Goal: Task Accomplishment & Management: Manage account settings

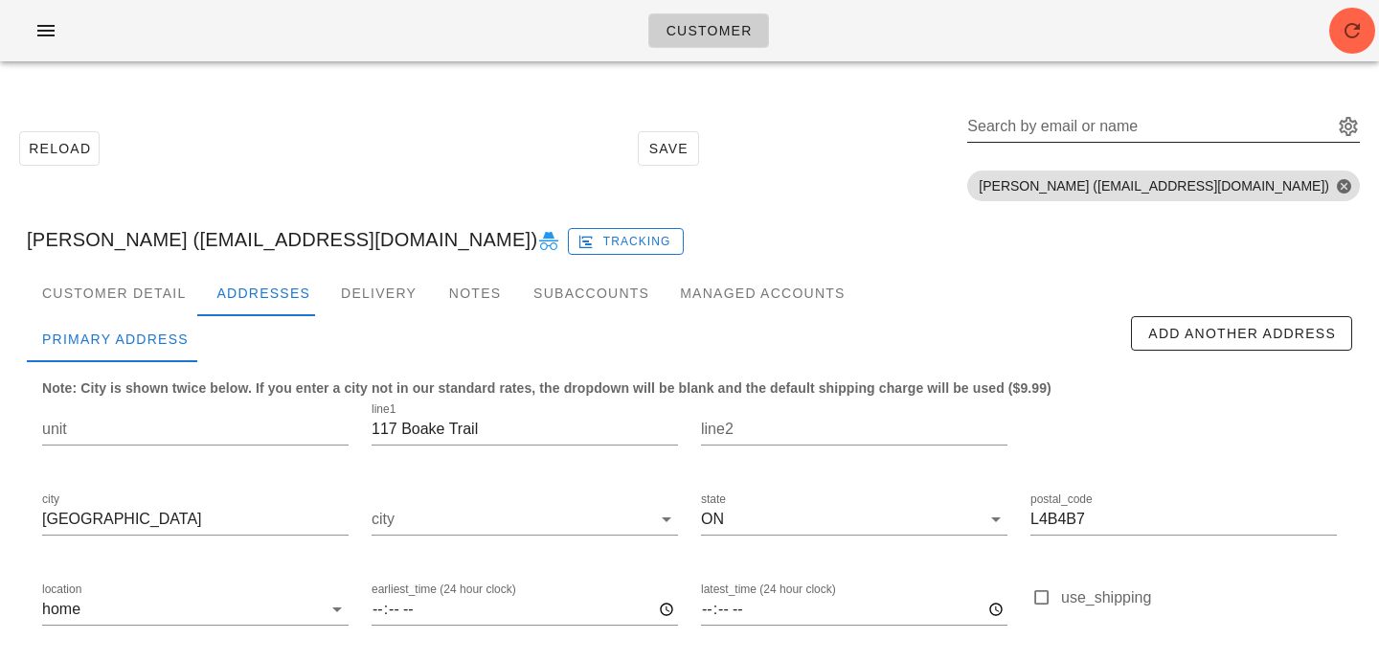
click at [1175, 125] on input "Search by email or name" at bounding box center [1148, 126] width 362 height 31
paste input "[EMAIL_ADDRESS][DOMAIN_NAME]"
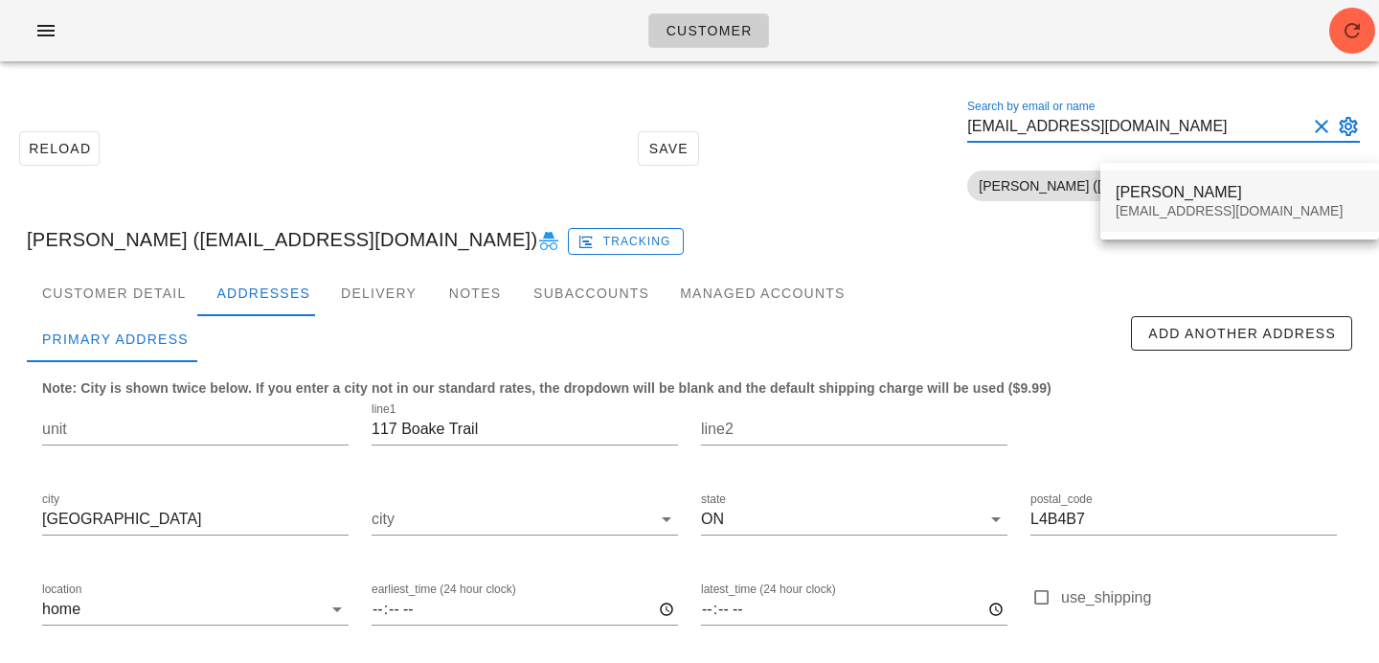
type input "[EMAIL_ADDRESS][DOMAIN_NAME]"
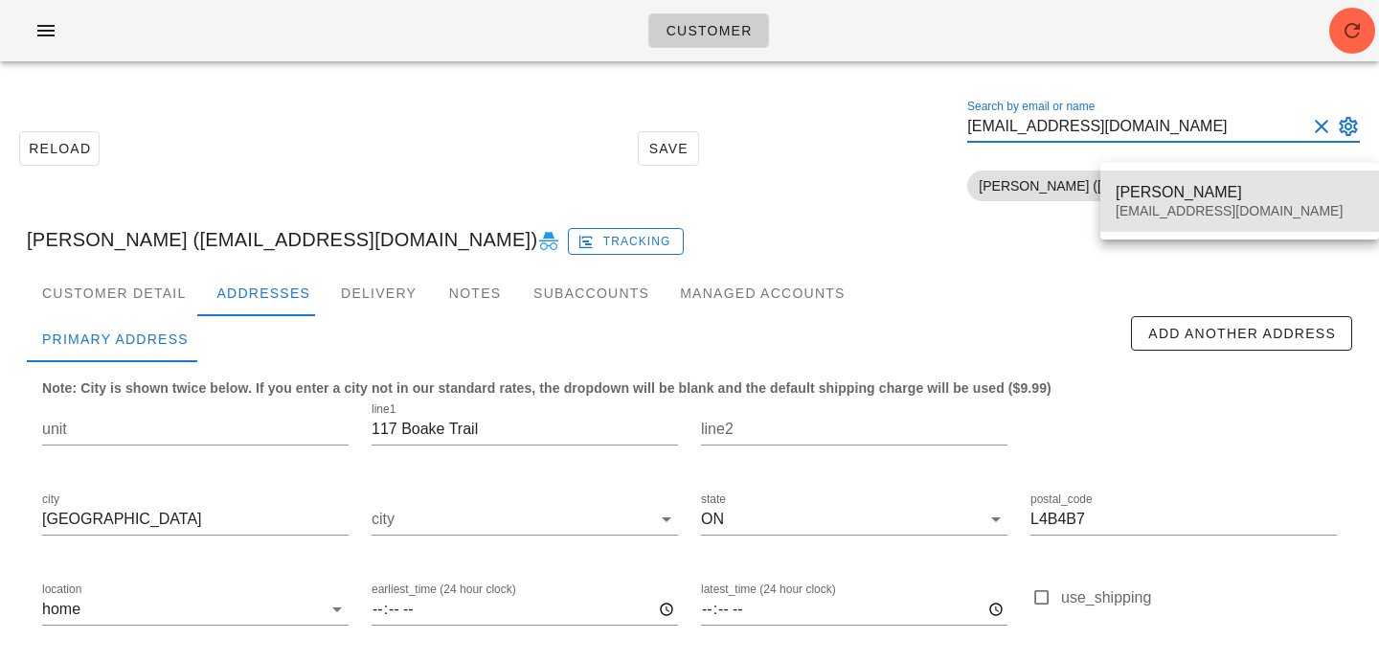
click at [1186, 200] on div "Laura Proulx" at bounding box center [1240, 192] width 248 height 18
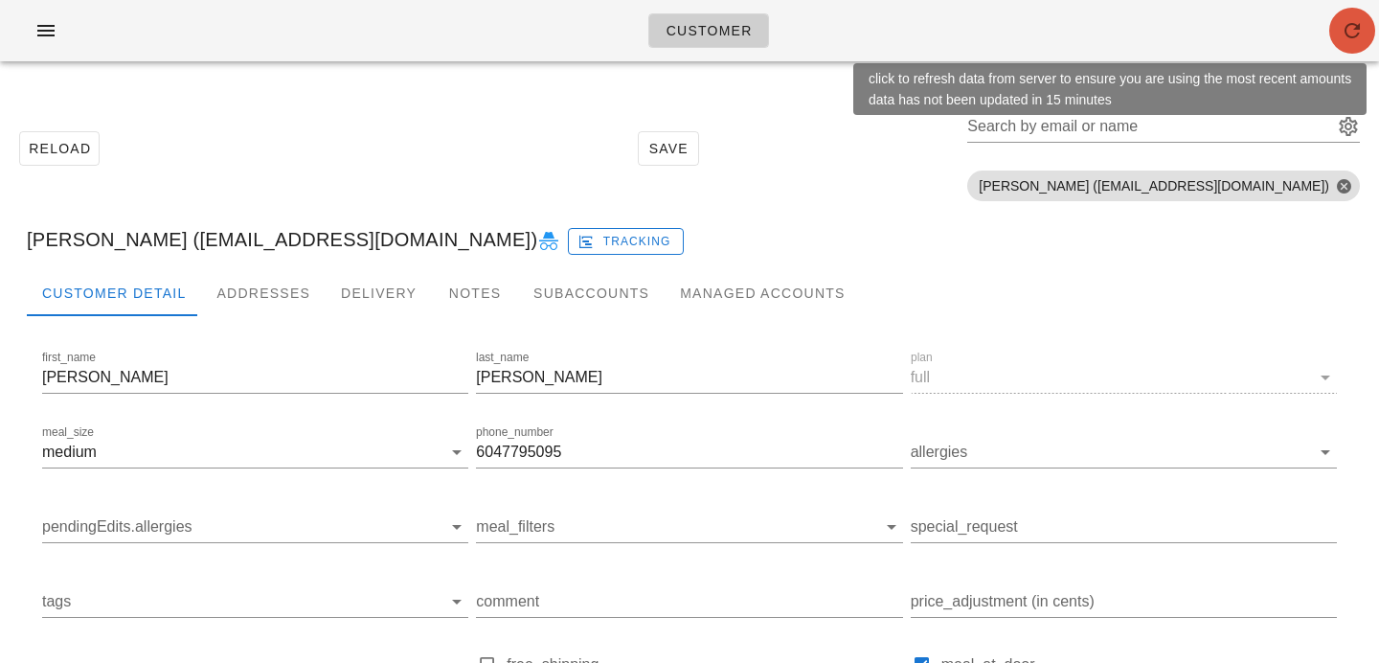
click at [1337, 44] on button "button" at bounding box center [1352, 31] width 46 height 46
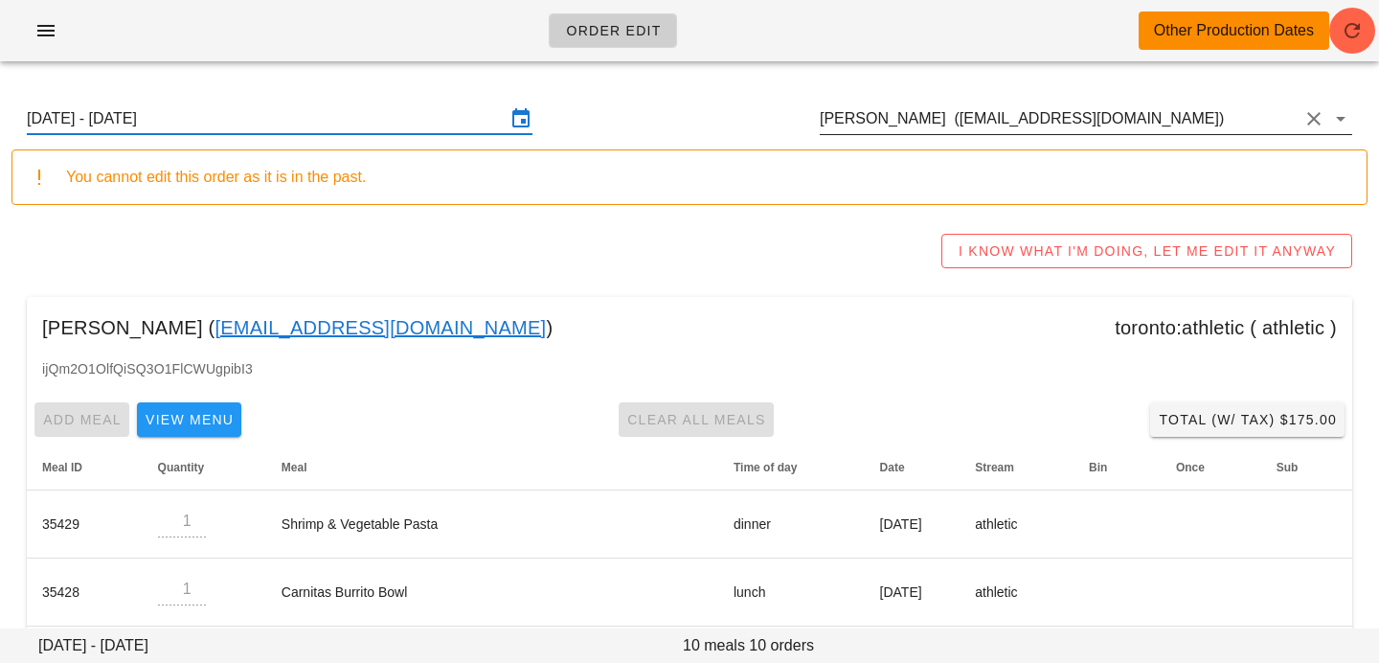
click at [1131, 123] on input "Simi Minhas (simi.pm94@gmail.com)" at bounding box center [1059, 118] width 479 height 31
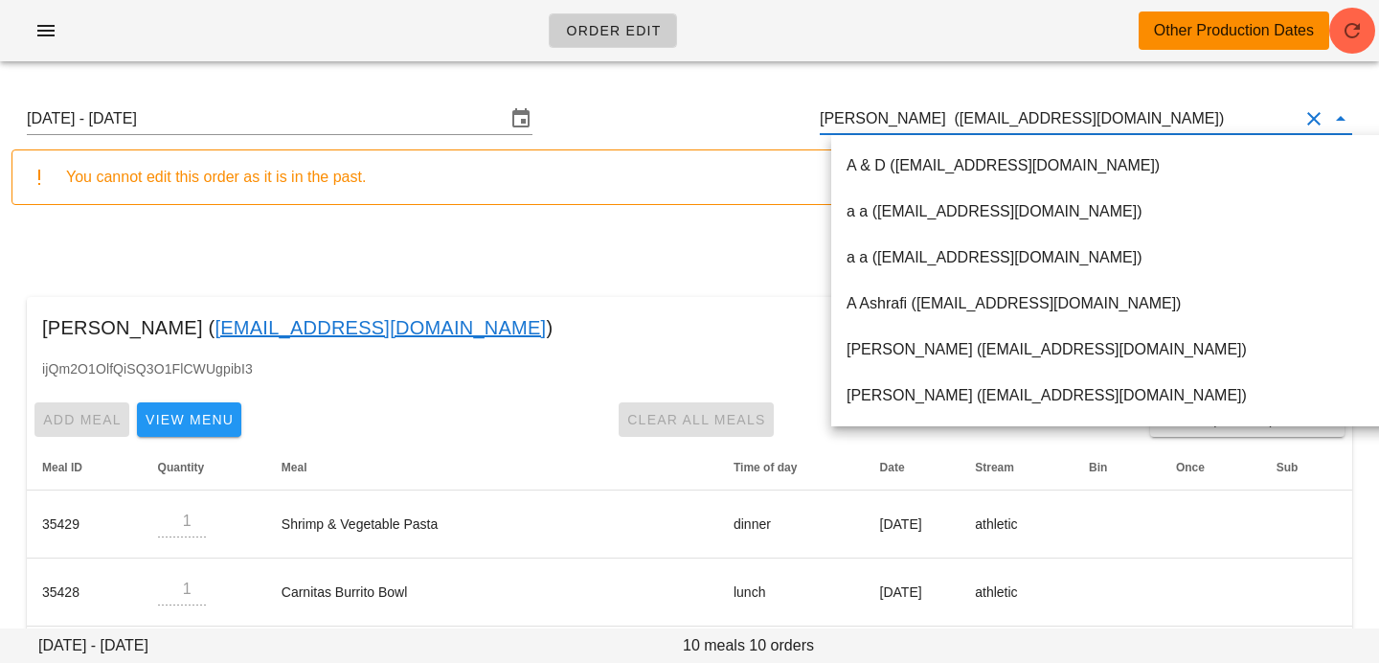
scroll to position [1, 0]
paste input "[EMAIL_ADDRESS][DOMAIN_NAME]"
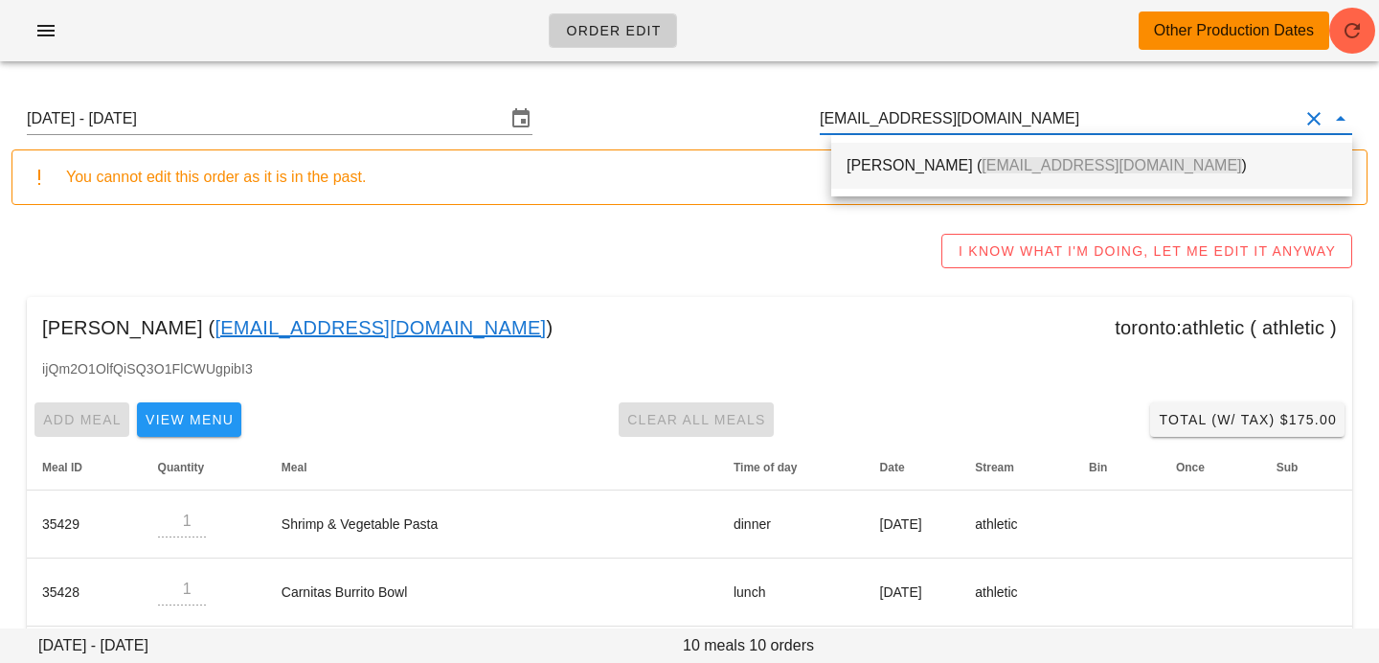
click at [1030, 187] on div "Laura Proulx ( lteetzel@hotmail.com )" at bounding box center [1091, 166] width 521 height 46
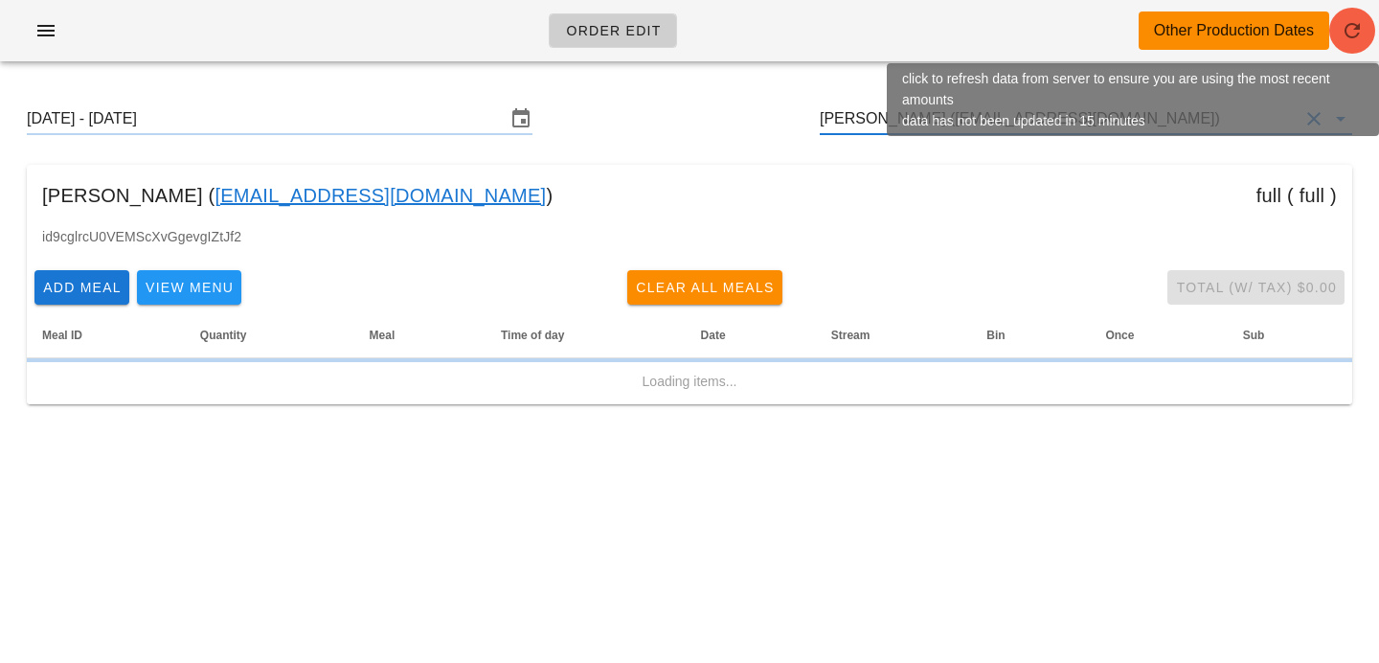
type input "[PERSON_NAME] ([EMAIL_ADDRESS][DOMAIN_NAME])"
click at [1348, 28] on icon "button" at bounding box center [1352, 30] width 23 height 23
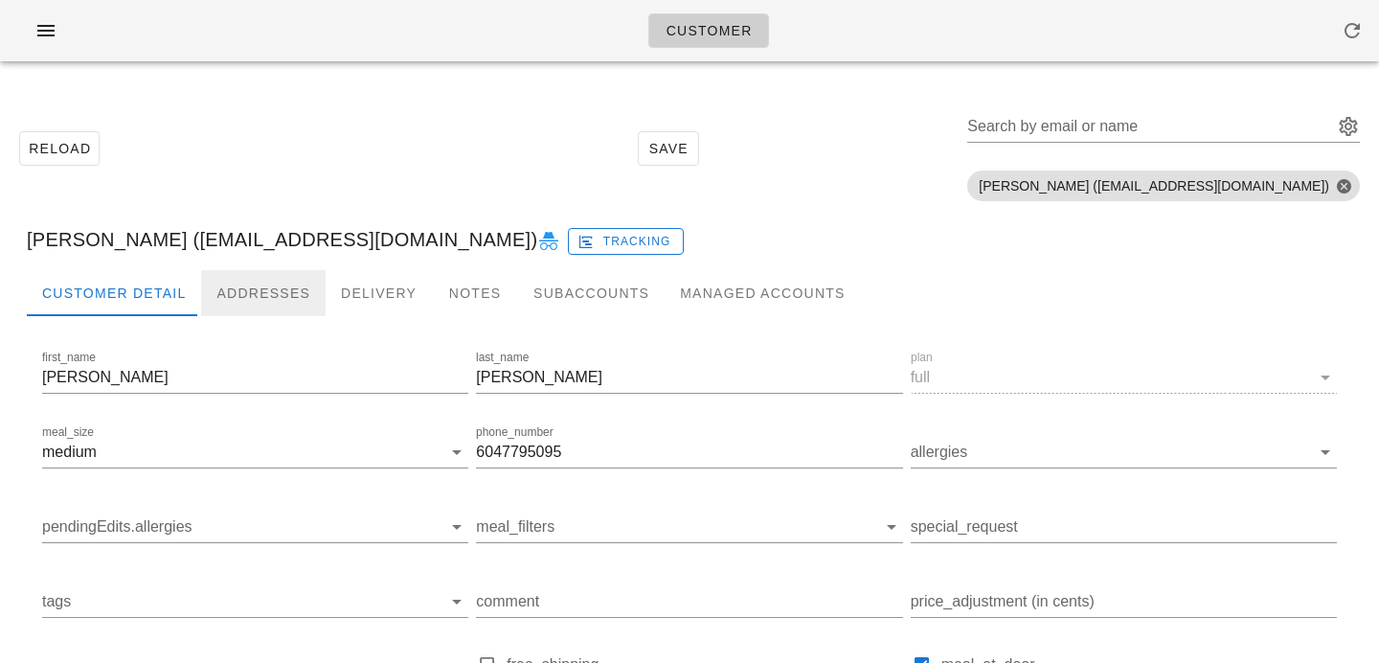
click at [263, 295] on div "Addresses" at bounding box center [263, 293] width 125 height 46
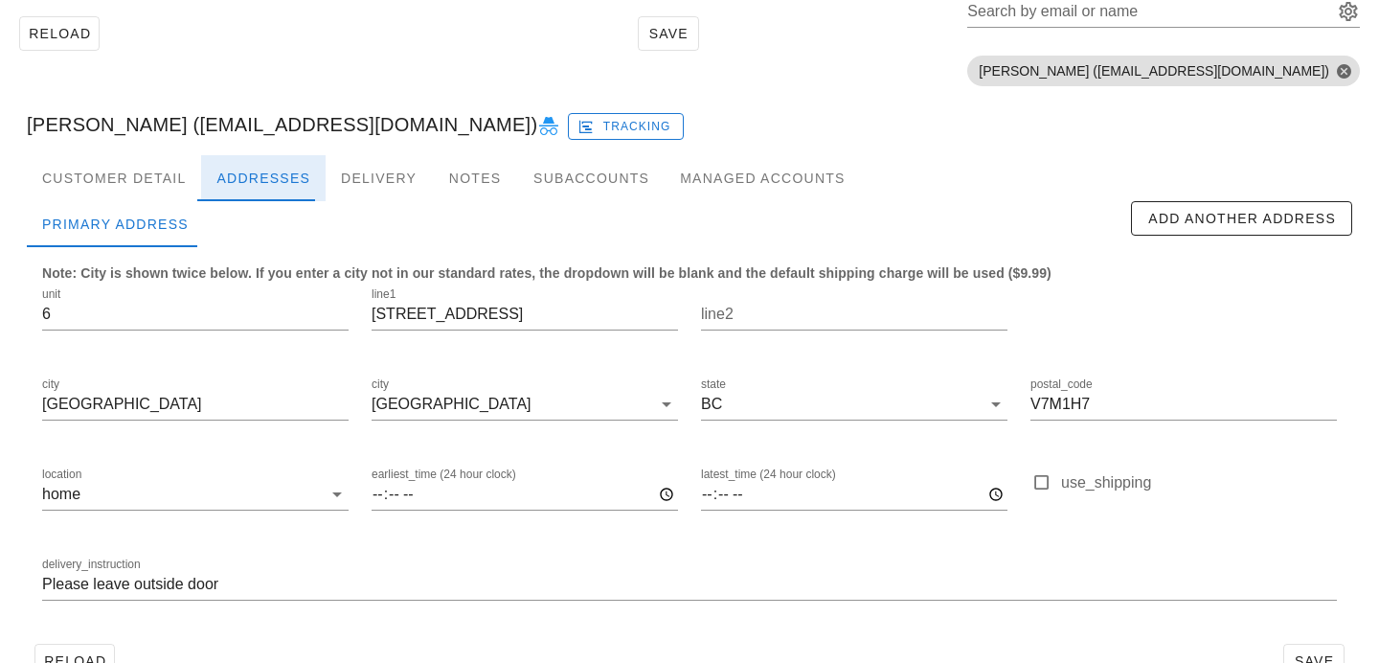
scroll to position [165, 0]
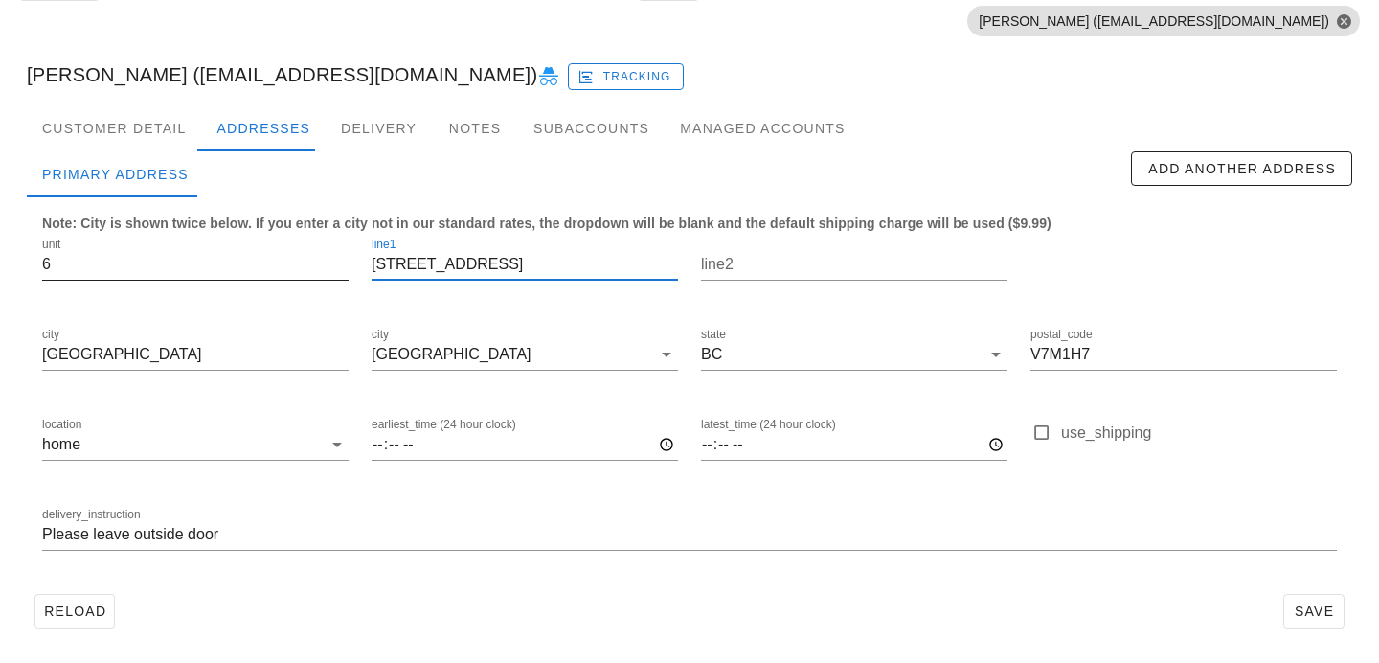
drag, startPoint x: 550, startPoint y: 263, endPoint x: 315, endPoint y: 244, distance: 235.4
click at [320, 248] on div "unit 6 line1 [STREET_ADDRESS] postal_code V7M1H7 location home earliest_time (2…" at bounding box center [690, 402] width 1318 height 360
click at [446, 257] on input "266 Fourth Street West" at bounding box center [525, 264] width 306 height 31
drag, startPoint x: 406, startPoint y: 263, endPoint x: 444, endPoint y: 263, distance: 38.3
click at [444, 263] on input "266 Fourth Street West" at bounding box center [525, 264] width 306 height 31
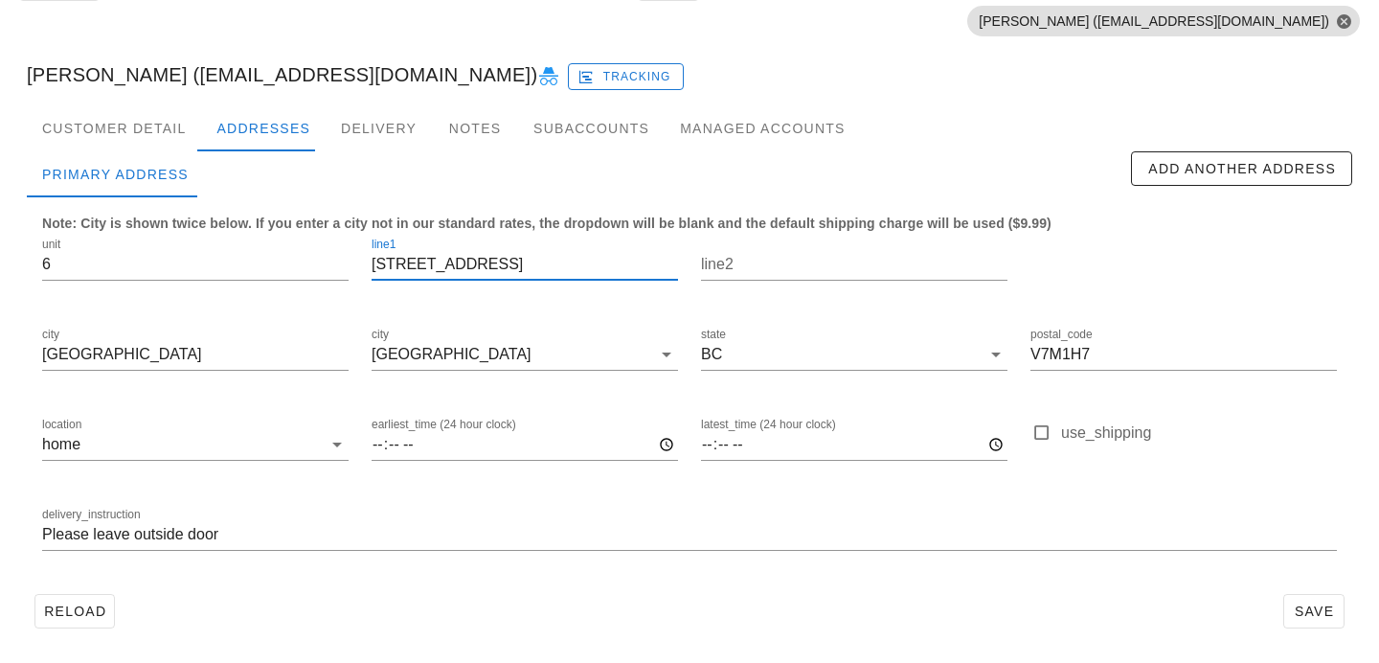
drag, startPoint x: 445, startPoint y: 263, endPoint x: 401, endPoint y: 261, distance: 44.1
click at [401, 261] on input "266 Fourth Street West" at bounding box center [525, 264] width 306 height 31
drag, startPoint x: 539, startPoint y: 255, endPoint x: 286, endPoint y: 254, distance: 252.9
click at [286, 254] on div "unit 6 line1 266 4th Street West line2 city North Vancouver city North Vancouve…" at bounding box center [690, 402] width 1318 height 360
type input "266 4th Street West"
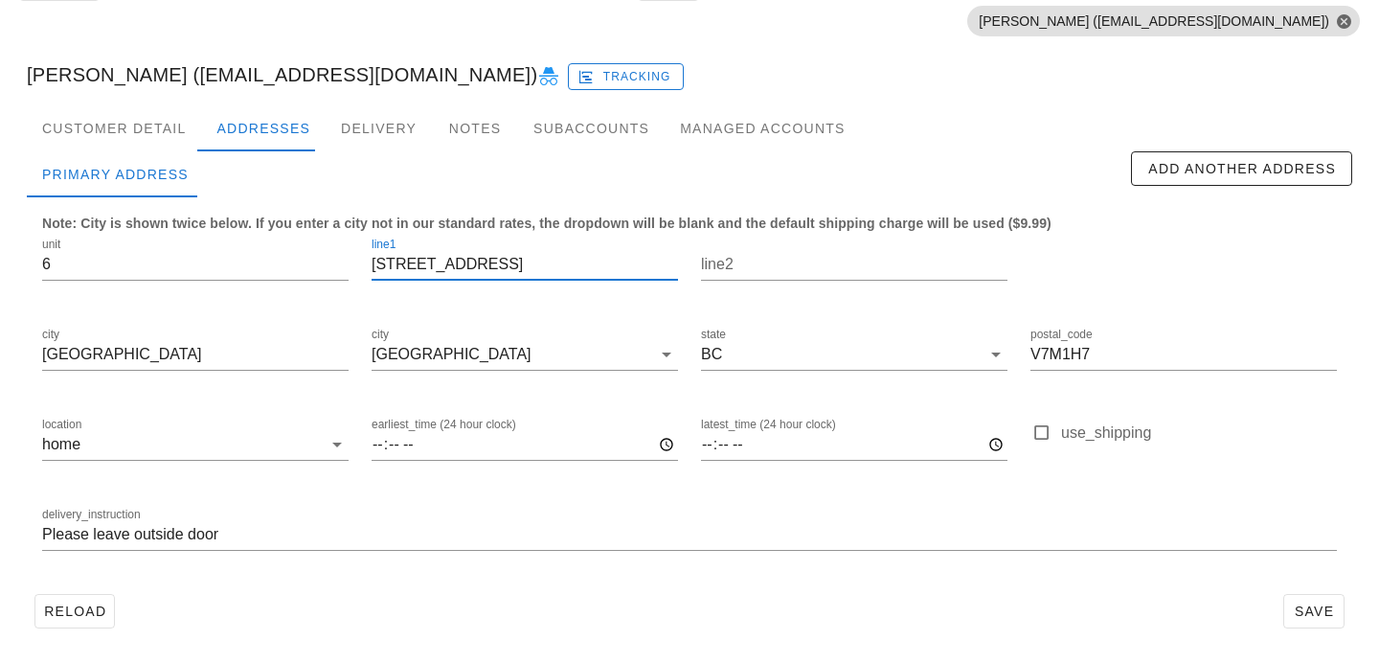
click at [510, 571] on div "delivery_instruction Please leave outside door" at bounding box center [690, 537] width 1318 height 90
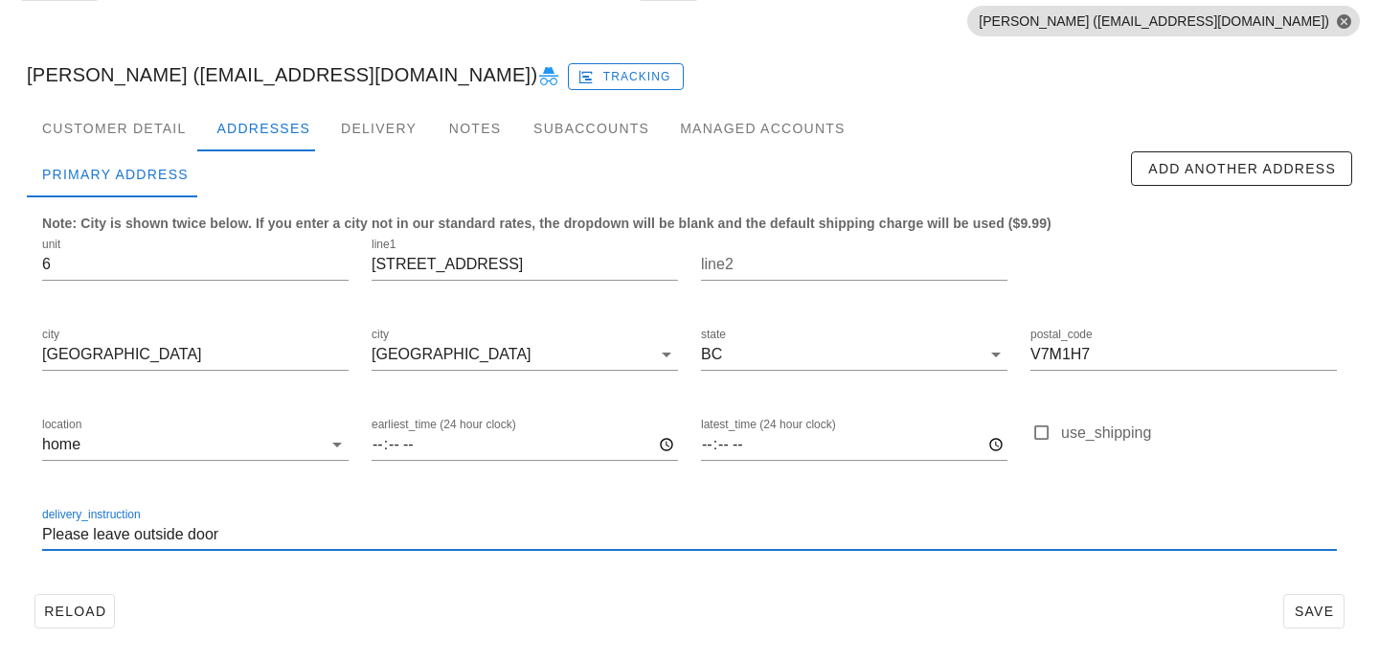
click at [43, 534] on input "Please leave outside door" at bounding box center [689, 534] width 1295 height 31
click at [57, 543] on input "Ubnit 6, Please leave outside door" at bounding box center [689, 534] width 1295 height 31
type input "Unit 6, Please leave outside door"
click at [1328, 595] on button "Save" at bounding box center [1313, 611] width 61 height 34
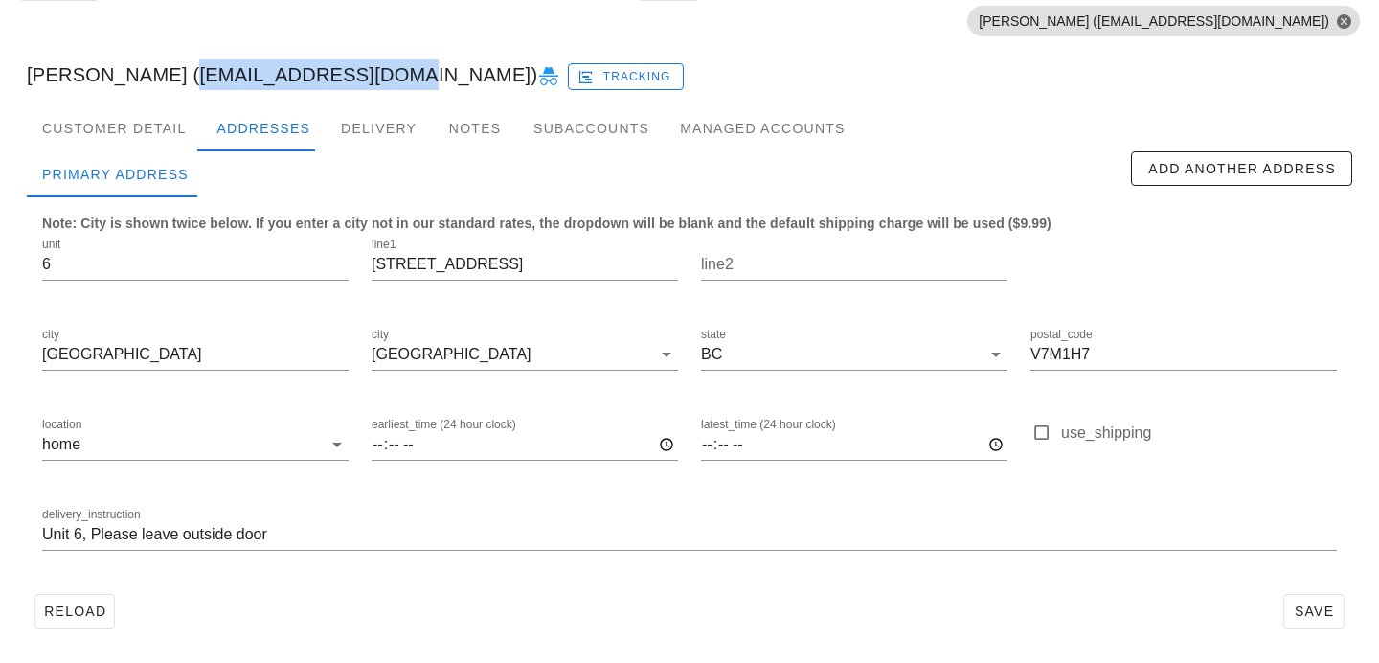
drag, startPoint x: 147, startPoint y: 74, endPoint x: 338, endPoint y: 71, distance: 190.6
click at [338, 71] on div "Laura Proulx (lteetzel@hotmail.com) Tracking" at bounding box center [689, 74] width 1356 height 61
copy div "lteetzel@hotmail.com"
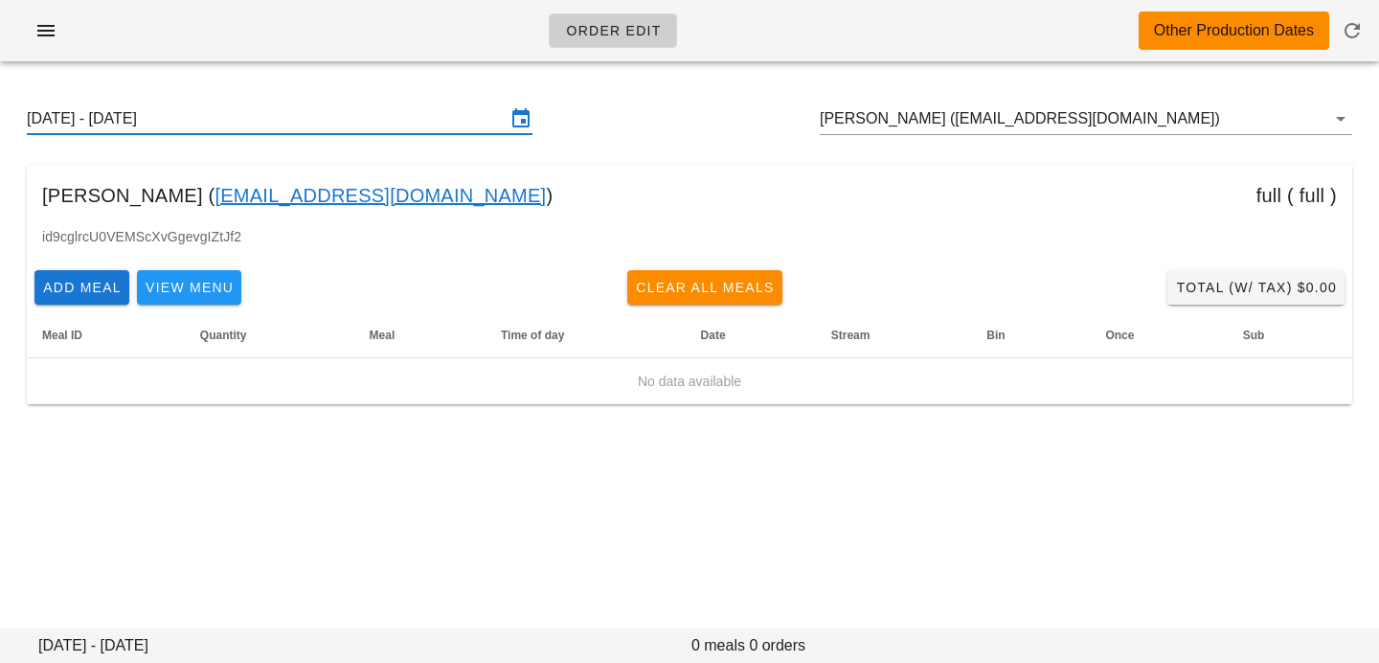
click at [388, 110] on input "Sunday September 7 - Saturday September 13" at bounding box center [266, 118] width 479 height 31
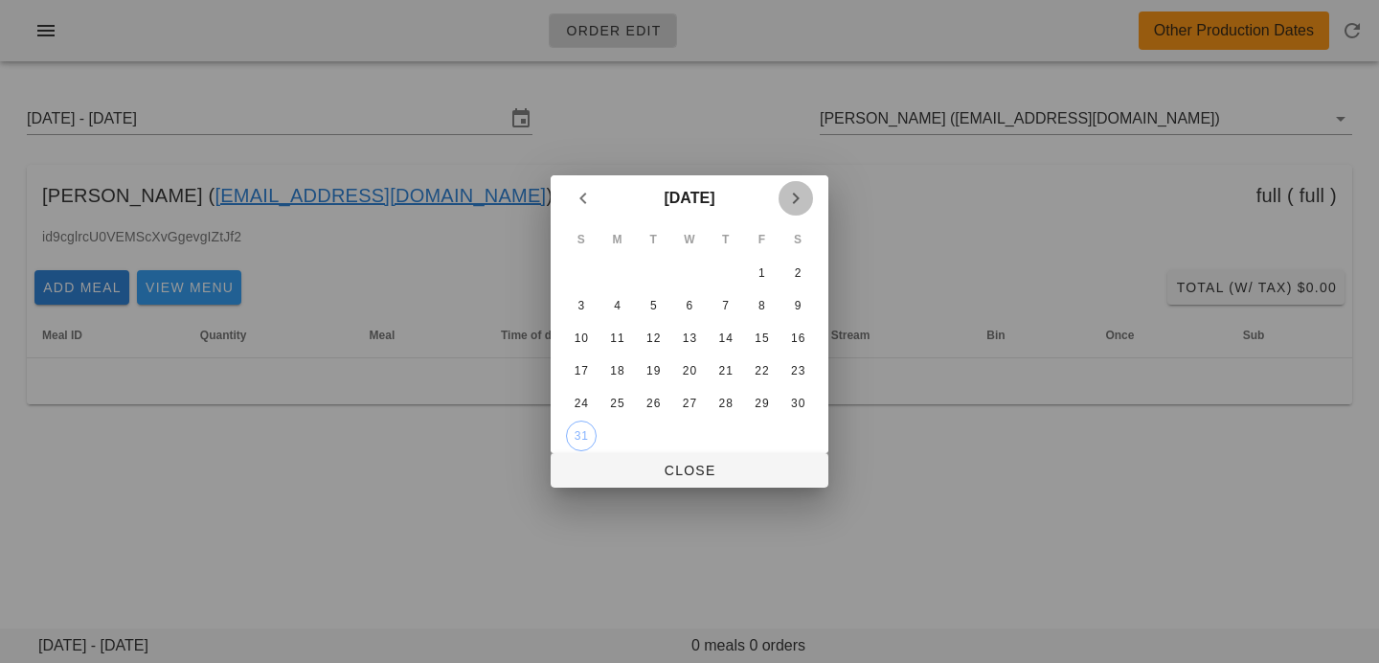
click at [793, 191] on icon "Next month" at bounding box center [795, 198] width 23 height 23
click at [585, 210] on button "Previous month" at bounding box center [583, 198] width 34 height 34
click at [581, 433] on div "31" at bounding box center [581, 435] width 29 height 13
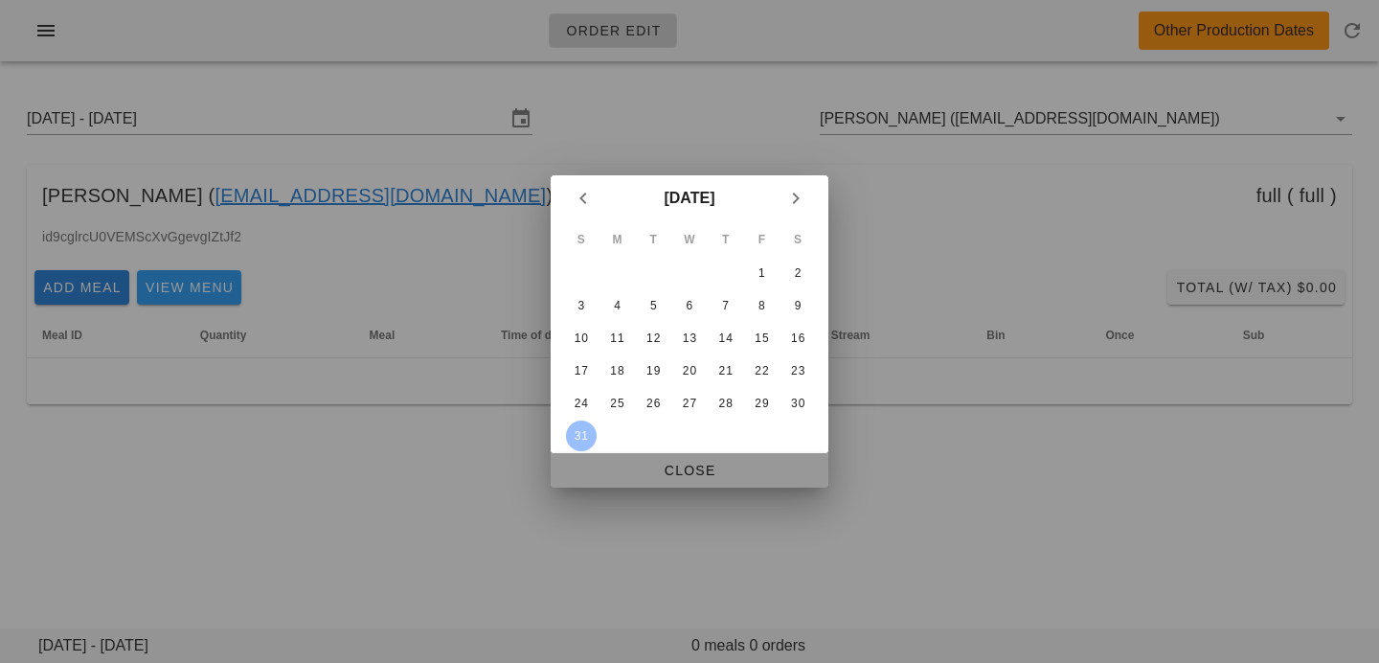
click at [599, 471] on span "Close" at bounding box center [689, 470] width 247 height 15
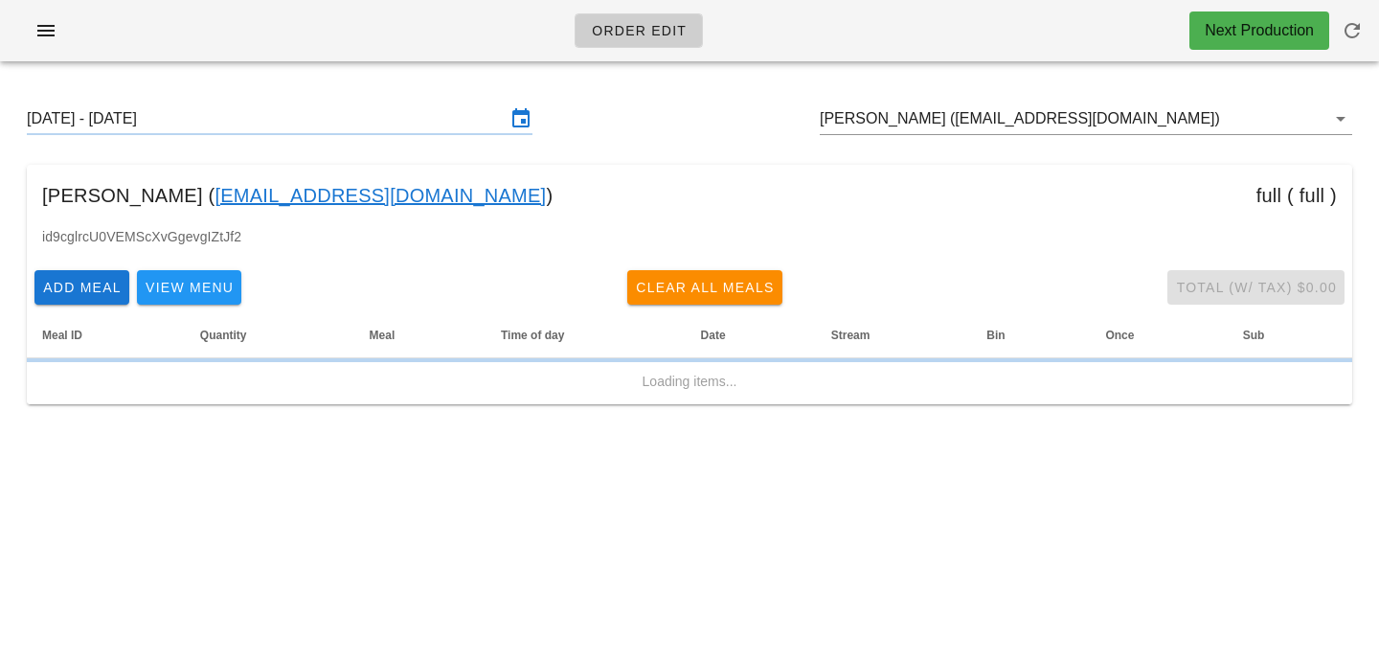
click at [327, 135] on div "Sunday August 31 - Saturday September 6 Laura Proulx (lteetzel@hotmail.com)" at bounding box center [689, 118] width 1356 height 61
click at [351, 124] on input "Sunday August 31 - Saturday September 6" at bounding box center [266, 118] width 479 height 31
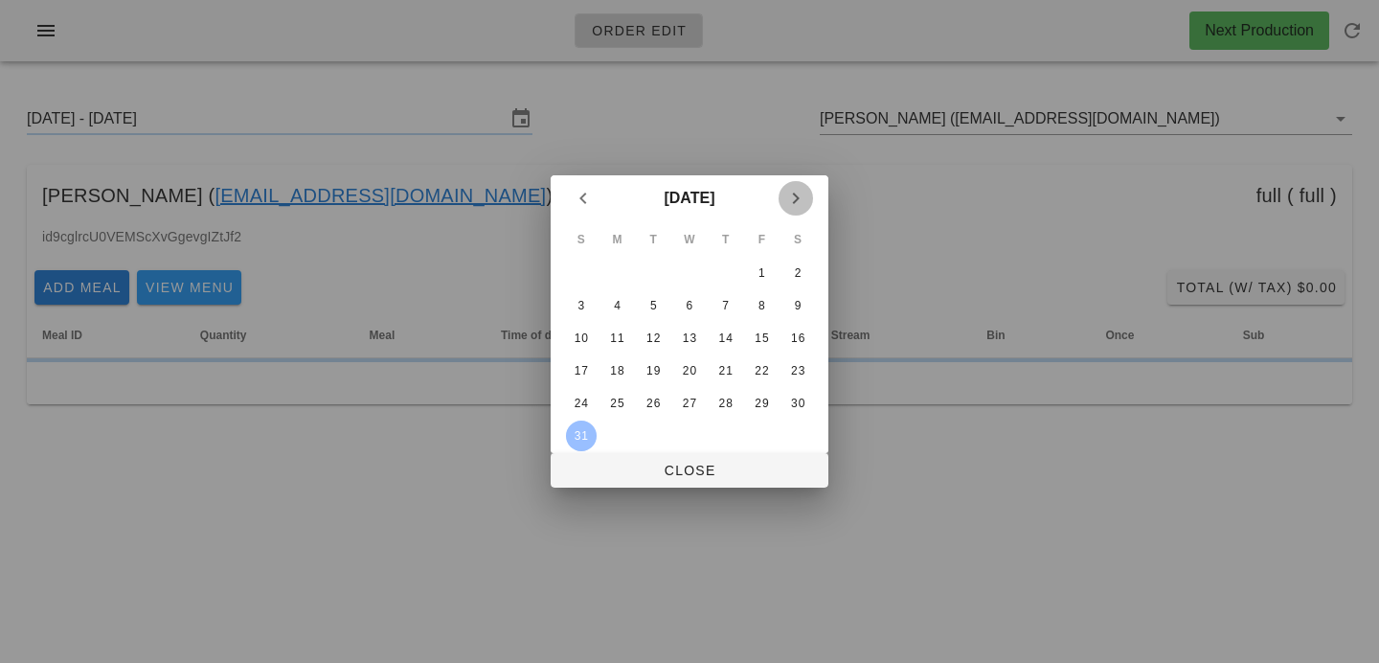
click at [799, 198] on icon "Next month" at bounding box center [795, 198] width 23 height 23
click at [614, 305] on div "8" at bounding box center [617, 305] width 31 height 13
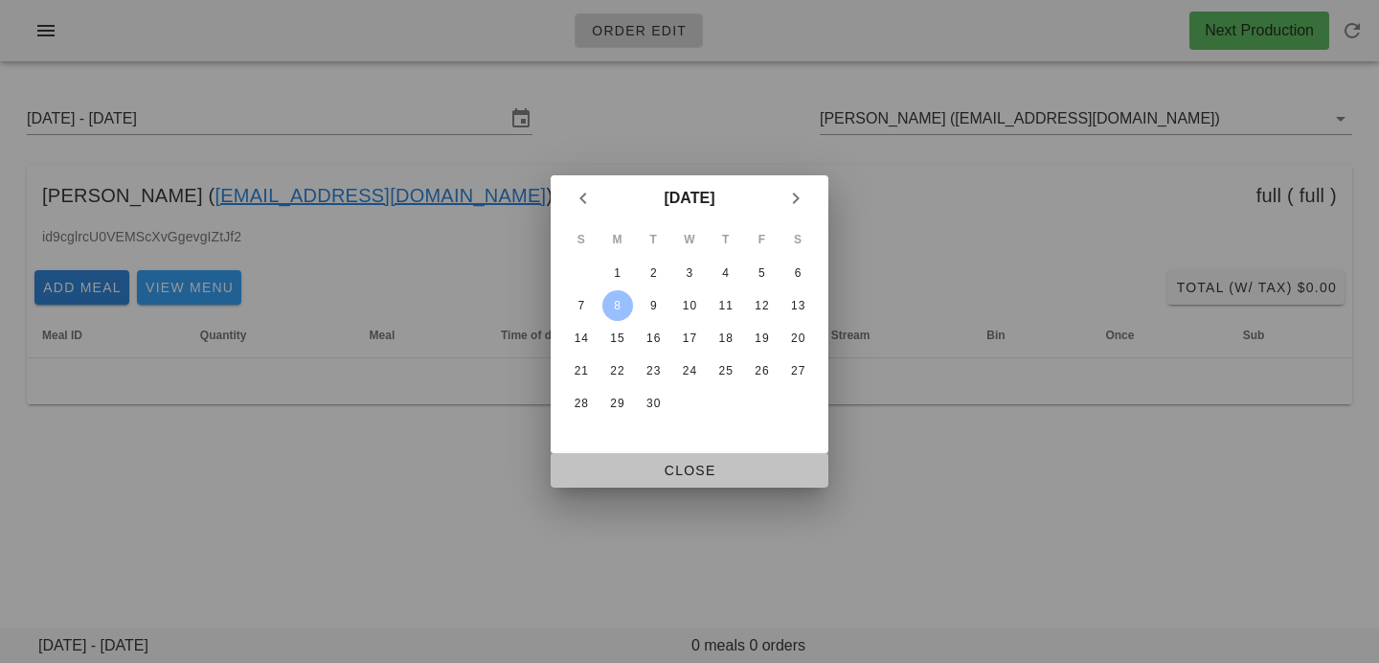
click at [641, 470] on span "Close" at bounding box center [689, 470] width 247 height 15
type input "[DATE] - [DATE]"
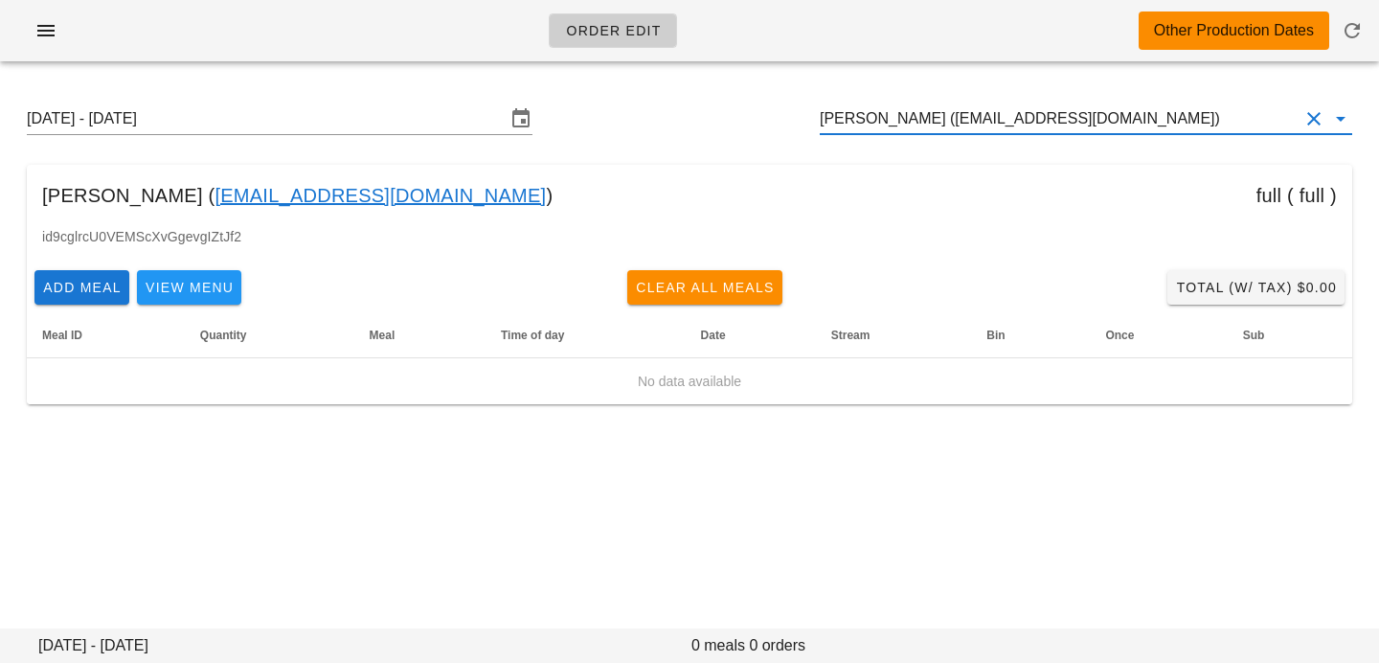
click at [923, 125] on input "[PERSON_NAME] ([EMAIL_ADDRESS][DOMAIN_NAME])" at bounding box center [1059, 118] width 479 height 31
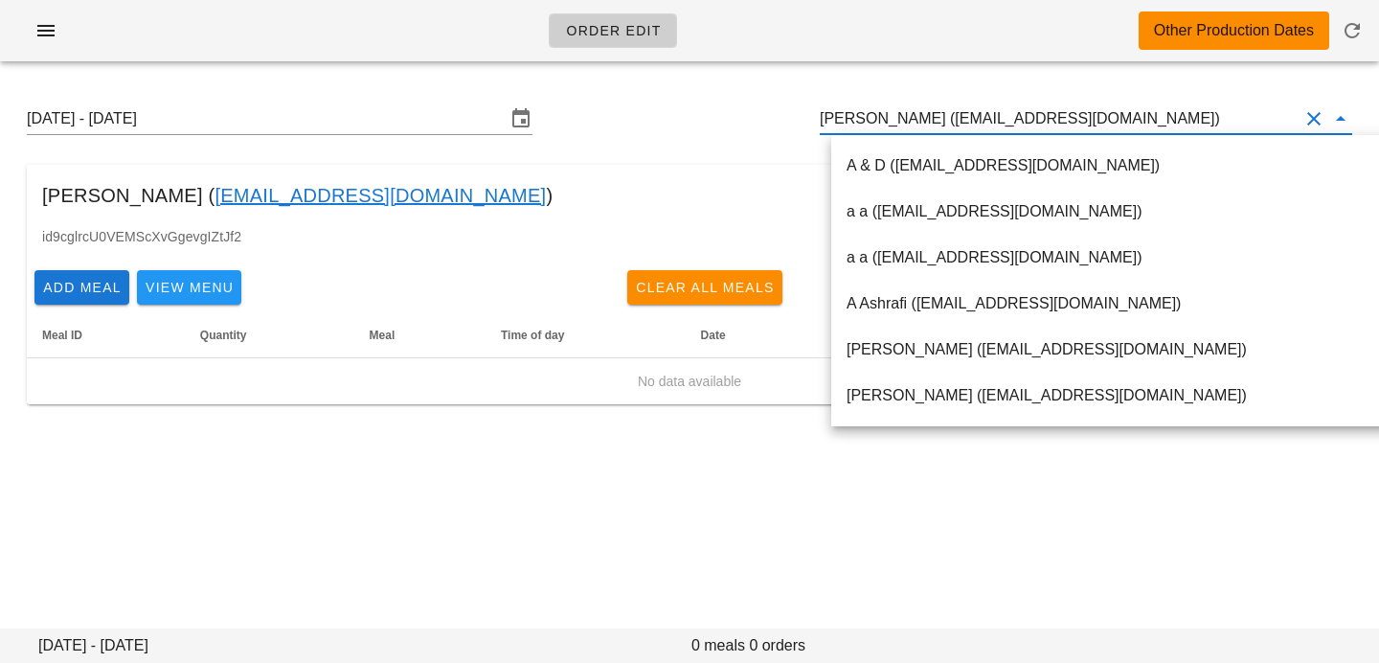
click at [922, 123] on input "[PERSON_NAME] ([EMAIL_ADDRESS][DOMAIN_NAME])" at bounding box center [1059, 118] width 479 height 31
drag, startPoint x: 914, startPoint y: 119, endPoint x: 1190, endPoint y: 116, distance: 275.9
click at [1191, 117] on input "[PERSON_NAME] ([EMAIL_ADDRESS][DOMAIN_NAME])" at bounding box center [1059, 118] width 479 height 31
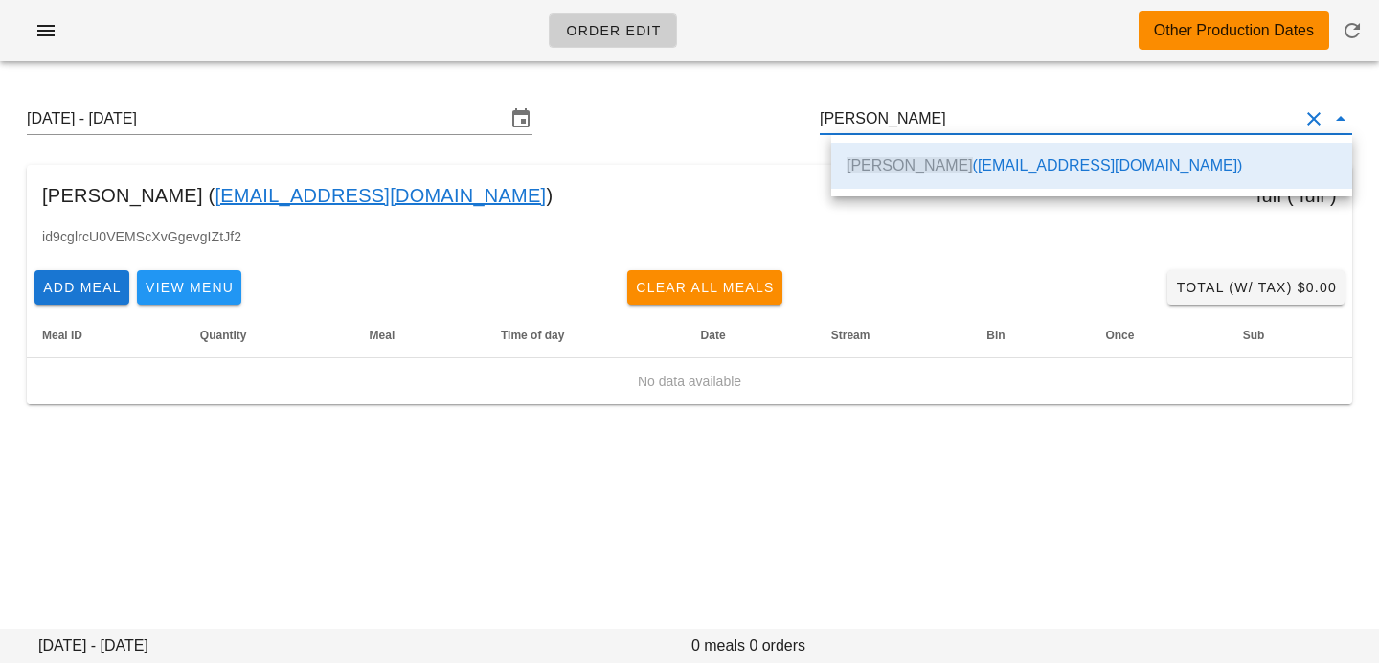
click at [623, 186] on div "Laura Proulx ( lteetzel@hotmail.com ) full ( full )" at bounding box center [690, 195] width 1326 height 61
type input "[PERSON_NAME] ([EMAIL_ADDRESS][DOMAIN_NAME])"
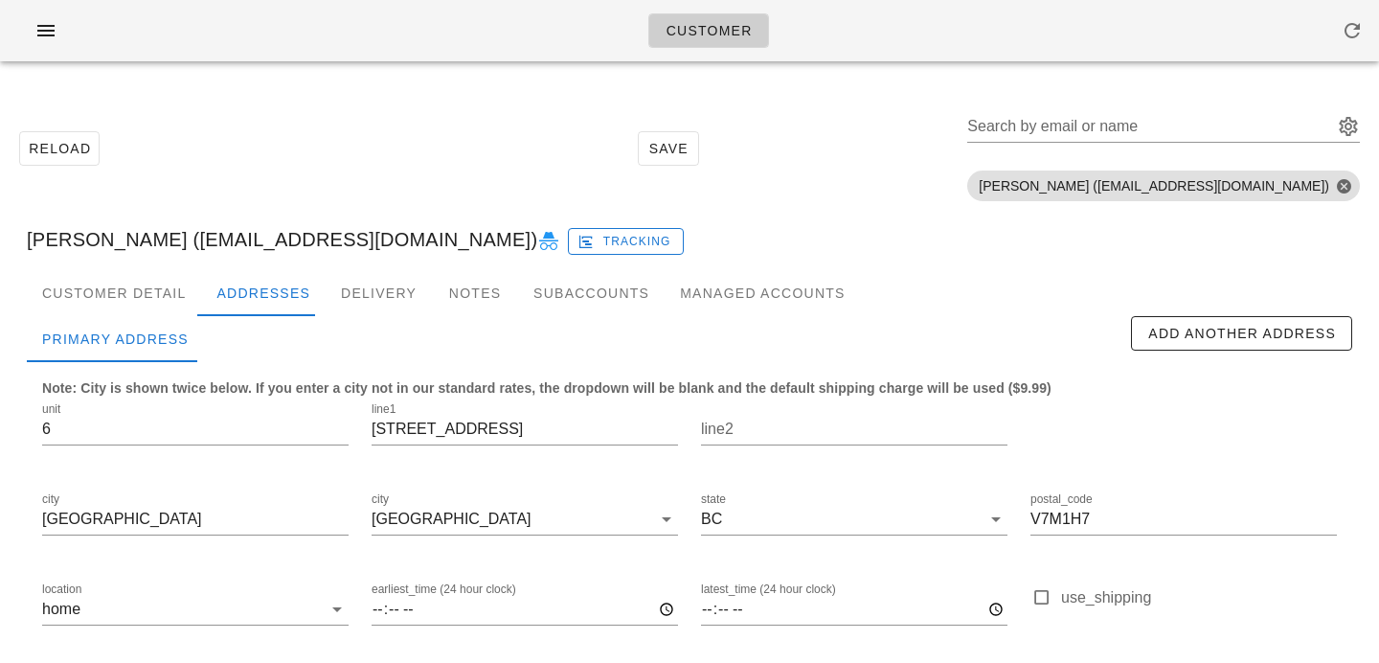
scroll to position [165, 0]
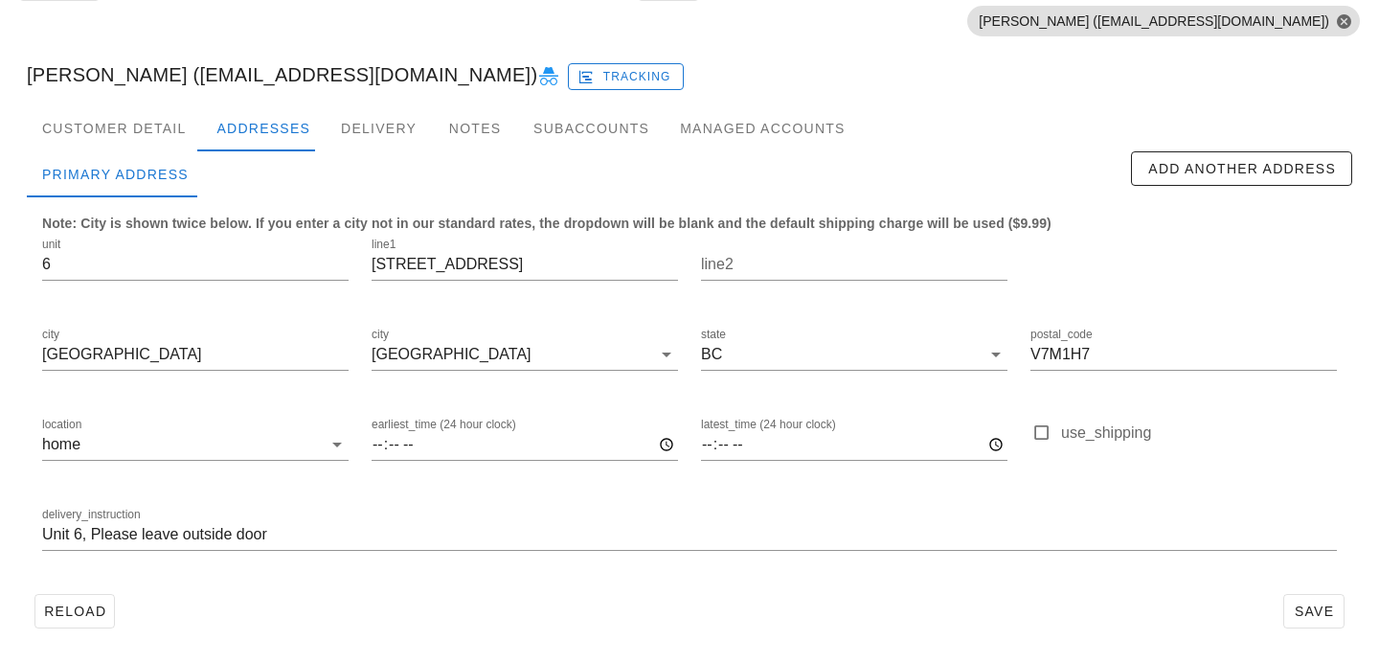
click at [809, 646] on div "Customer Detail Addresses Delivery Notes Subaccounts Managed Accounts Primary A…" at bounding box center [689, 378] width 1356 height 546
click at [1288, 609] on button "Save" at bounding box center [1313, 611] width 61 height 34
click at [131, 129] on div "Customer Detail" at bounding box center [114, 128] width 174 height 46
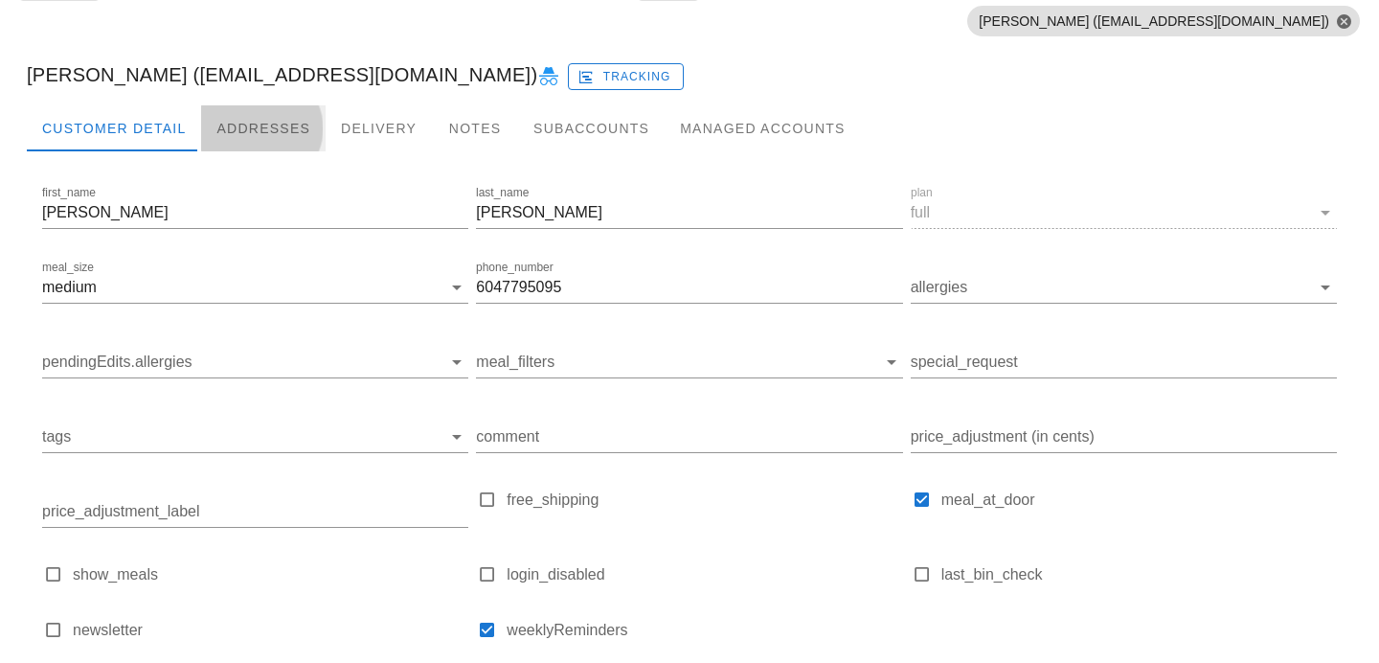
click at [297, 126] on div "Addresses" at bounding box center [263, 128] width 125 height 46
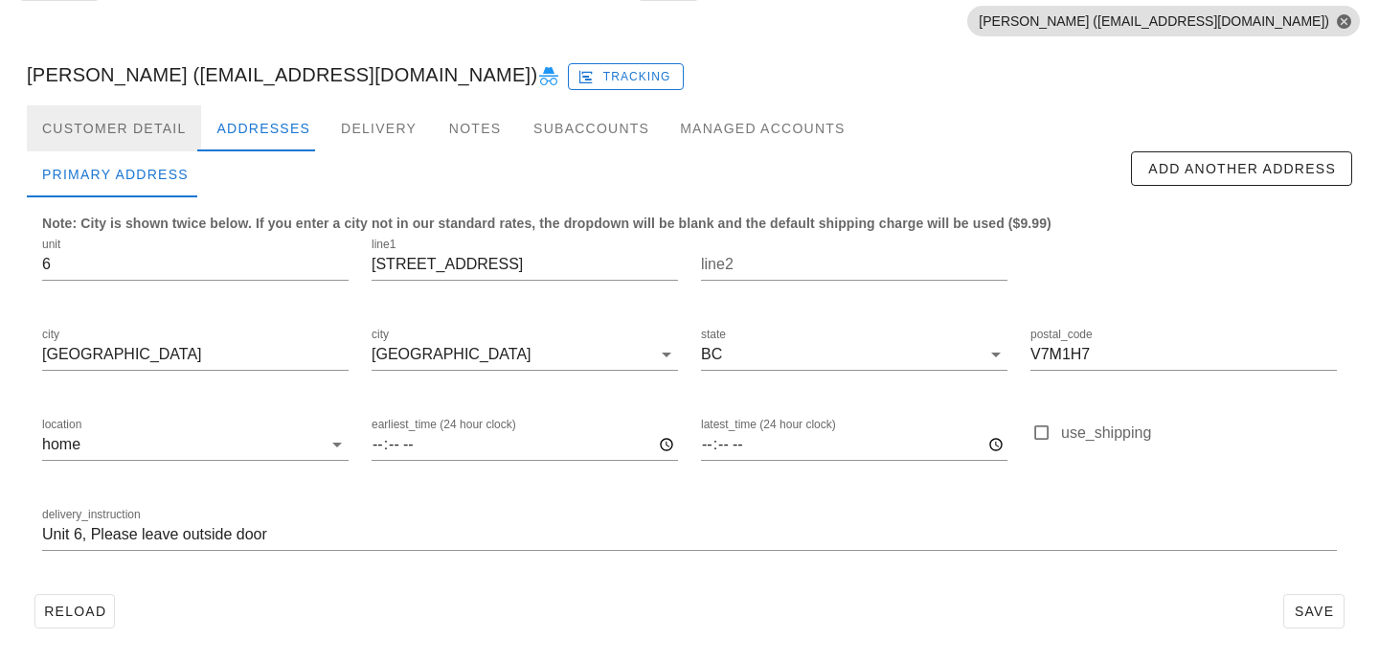
click at [108, 117] on div "Customer Detail" at bounding box center [114, 128] width 174 height 46
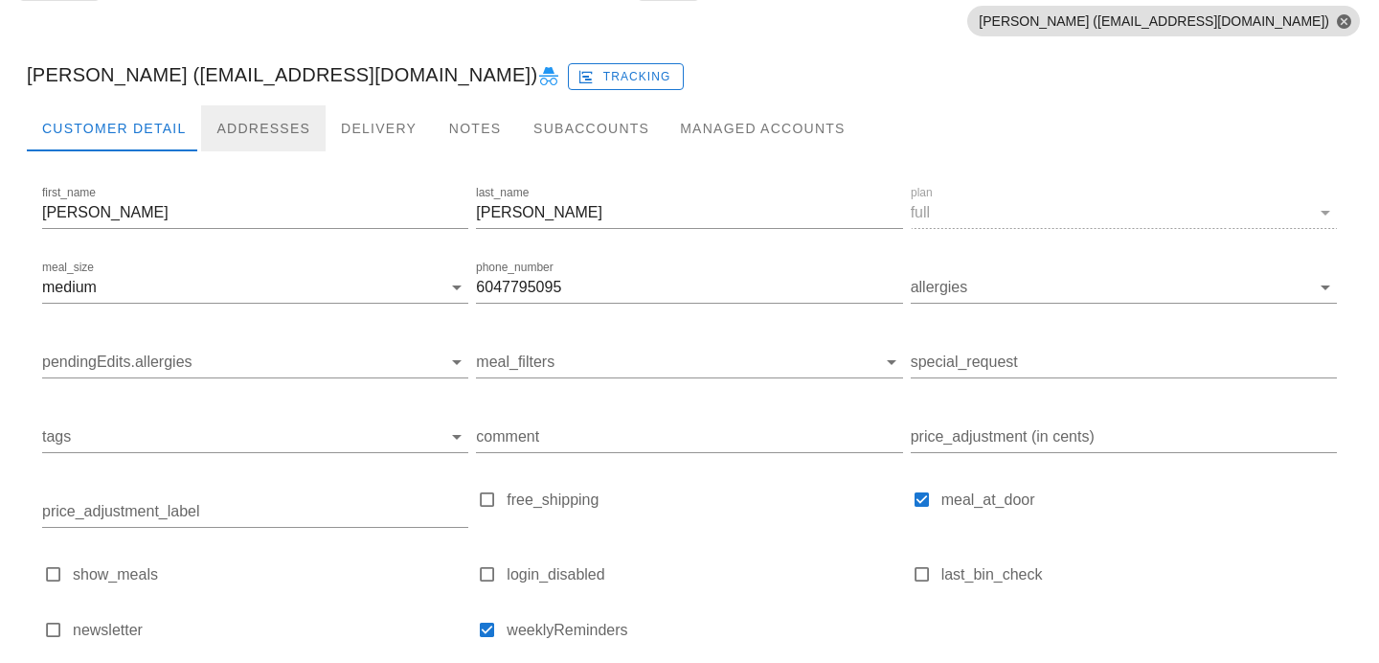
click at [228, 136] on div "Addresses" at bounding box center [263, 128] width 125 height 46
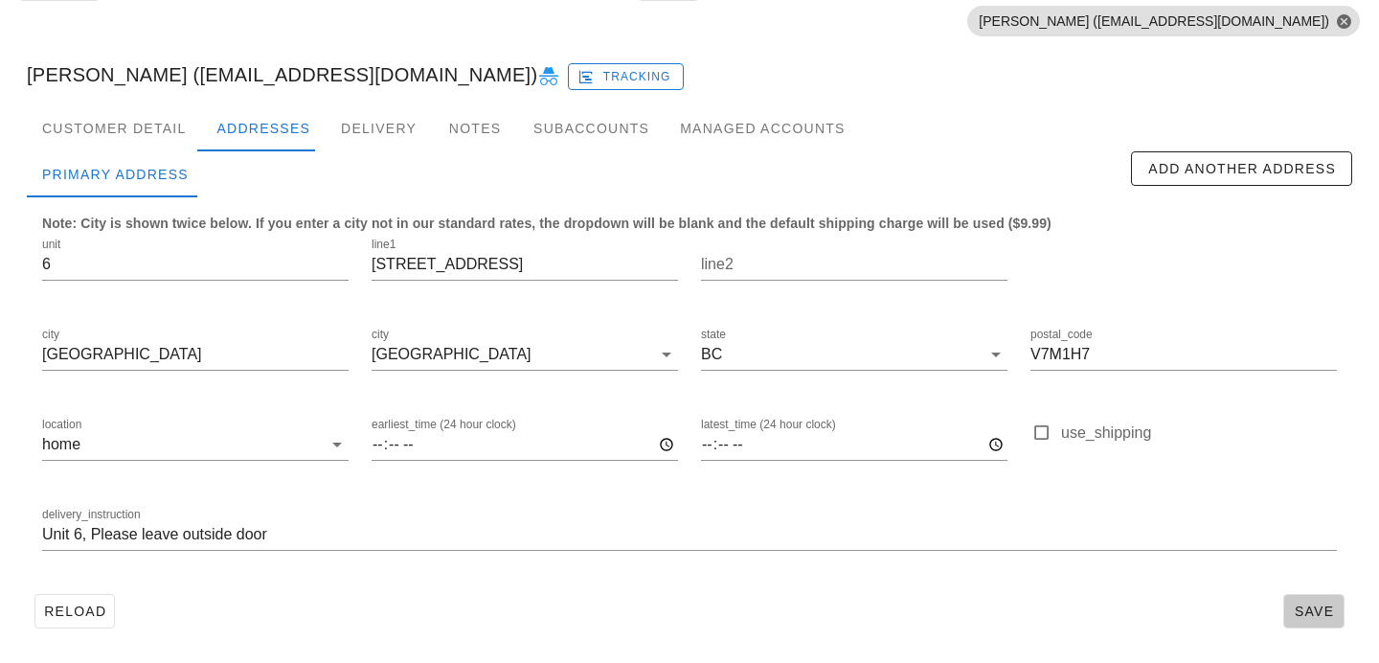
click at [1290, 609] on button "Save" at bounding box center [1313, 611] width 61 height 34
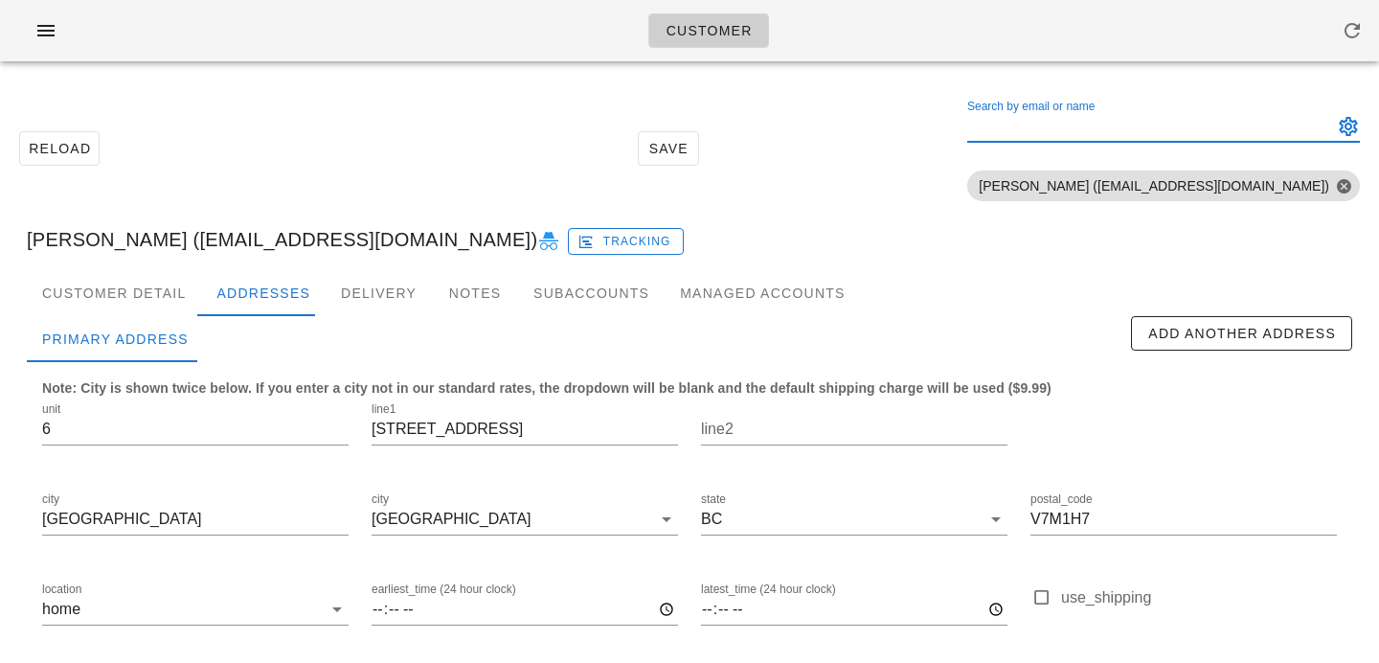
click at [1219, 125] on div "Search by email or name" at bounding box center [1148, 126] width 362 height 31
paste input "Ellamarwick@hotmail.co.nz"
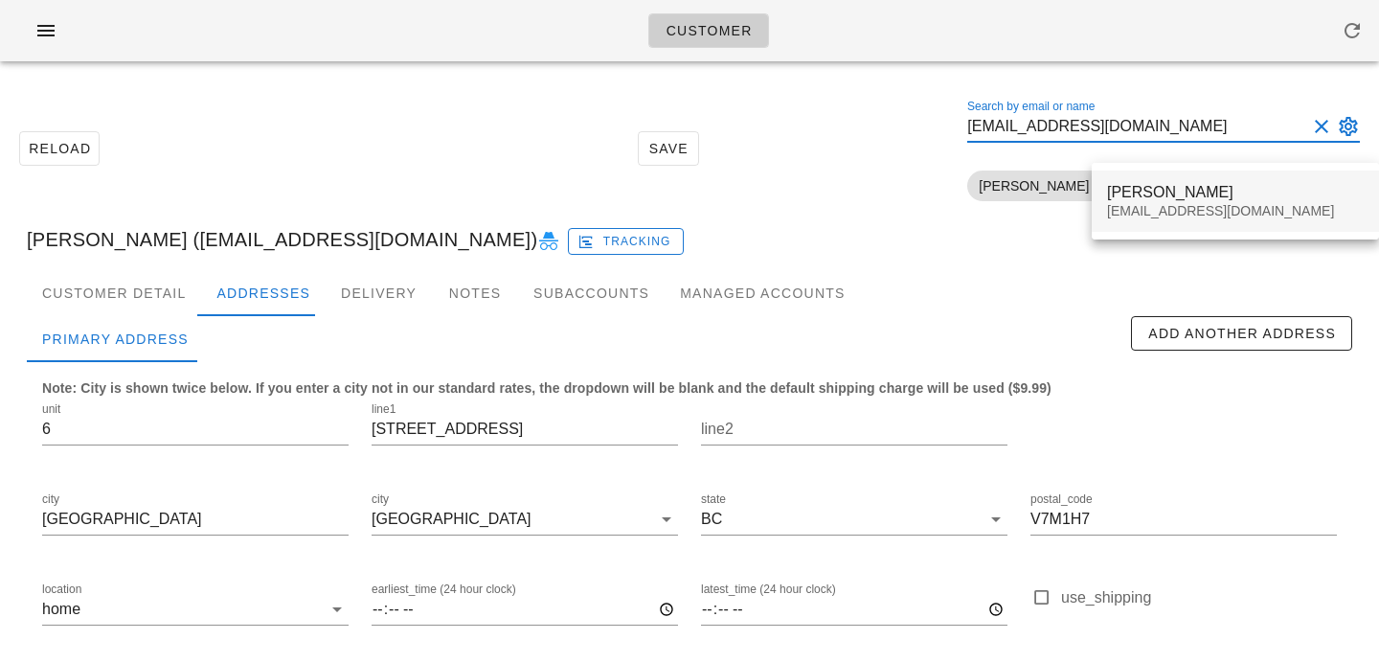
type input "Ellamarwick@hotmail.co.nz"
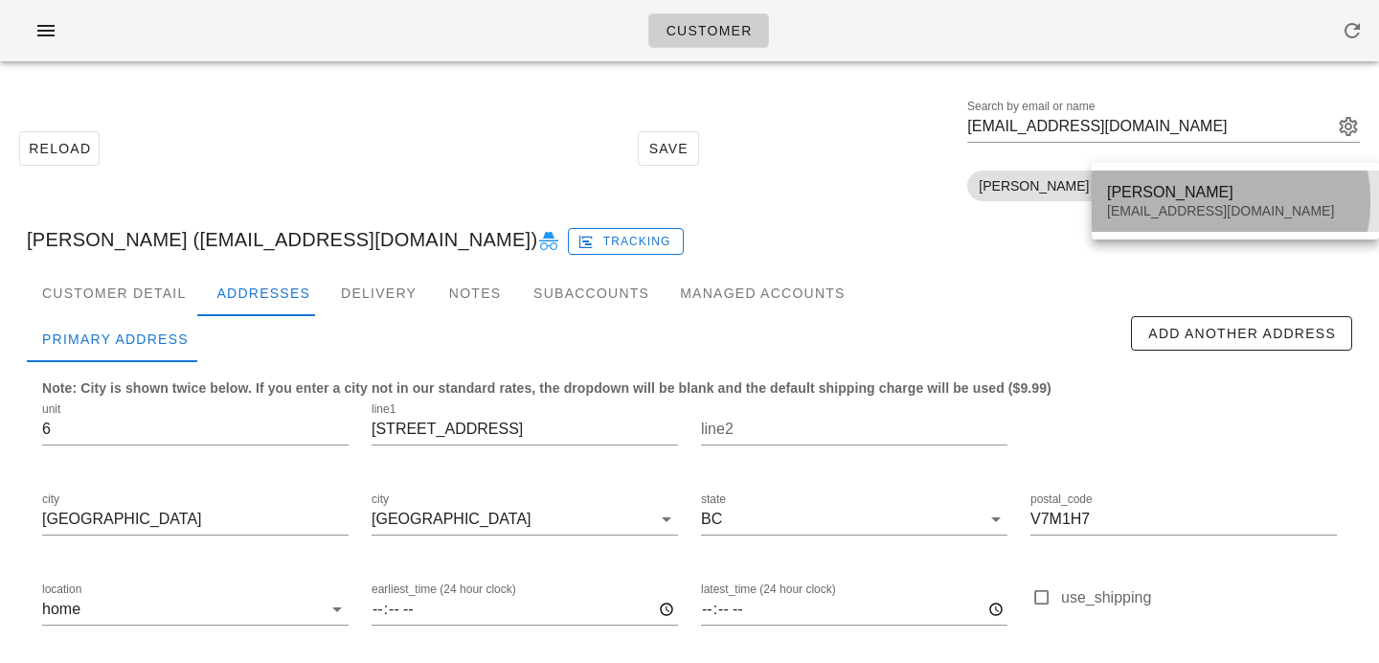
click at [1148, 192] on div "Ella Marwick" at bounding box center [1235, 192] width 257 height 18
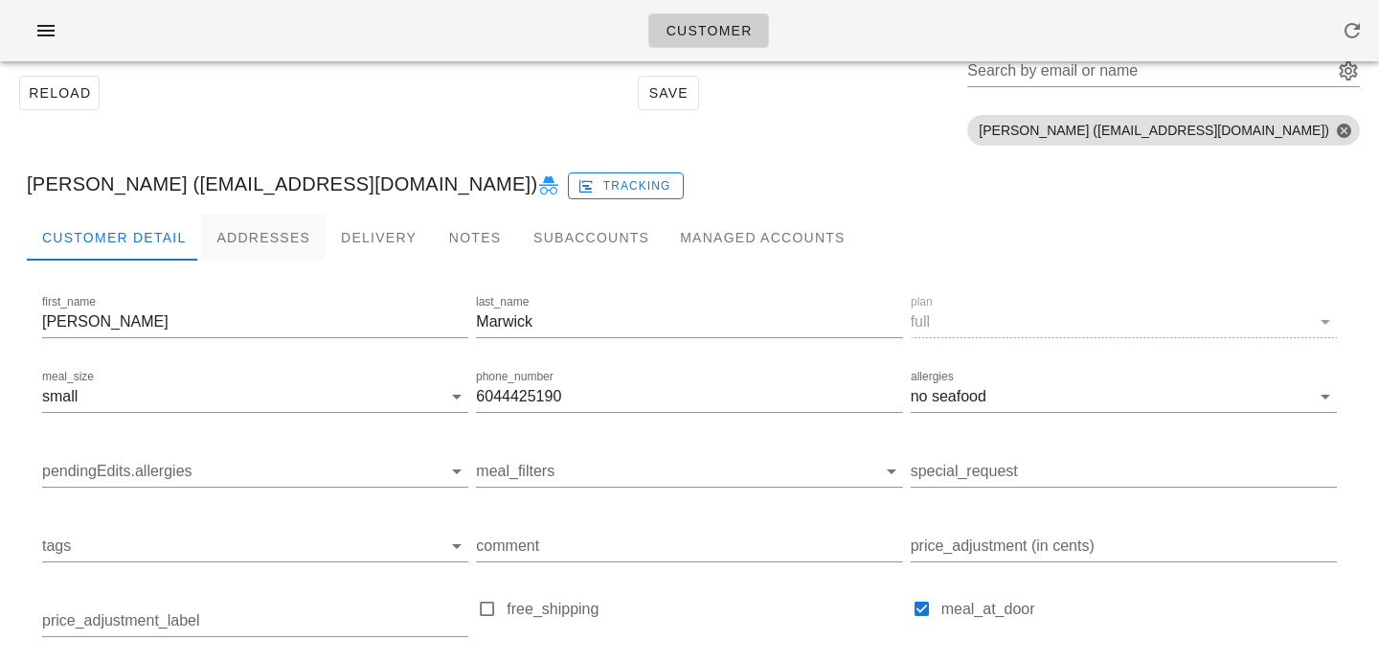
scroll to position [18, 0]
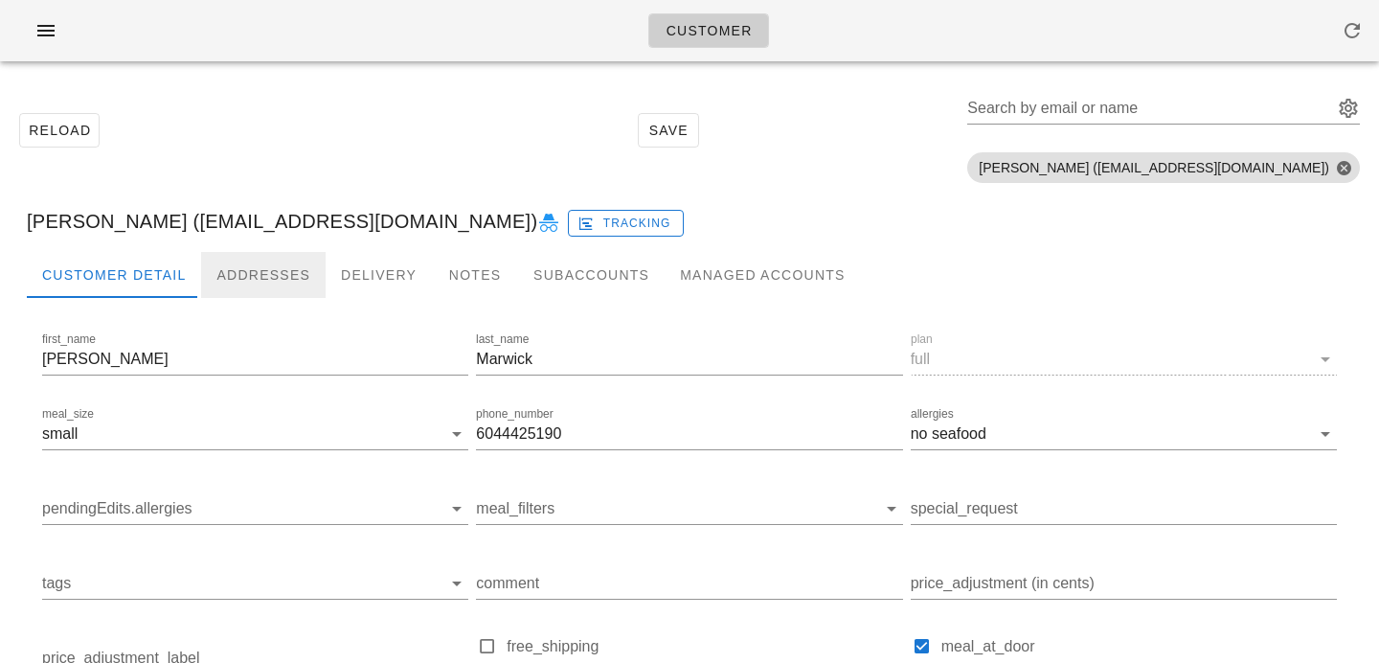
click at [232, 264] on div "Addresses" at bounding box center [263, 275] width 125 height 46
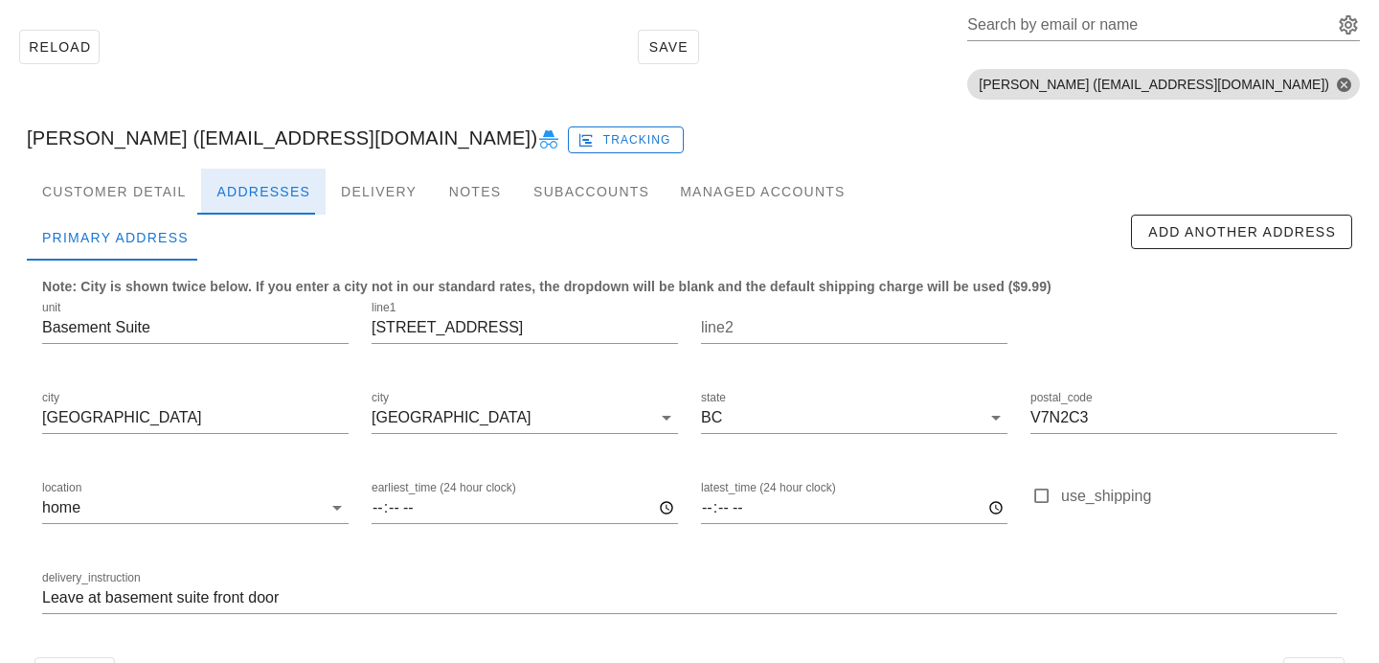
scroll to position [165, 0]
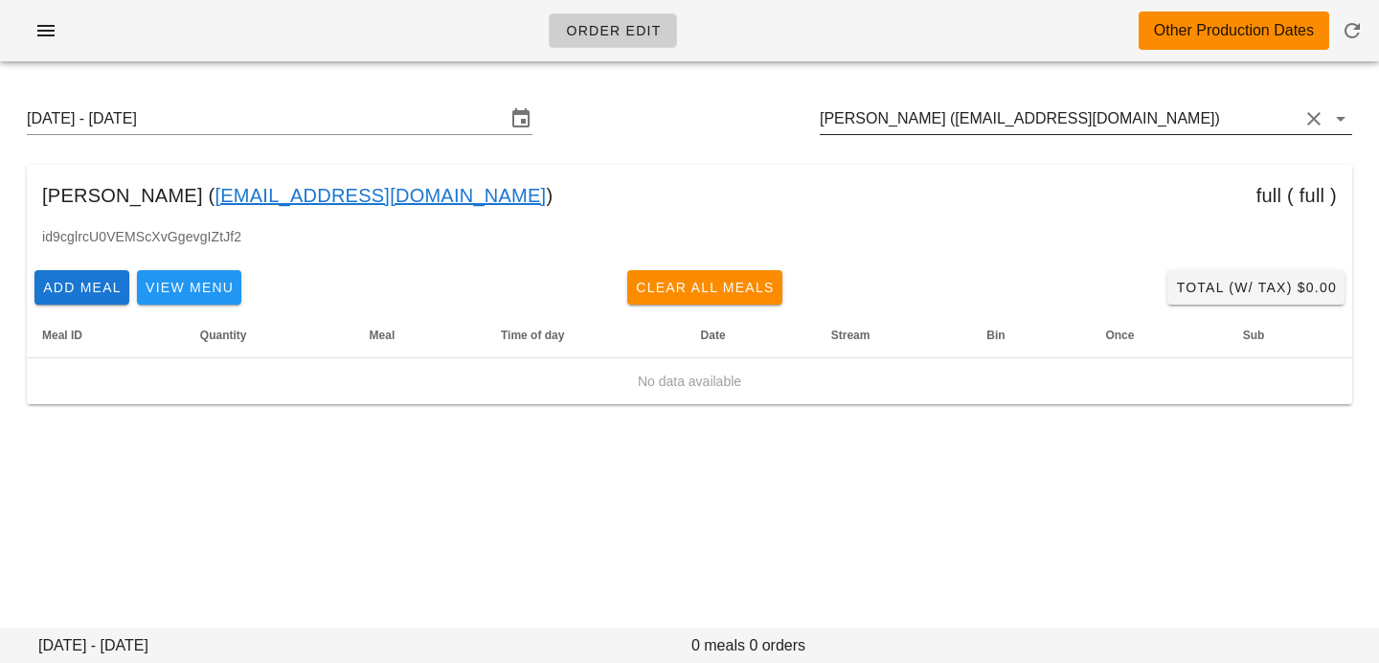
click at [1089, 125] on input "[PERSON_NAME] ([EMAIL_ADDRESS][DOMAIN_NAME])" at bounding box center [1059, 118] width 479 height 31
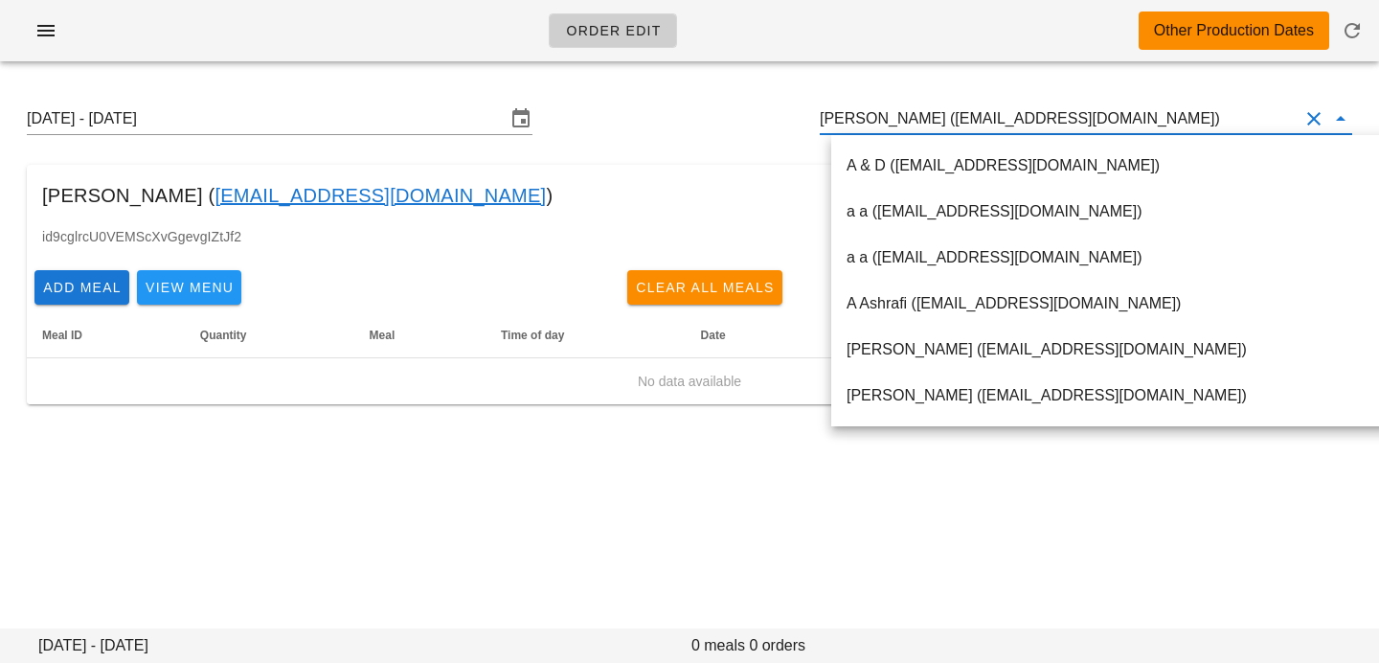
paste input "[EMAIL_ADDRESS][DOMAIN_NAME]"
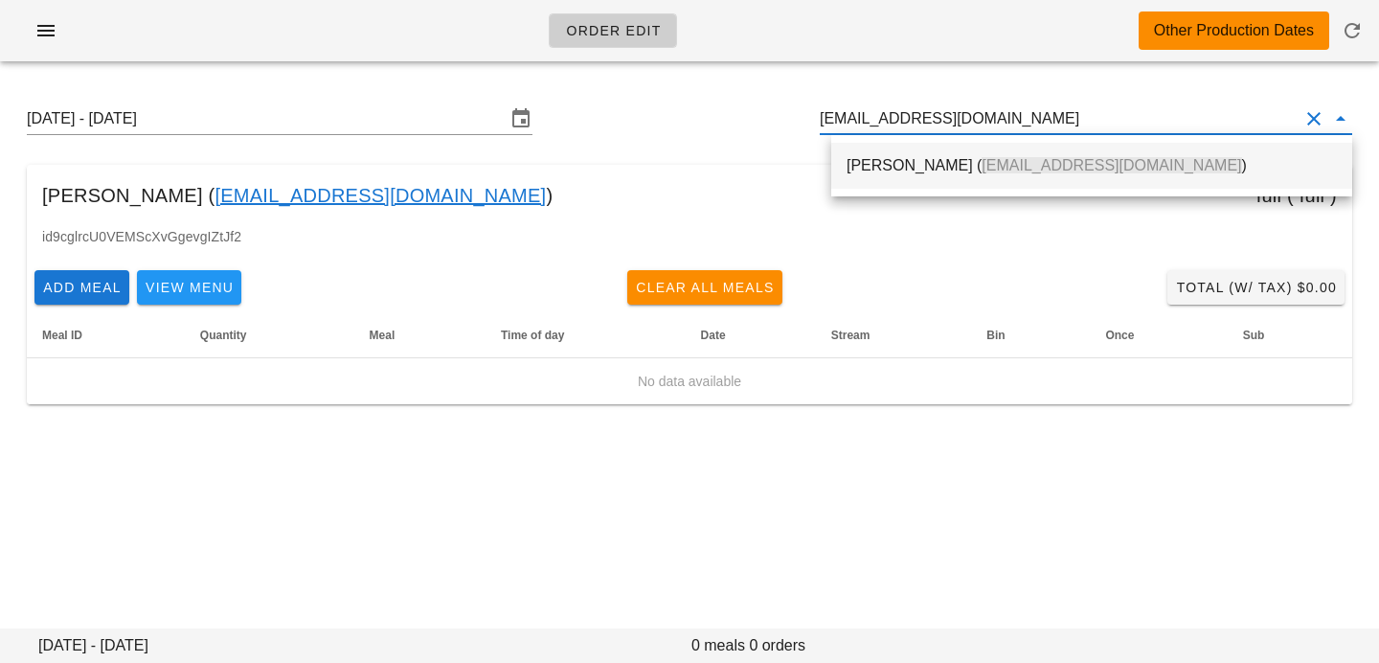
click at [1026, 172] on span "[EMAIL_ADDRESS][DOMAIN_NAME]" at bounding box center [1112, 165] width 260 height 16
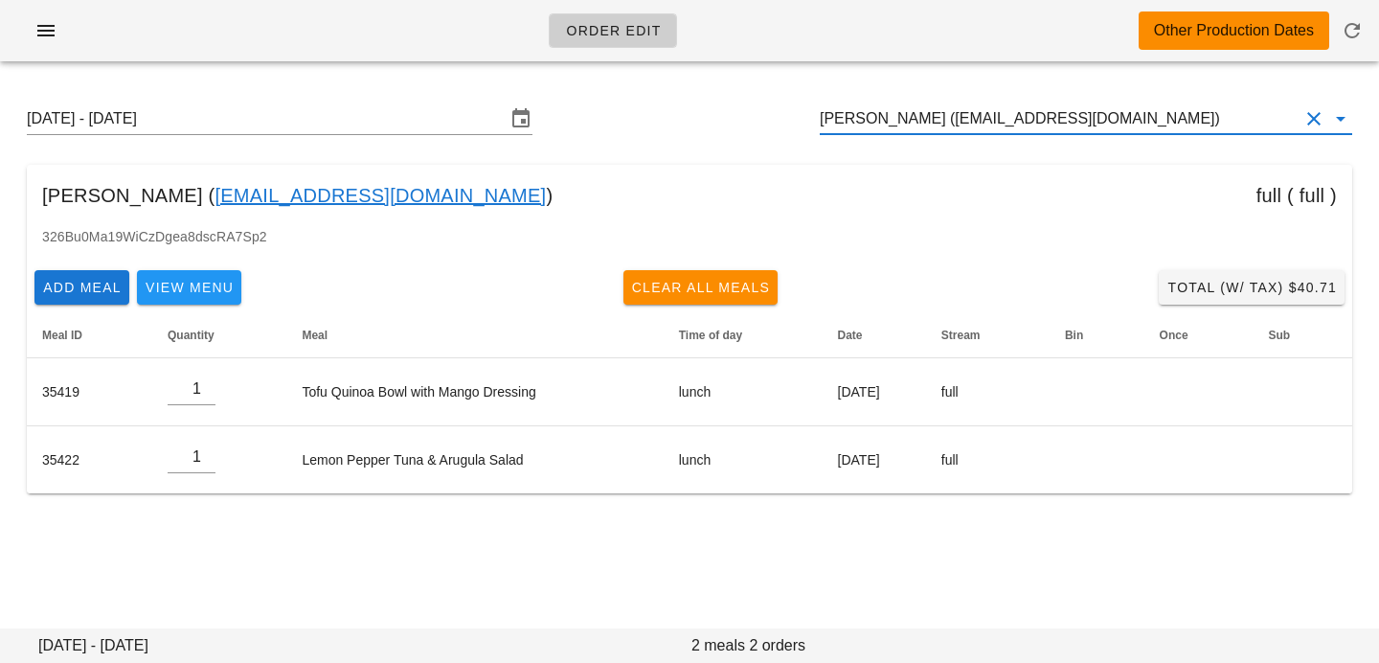
click at [925, 127] on input "[PERSON_NAME] ([EMAIL_ADDRESS][DOMAIN_NAME])" at bounding box center [1059, 118] width 479 height 31
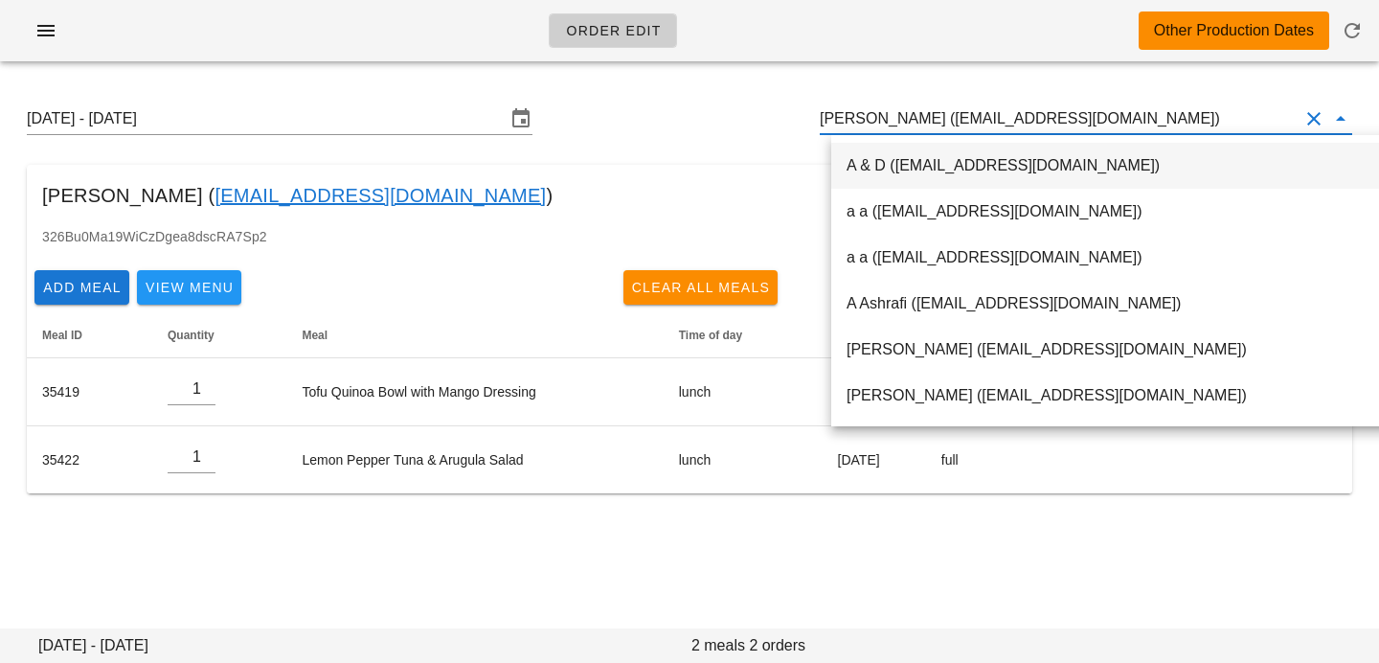
scroll to position [1, 0]
drag, startPoint x: 916, startPoint y: 118, endPoint x: 1198, endPoint y: 115, distance: 282.6
click at [1199, 116] on input "[PERSON_NAME] ([EMAIL_ADDRESS][DOMAIN_NAME])" at bounding box center [1059, 118] width 479 height 31
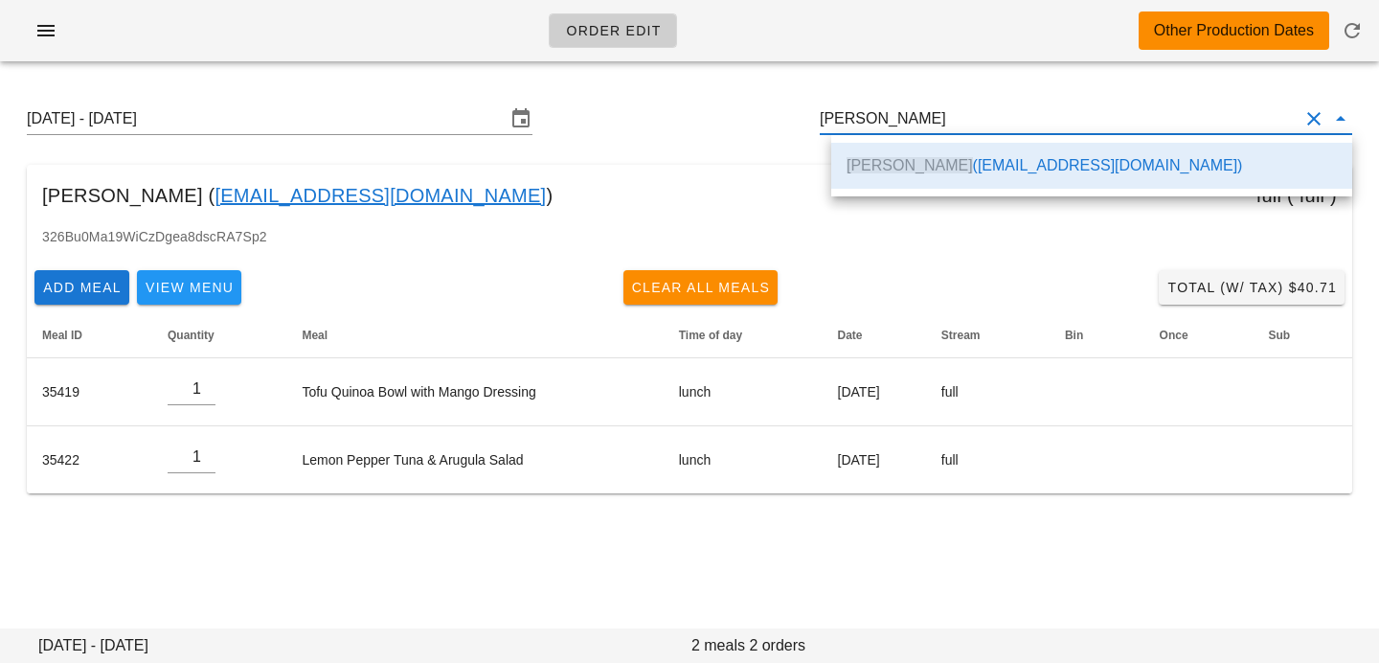
click at [767, 193] on div "[PERSON_NAME] ( [EMAIL_ADDRESS][DOMAIN_NAME] ) full ( full )" at bounding box center [690, 195] width 1326 height 61
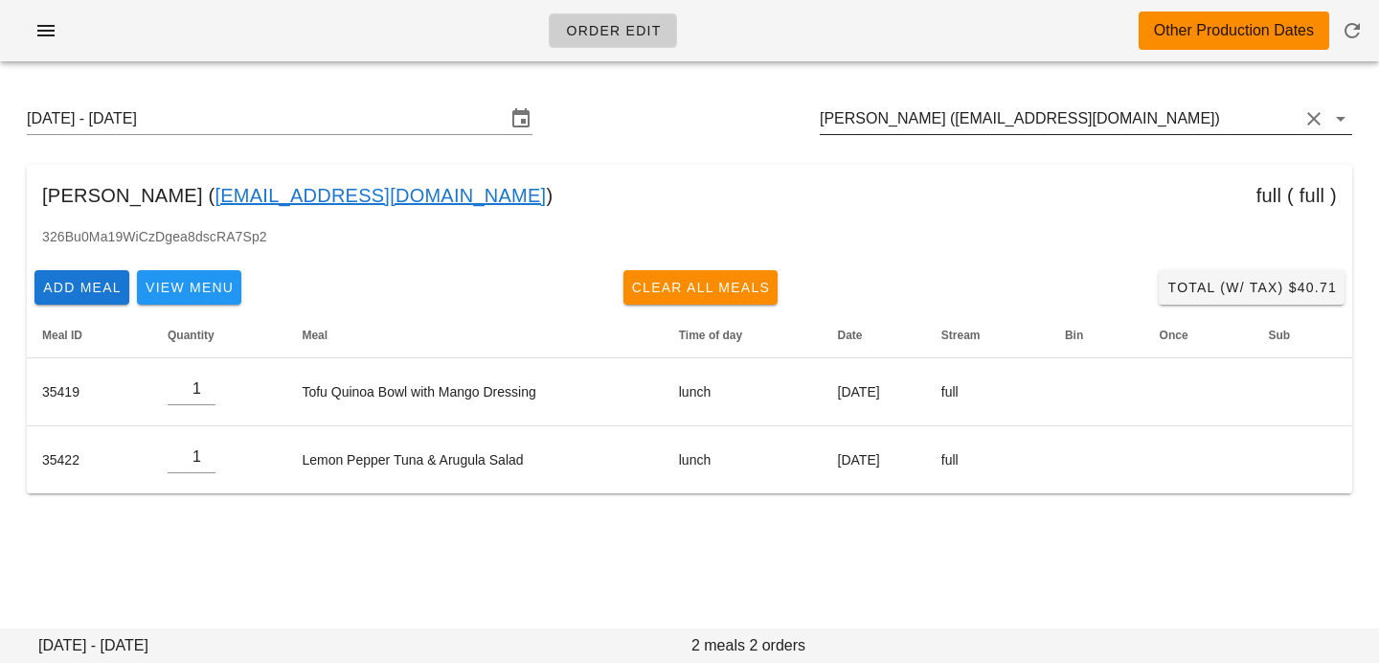
click at [1163, 111] on input "[PERSON_NAME] ([EMAIL_ADDRESS][DOMAIN_NAME])" at bounding box center [1059, 118] width 479 height 31
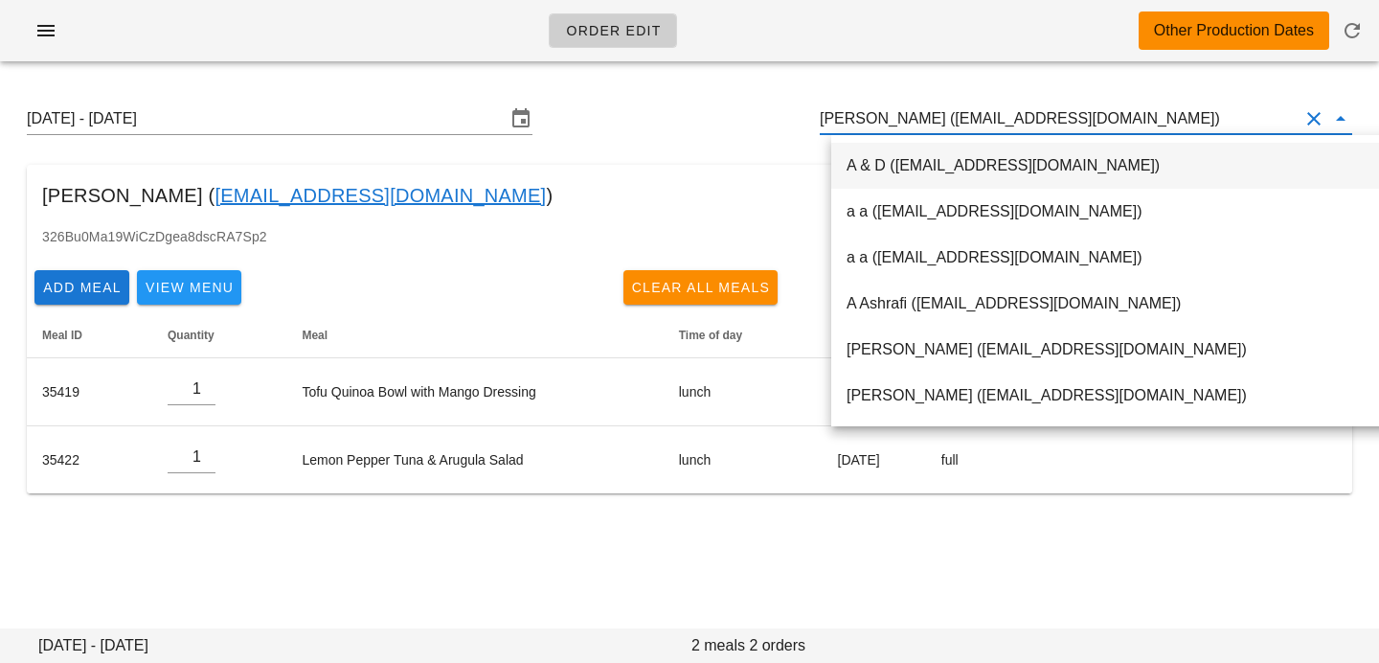
paste input "[EMAIL_ADDRESS][DOMAIN_NAME]"
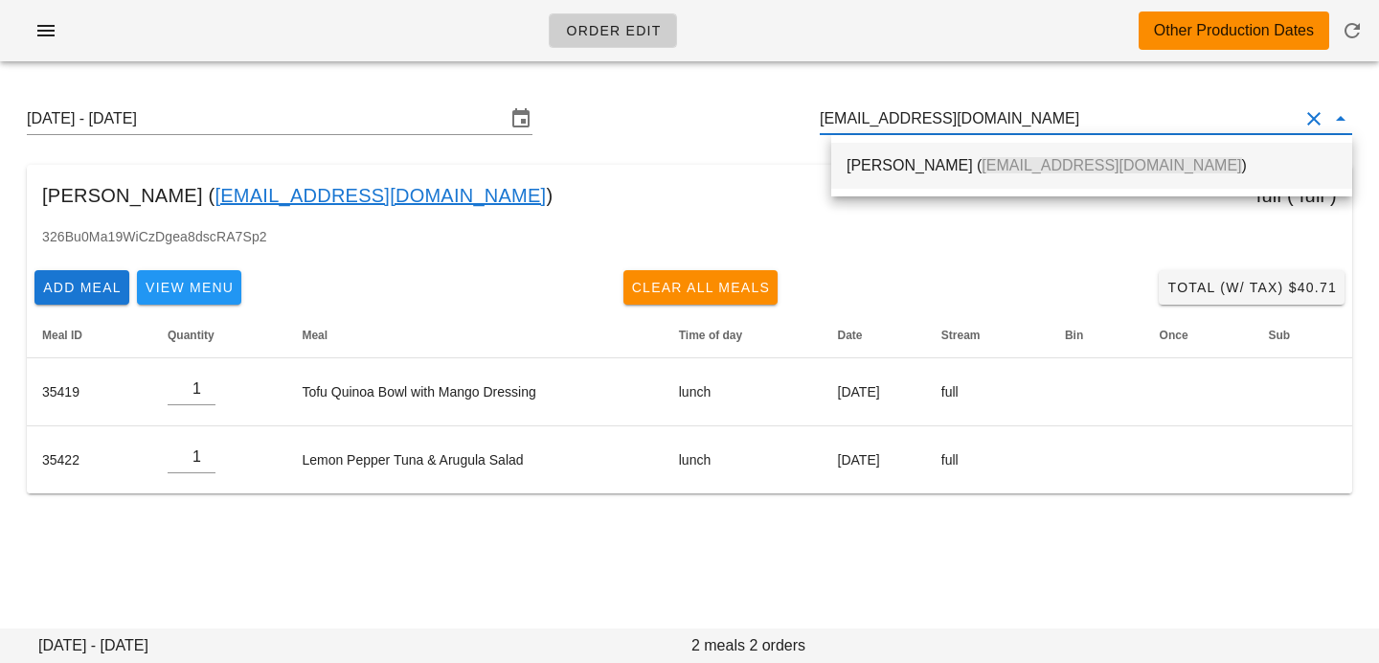
click at [1112, 177] on div "[PERSON_NAME] ( [EMAIL_ADDRESS][DOMAIN_NAME] )" at bounding box center [1092, 165] width 490 height 41
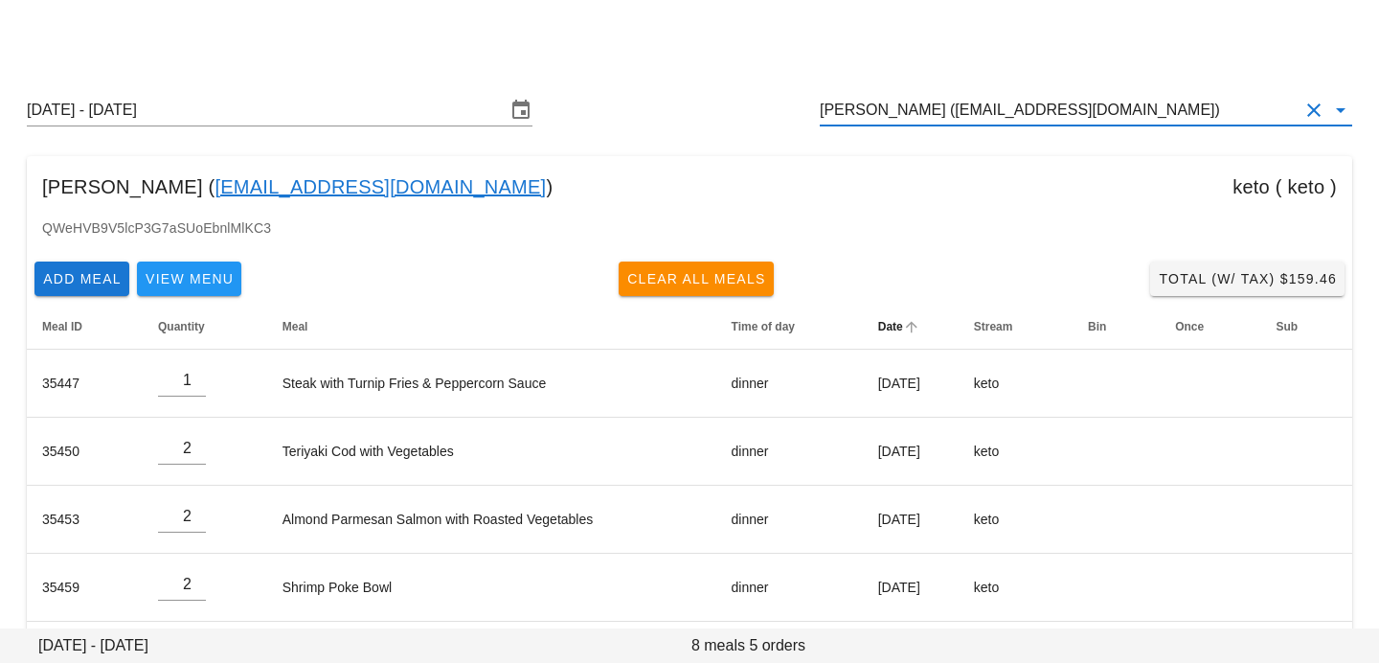
scroll to position [92, 0]
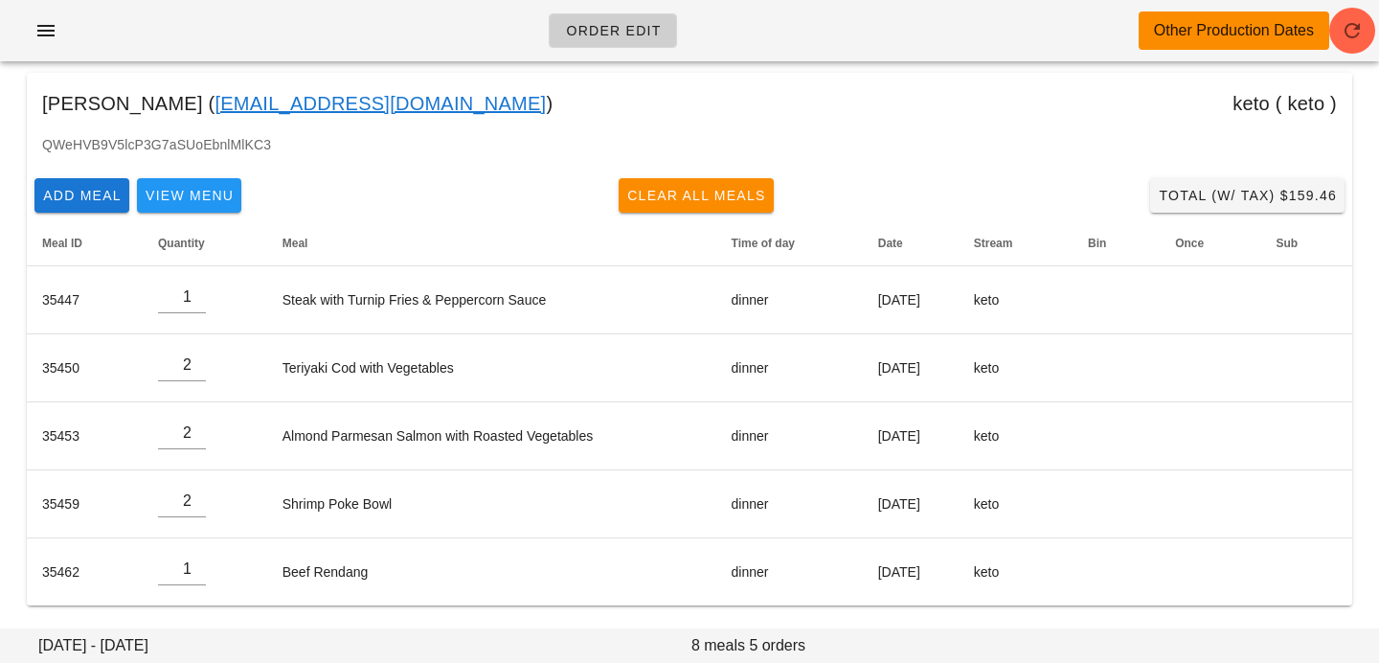
drag, startPoint x: 1225, startPoint y: 20, endPoint x: 805, endPoint y: -35, distance: 423.2
click at [805, 0] on html "Order Edit Other Production Dates Sunday September 7 - Saturday September 13 JA…" at bounding box center [689, 285] width 1379 height 755
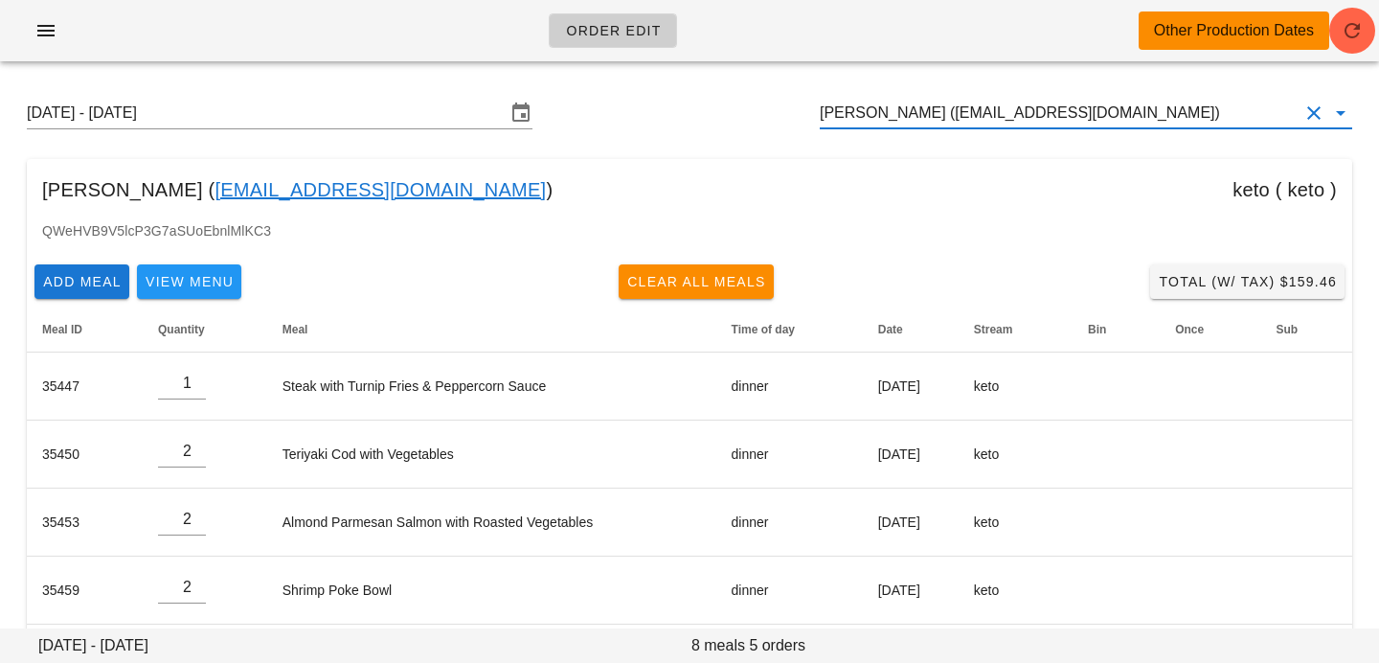
paste input "susanb6710@gmail.com"
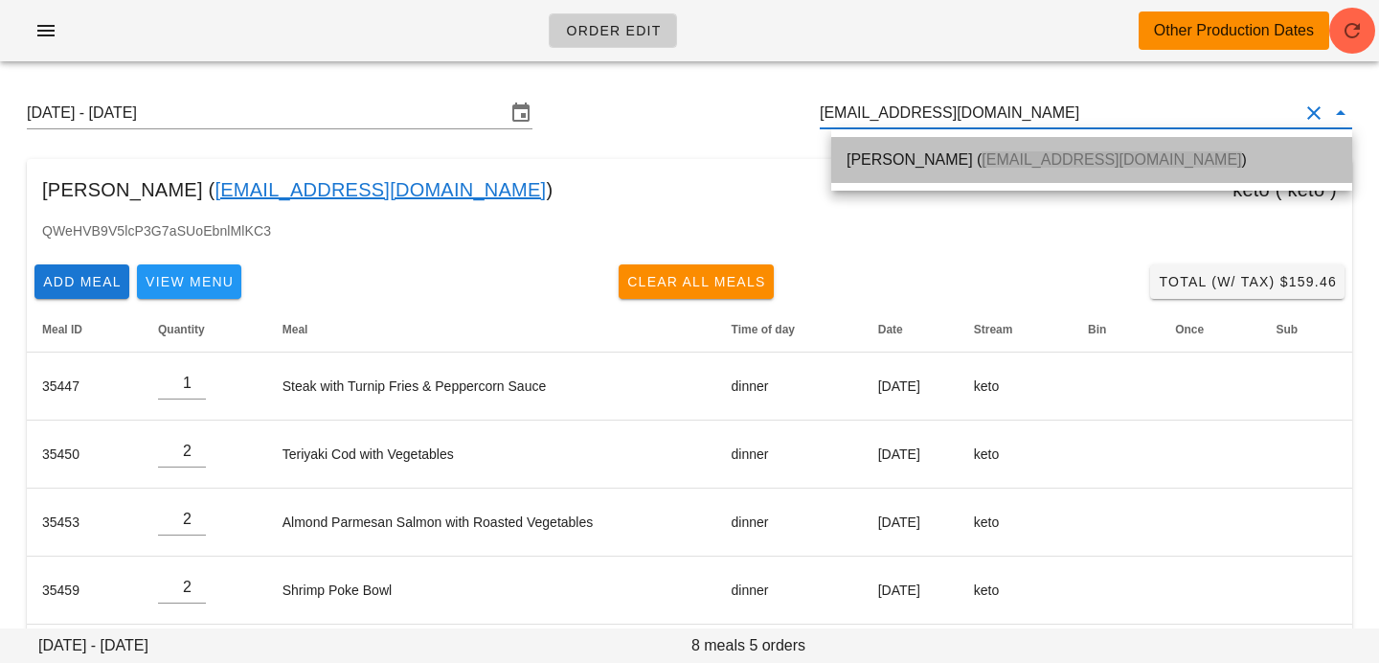
click at [1039, 177] on div "Susan 𝘽𝙤𝙞𝙨𝙫𝙚𝙧𝙩 ( susanb6710@gmail.com )" at bounding box center [1092, 159] width 490 height 41
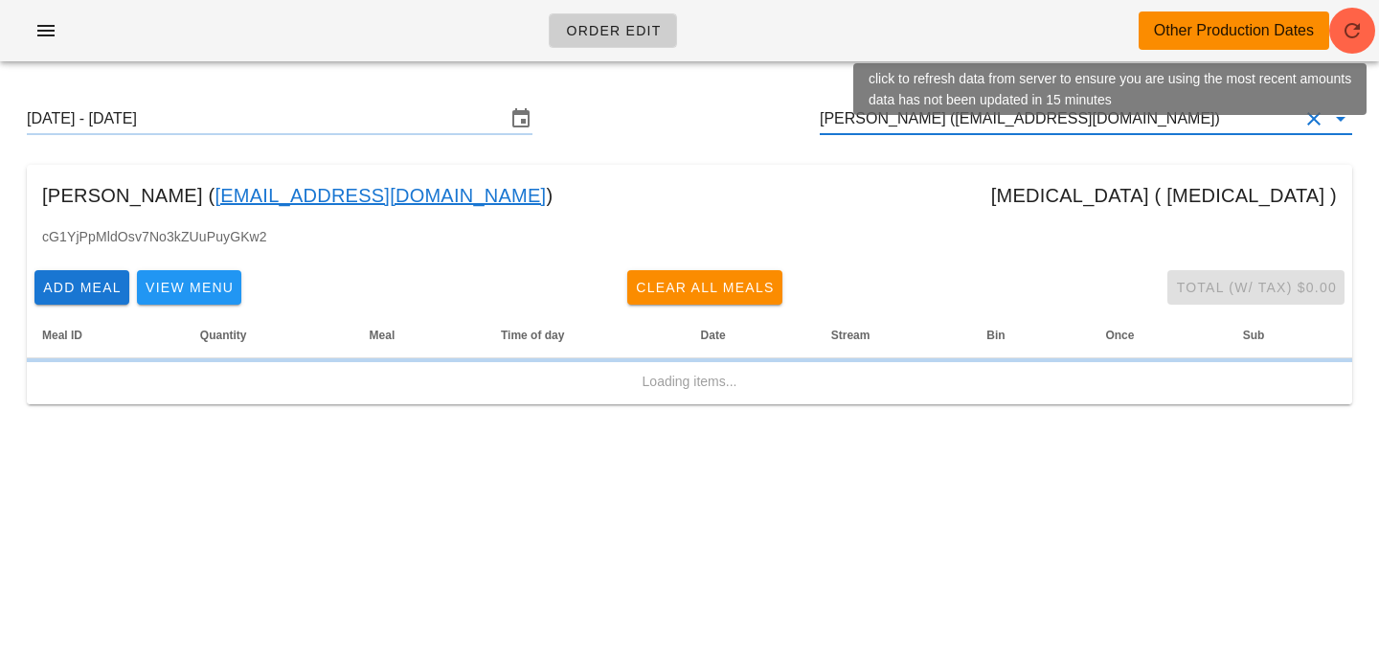
type input "Susan 𝘽𝙤𝙞𝙨𝙫𝙚𝙧𝙩 (susanb6710@gmail.com)"
click at [1353, 36] on icon "button" at bounding box center [1352, 30] width 23 height 23
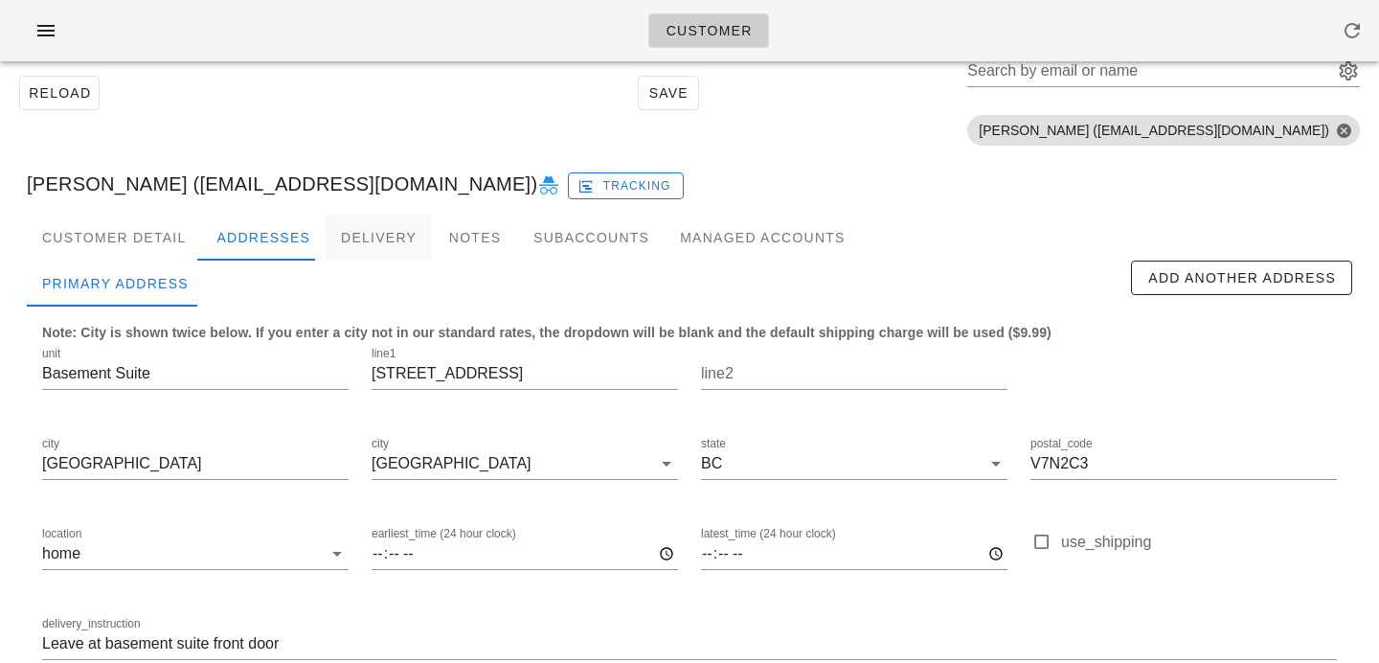
scroll to position [165, 0]
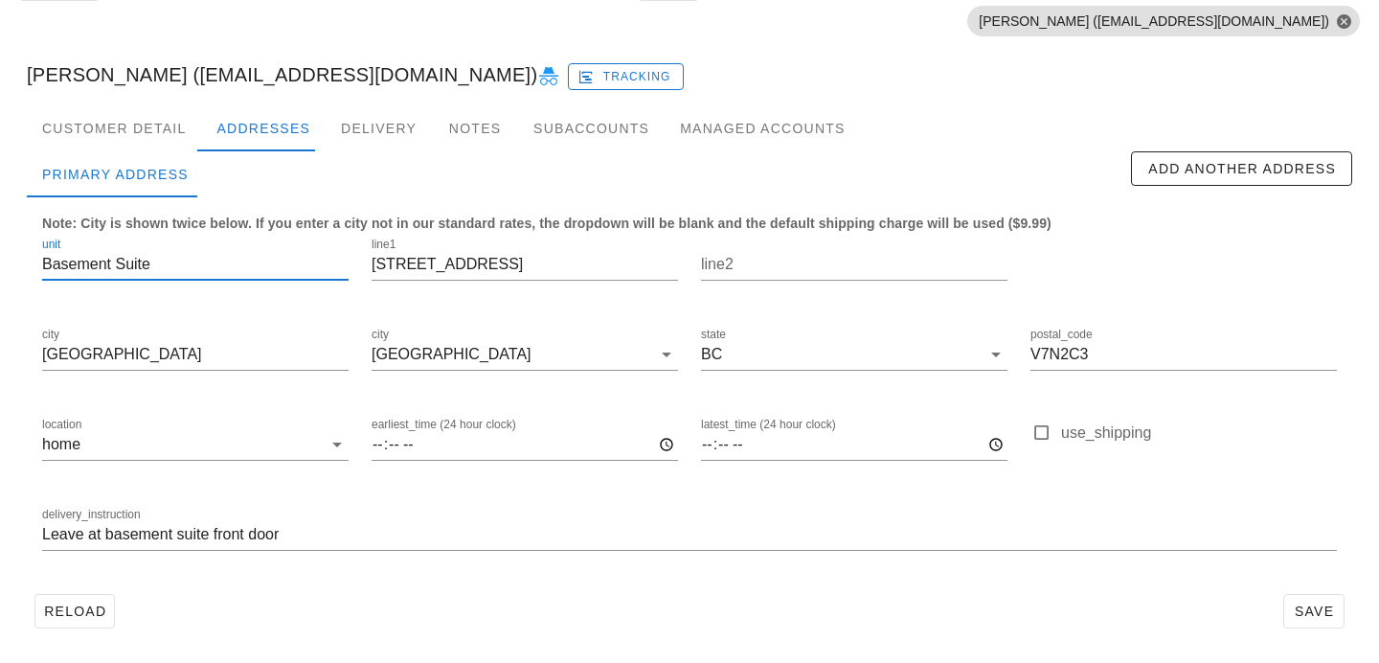
drag, startPoint x: 193, startPoint y: 264, endPoint x: 43, endPoint y: 254, distance: 149.8
click at [43, 254] on input "Basement Suite" at bounding box center [195, 264] width 306 height 31
click at [172, 127] on div "Customer Detail" at bounding box center [114, 128] width 174 height 46
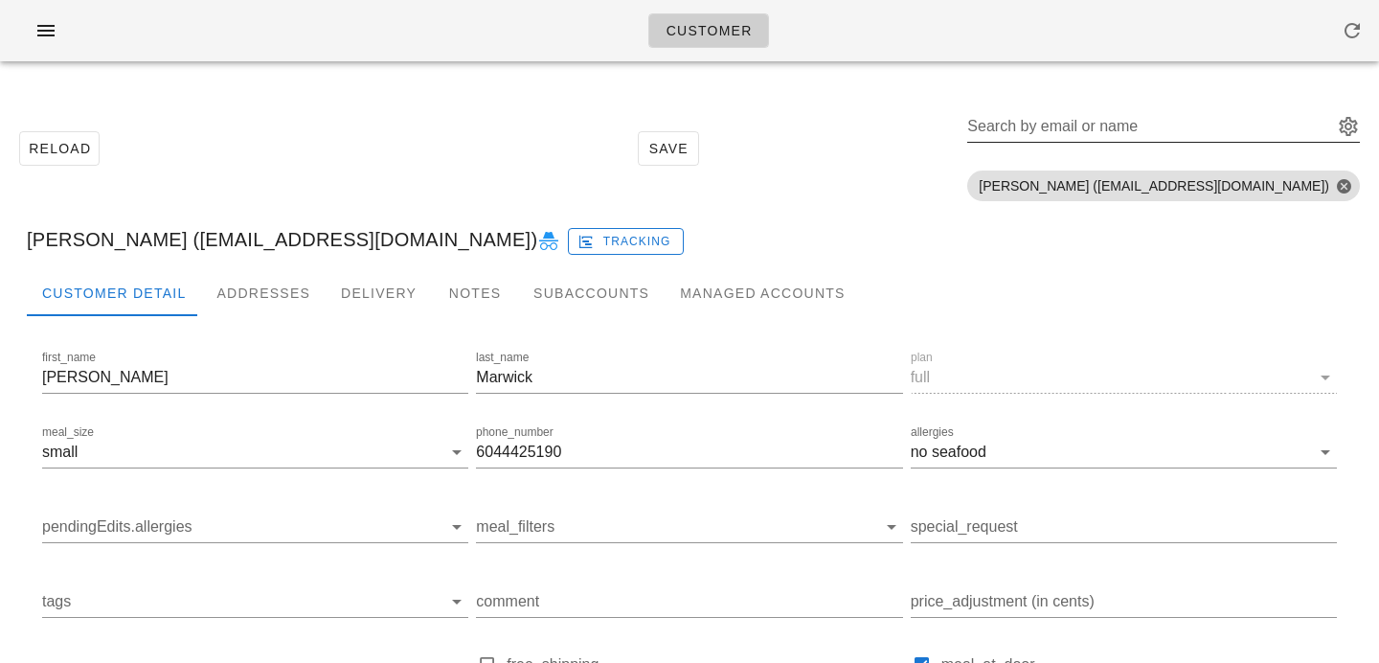
click at [1136, 133] on input "Search by email or name" at bounding box center [1148, 126] width 362 height 31
paste input "[EMAIL_ADDRESS][DOMAIN_NAME]"
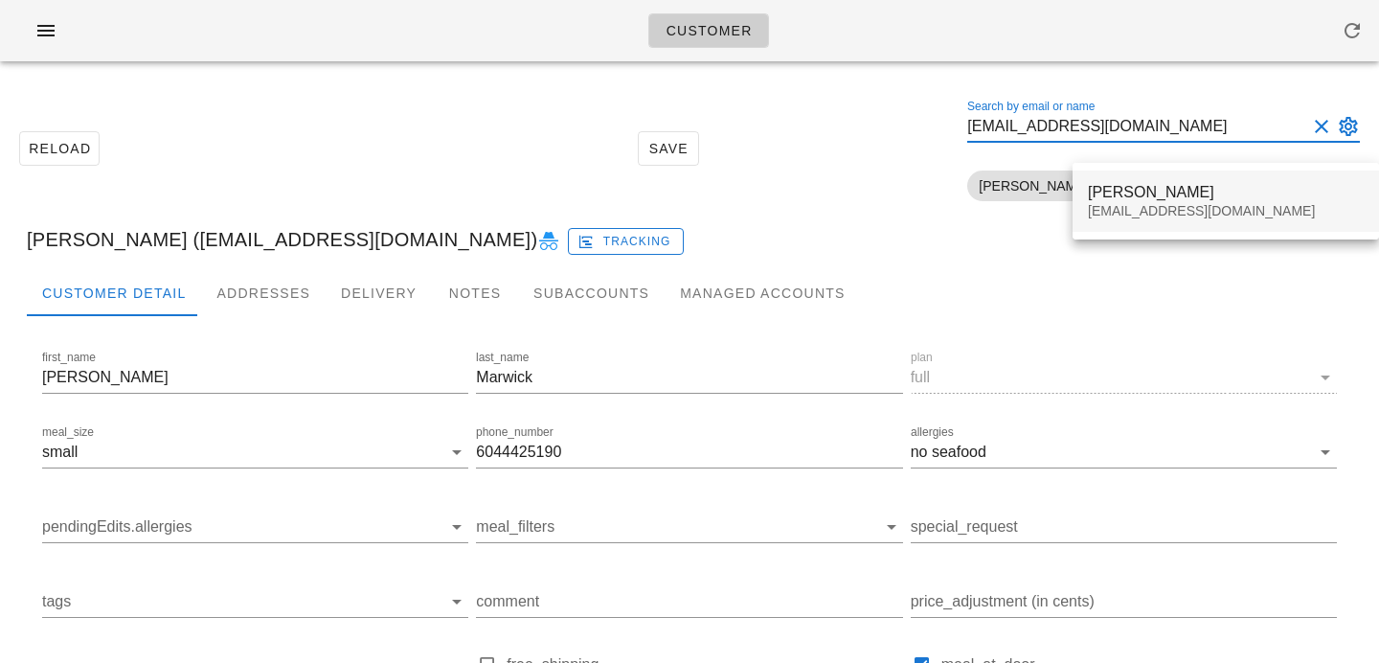
type input "miasmomma90@gmail.com"
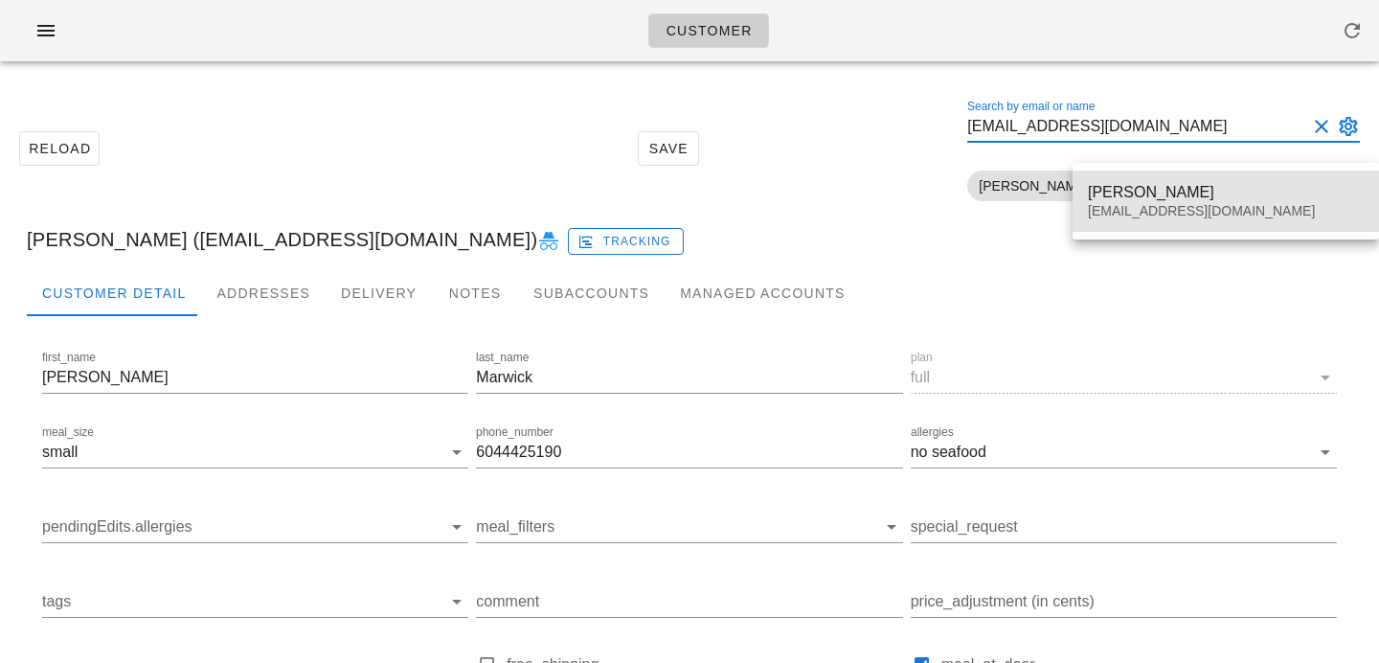
click at [1111, 204] on div "miasmomma90@gmail.com" at bounding box center [1226, 211] width 276 height 16
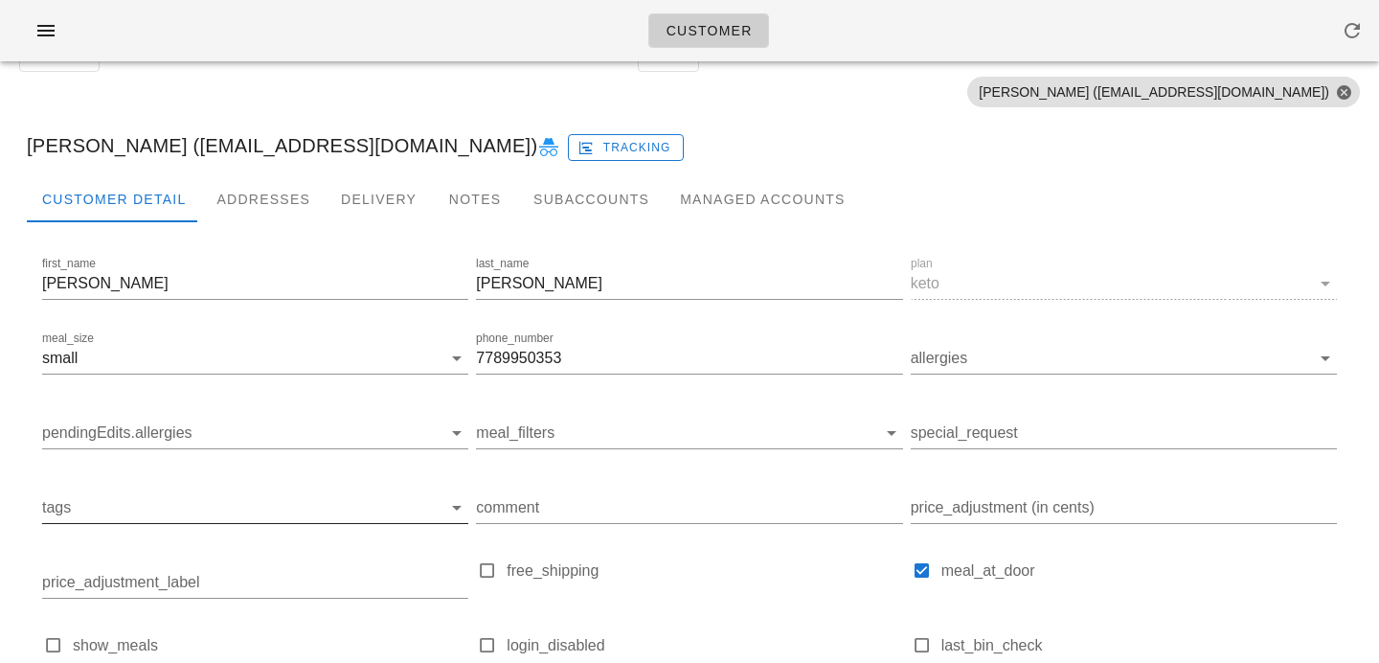
scroll to position [62, 0]
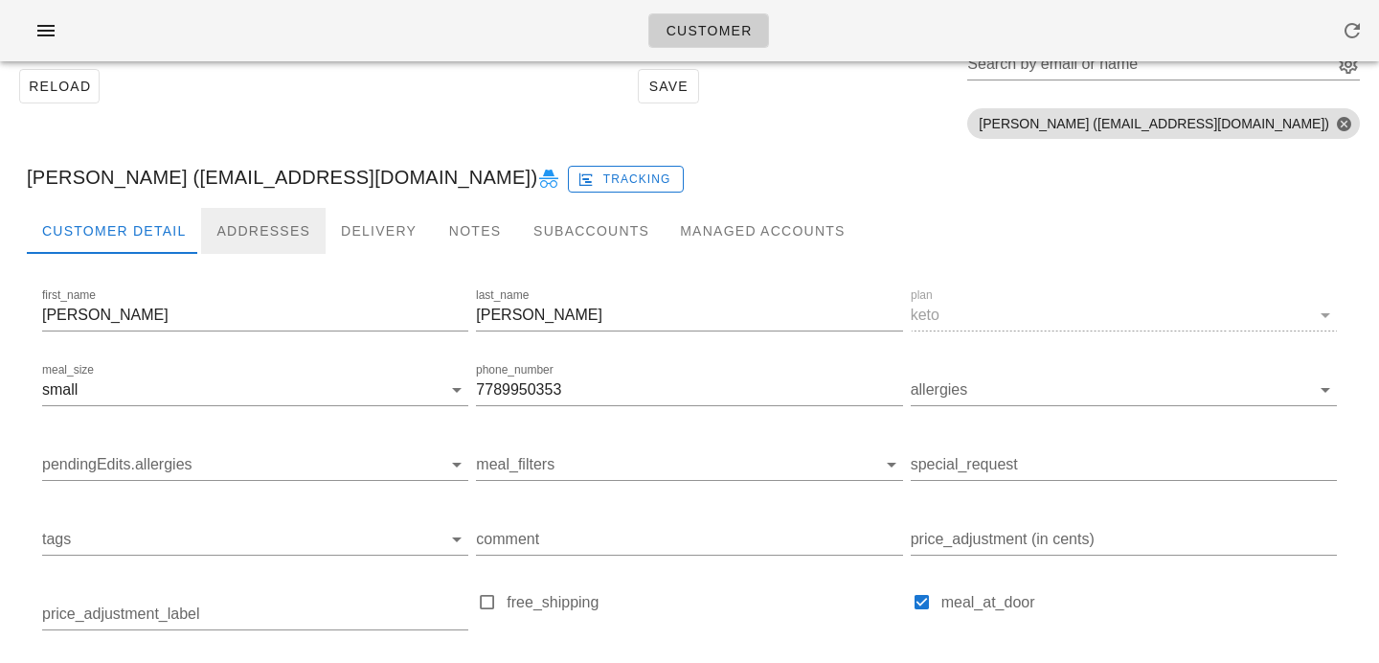
click at [285, 208] on div "Addresses" at bounding box center [263, 231] width 125 height 46
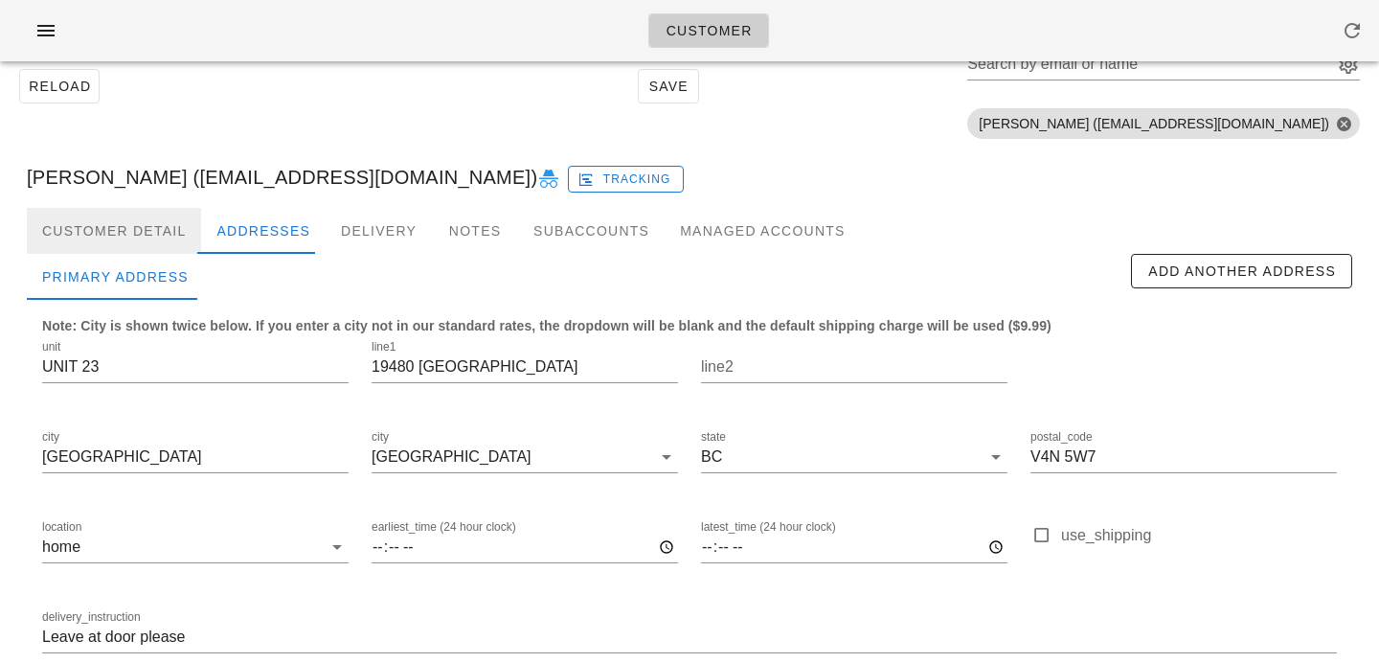
click at [157, 237] on div "Customer Detail" at bounding box center [114, 231] width 174 height 46
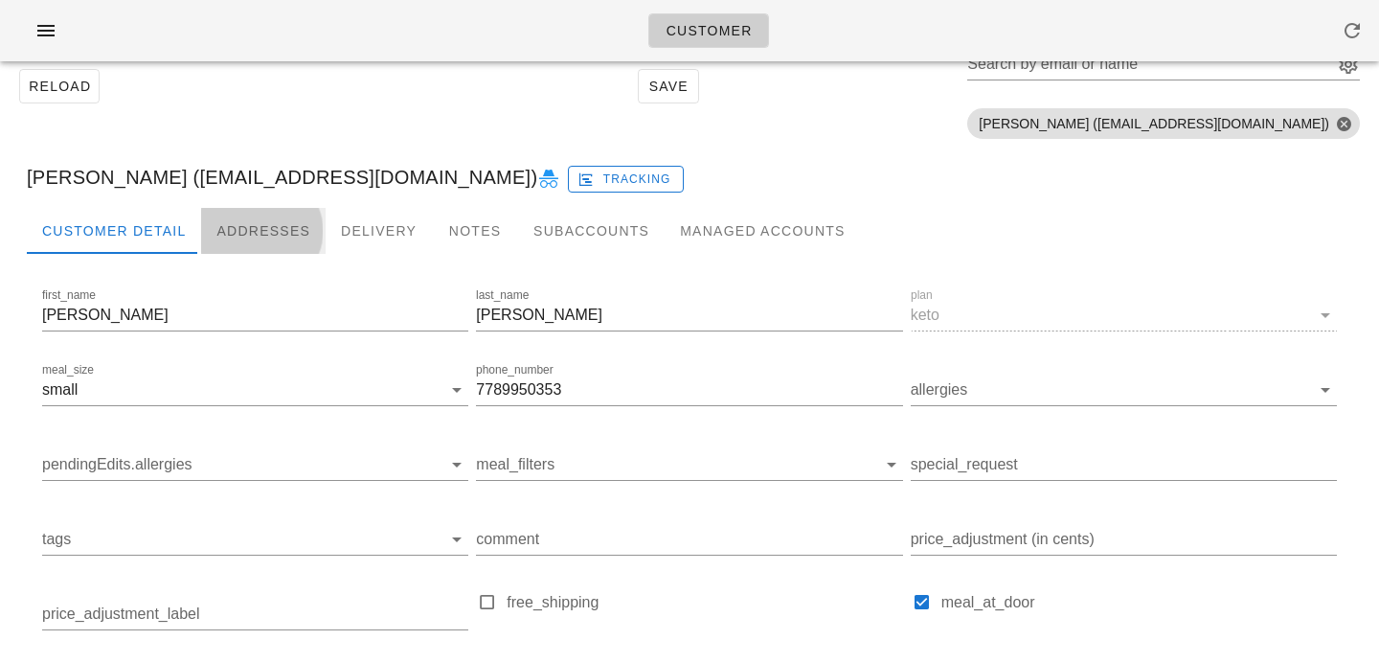
click at [255, 231] on div "Addresses" at bounding box center [263, 231] width 125 height 46
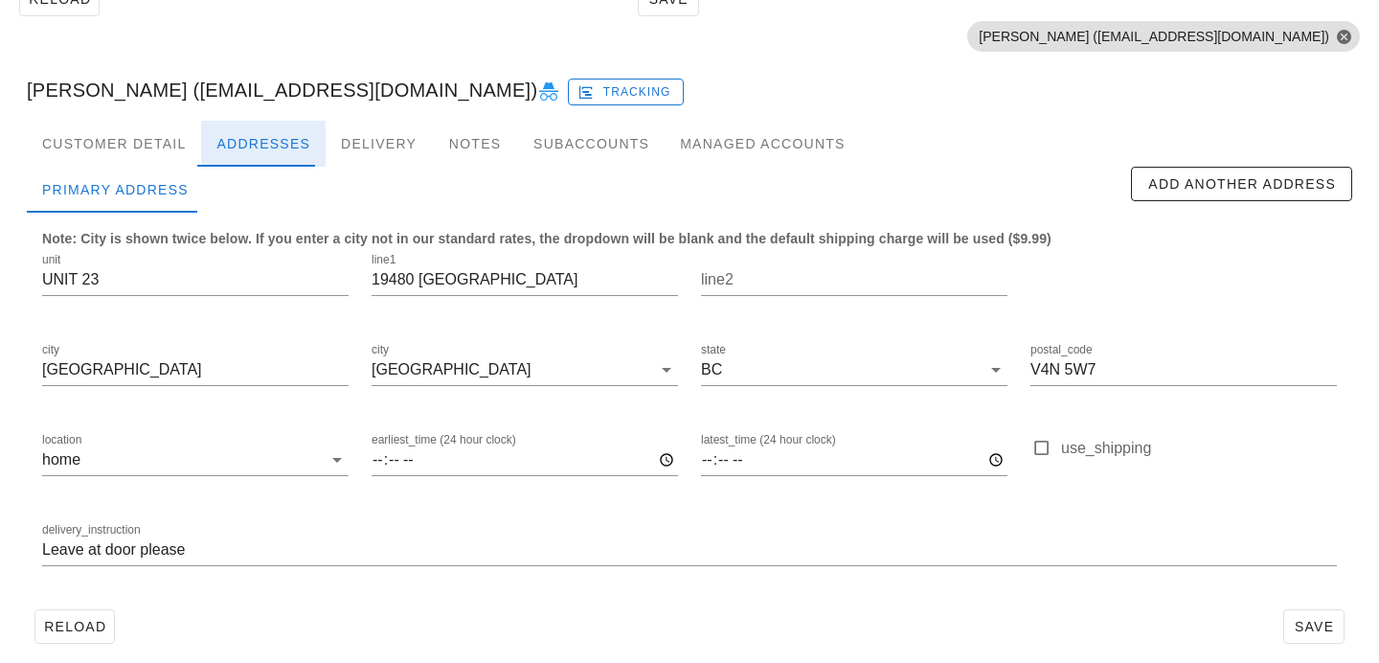
scroll to position [165, 0]
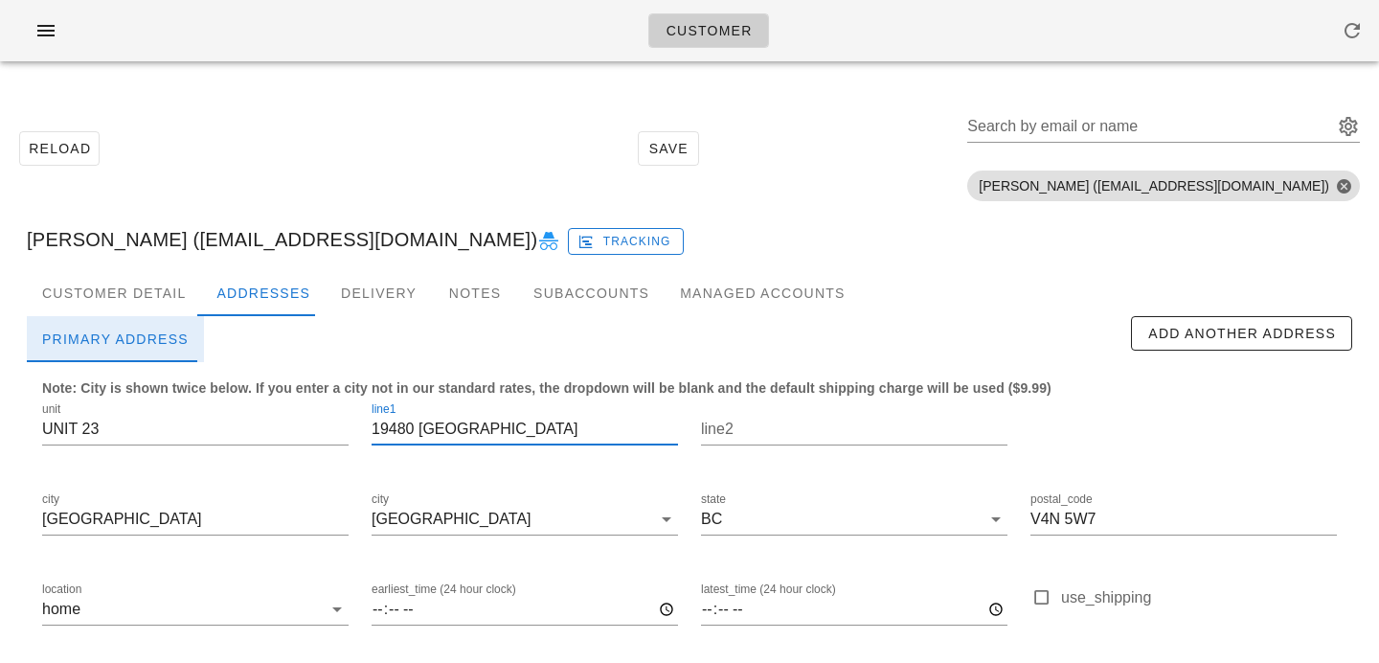
drag, startPoint x: 515, startPoint y: 428, endPoint x: 195, endPoint y: 352, distance: 328.9
click at [195, 352] on div "Primary Address Add Another Address Note: City is shown twice below. If you ent…" at bounding box center [690, 533] width 1326 height 435
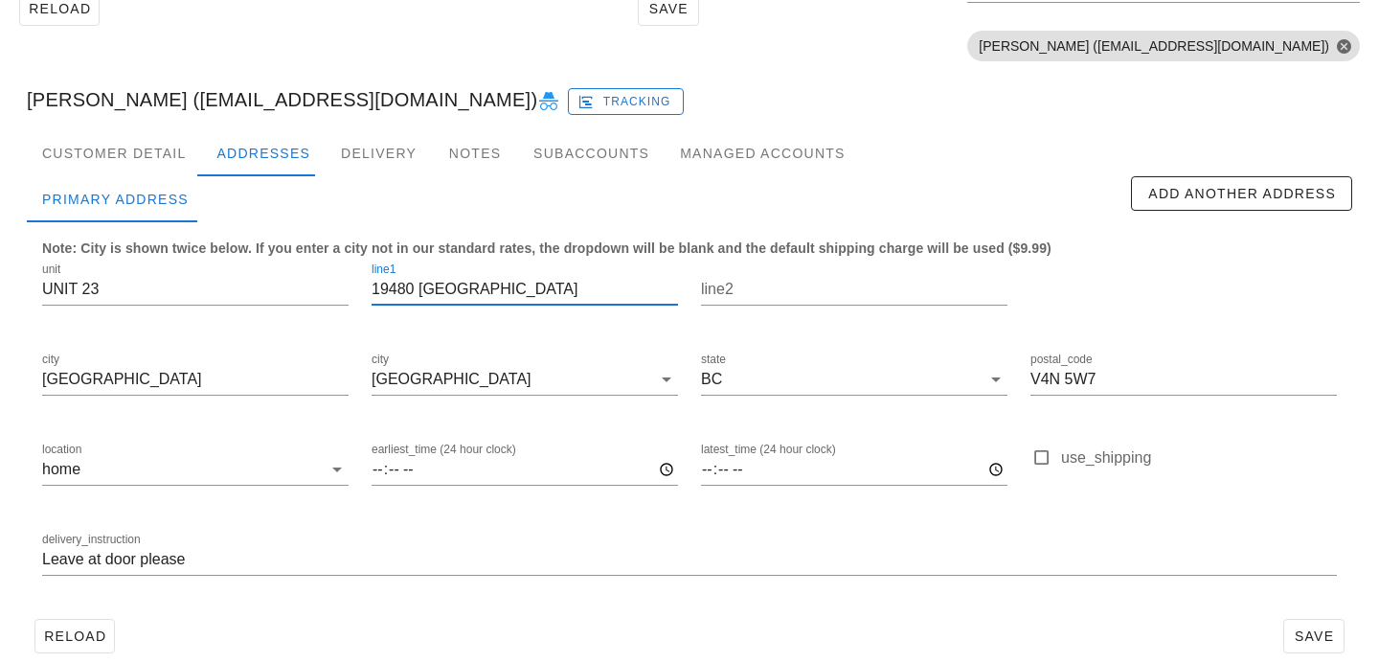
scroll to position [165, 0]
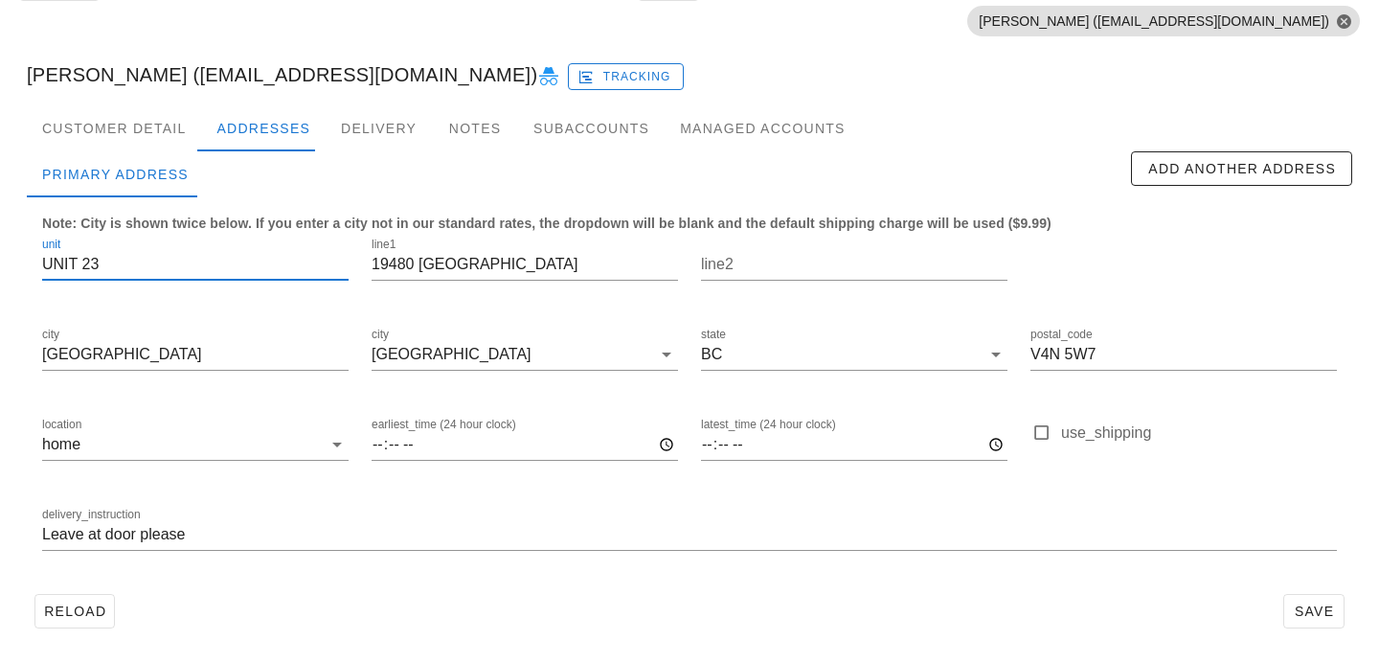
drag, startPoint x: 148, startPoint y: 257, endPoint x: 0, endPoint y: 206, distance: 156.9
click at [0, 207] on div "Reload Save Search by email or name Include deleted accounts Include Shopify ac…" at bounding box center [689, 287] width 1379 height 751
click at [44, 538] on input "Leave at door please" at bounding box center [689, 534] width 1295 height 31
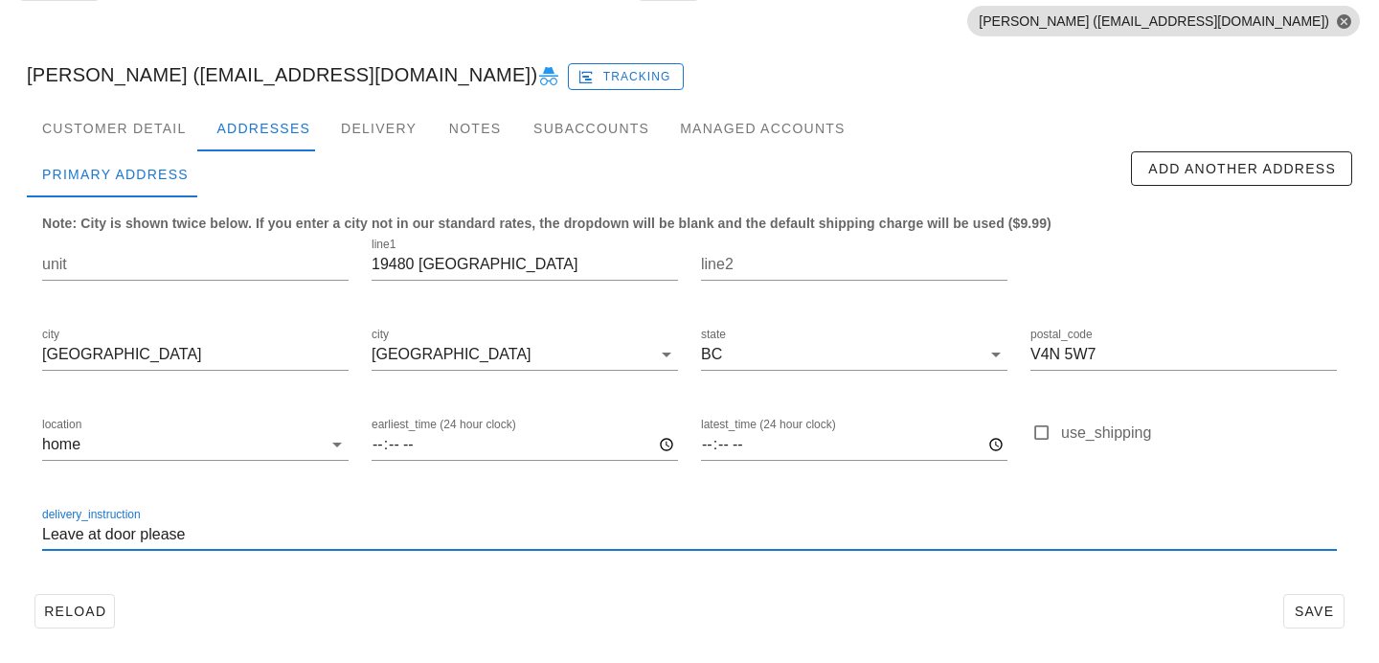
paste input "UNIT 23"
type input "UNIT 23. Leave at door please"
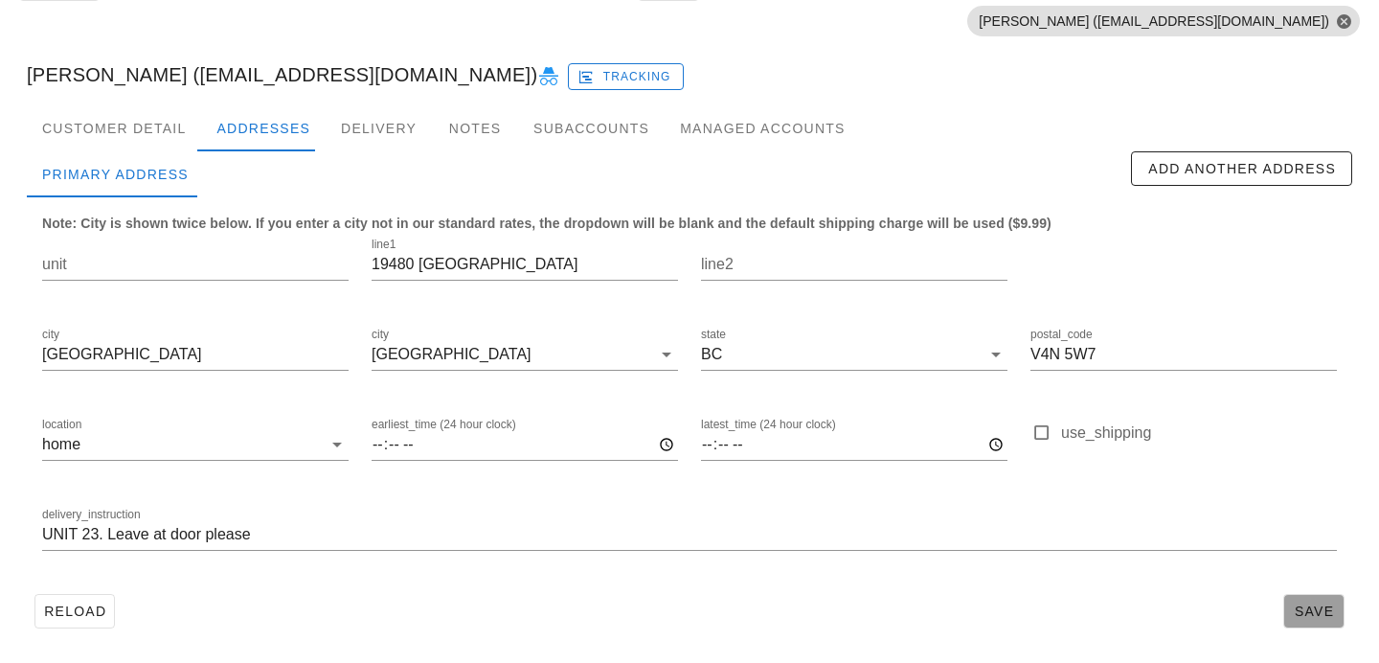
click at [1329, 611] on span "Save" at bounding box center [1314, 610] width 44 height 15
click at [137, 121] on div "Customer Detail" at bounding box center [114, 128] width 174 height 46
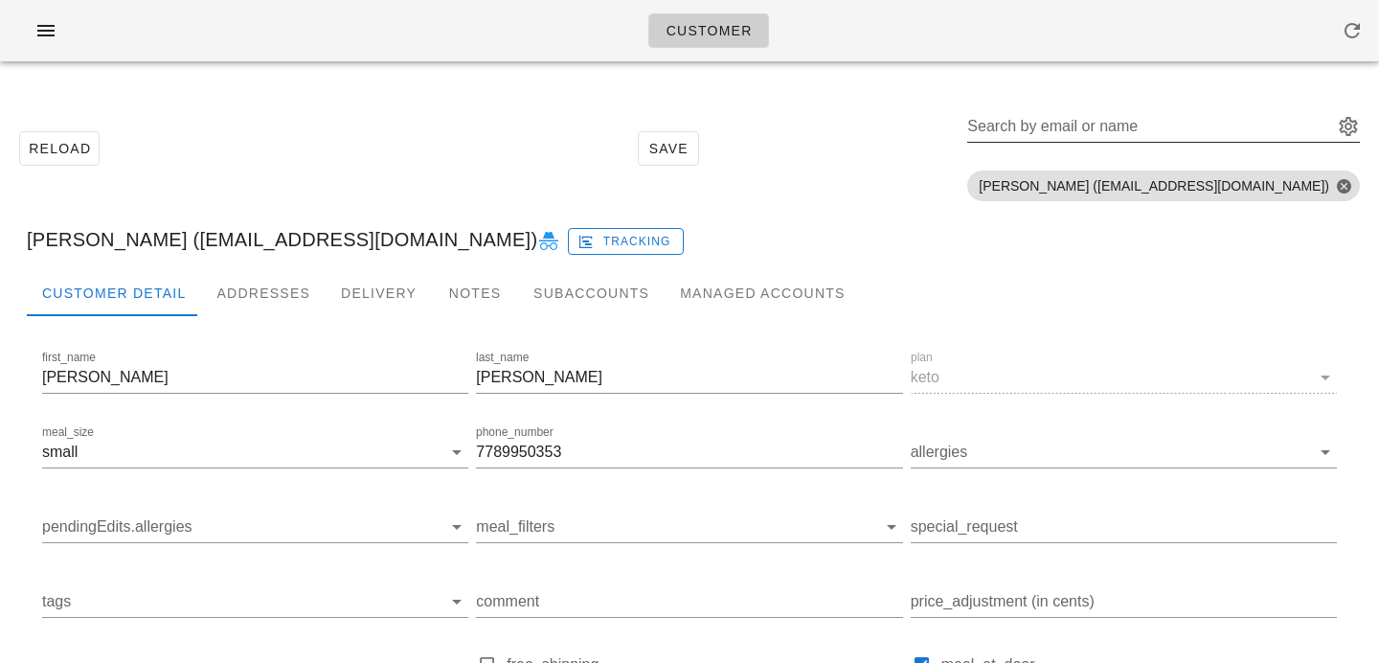
click at [1126, 102] on div "Search by email or name" at bounding box center [1163, 131] width 393 height 63
click at [1113, 130] on input "Search by email or name" at bounding box center [1148, 126] width 362 height 31
paste input "susanb6710@gmail.com"
type input "susanb6710@gmail.com"
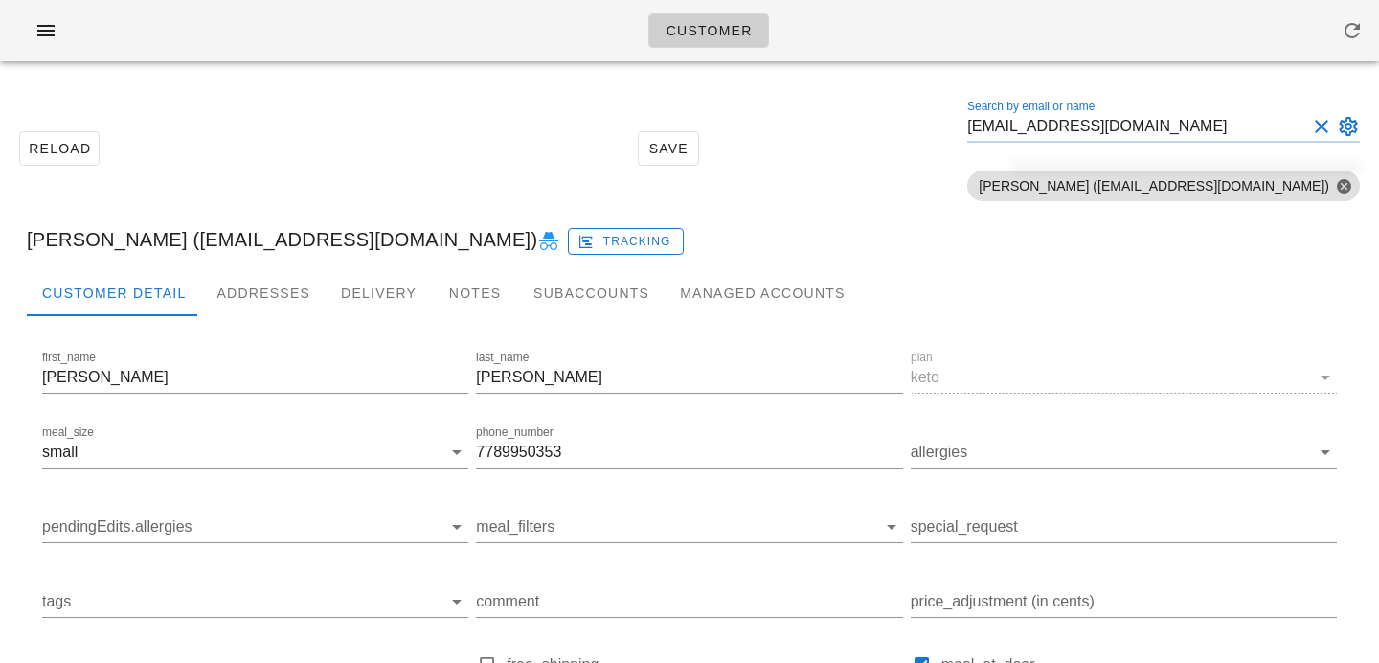
drag, startPoint x: 1268, startPoint y: 127, endPoint x: 1185, endPoint y: 118, distance: 83.9
click at [1191, 122] on input "susanb6710@gmail.com" at bounding box center [1136, 126] width 339 height 31
drag, startPoint x: 1185, startPoint y: 118, endPoint x: 971, endPoint y: 97, distance: 214.6
click at [974, 98] on div "Reload Save Search by email or name susanb6710@gmail.com Include deleted accoun…" at bounding box center [689, 148] width 1356 height 121
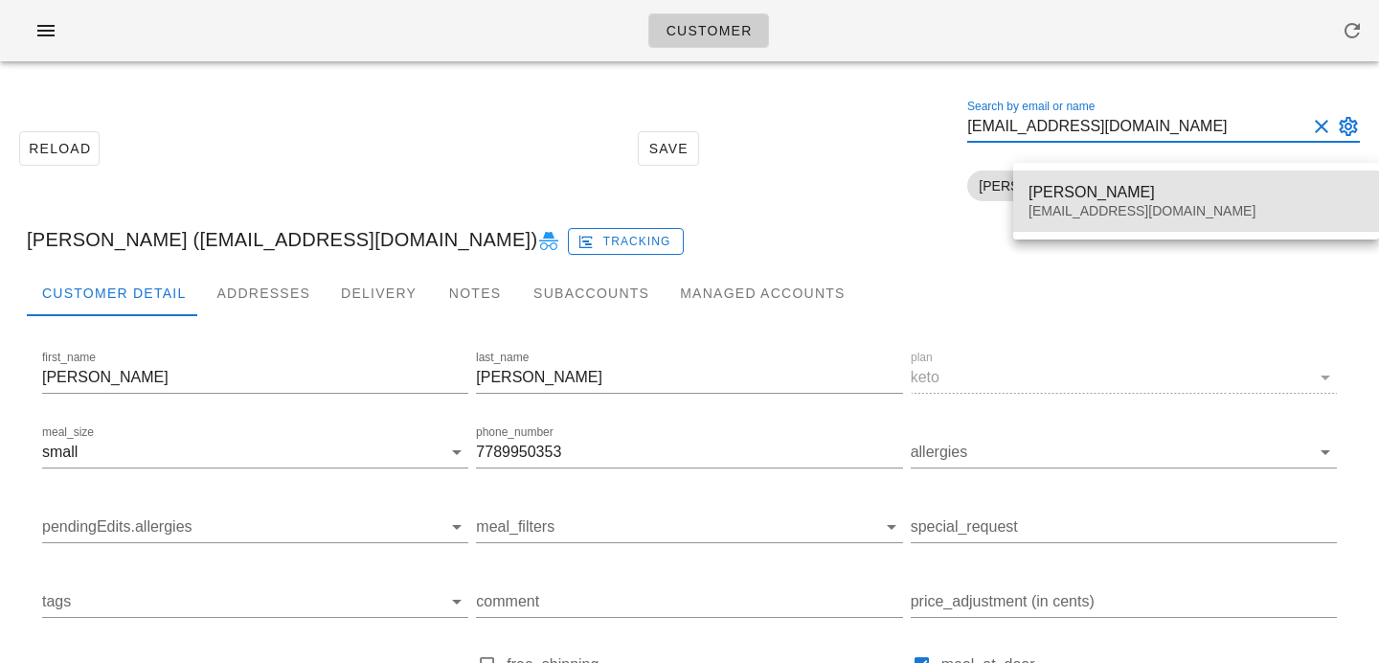
click at [1051, 195] on div "Susan 𝘽𝙤𝙞𝙨𝙫𝙚𝙧𝙩" at bounding box center [1196, 192] width 335 height 18
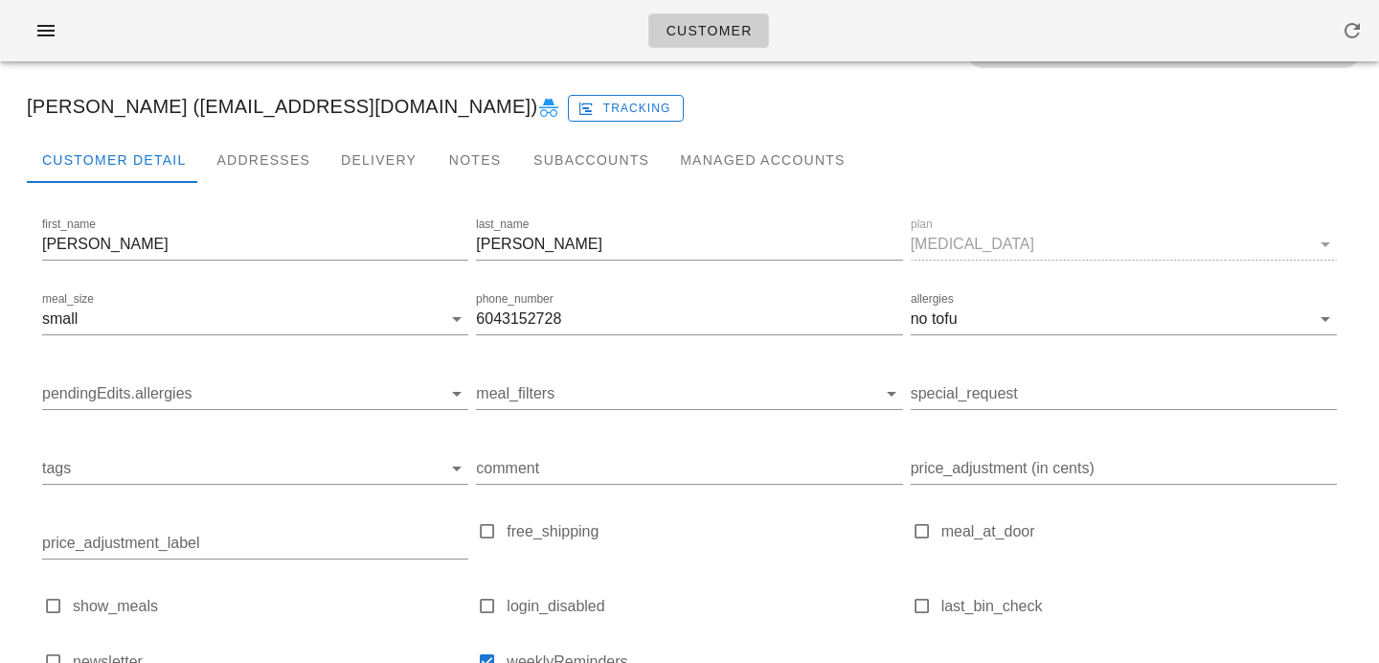
scroll to position [92, 0]
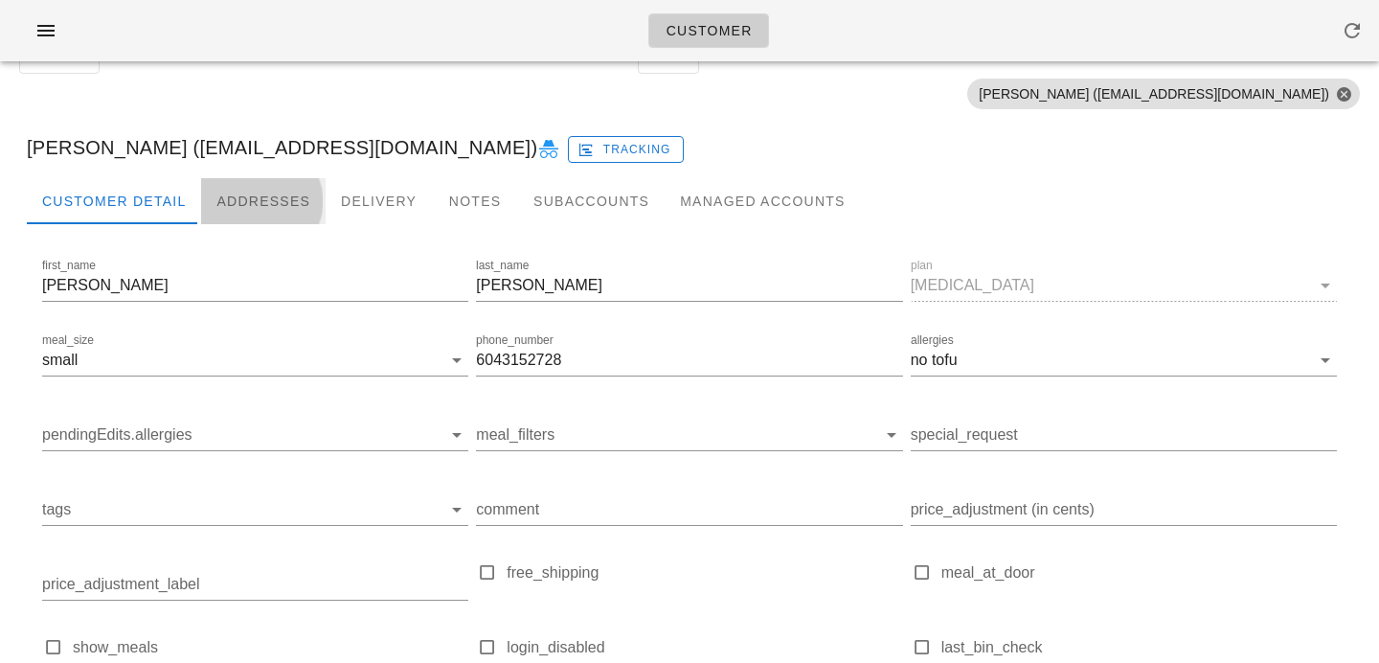
click at [275, 200] on div "Addresses" at bounding box center [263, 201] width 125 height 46
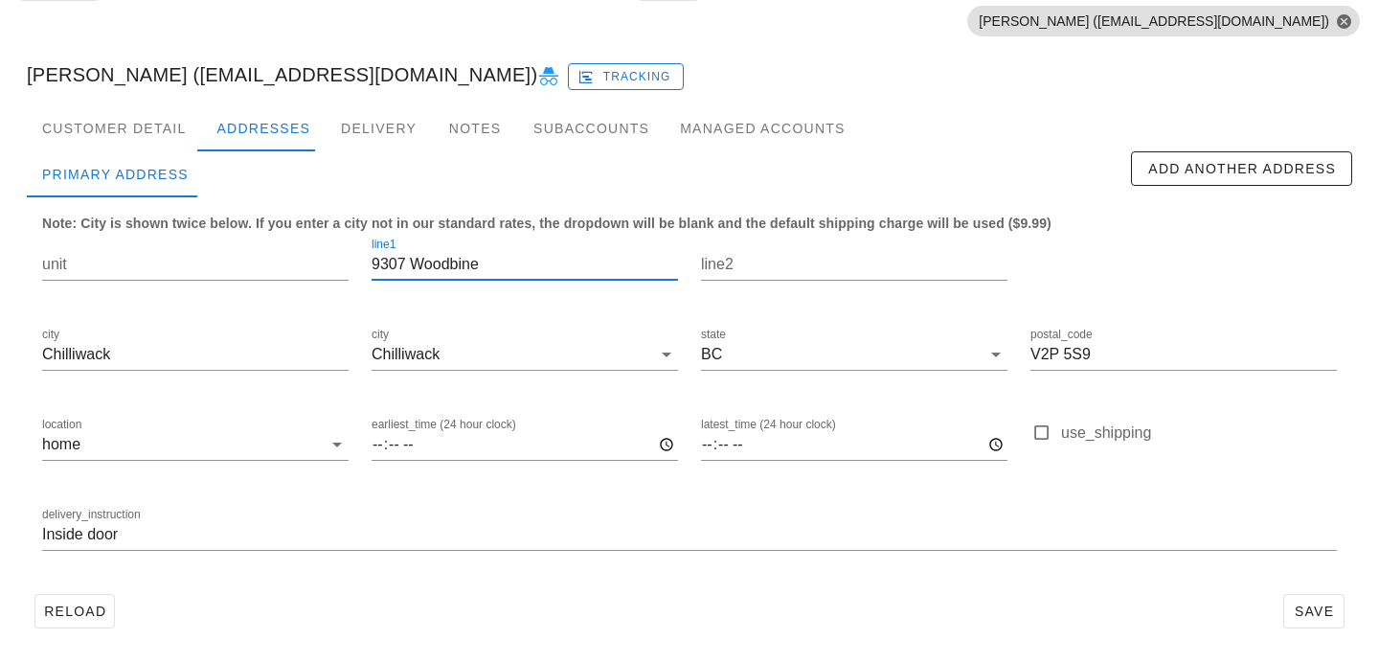
drag, startPoint x: 489, startPoint y: 267, endPoint x: 260, endPoint y: 196, distance: 240.5
click at [260, 196] on div "Primary Address Add Another Address Note: City is shown twice below. If you ent…" at bounding box center [690, 368] width 1326 height 435
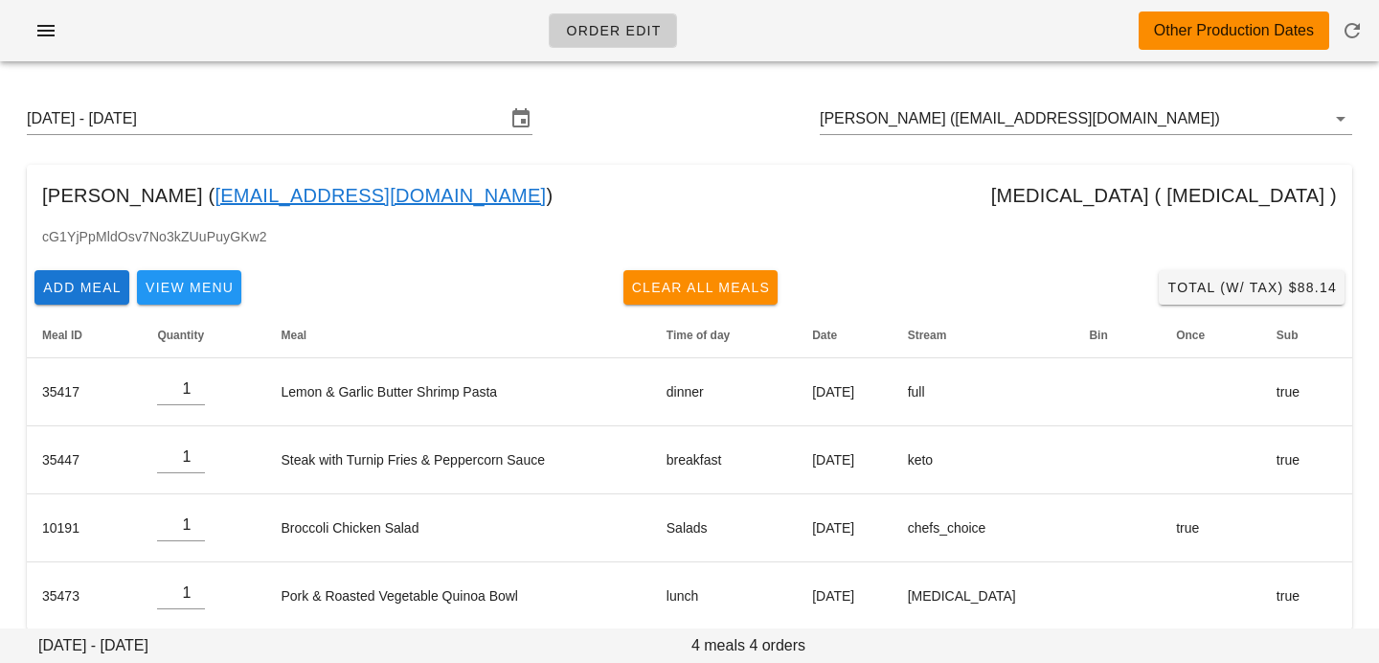
scroll to position [24, 0]
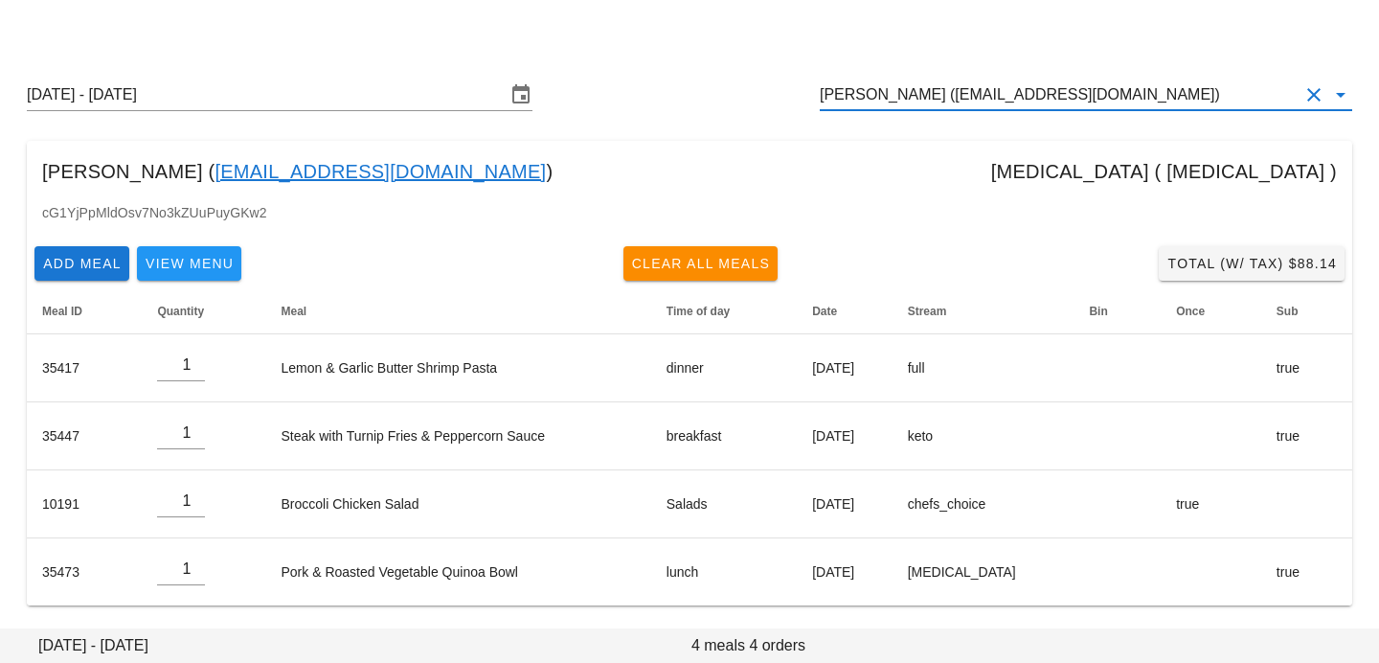
click at [1165, 105] on input "[PERSON_NAME] ([EMAIL_ADDRESS][DOMAIN_NAME])" at bounding box center [1059, 94] width 479 height 31
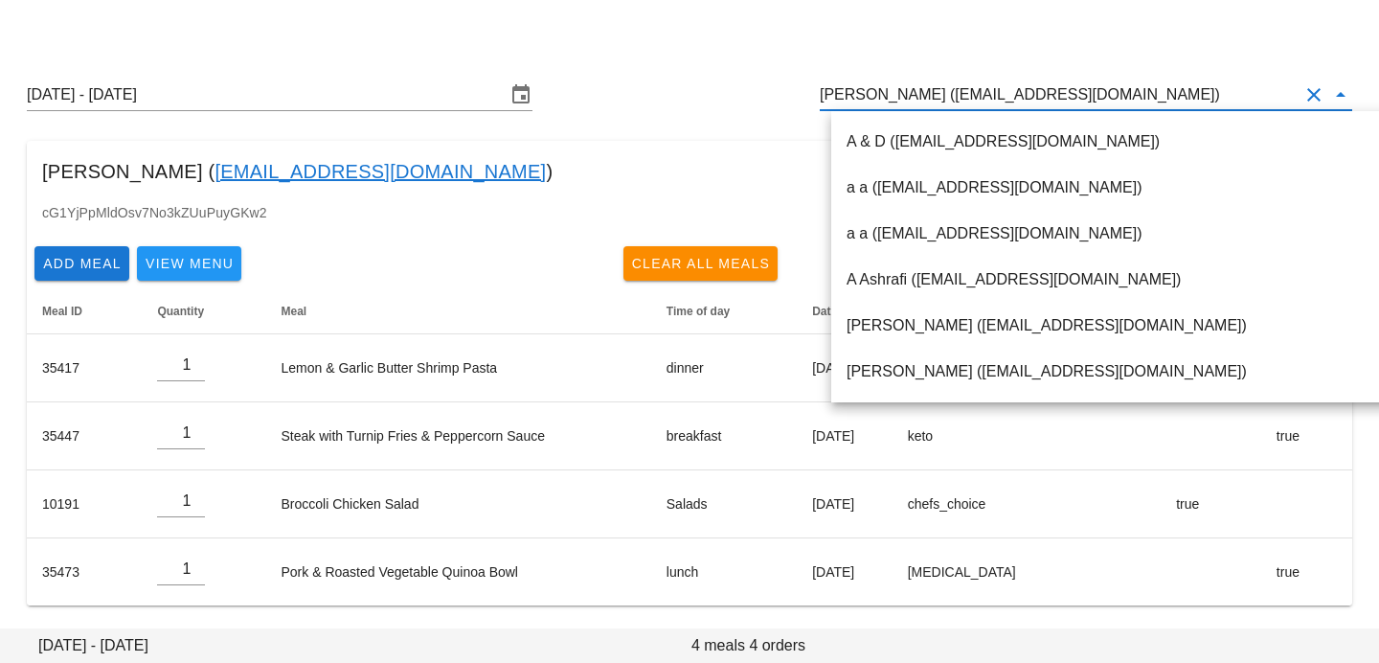
paste input "[PERSON_NAME][EMAIL_ADDRESS][DOMAIN_NAME]"
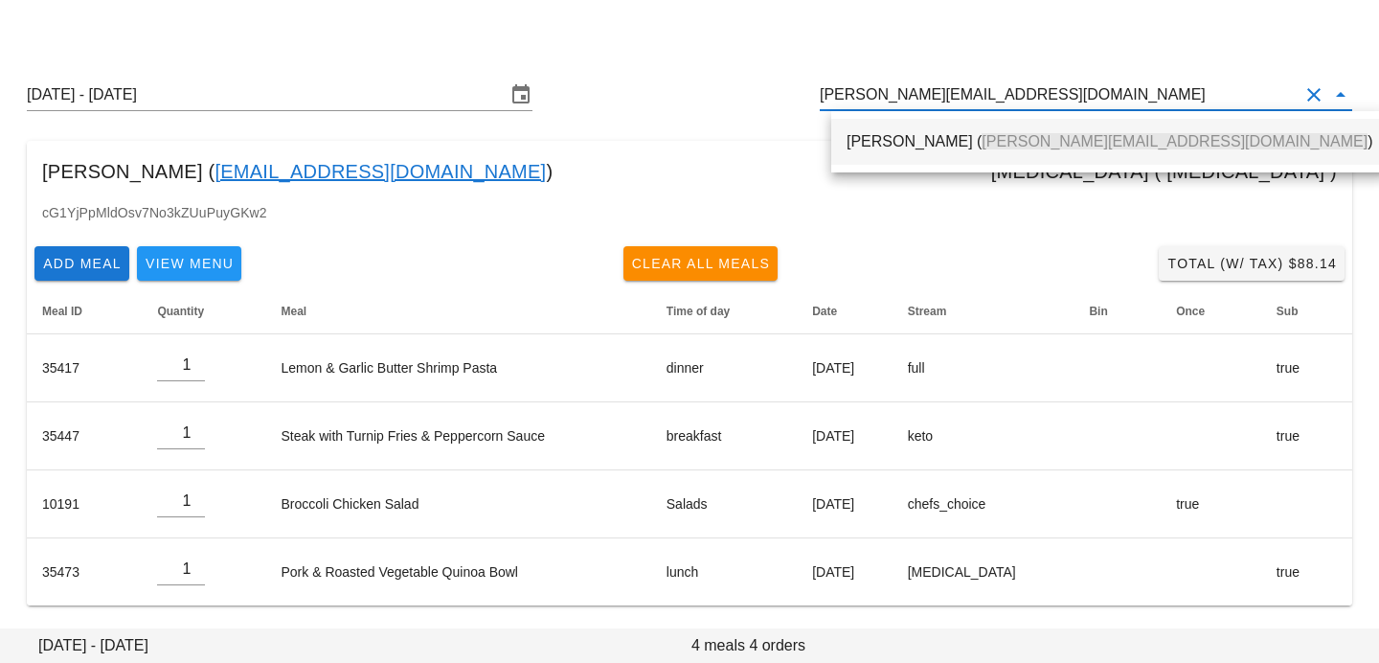
click at [1087, 148] on span "[PERSON_NAME][EMAIL_ADDRESS][DOMAIN_NAME]" at bounding box center [1175, 141] width 386 height 16
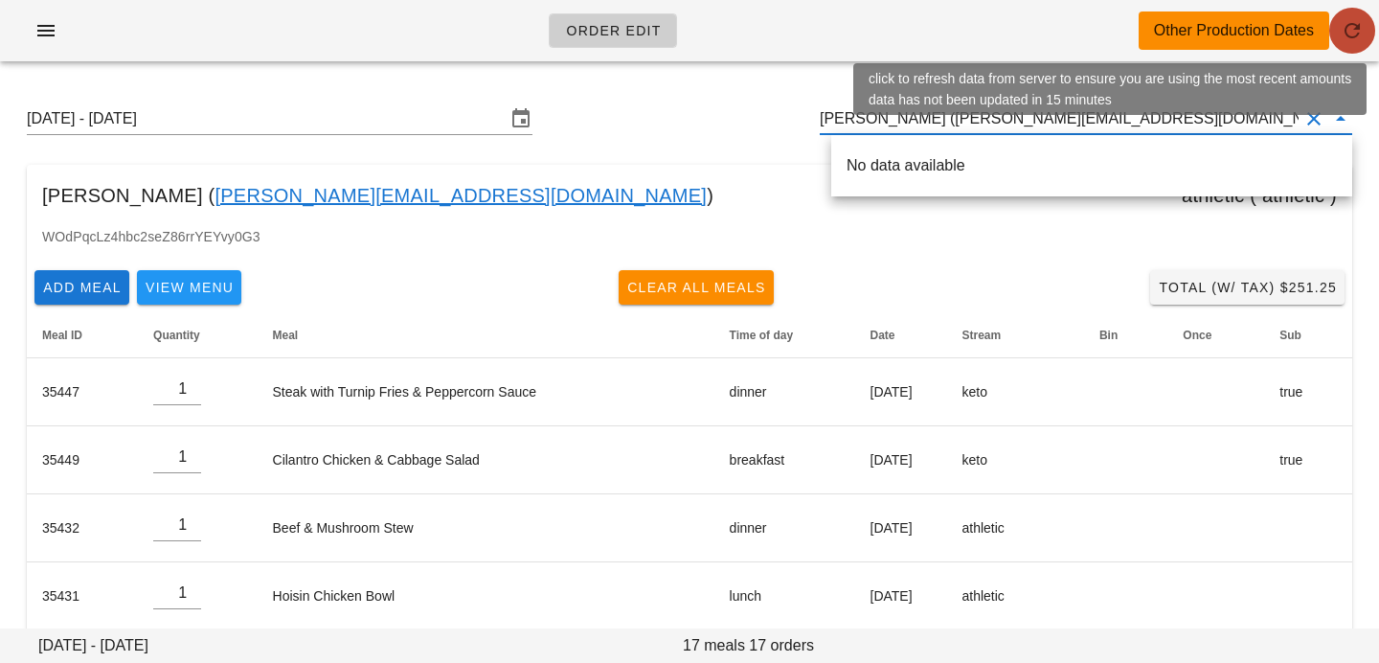
click at [1355, 29] on icon "button" at bounding box center [1352, 30] width 23 height 23
type input "[PERSON_NAME] ([PERSON_NAME][EMAIL_ADDRESS][DOMAIN_NAME])"
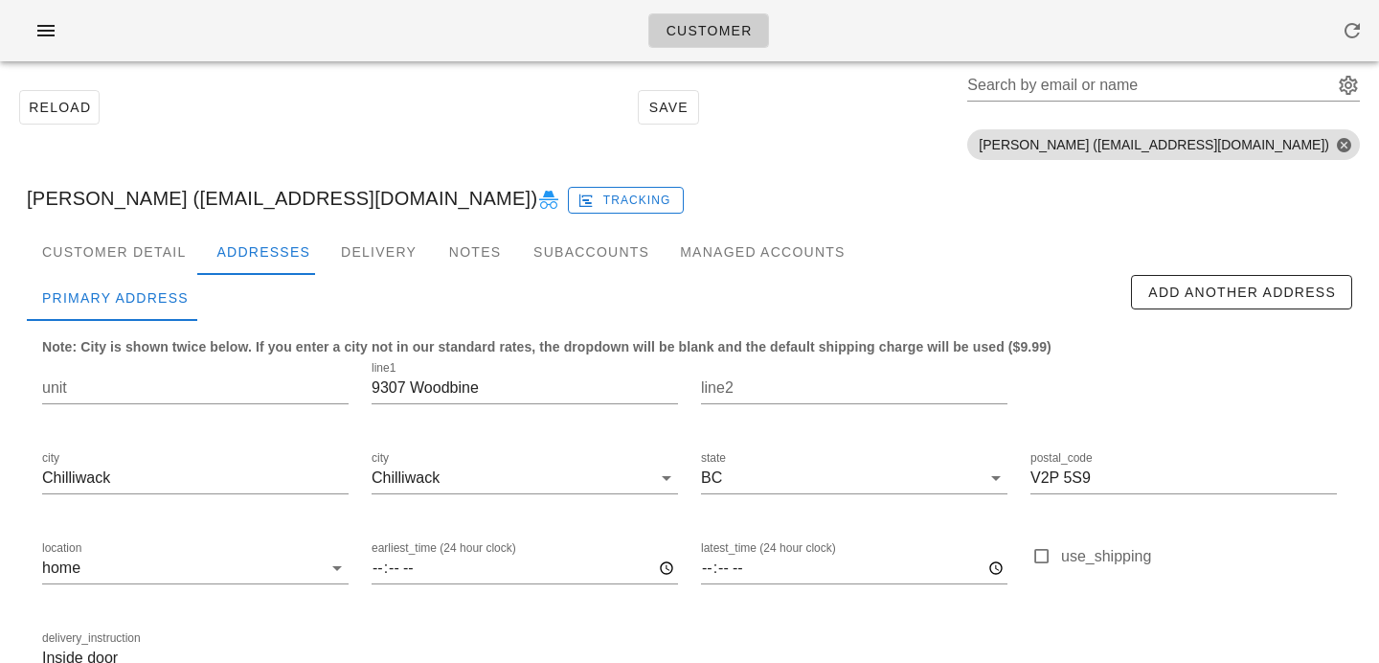
scroll to position [57, 0]
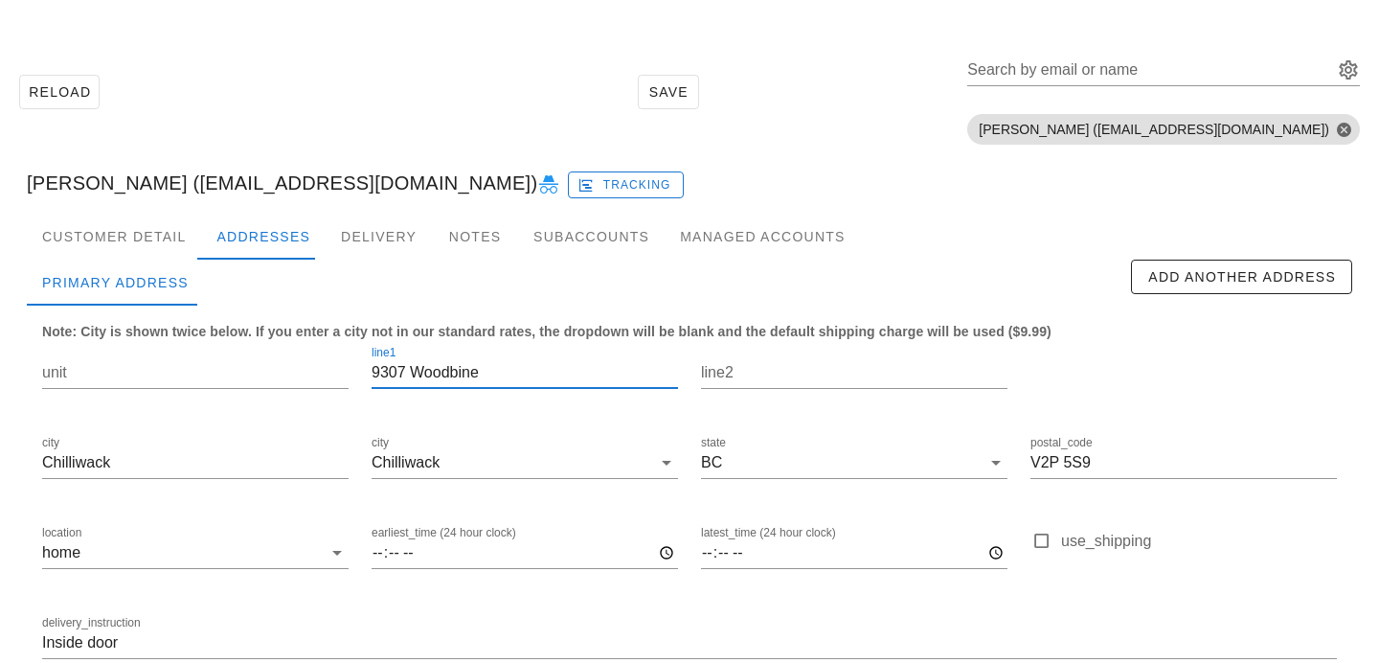
drag, startPoint x: 509, startPoint y: 367, endPoint x: 495, endPoint y: 367, distance: 13.4
click at [506, 367] on input "9307 Woodbine" at bounding box center [525, 372] width 306 height 31
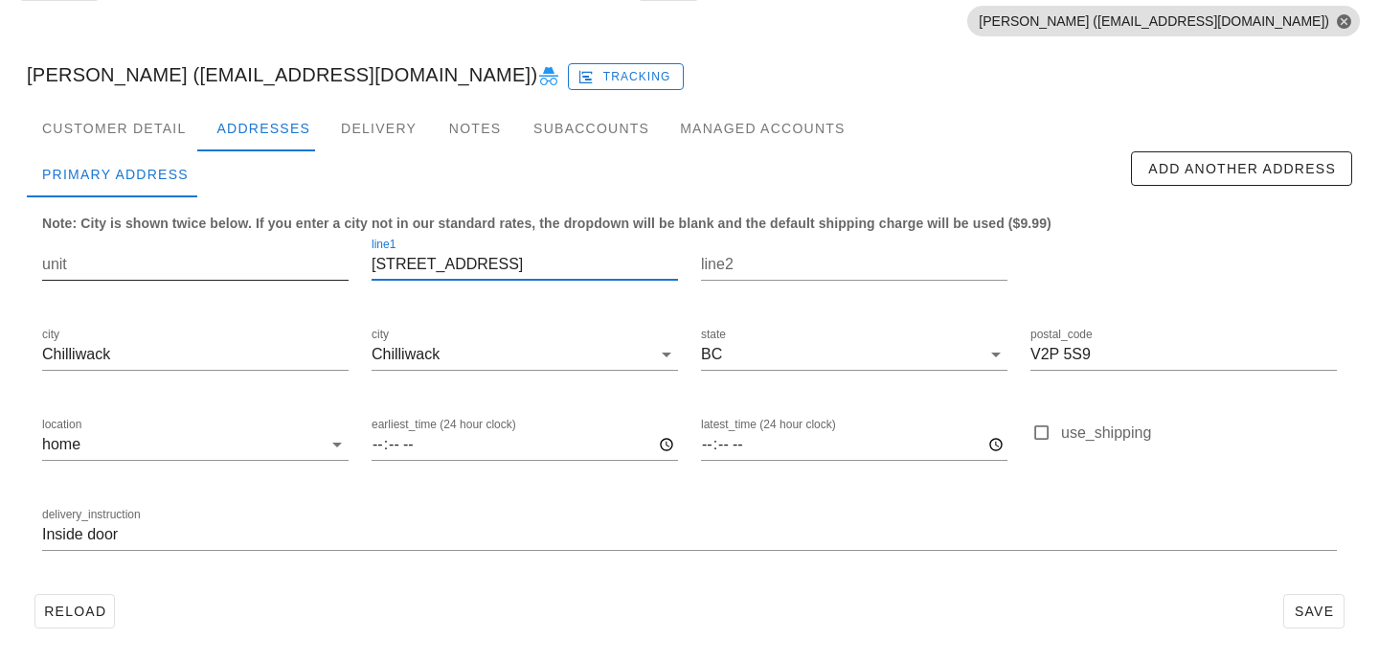
scroll to position [0, 0]
drag, startPoint x: 512, startPoint y: 263, endPoint x: 304, endPoint y: 241, distance: 210.0
click at [304, 241] on div "unit line1 [STREET_ADDRESS] postal_code V2P 5S9 location home earliest_time (24…" at bounding box center [690, 402] width 1318 height 360
type input "[STREET_ADDRESS]"
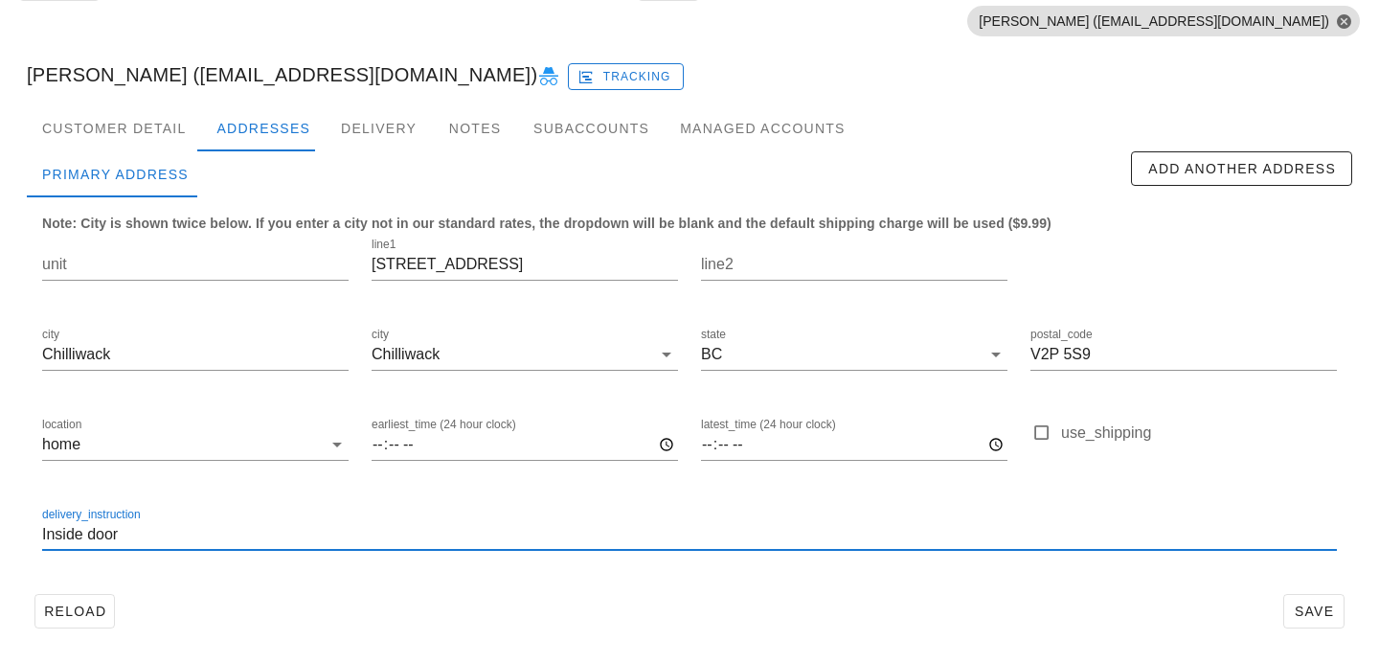
drag, startPoint x: 135, startPoint y: 532, endPoint x: 11, endPoint y: 529, distance: 124.5
click at [12, 529] on div "Customer Detail Addresses Delivery Notes Subaccounts Managed Accounts Primary A…" at bounding box center [689, 378] width 1356 height 546
click at [134, 133] on div "Customer Detail" at bounding box center [114, 128] width 174 height 46
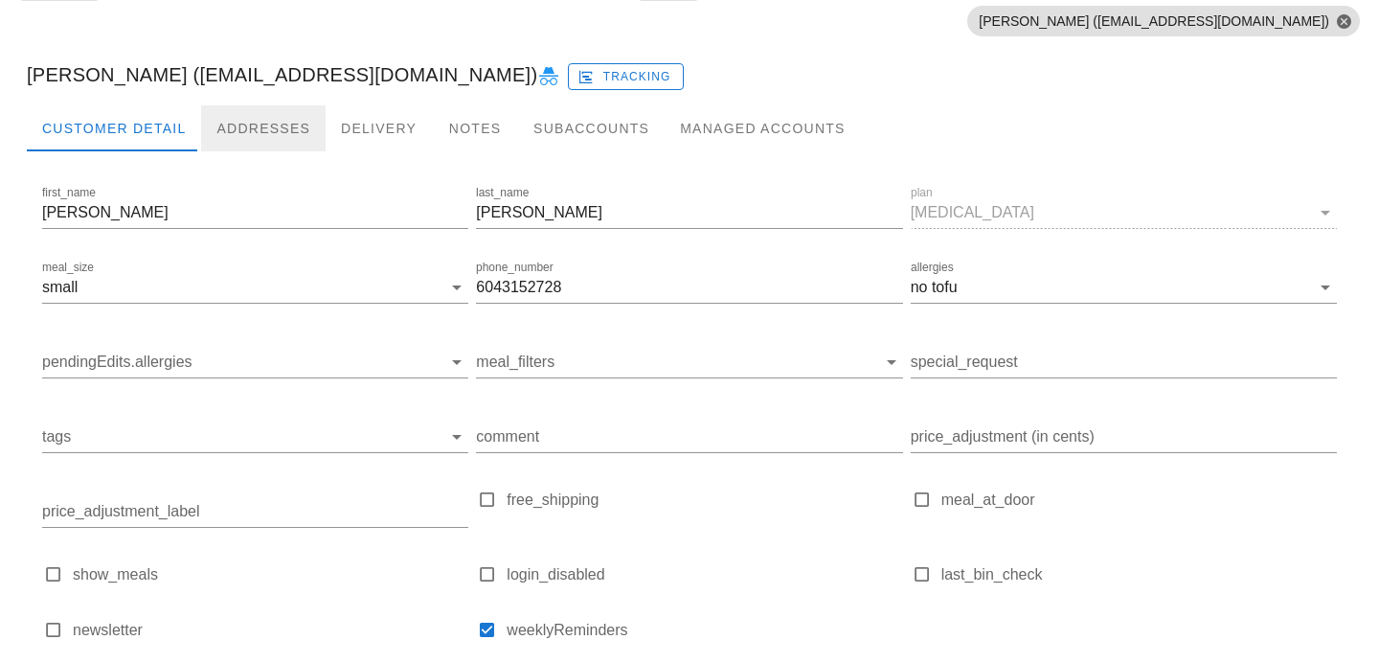
click at [235, 130] on div "Addresses" at bounding box center [263, 128] width 125 height 46
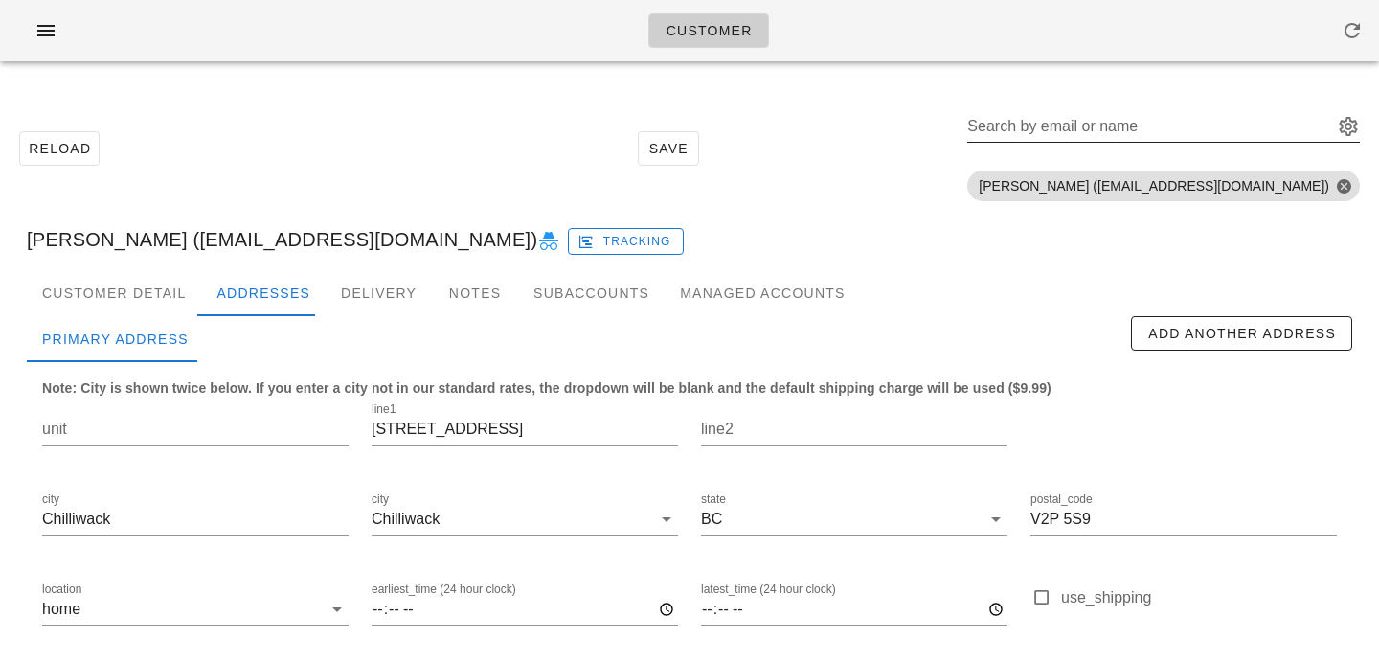
click at [1197, 112] on div "Search by email or name" at bounding box center [1148, 126] width 362 height 31
paste input "[PERSON_NAME][EMAIL_ADDRESS][DOMAIN_NAME]"
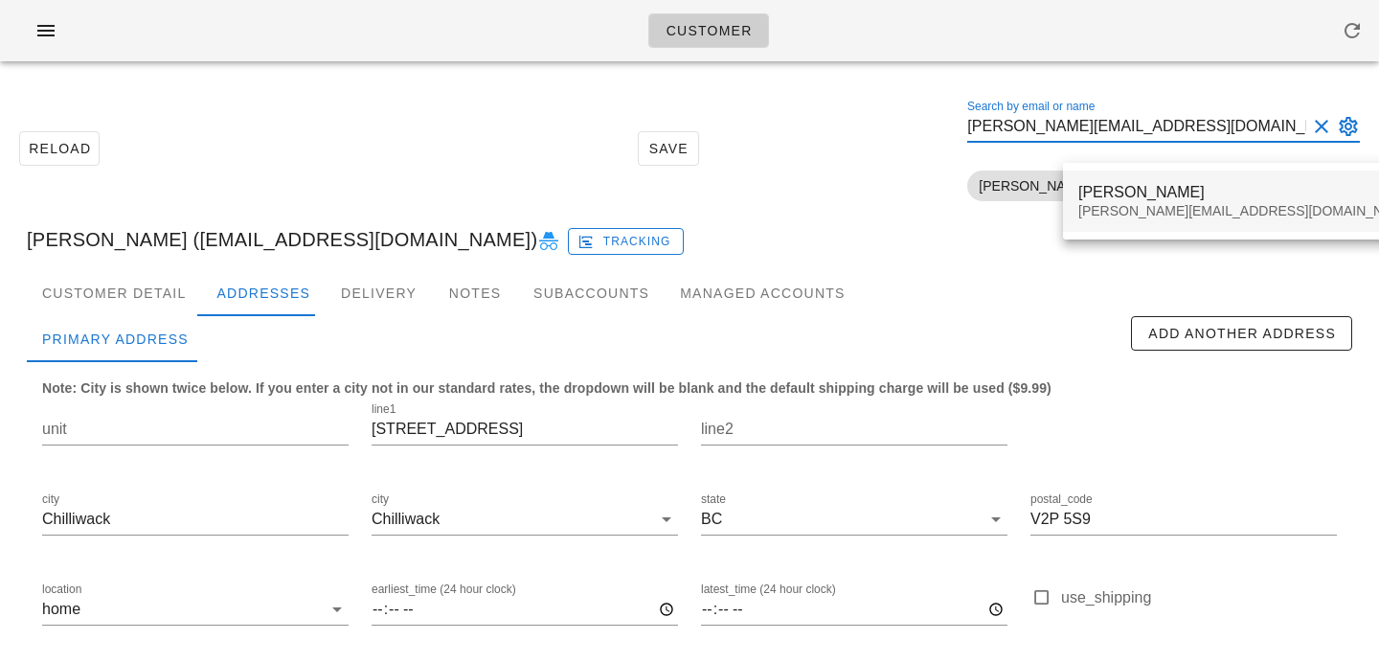
type input "[PERSON_NAME][EMAIL_ADDRESS][DOMAIN_NAME]"
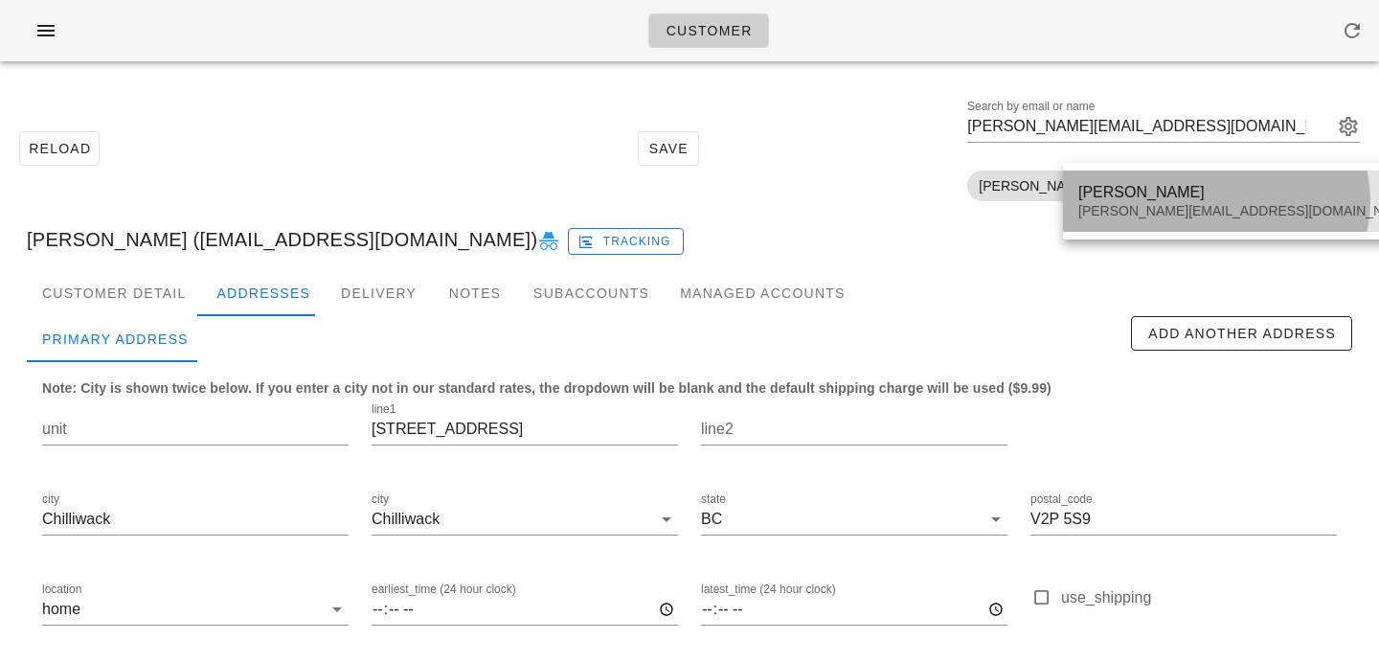
click at [1078, 193] on div "Stephen Okeleke stephen.misc@yahoo.com" at bounding box center [1247, 200] width 368 height 61
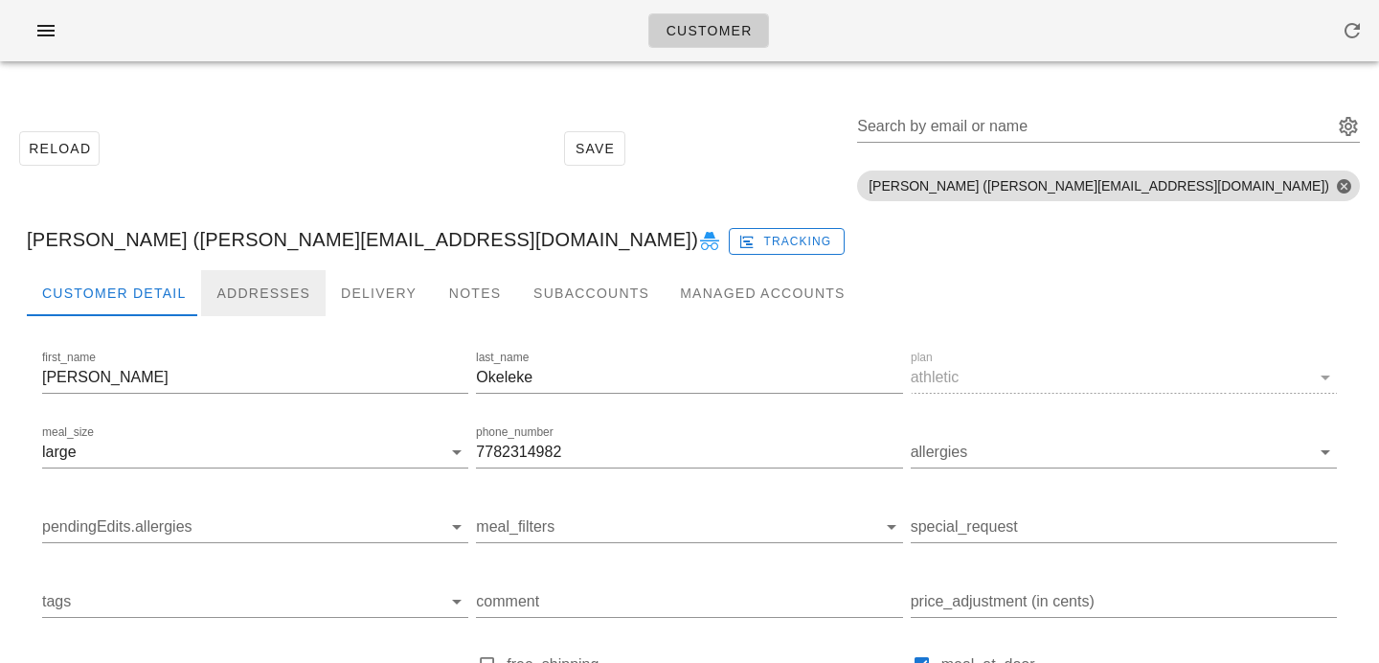
click at [262, 273] on div "Addresses" at bounding box center [263, 293] width 125 height 46
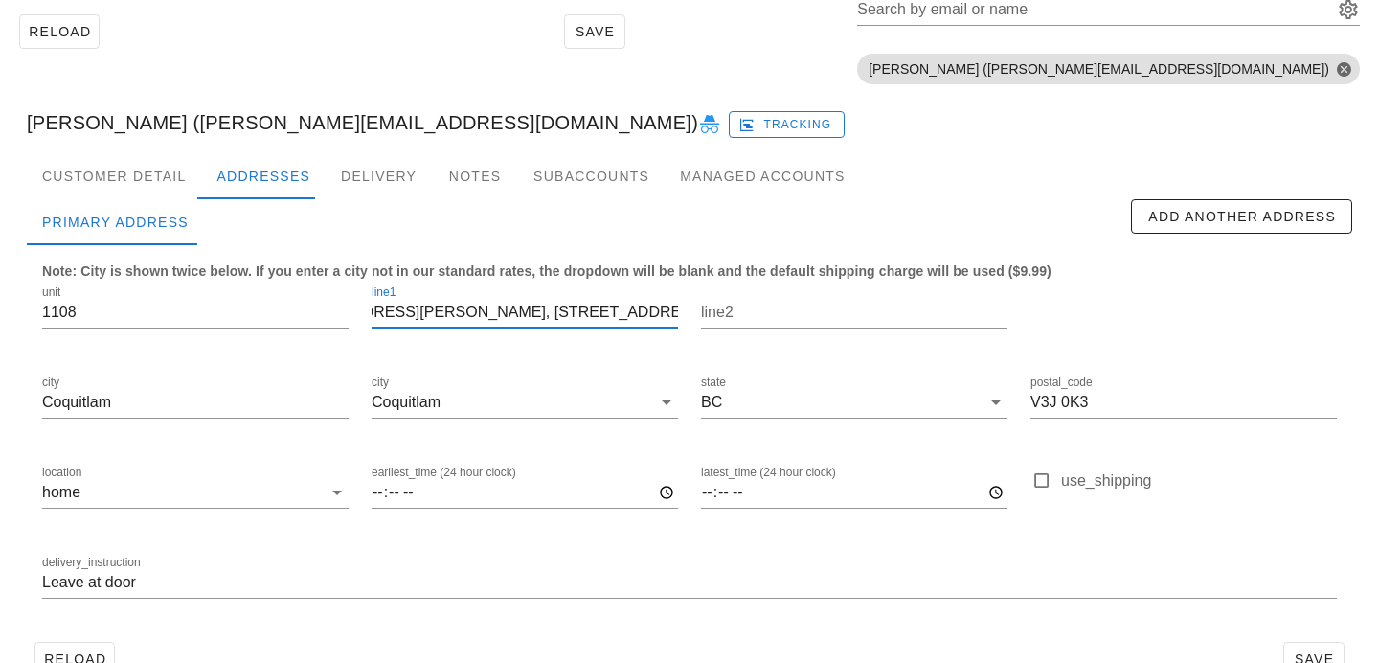
scroll to position [1, 103]
drag, startPoint x: 495, startPoint y: 310, endPoint x: 694, endPoint y: 312, distance: 199.2
click at [694, 312] on div "unit 1108 line1 652 Whiting Way, Coquitlam, BC, Canada, 652 Whiting Way line2 c…" at bounding box center [690, 450] width 1318 height 360
type input "652 Whiting Way"
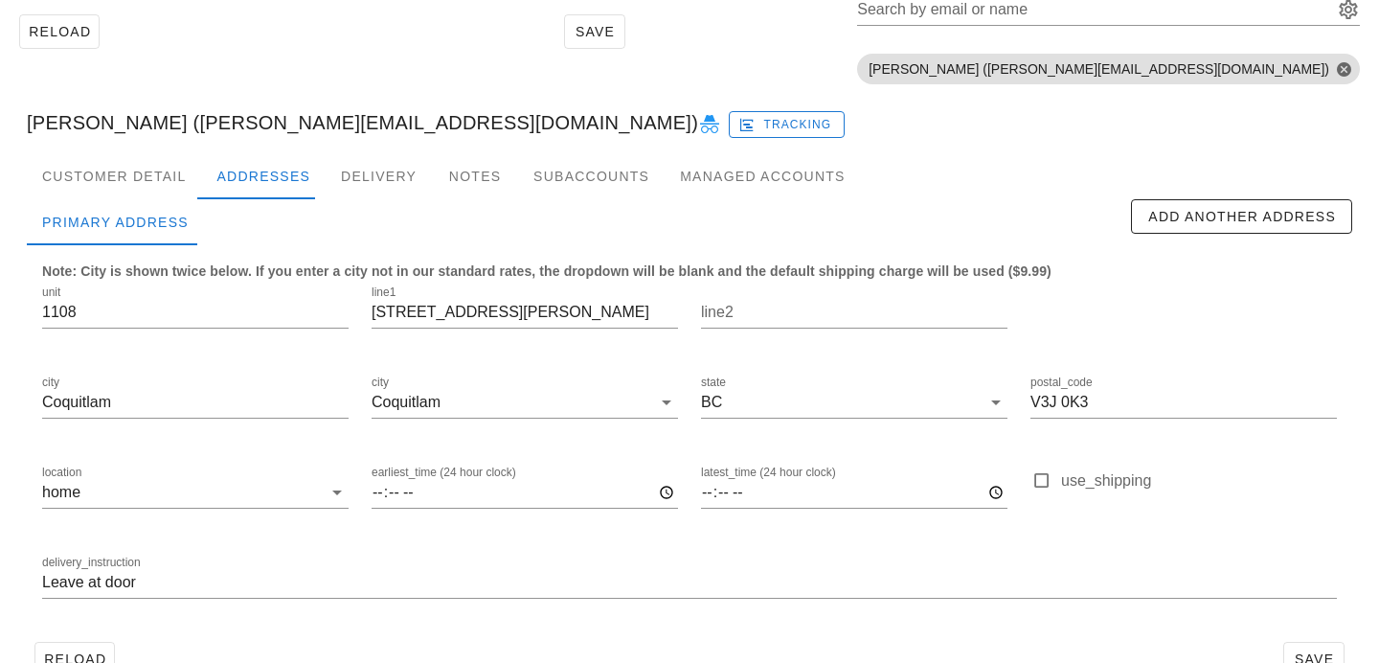
click at [755, 93] on div "Stephen Okeleke (stephen.misc@yahoo.com) Tracking" at bounding box center [689, 122] width 1356 height 61
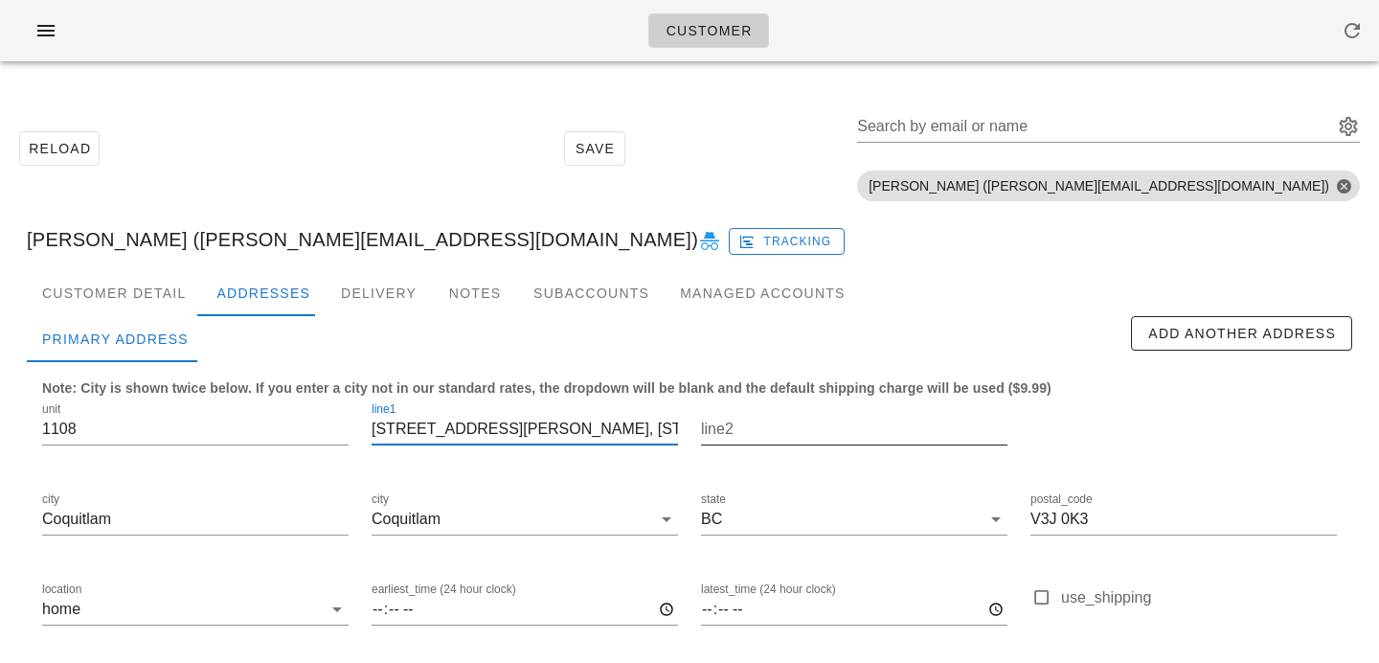
scroll to position [1, 103]
drag, startPoint x: 485, startPoint y: 429, endPoint x: 724, endPoint y: 444, distance: 239.9
click at [724, 444] on div "unit 1108 line1 652 Whiting Way, Coquitlam, BC, Canada, 652 Whiting Way line2 c…" at bounding box center [690, 567] width 1318 height 360
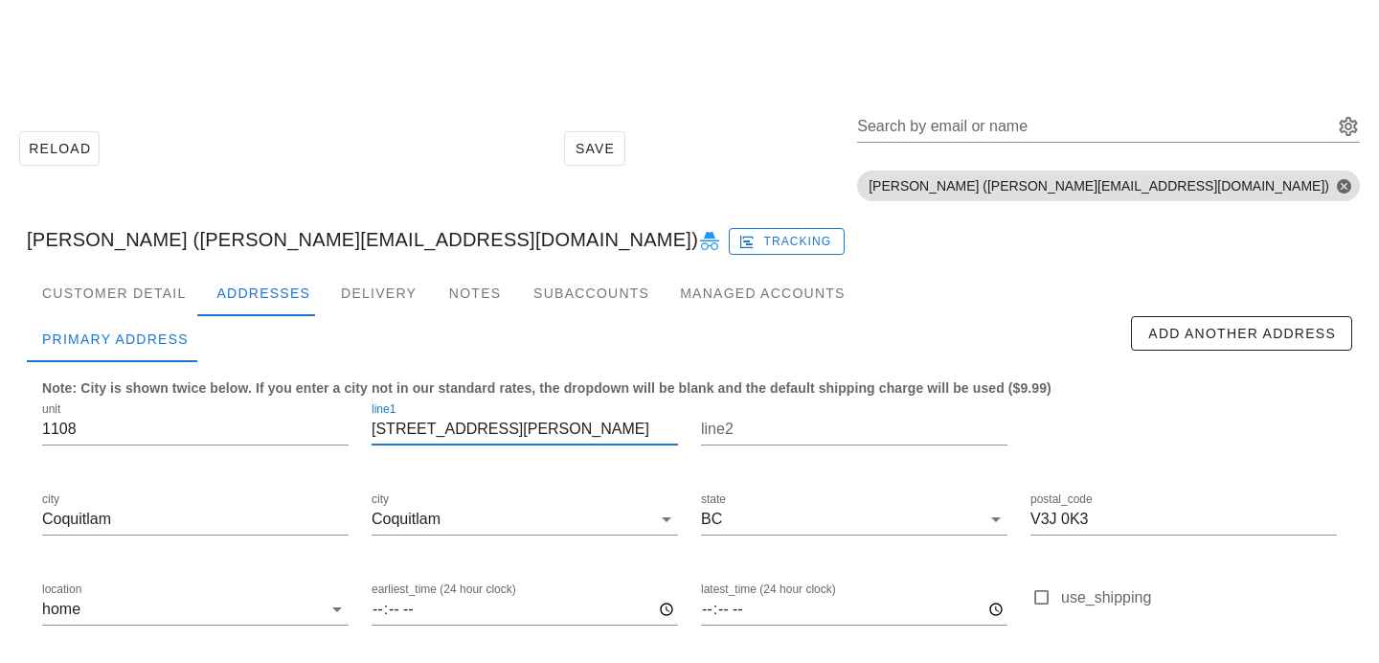
scroll to position [165, 0]
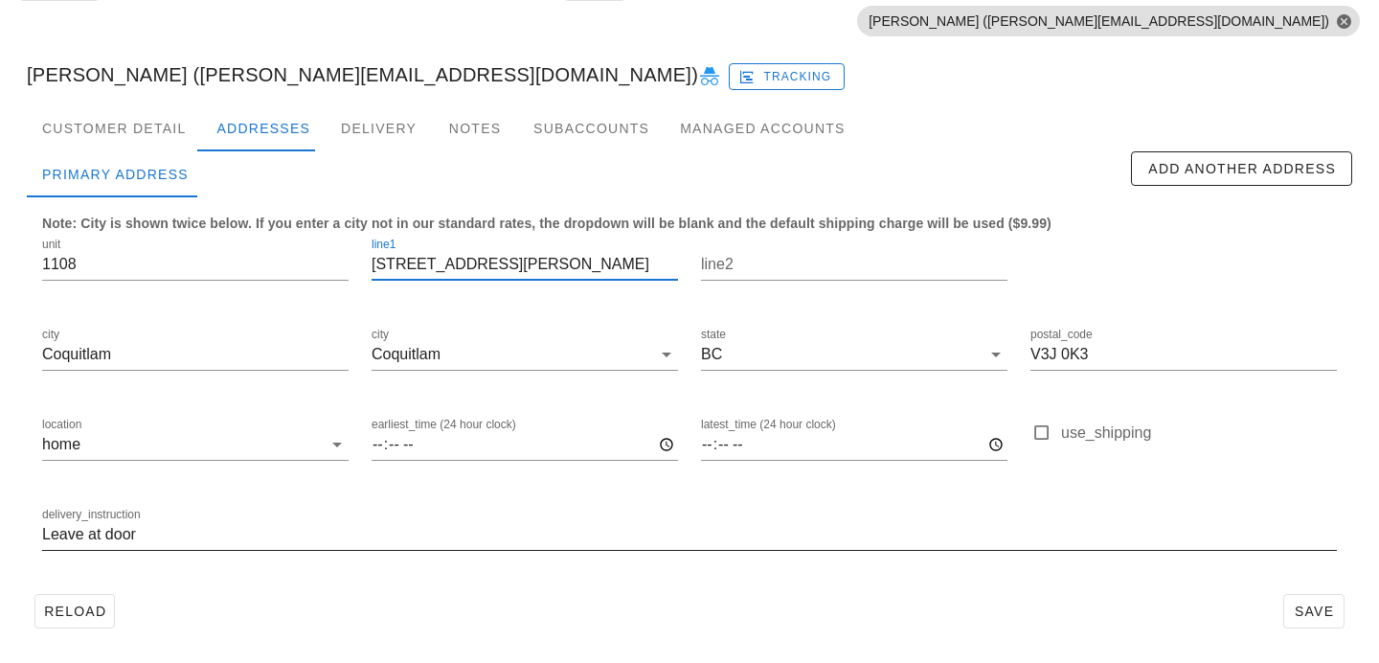
type input "652 Whiting Way"
click at [42, 533] on input "Leave at door" at bounding box center [689, 534] width 1295 height 31
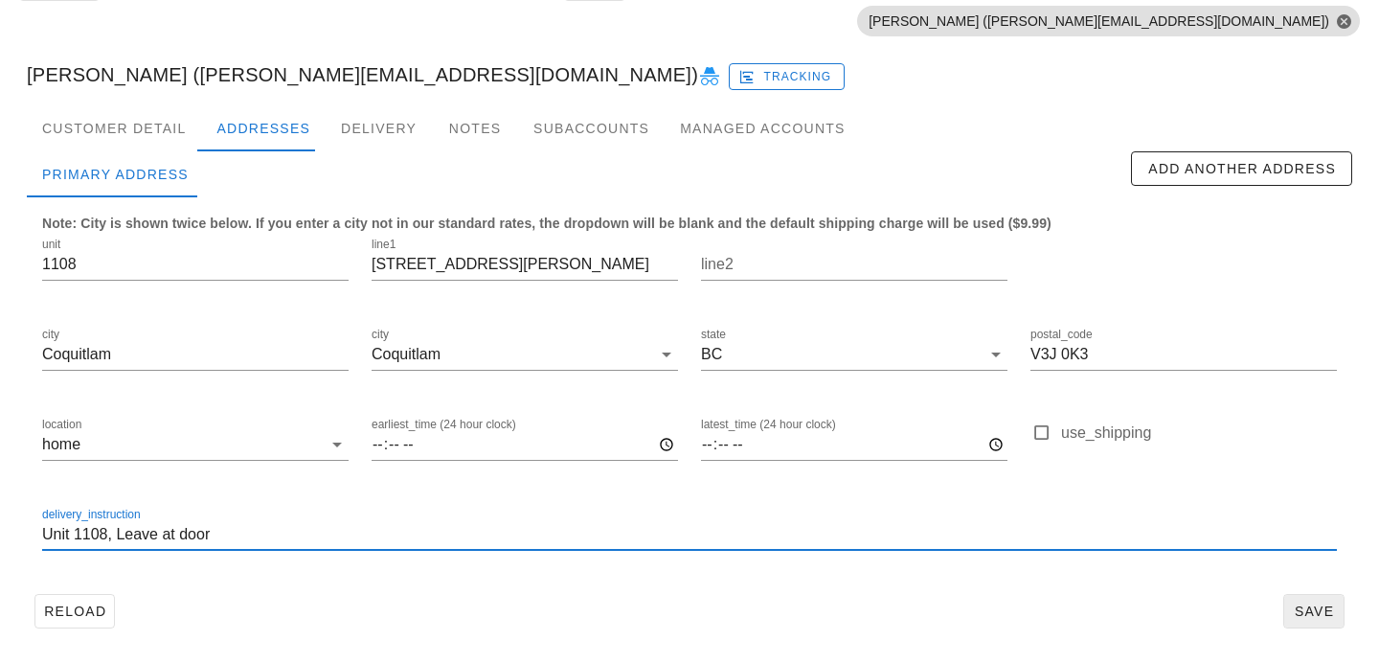
type input "Unit 1108, Leave at door"
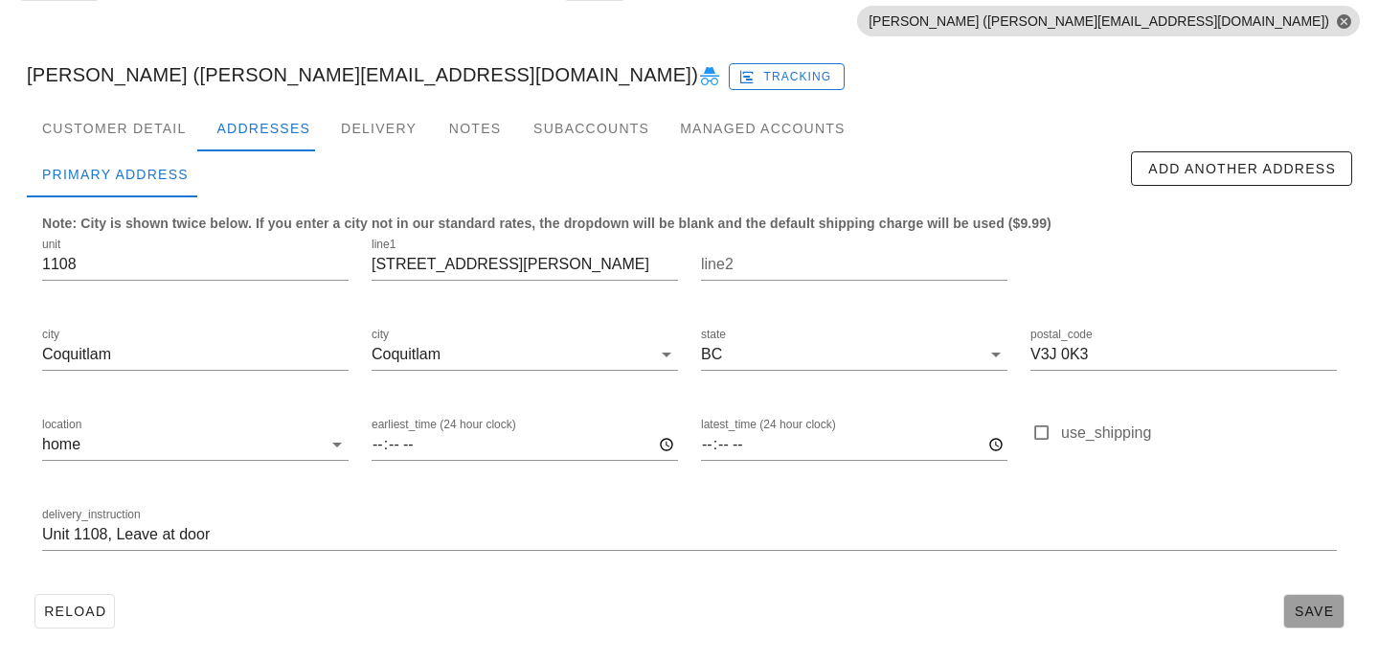
click at [1302, 618] on span "Save" at bounding box center [1314, 610] width 44 height 15
click at [146, 124] on div "Customer Detail" at bounding box center [114, 128] width 174 height 46
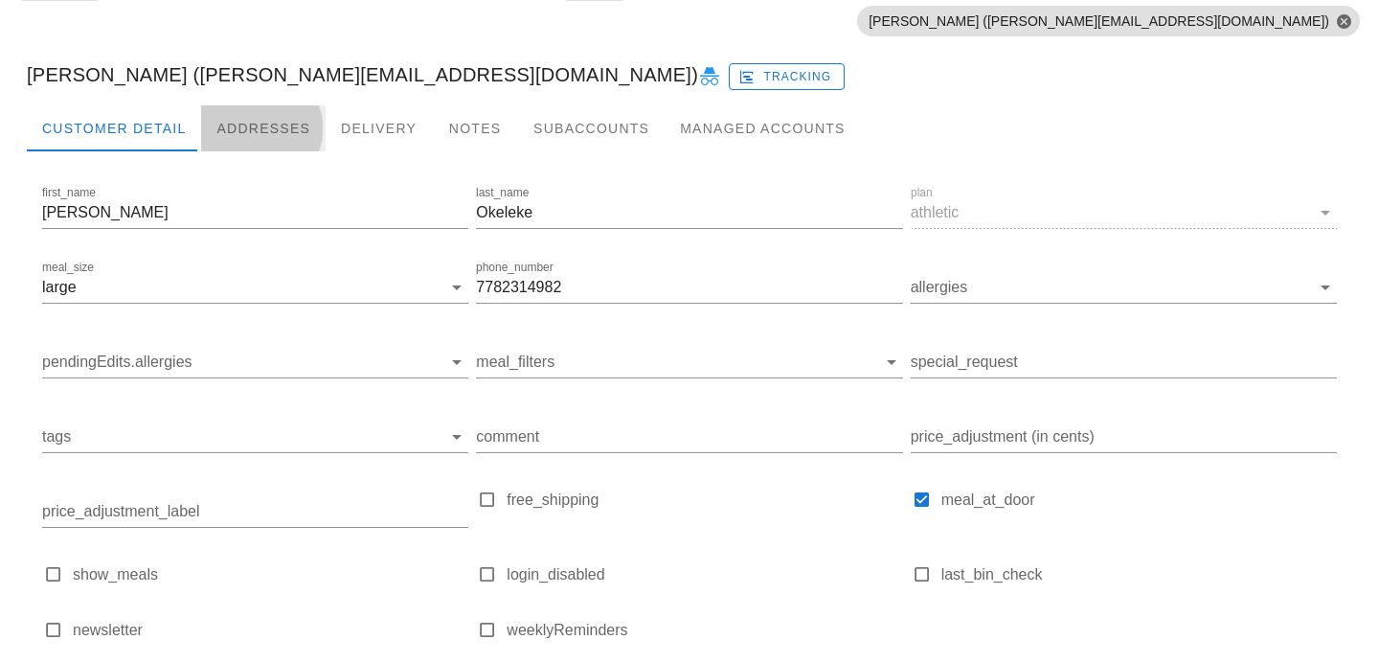
click at [261, 116] on div "Addresses" at bounding box center [263, 128] width 125 height 46
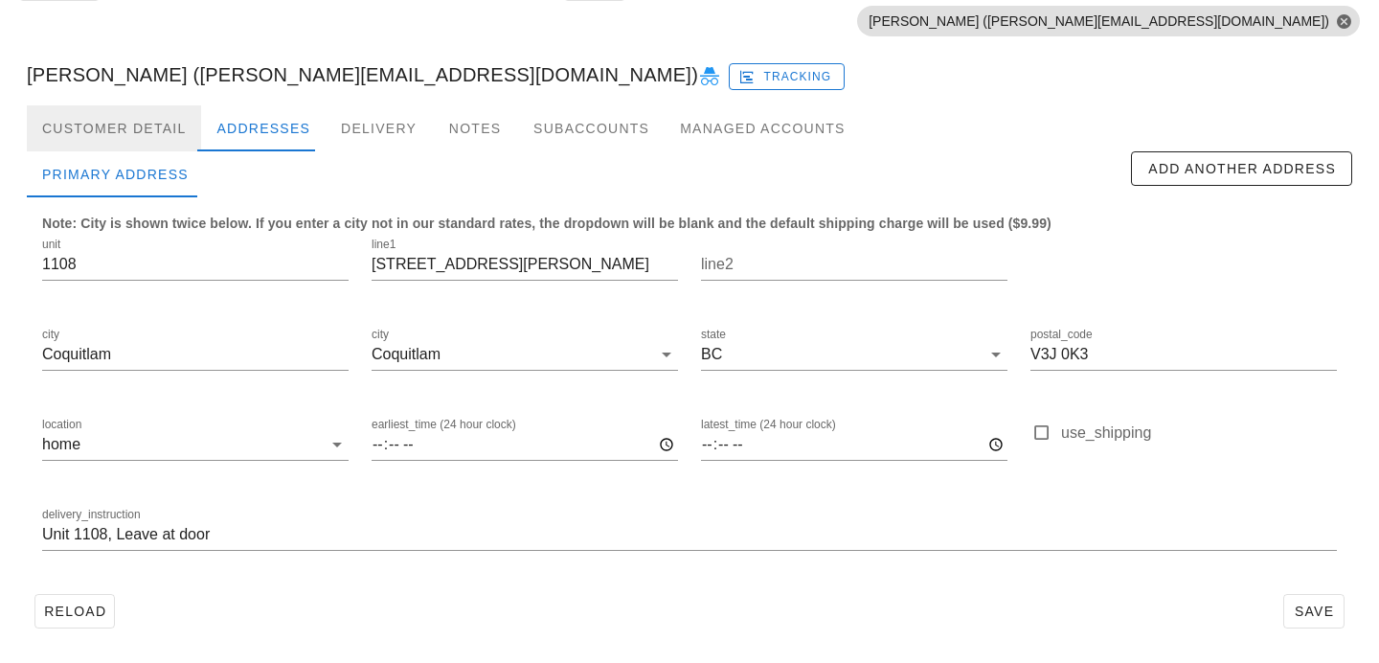
click at [173, 135] on div "Customer Detail" at bounding box center [114, 128] width 174 height 46
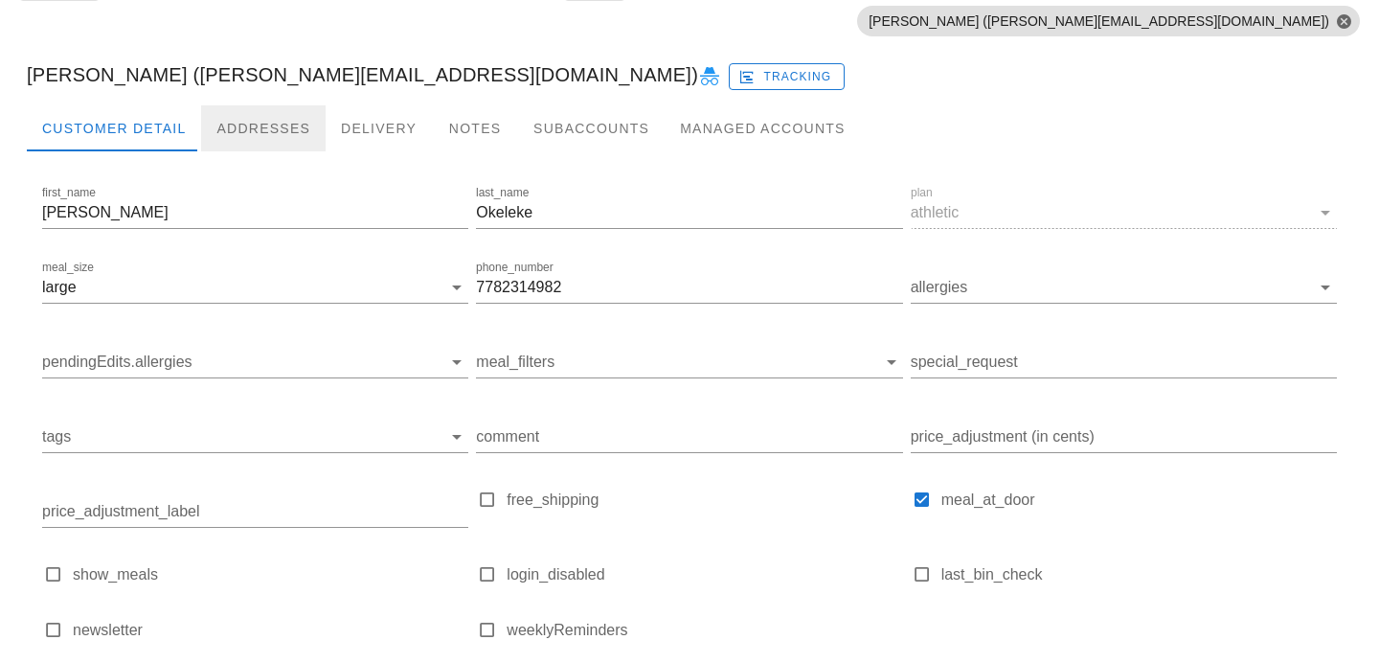
click at [261, 122] on div "Addresses" at bounding box center [263, 128] width 125 height 46
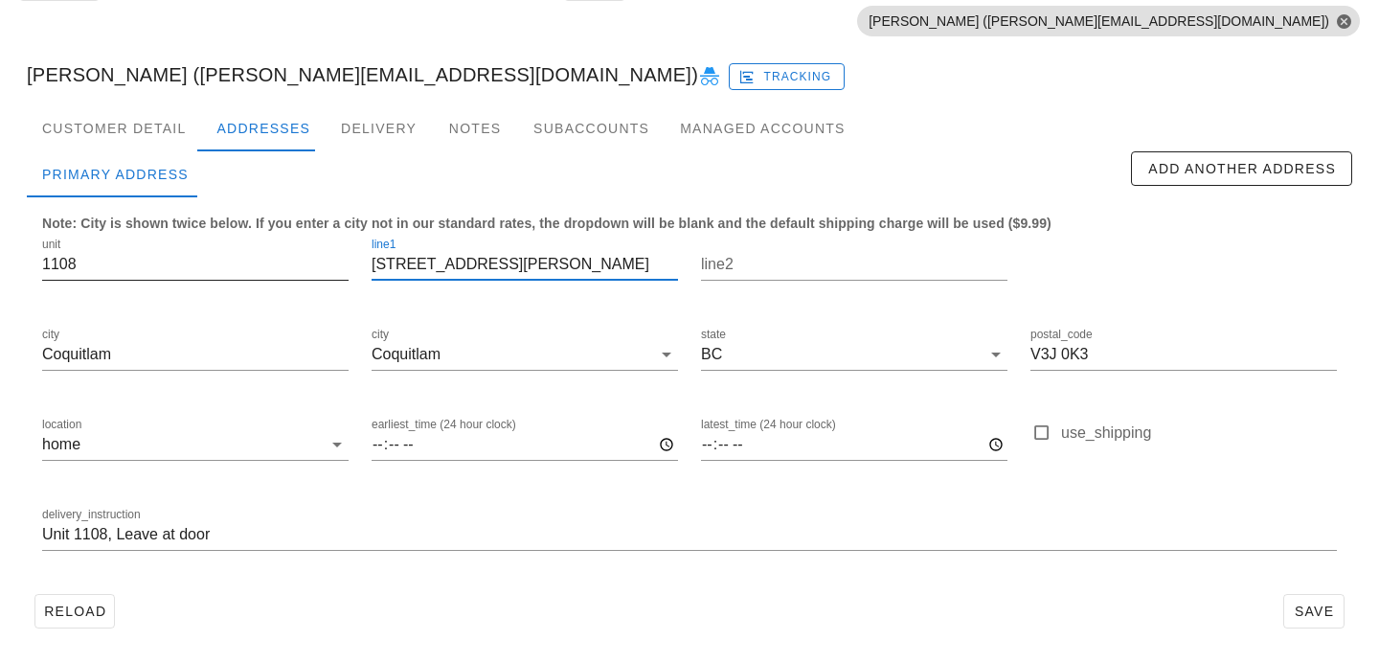
drag, startPoint x: 512, startPoint y: 261, endPoint x: 338, endPoint y: 237, distance: 176.1
click at [341, 239] on div "unit 1108 line1 652 Whiting Way line2 city Coquitlam city Coquitlam state BC po…" at bounding box center [690, 402] width 1318 height 360
click at [1292, 600] on button "Save" at bounding box center [1313, 611] width 61 height 34
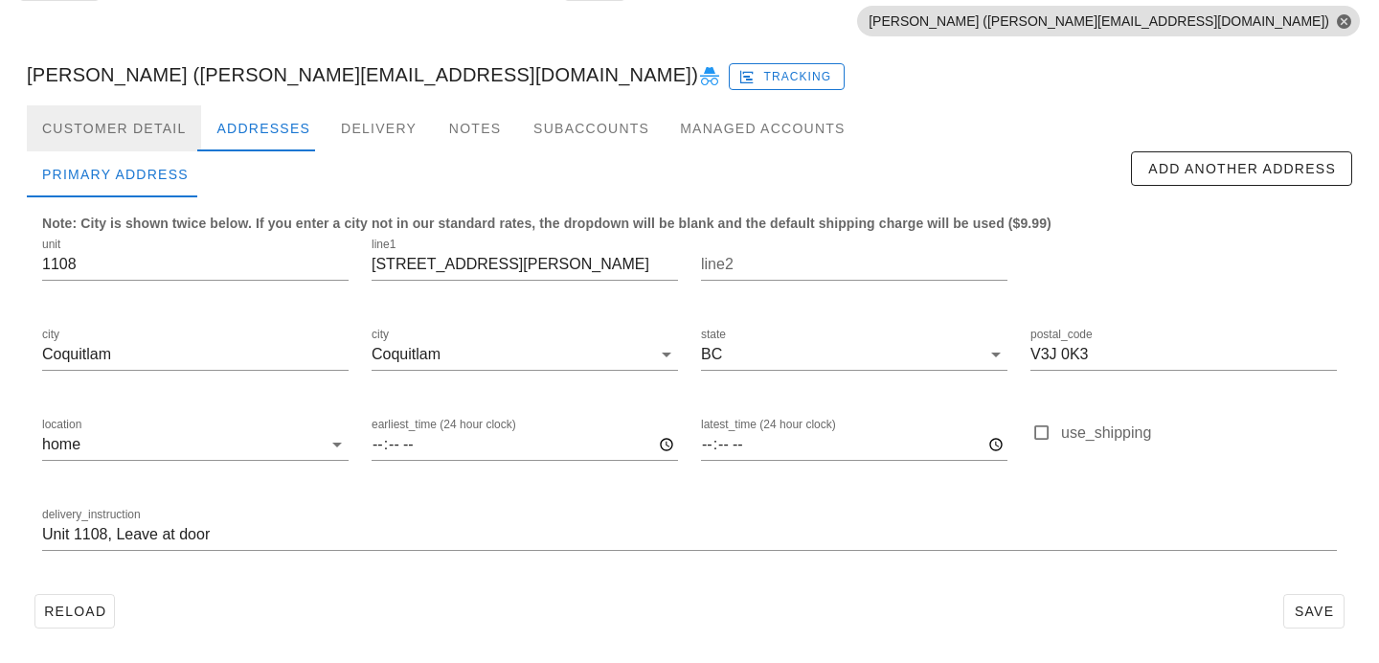
click at [162, 128] on div "Customer Detail" at bounding box center [114, 128] width 174 height 46
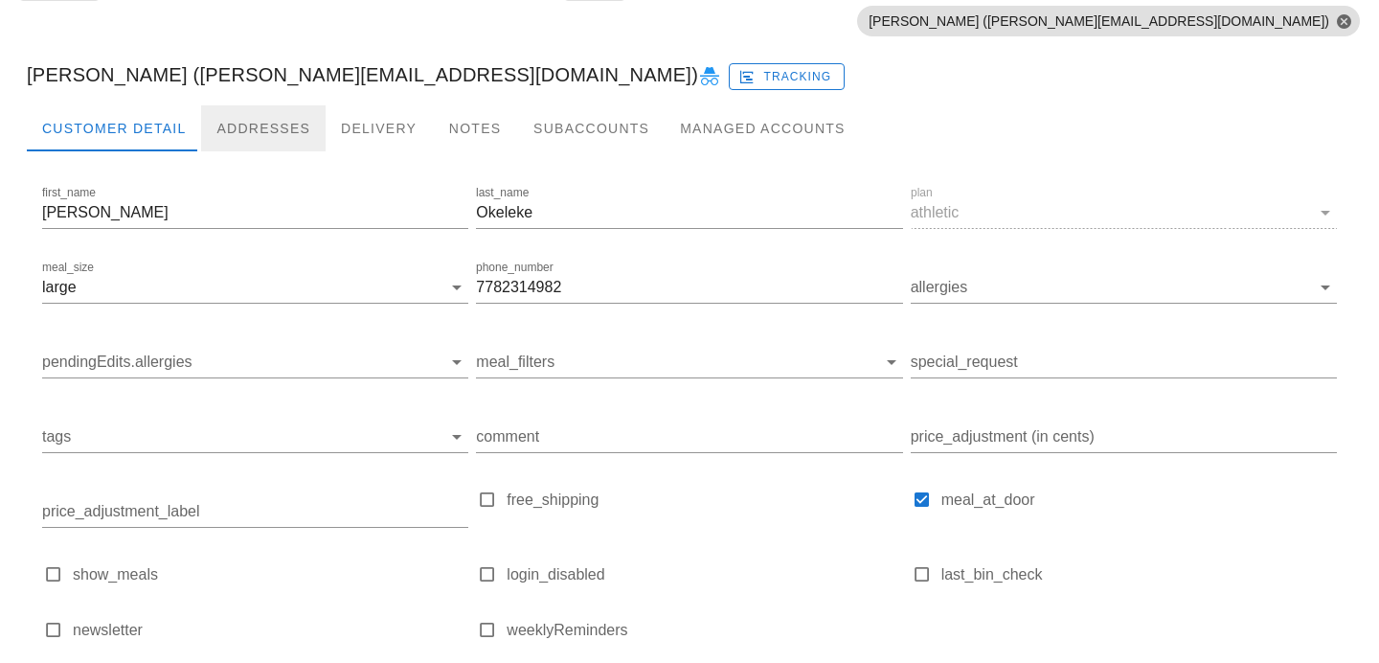
click at [254, 135] on div "Addresses" at bounding box center [263, 128] width 125 height 46
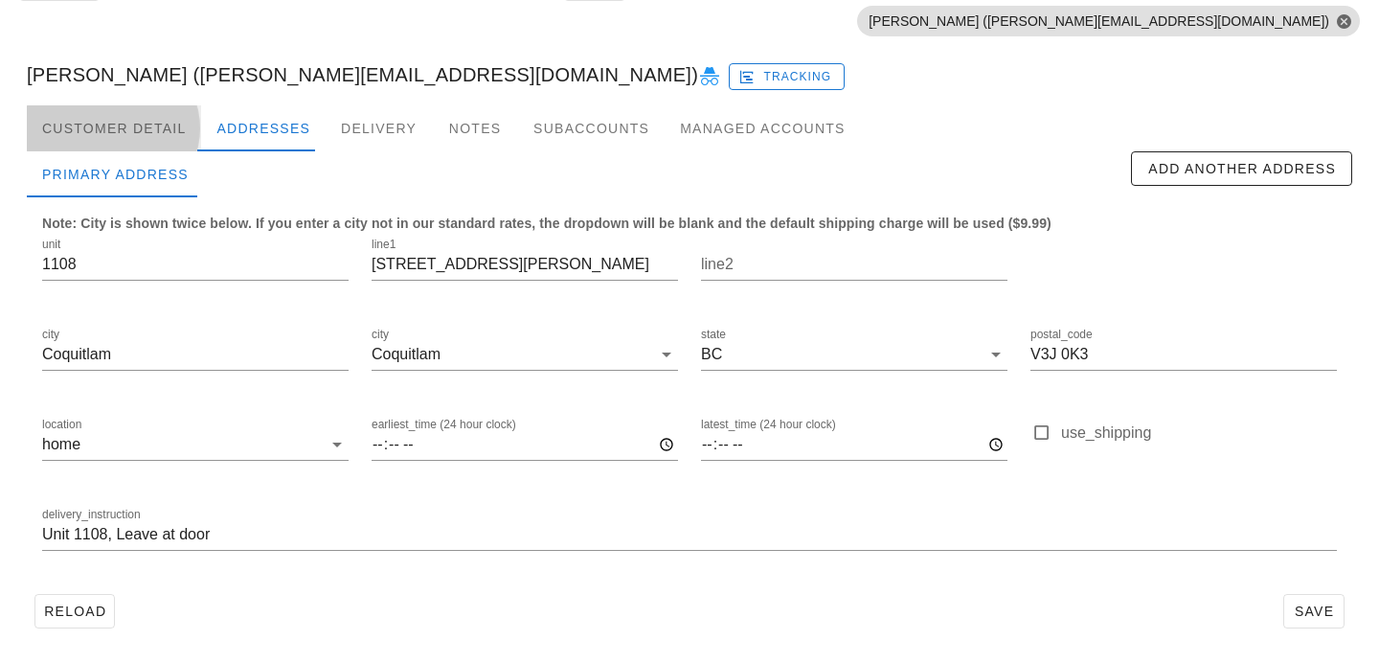
click at [176, 122] on div "Customer Detail" at bounding box center [114, 128] width 174 height 46
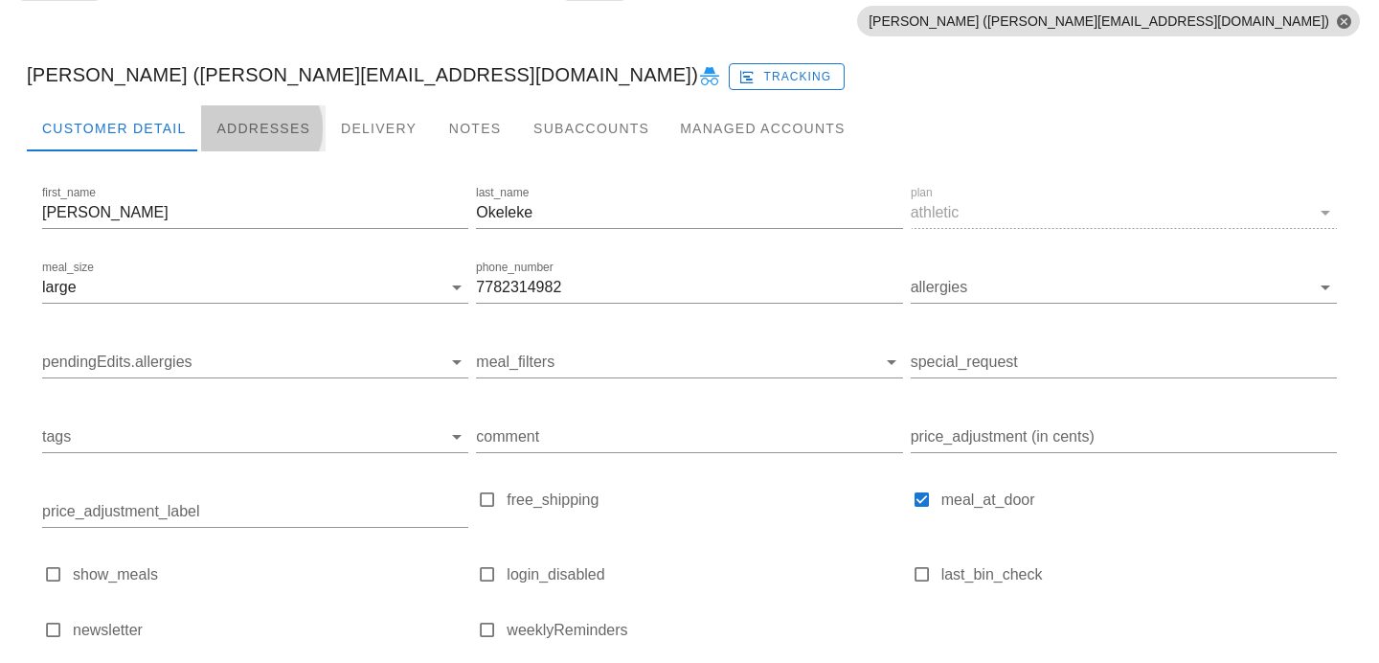
click at [287, 139] on div "Addresses" at bounding box center [263, 128] width 125 height 46
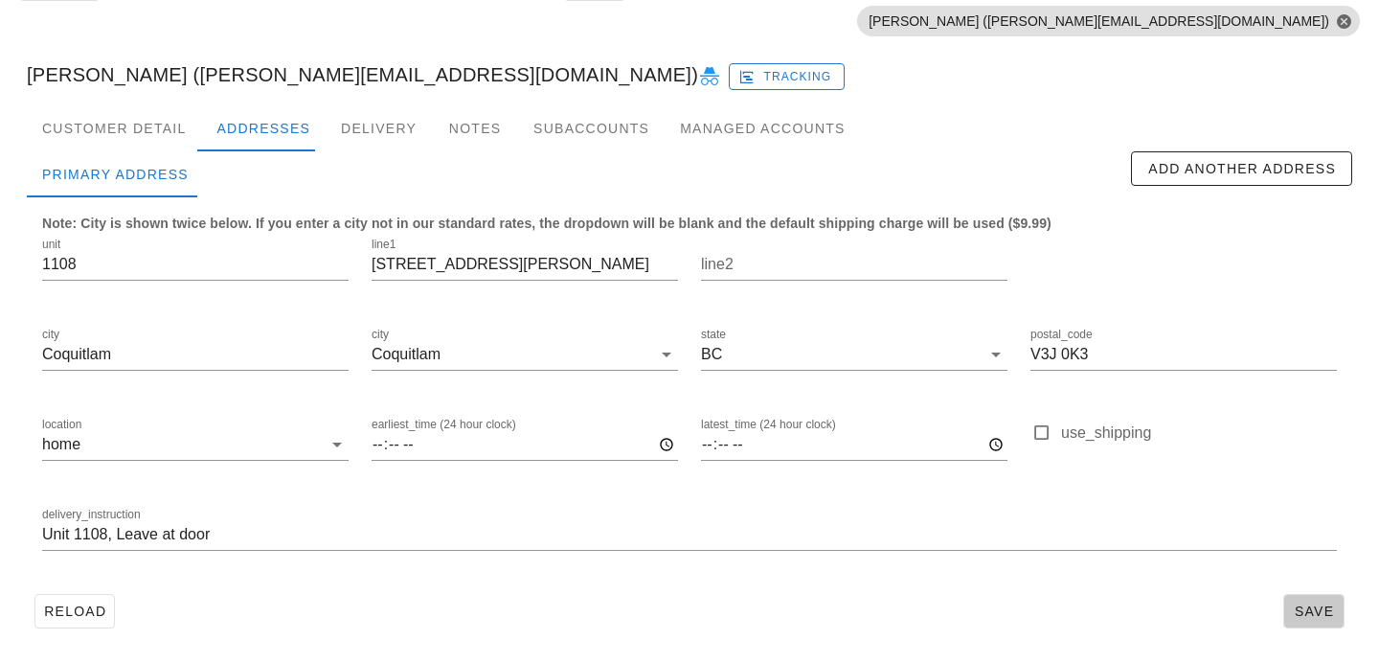
click at [1318, 614] on span "Save" at bounding box center [1314, 610] width 44 height 15
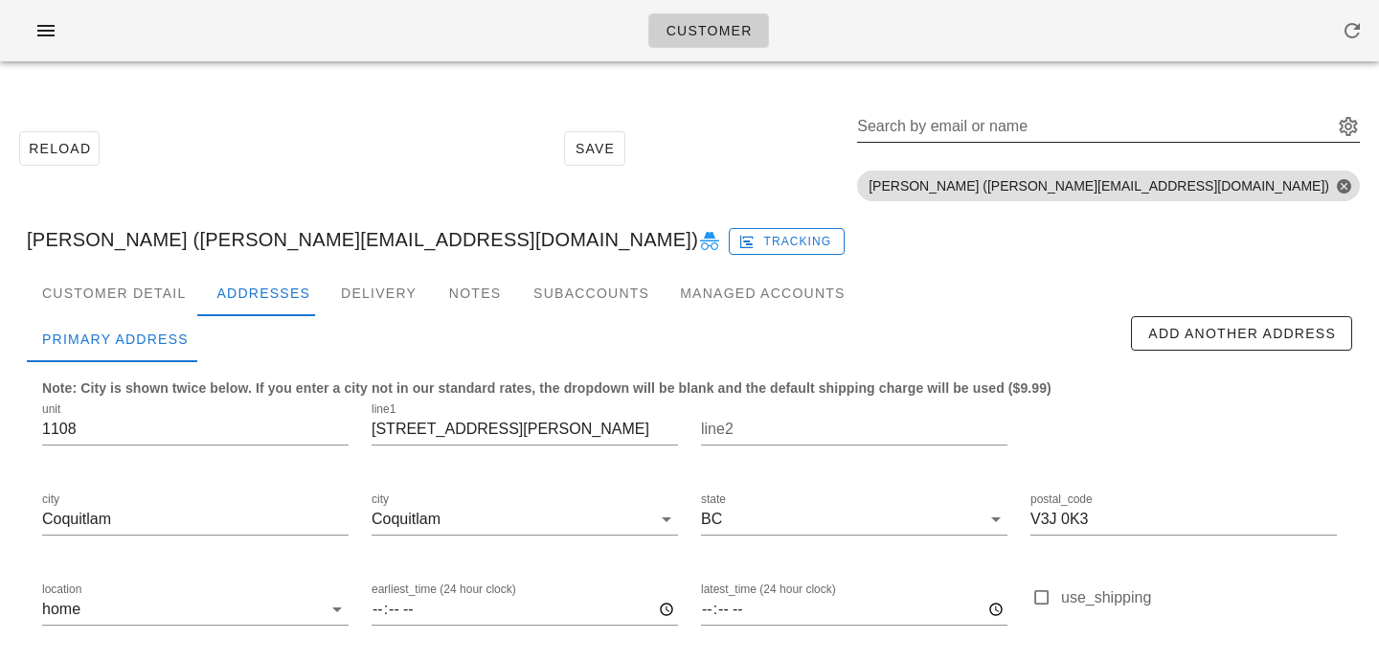
click at [1162, 127] on input "Search by email or name" at bounding box center [1093, 126] width 472 height 31
paste input "sofya_hudson@icloud.com"
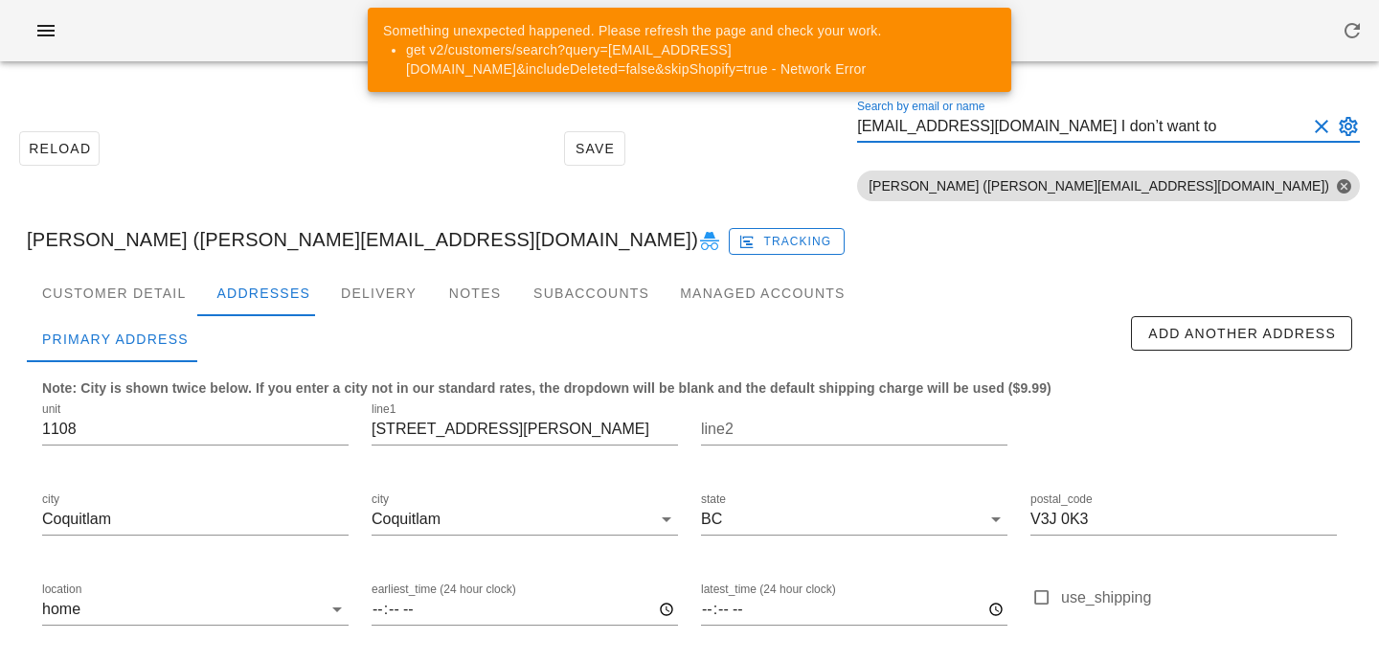
type input "sofya_hudson@icloud.com I don’t want to go"
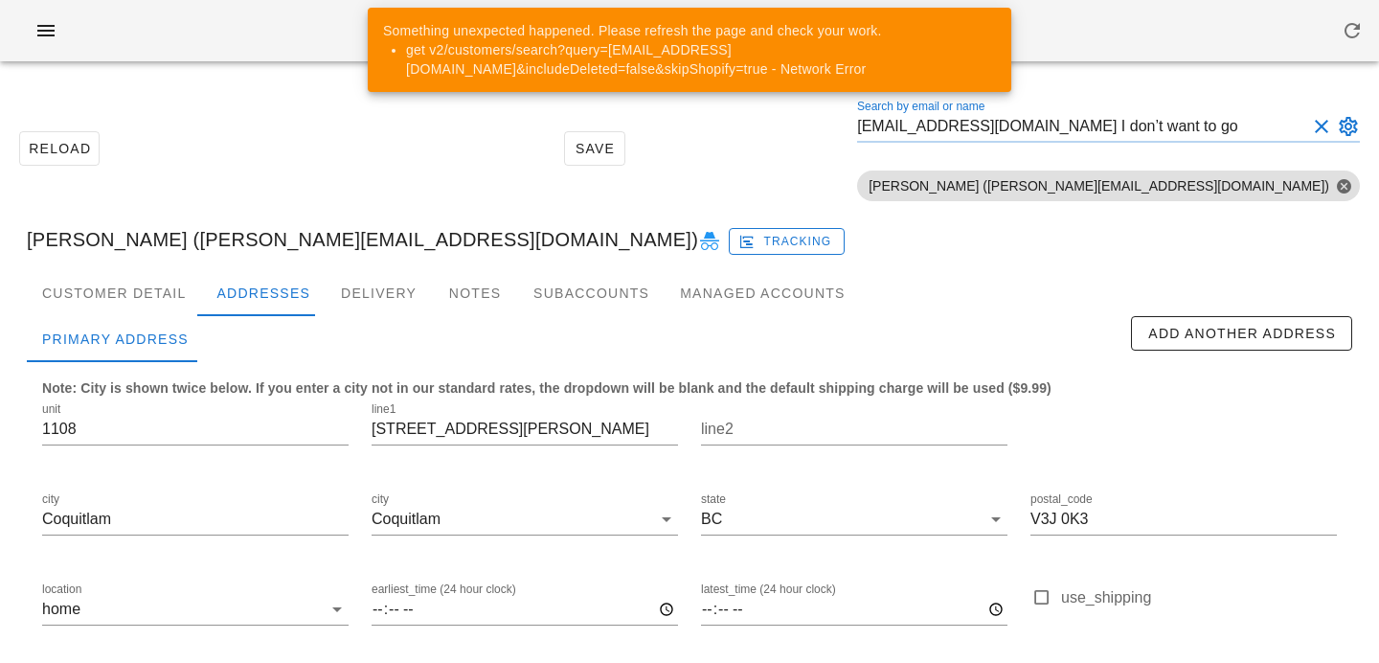
click at [1324, 129] on button "Clear Search by email or name" at bounding box center [1321, 126] width 23 height 23
paste input "[EMAIL_ADDRESS][DOMAIN_NAME]"
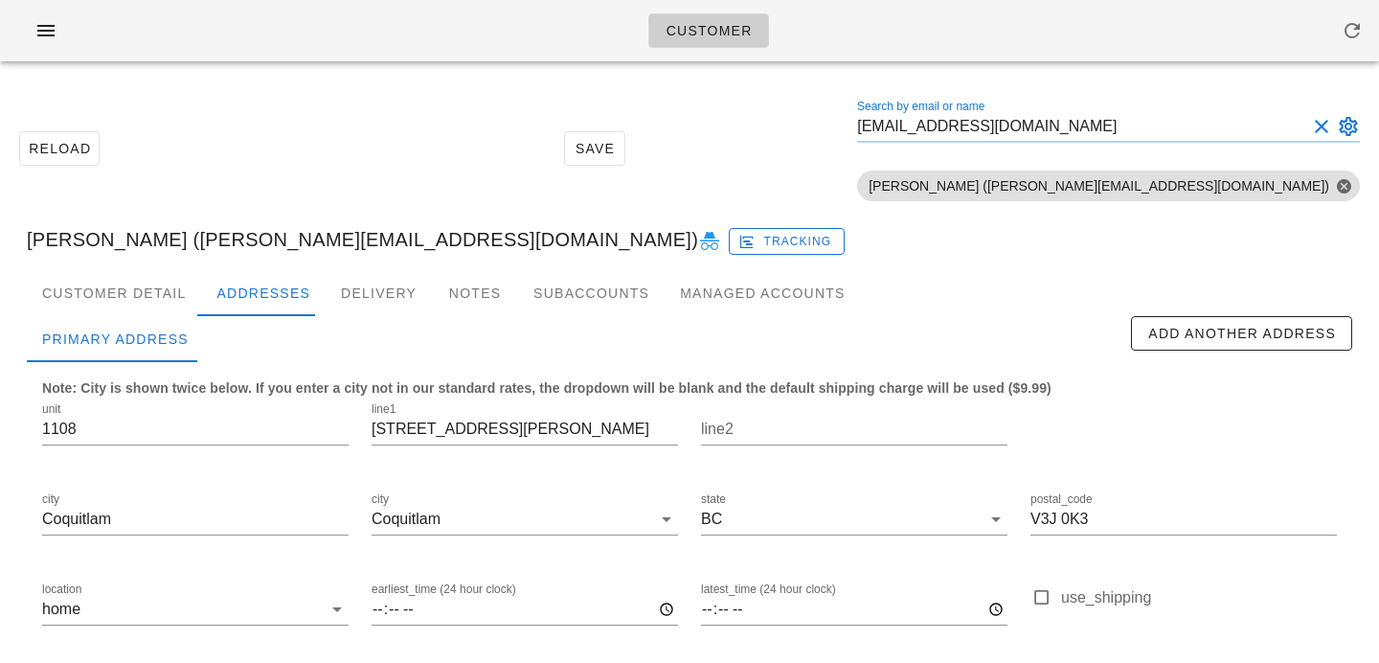
type input "[EMAIL_ADDRESS][DOMAIN_NAME]"
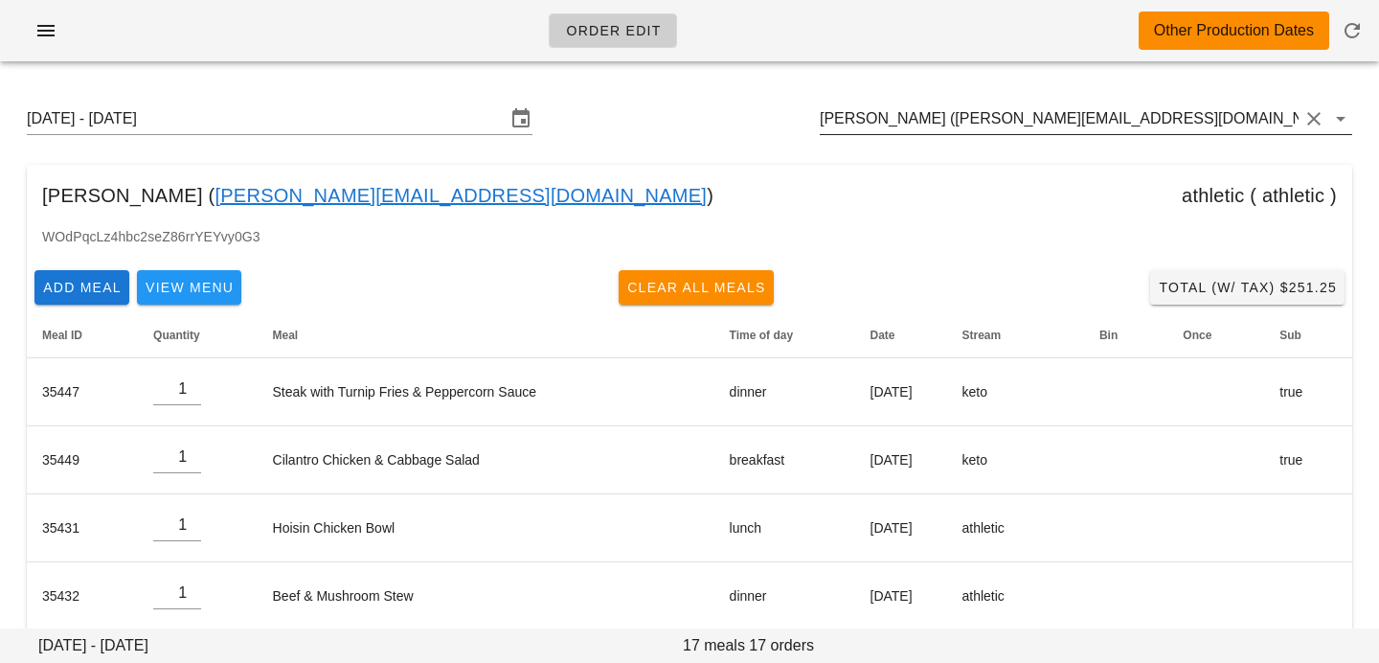
click at [1168, 126] on input "[PERSON_NAME] ([PERSON_NAME][EMAIL_ADDRESS][DOMAIN_NAME])" at bounding box center [1059, 118] width 479 height 31
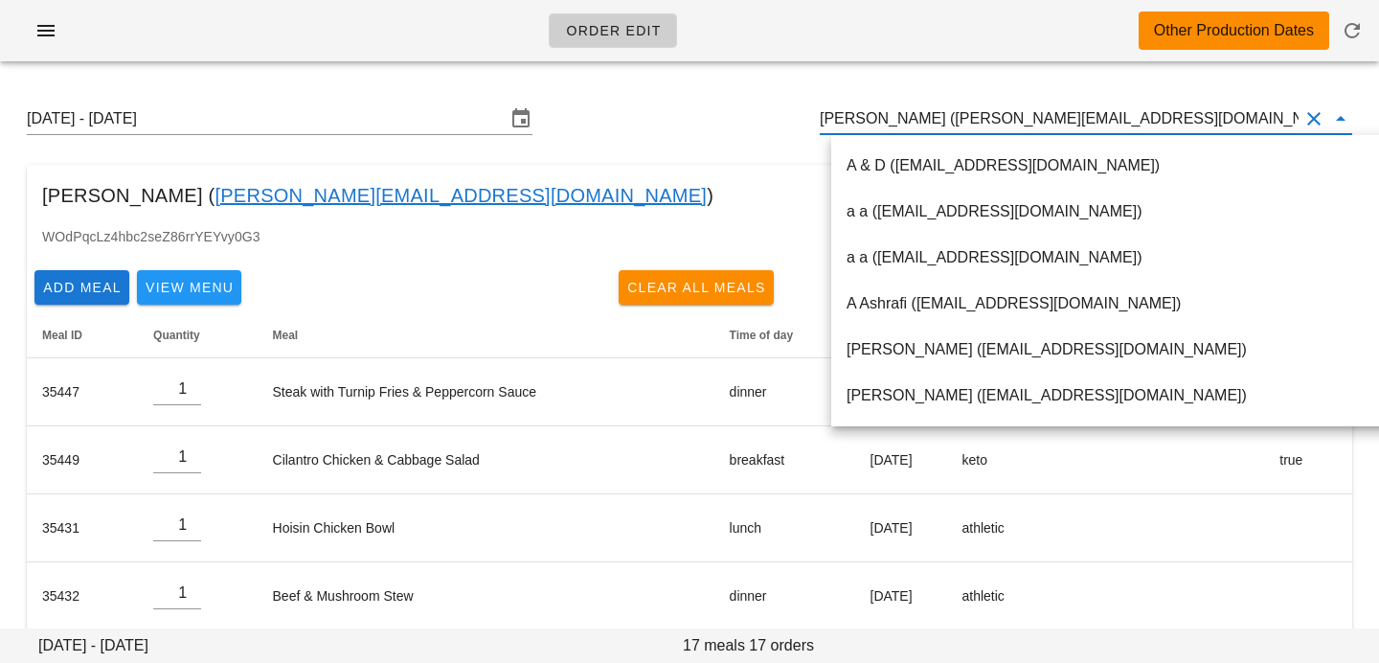
click at [953, 116] on input "[PERSON_NAME] ([PERSON_NAME][EMAIL_ADDRESS][DOMAIN_NAME])" at bounding box center [1059, 118] width 479 height 31
drag, startPoint x: 948, startPoint y: 118, endPoint x: 1174, endPoint y: 122, distance: 226.1
click at [1168, 121] on input "[PERSON_NAME] ([PERSON_NAME][EMAIL_ADDRESS][DOMAIN_NAME])" at bounding box center [1059, 118] width 479 height 31
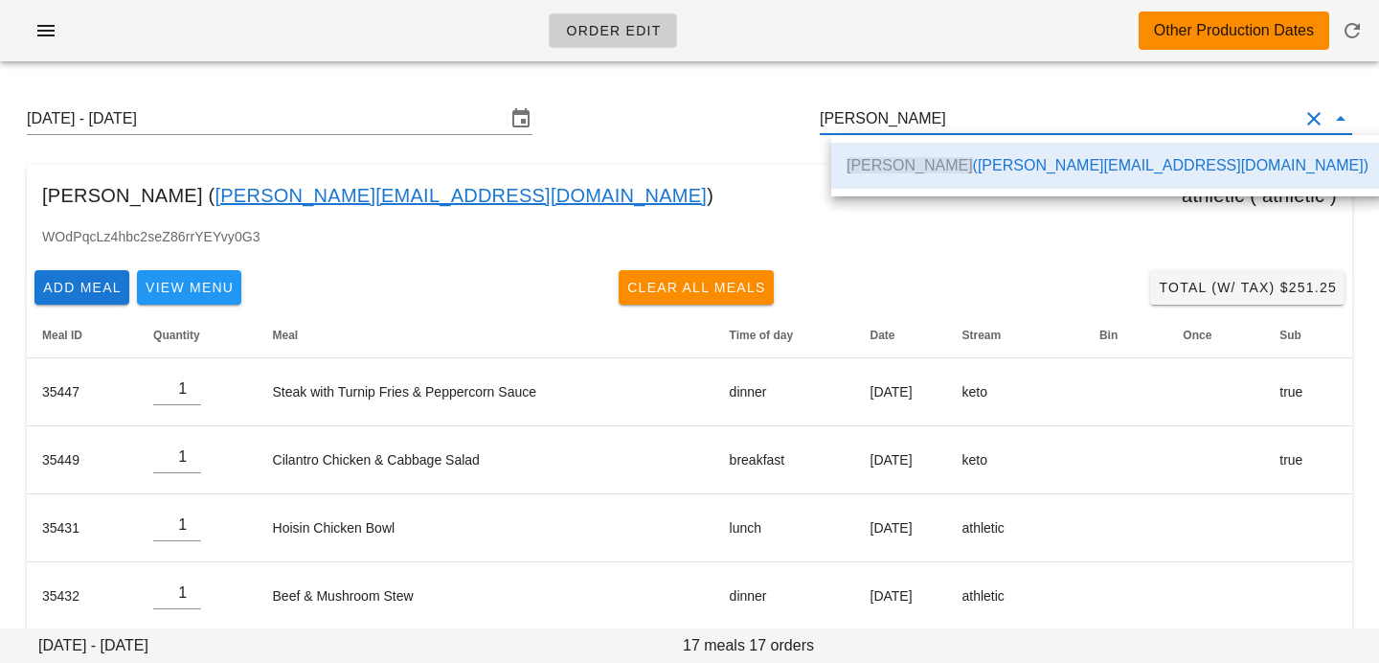
scroll to position [0, 0]
drag, startPoint x: 983, startPoint y: 126, endPoint x: 628, endPoint y: 88, distance: 356.4
click at [630, 89] on div "[DATE] - [DATE] [PERSON_NAME]" at bounding box center [689, 118] width 1356 height 61
paste input "[EMAIL_ADDRESS][DOMAIN_NAME]"
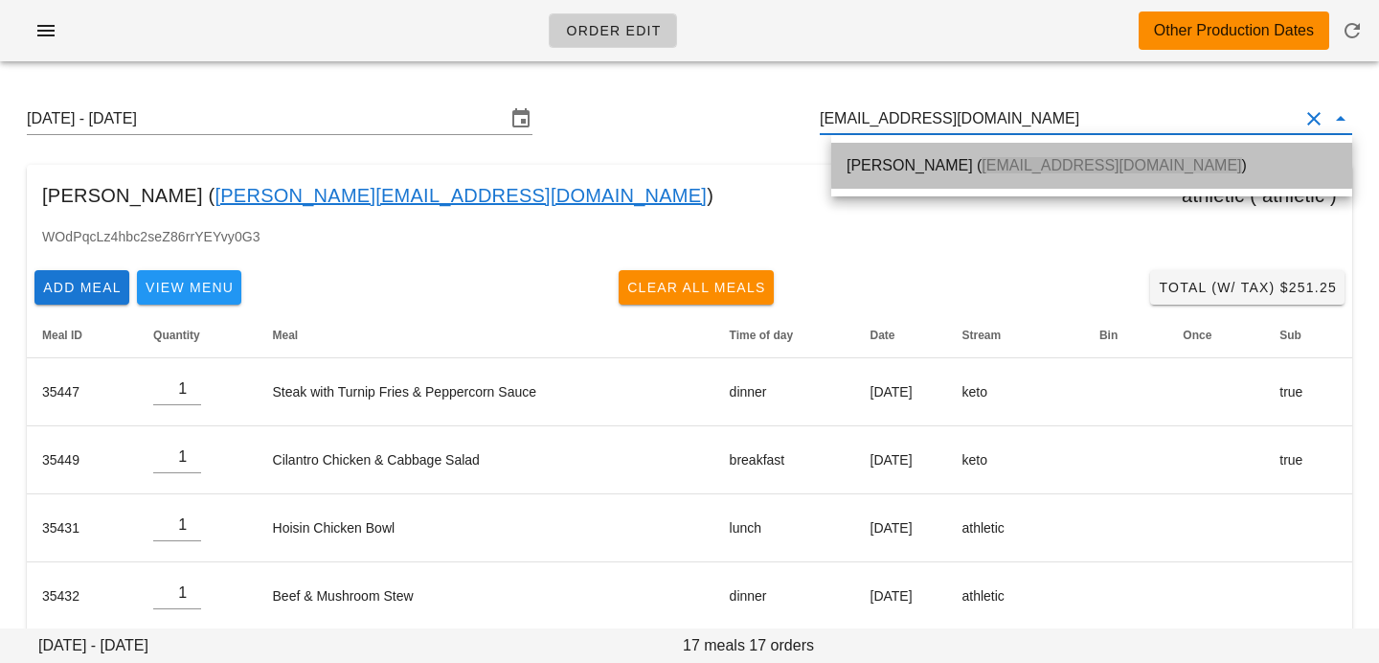
click at [853, 163] on div "[PERSON_NAME] ( [EMAIL_ADDRESS][DOMAIN_NAME] )" at bounding box center [1092, 165] width 490 height 18
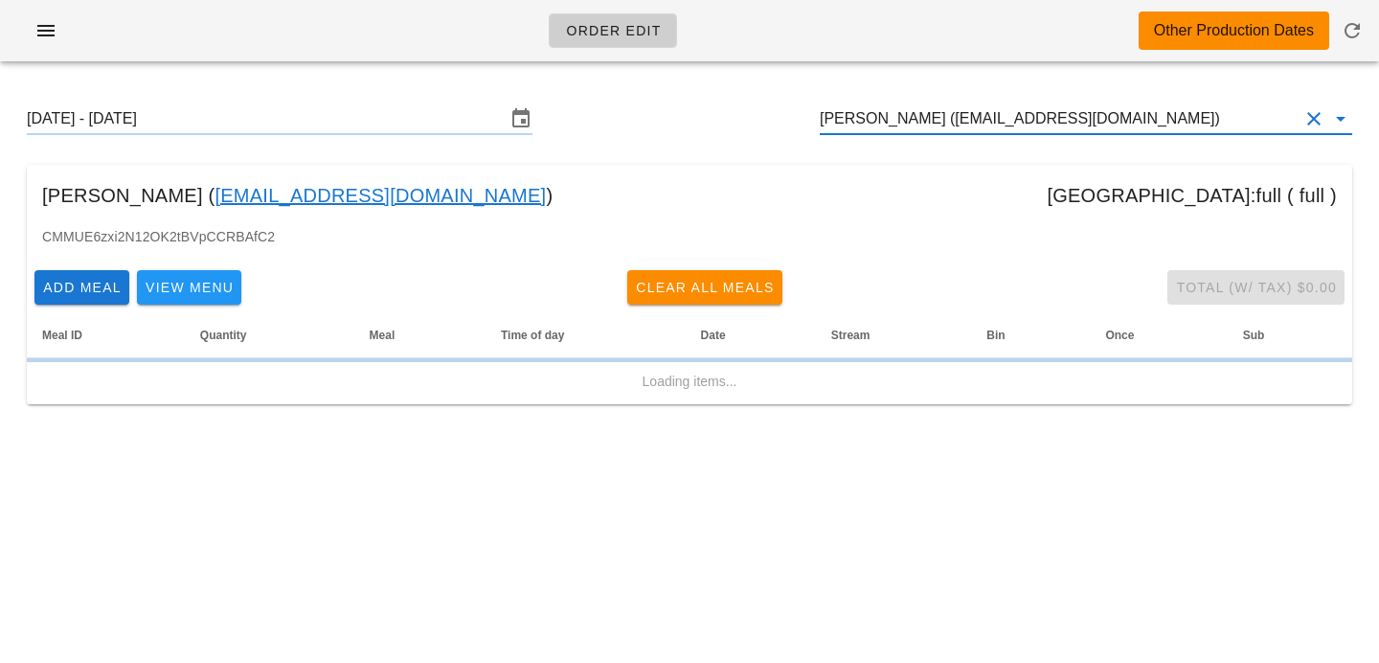
type input "[PERSON_NAME] ([EMAIL_ADDRESS][DOMAIN_NAME])"
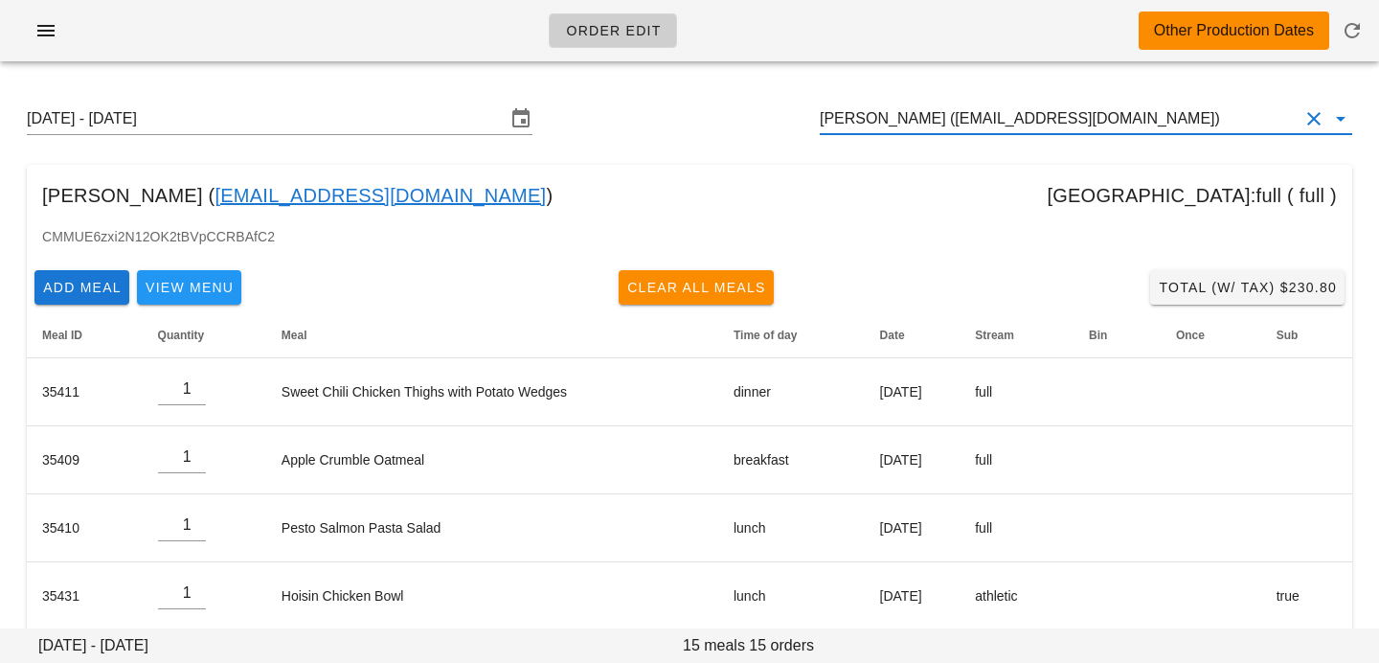
drag, startPoint x: 1168, startPoint y: 129, endPoint x: 786, endPoint y: 83, distance: 384.9
click at [1174, 124] on input "[PERSON_NAME] ([EMAIL_ADDRESS][DOMAIN_NAME])" at bounding box center [1059, 118] width 479 height 31
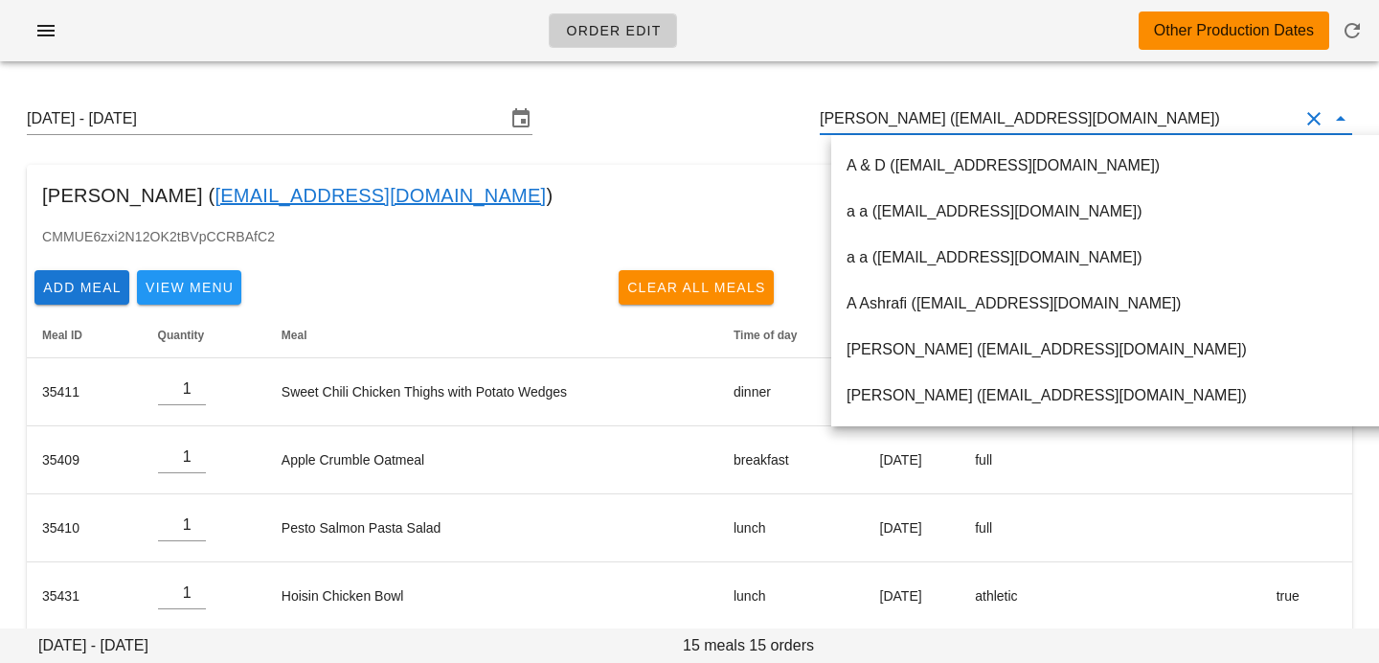
paste input "Have a look at the photos attached. One of them had a blue rubber band in my me…"
type input "Have a look at the photos attached. One of them had a blue rubber band in my me…"
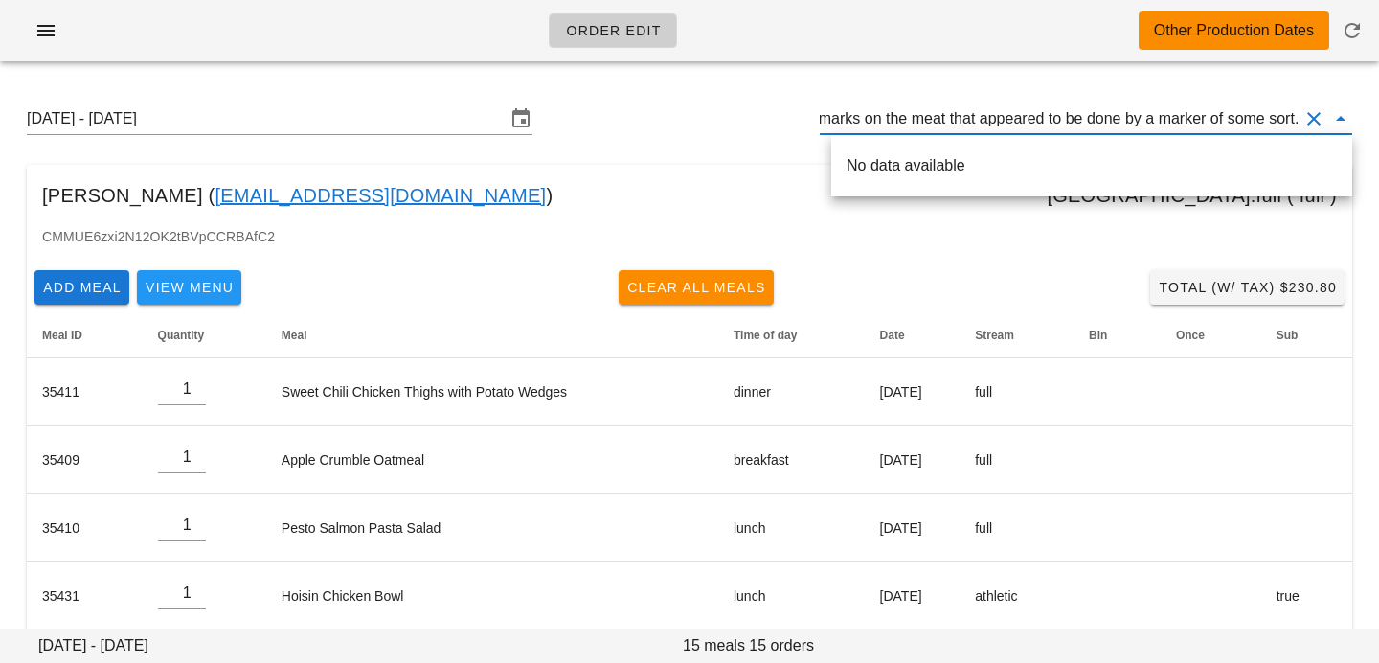
click at [1314, 117] on button "Clear Customer" at bounding box center [1314, 118] width 23 height 23
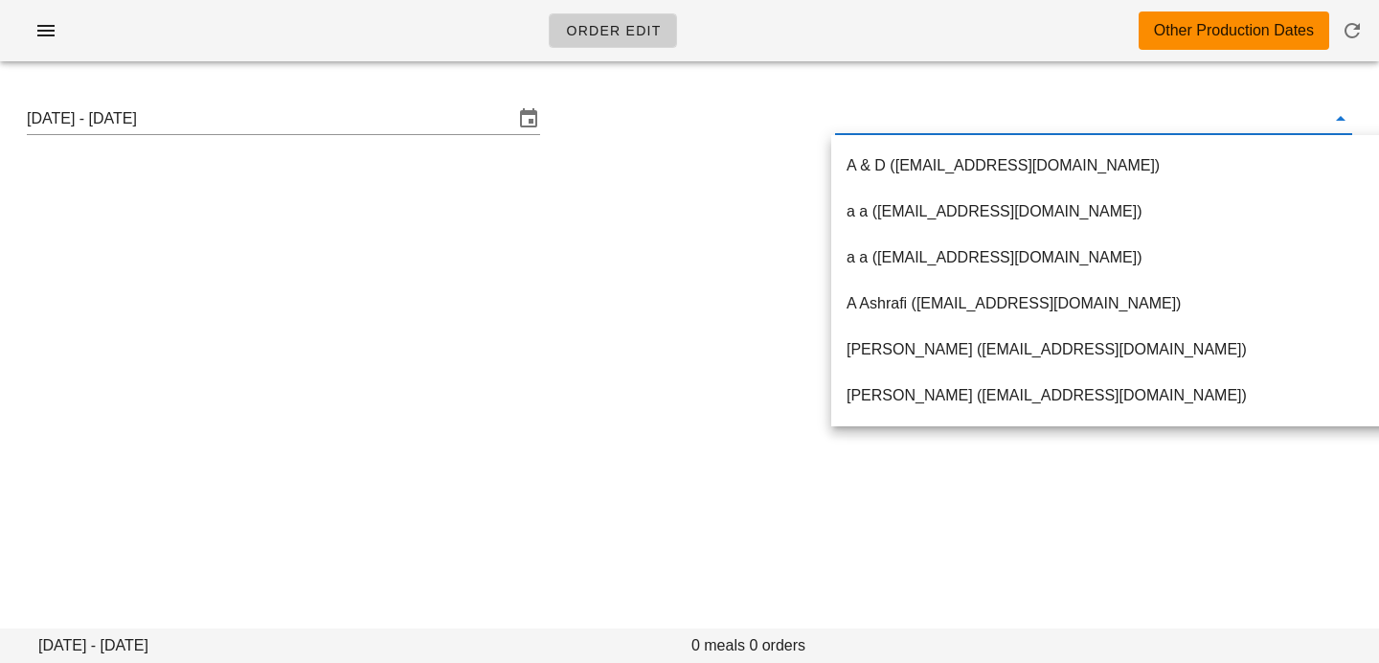
paste input "hazzilhar@gmail.com"
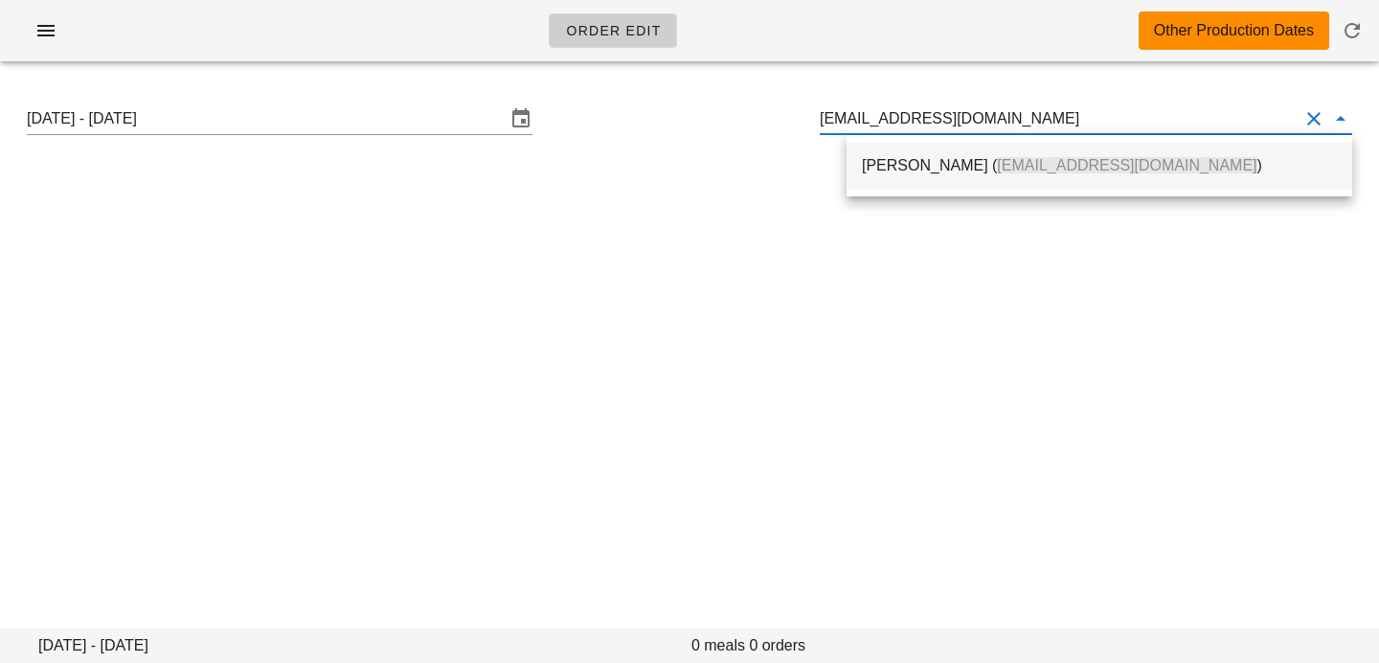
click at [919, 172] on div "Mert Gezgin ( hazzilhar@gmail.com )" at bounding box center [1099, 165] width 475 height 18
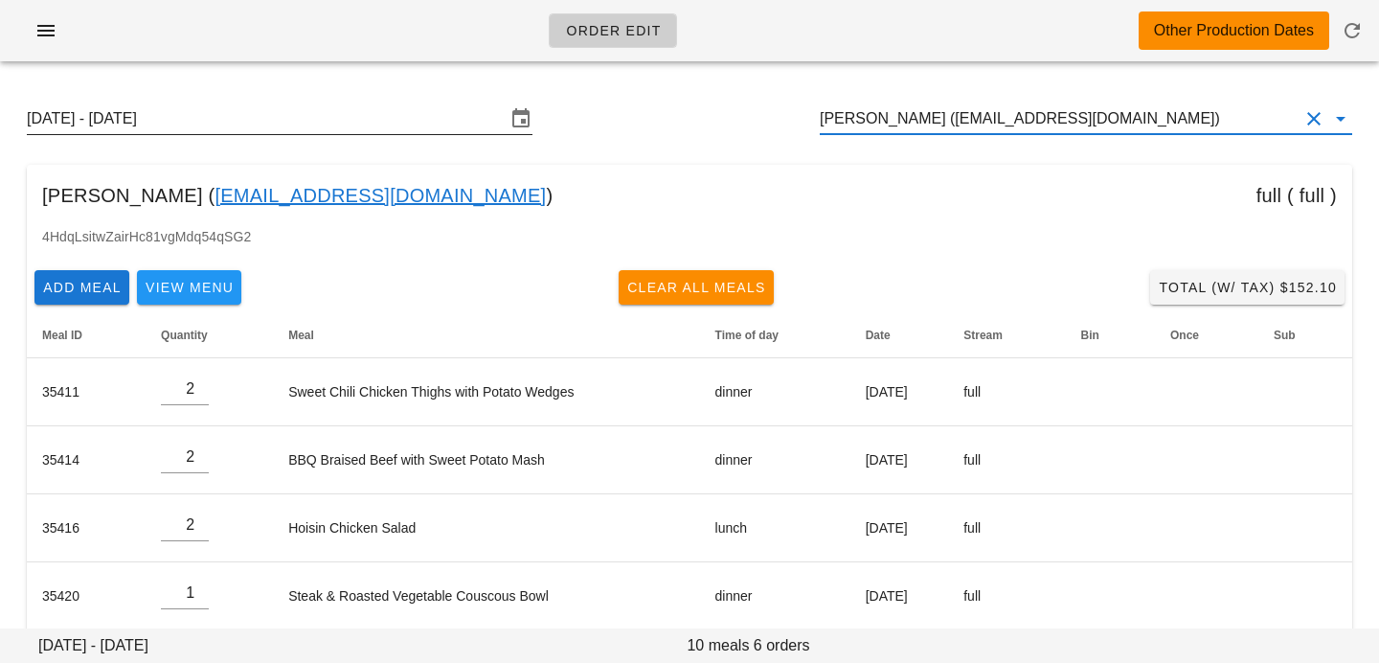
type input "Mert Gezgin (hazzilhar@gmail.com)"
click at [396, 126] on input "Sunday September 7 - Saturday September 13" at bounding box center [266, 118] width 479 height 31
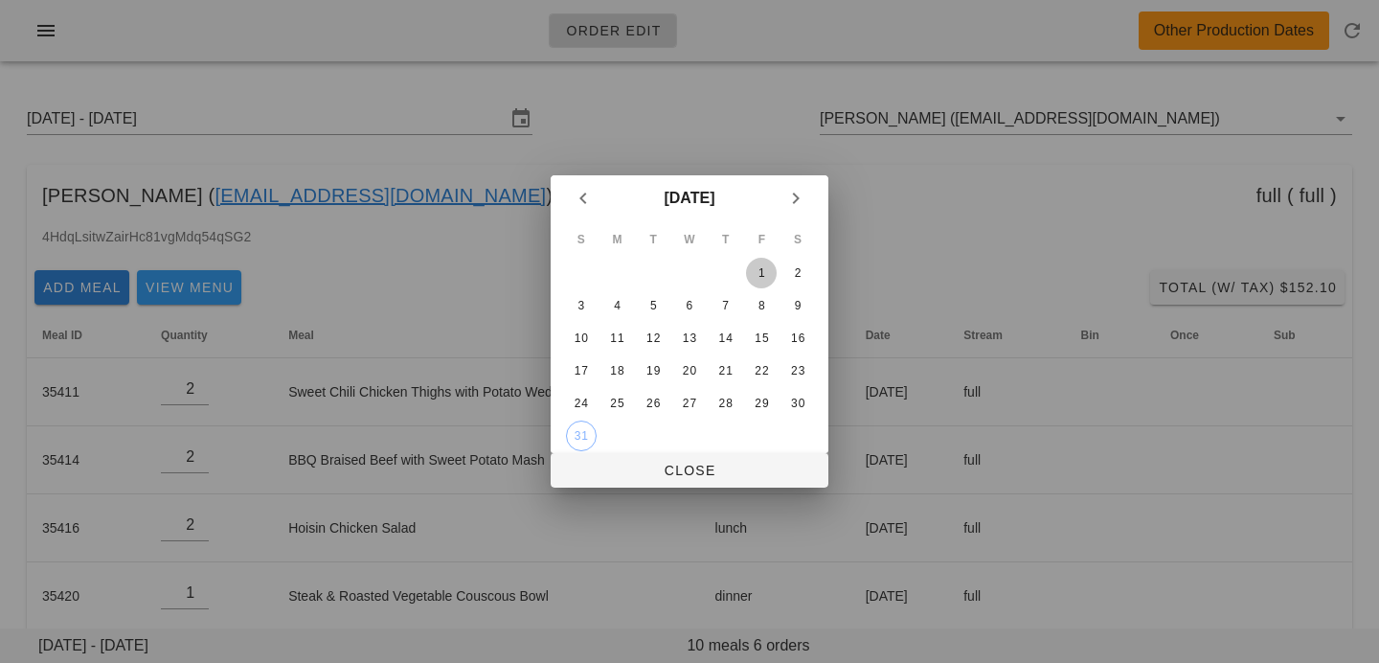
click at [771, 266] on div "1" at bounding box center [761, 272] width 31 height 13
click at [582, 207] on icon "Previous month" at bounding box center [583, 198] width 23 height 23
click at [718, 374] on div "24" at bounding box center [726, 370] width 31 height 13
click at [719, 412] on button "31" at bounding box center [726, 403] width 31 height 31
click at [815, 178] on div "July 2025" at bounding box center [690, 198] width 278 height 46
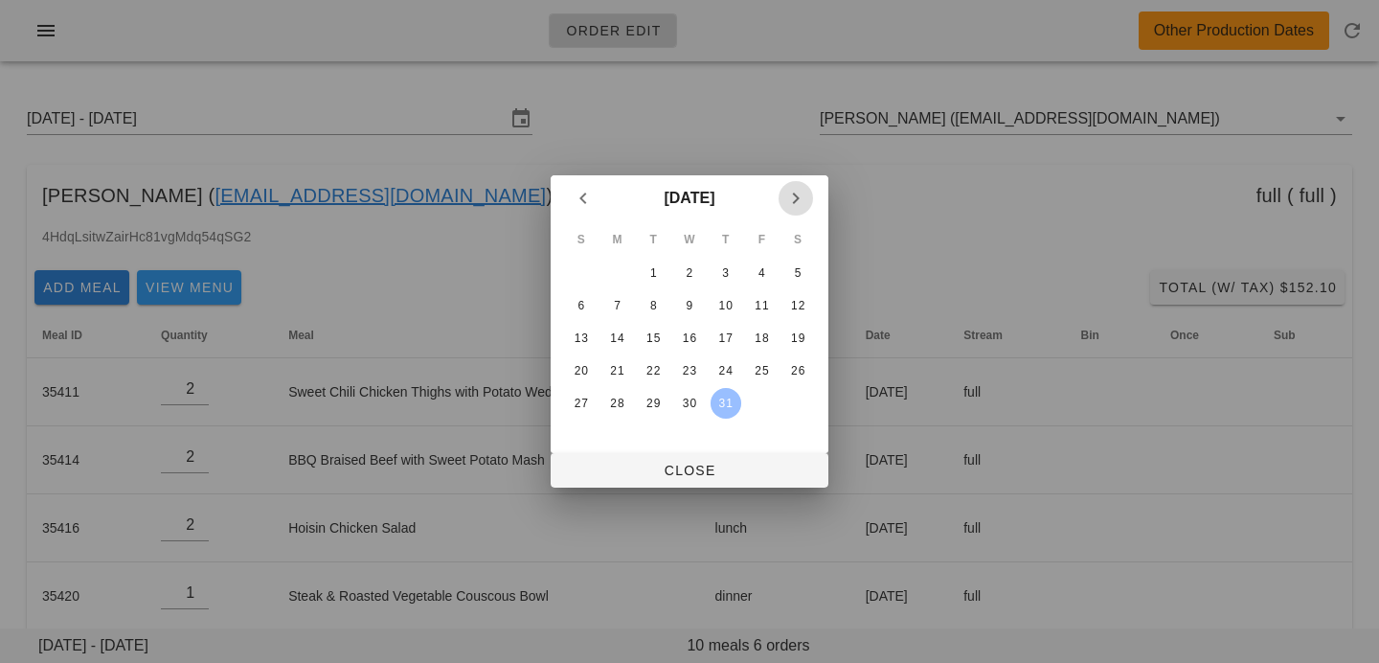
click at [805, 190] on icon "Next month" at bounding box center [795, 198] width 23 height 23
click at [637, 399] on td "26" at bounding box center [653, 403] width 34 height 31
click at [650, 402] on div "26" at bounding box center [653, 403] width 31 height 13
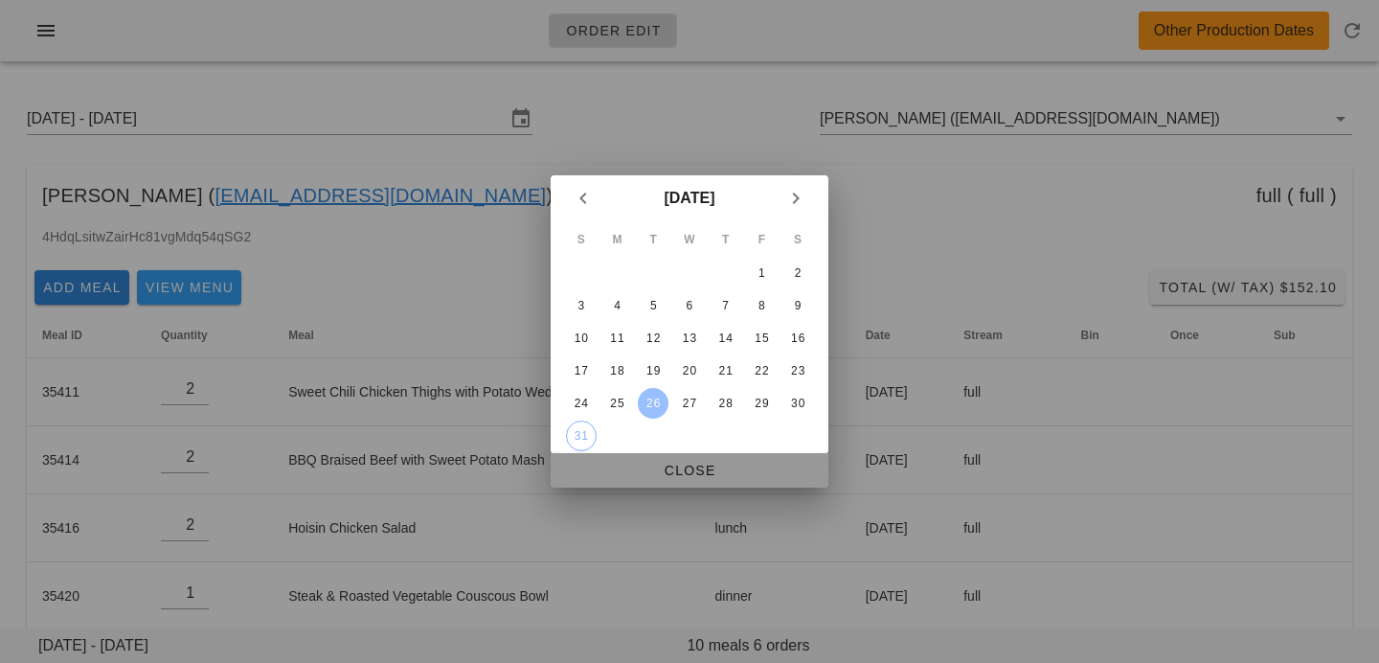
click at [653, 459] on button "Close" at bounding box center [690, 470] width 278 height 34
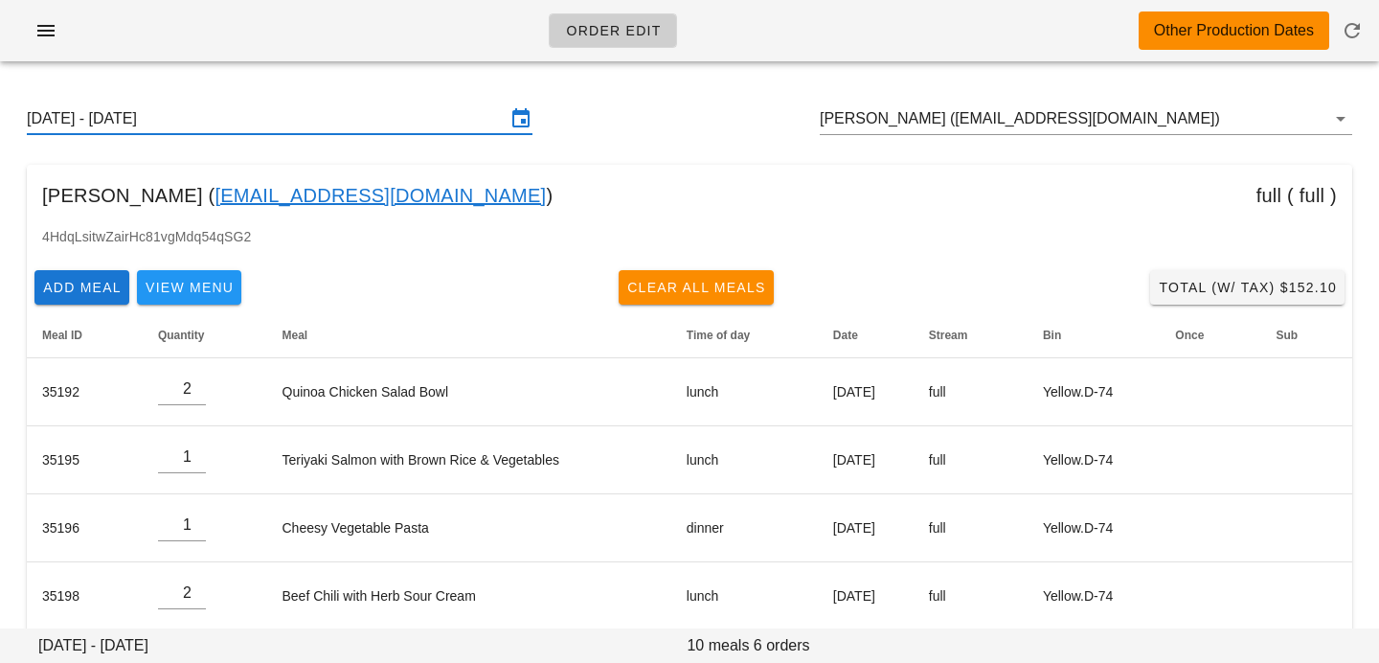
click at [329, 126] on input "Sunday August 24 - Saturday August 30" at bounding box center [266, 118] width 479 height 31
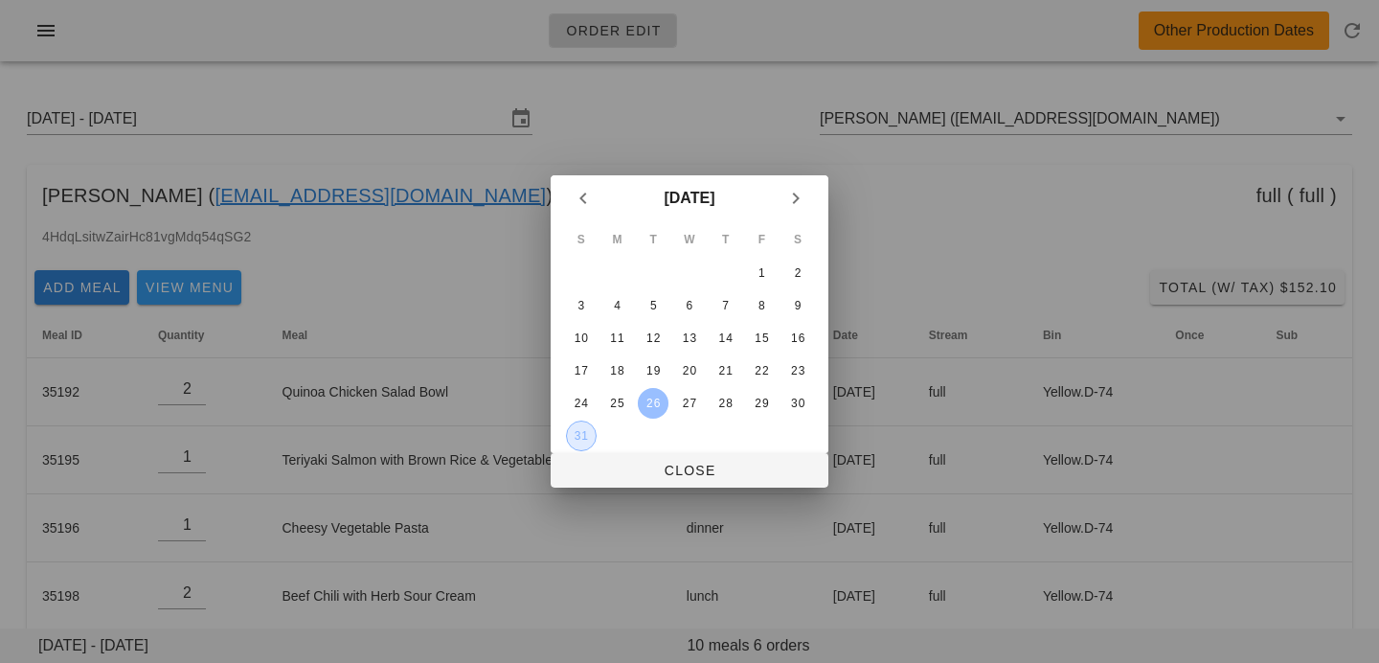
click at [587, 430] on div "31" at bounding box center [581, 435] width 29 height 13
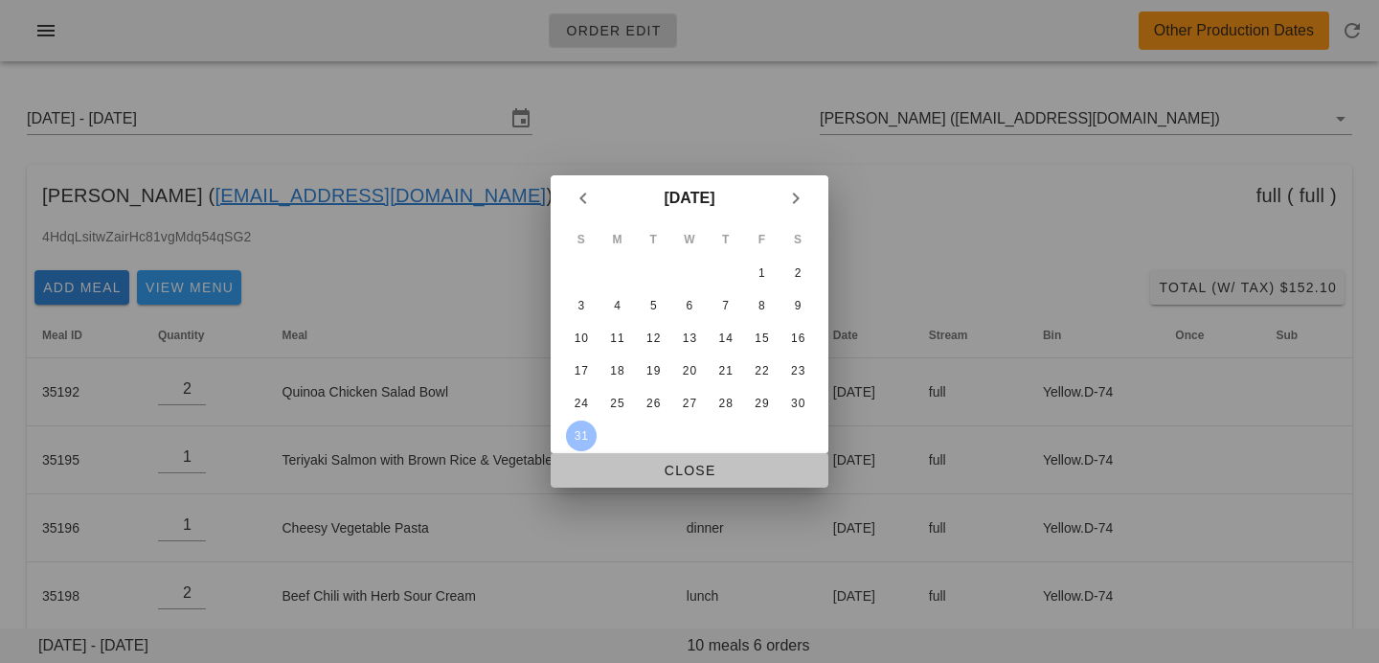
click at [601, 478] on span "Close" at bounding box center [689, 470] width 247 height 15
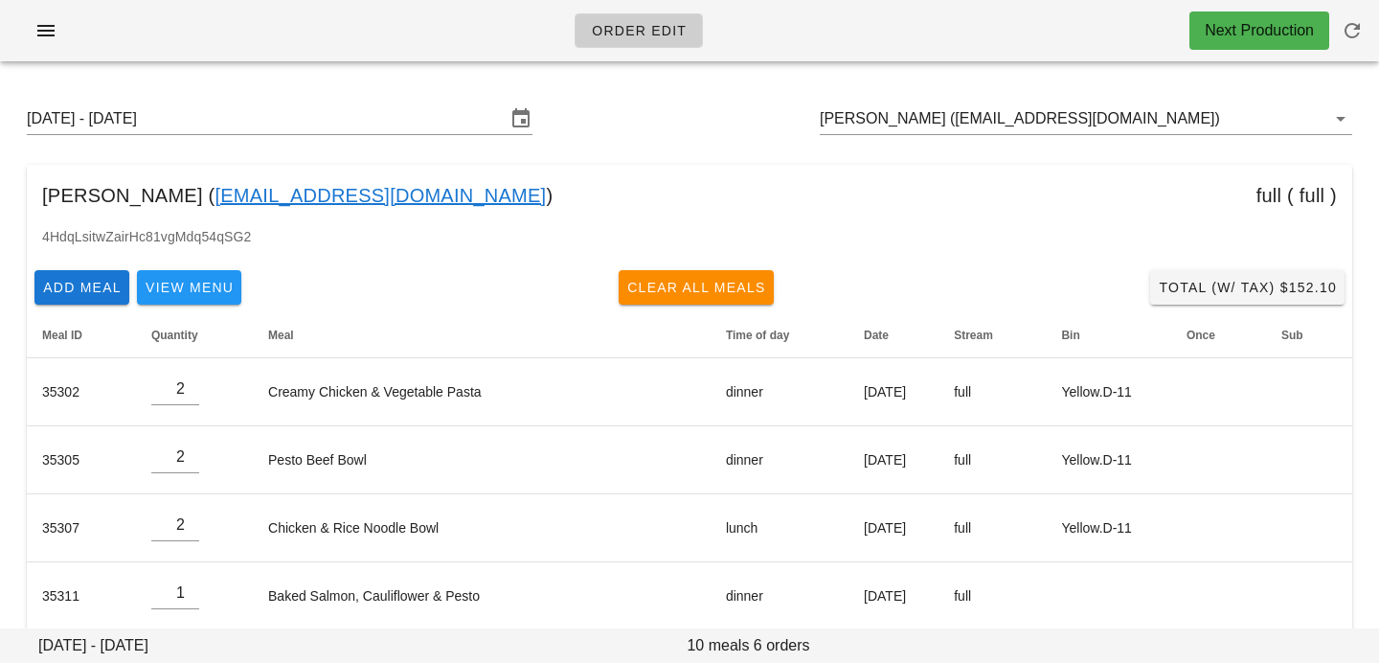
click at [442, 94] on div "Sunday August 31 - Saturday September 6 Mert Gezgin (hazzilhar@gmail.com)" at bounding box center [689, 118] width 1356 height 61
click at [444, 122] on input "Sunday August 31 - Saturday September 6" at bounding box center [266, 118] width 479 height 31
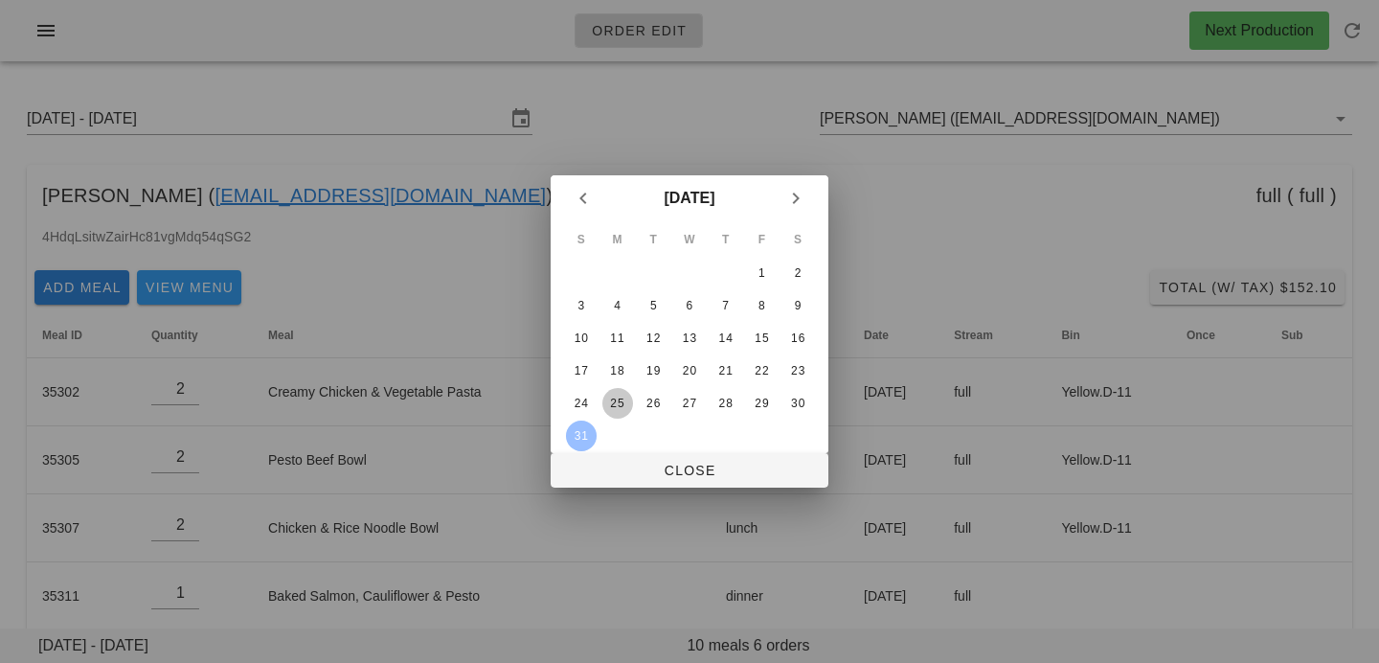
click at [617, 409] on div "25" at bounding box center [617, 403] width 31 height 13
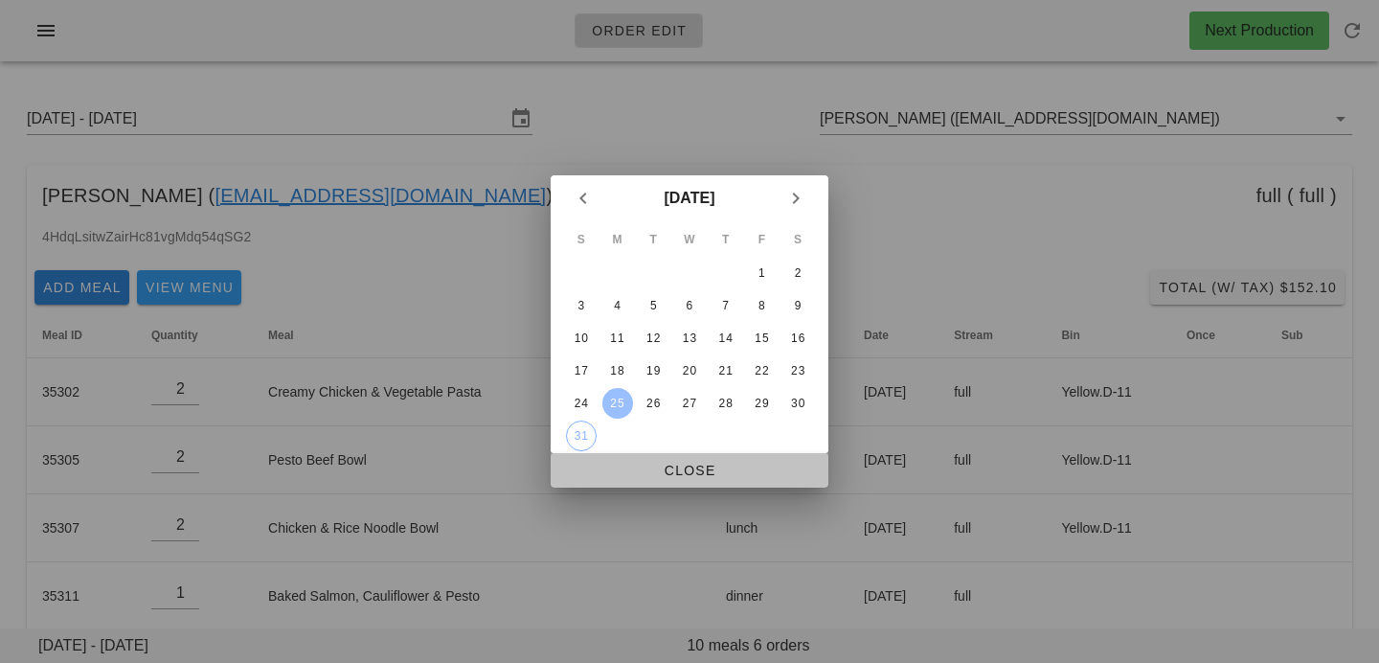
click at [621, 482] on button "Close" at bounding box center [690, 470] width 278 height 34
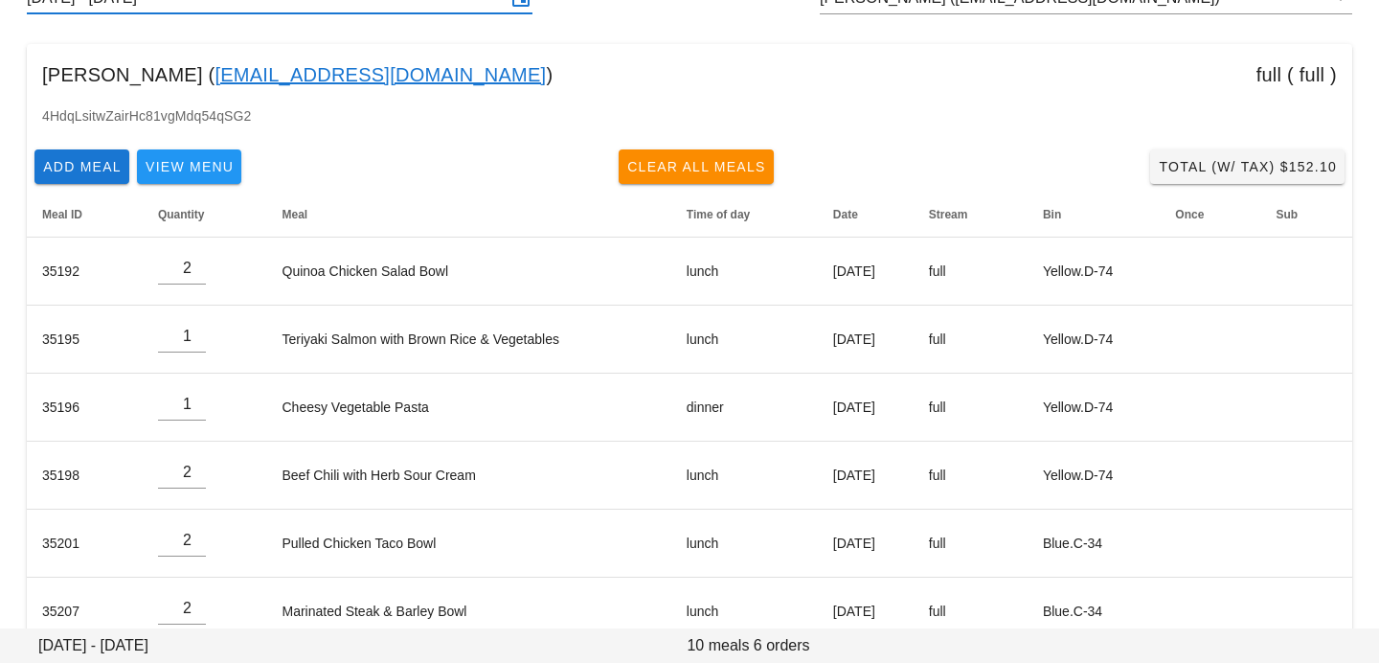
scroll to position [160, 0]
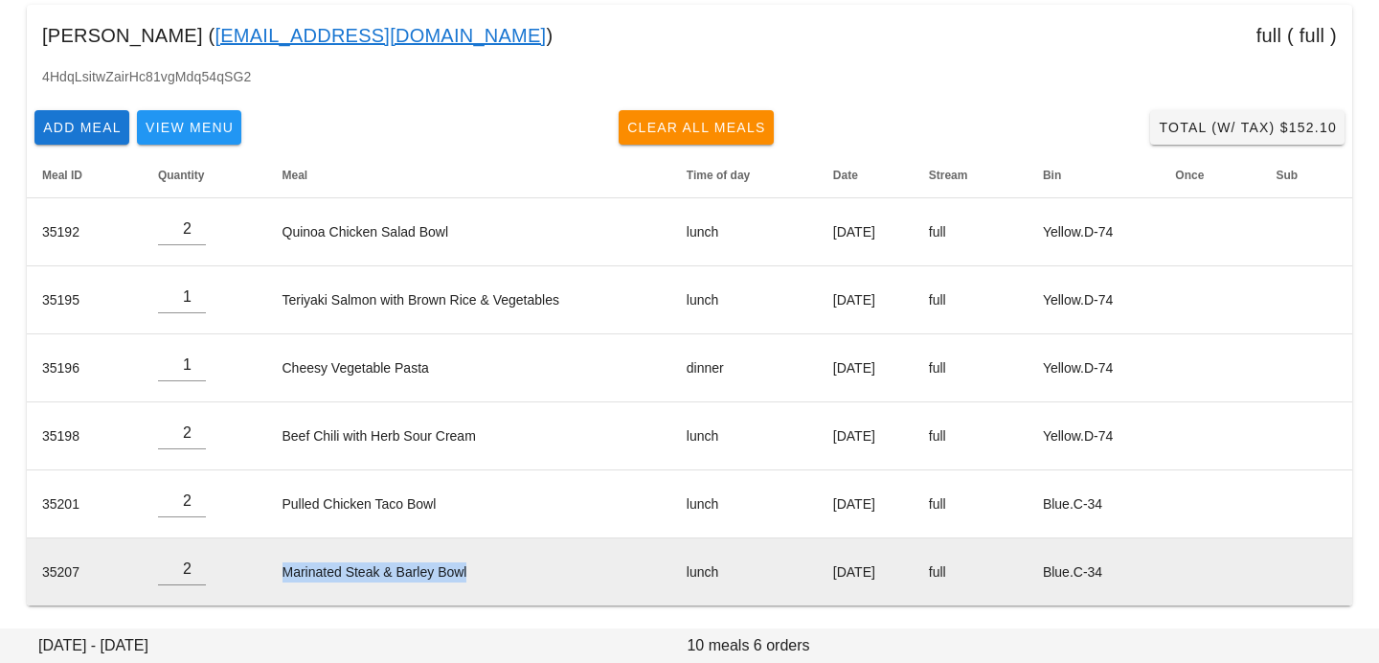
drag, startPoint x: 461, startPoint y: 576, endPoint x: 261, endPoint y: 570, distance: 200.3
click at [267, 570] on td "Marinated Steak & Barley Bowl" at bounding box center [469, 571] width 404 height 67
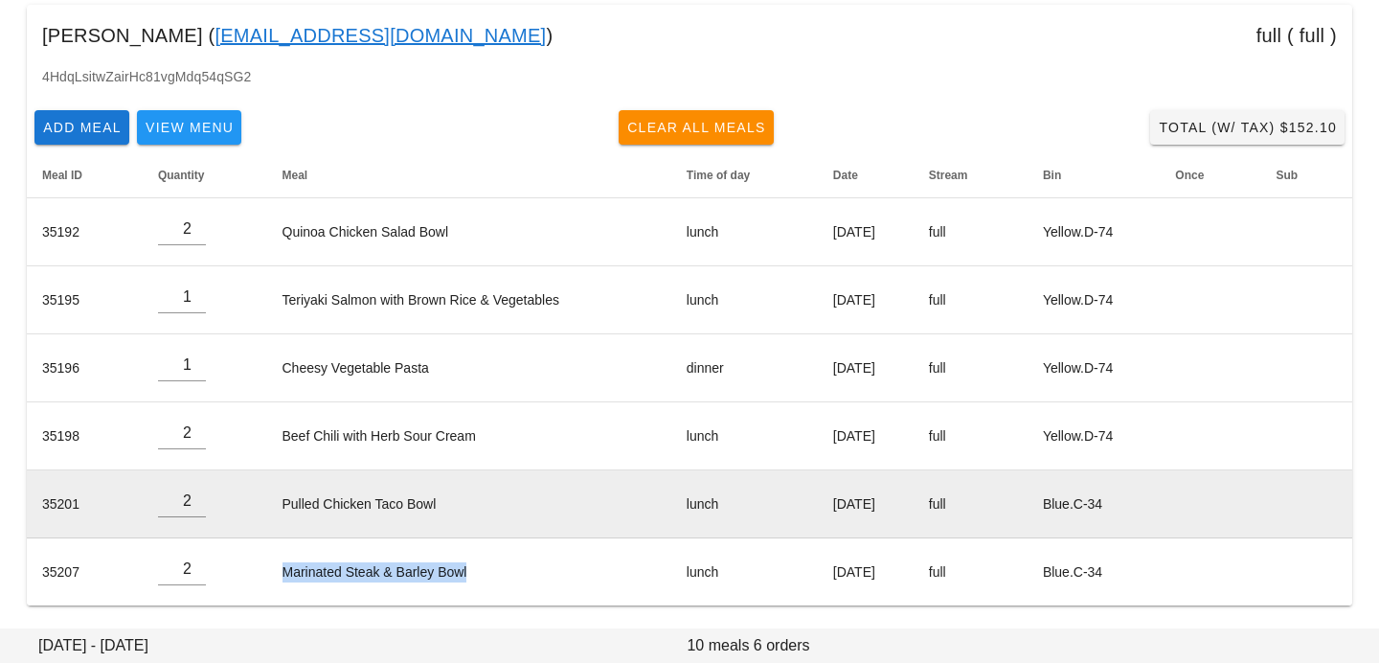
copy td "Marinated Steak & Barley Bowl"
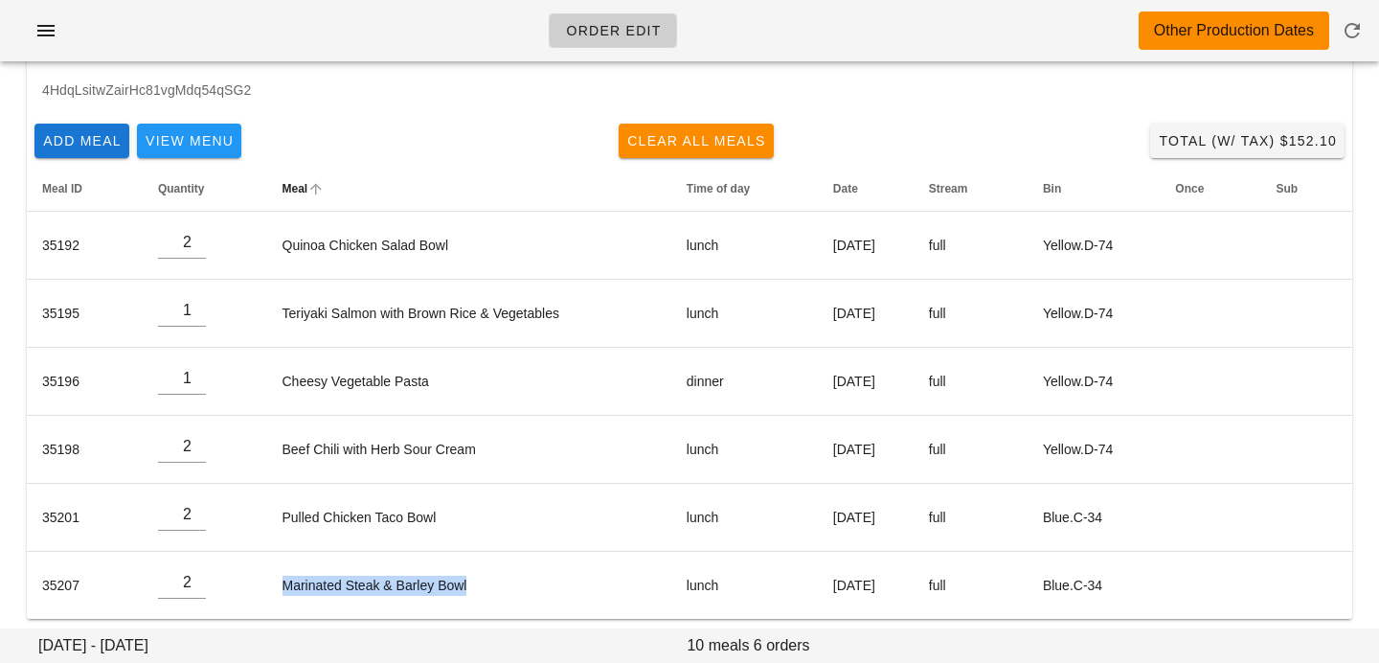
scroll to position [0, 0]
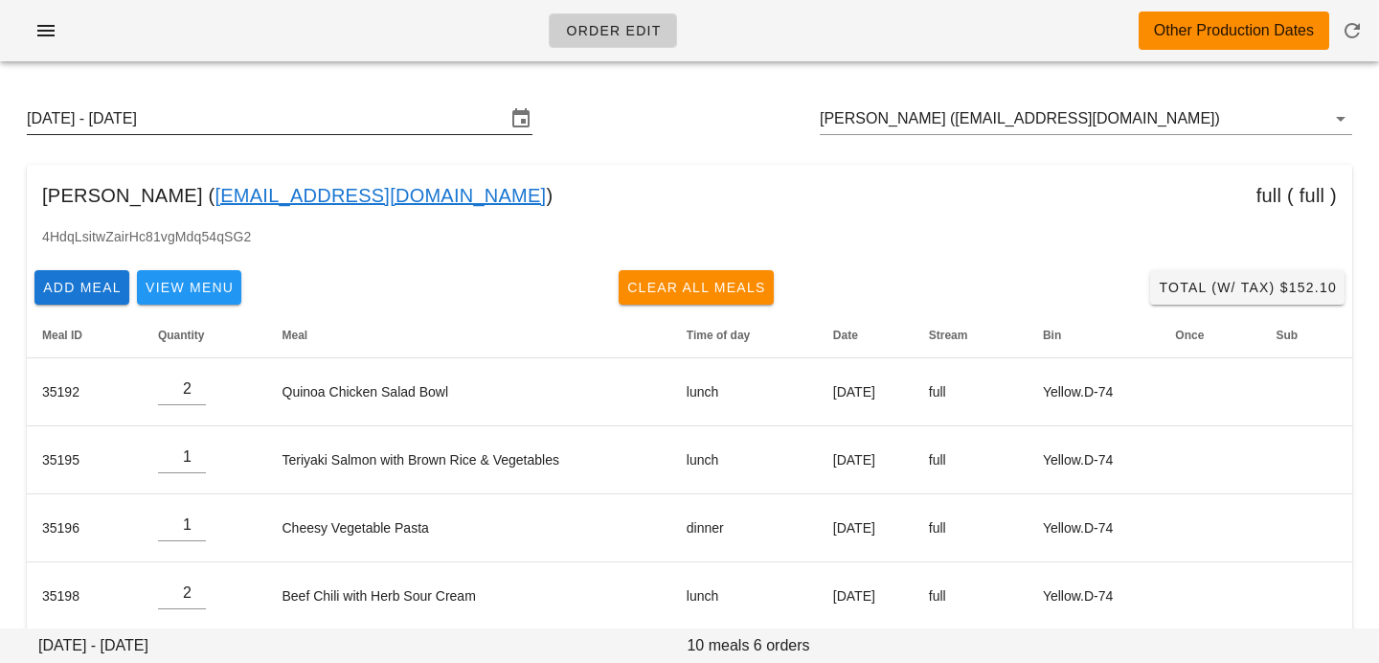
click at [314, 125] on input "Sunday August 24 - Saturday August 30" at bounding box center [266, 118] width 479 height 31
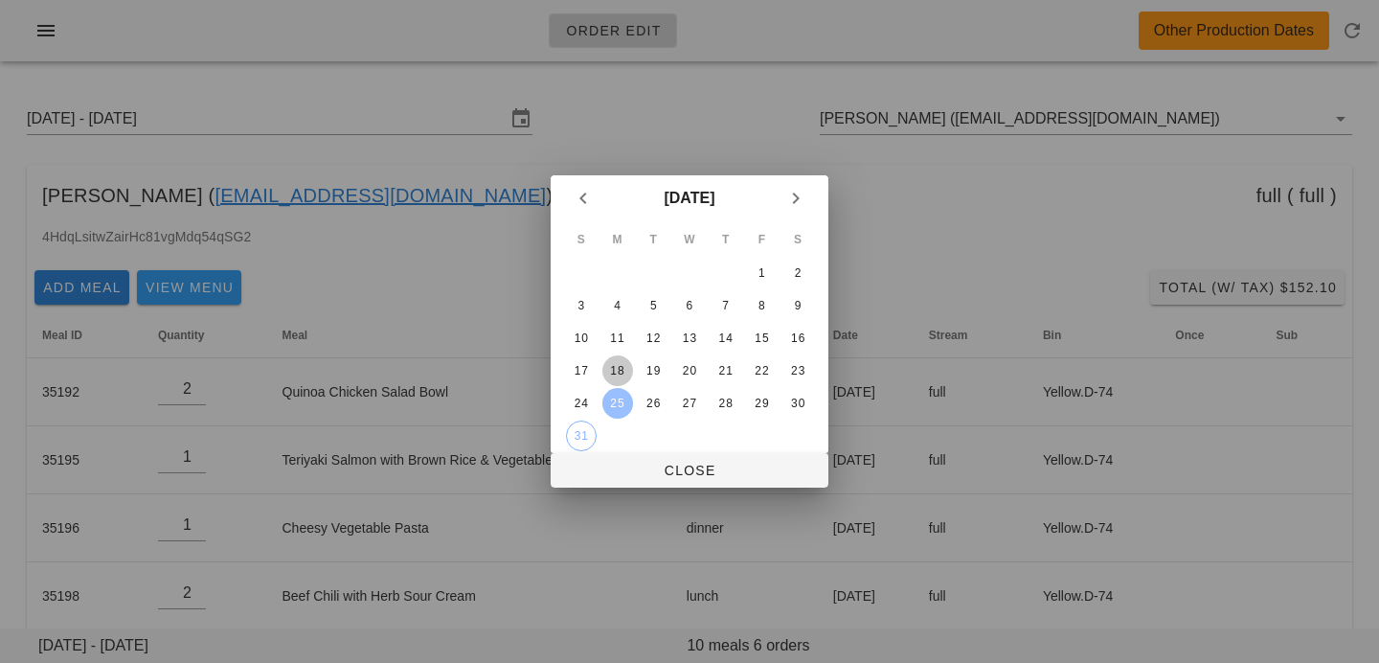
click at [625, 379] on button "18" at bounding box center [617, 370] width 31 height 31
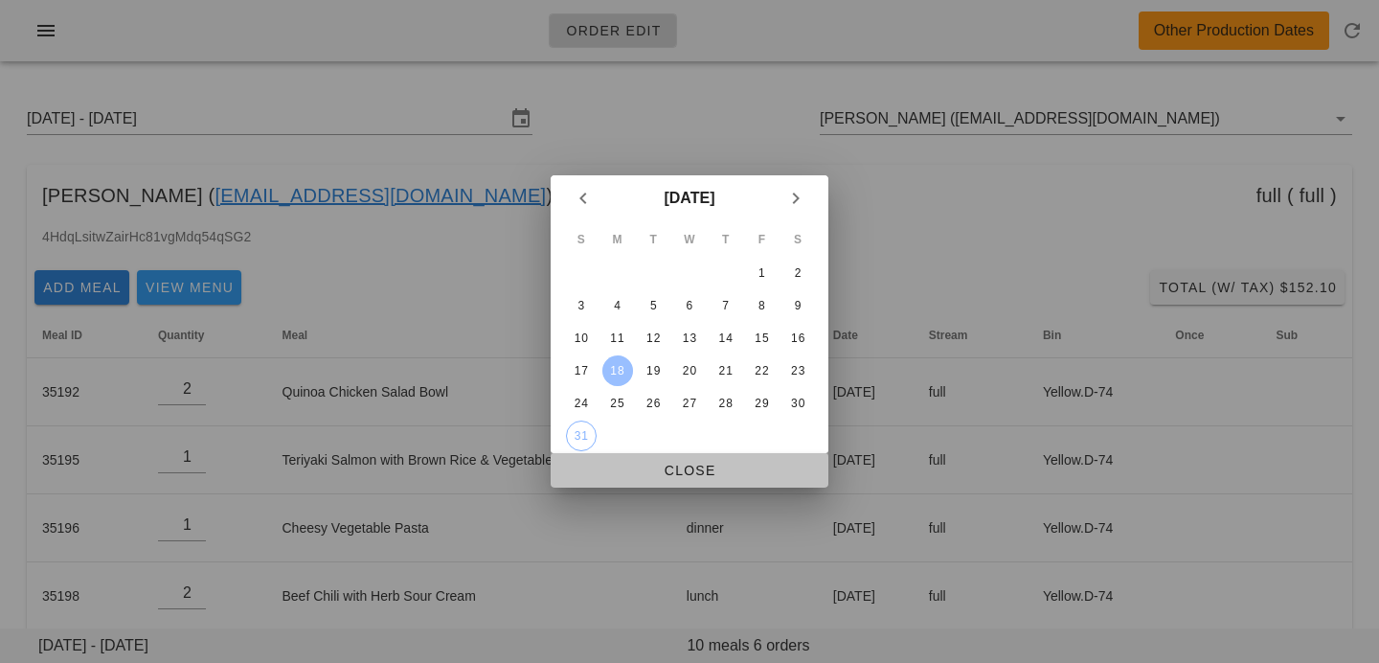
click at [625, 477] on span "Close" at bounding box center [689, 470] width 247 height 15
type input "Sunday August 17 - Saturday August 23"
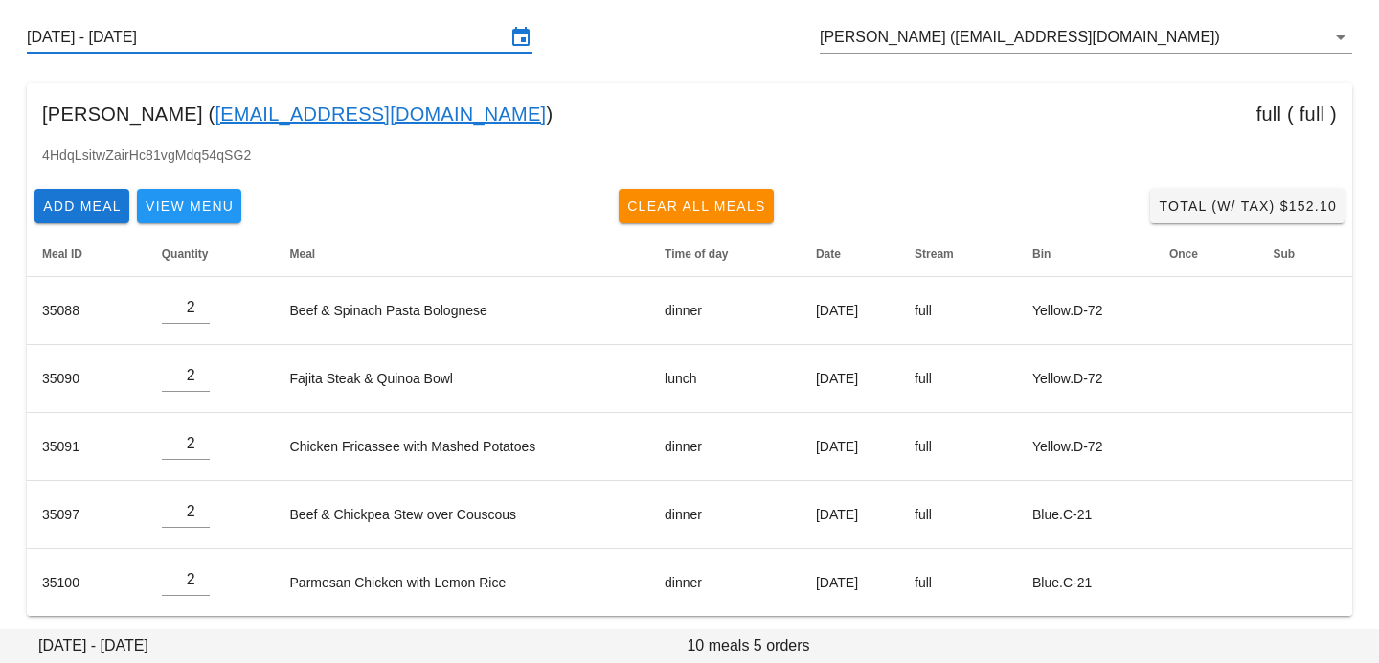
scroll to position [92, 0]
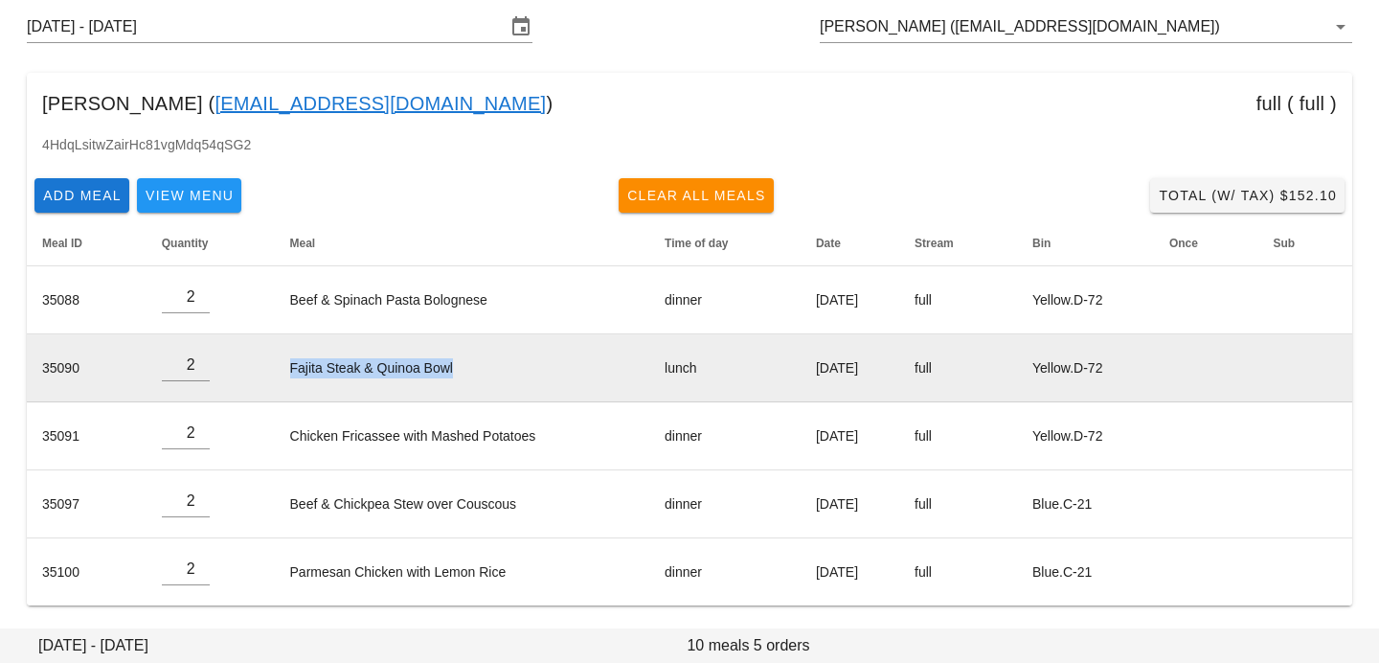
drag, startPoint x: 449, startPoint y: 368, endPoint x: 264, endPoint y: 368, distance: 184.9
click at [275, 368] on td "Fajita Steak & Quinoa Bowl" at bounding box center [462, 368] width 375 height 68
copy td "Fajita Steak & Quinoa Bowl"
click at [446, 364] on td "Fajita Steak & Quinoa Bowl" at bounding box center [462, 368] width 375 height 68
drag, startPoint x: 451, startPoint y: 368, endPoint x: 362, endPoint y: 363, distance: 89.2
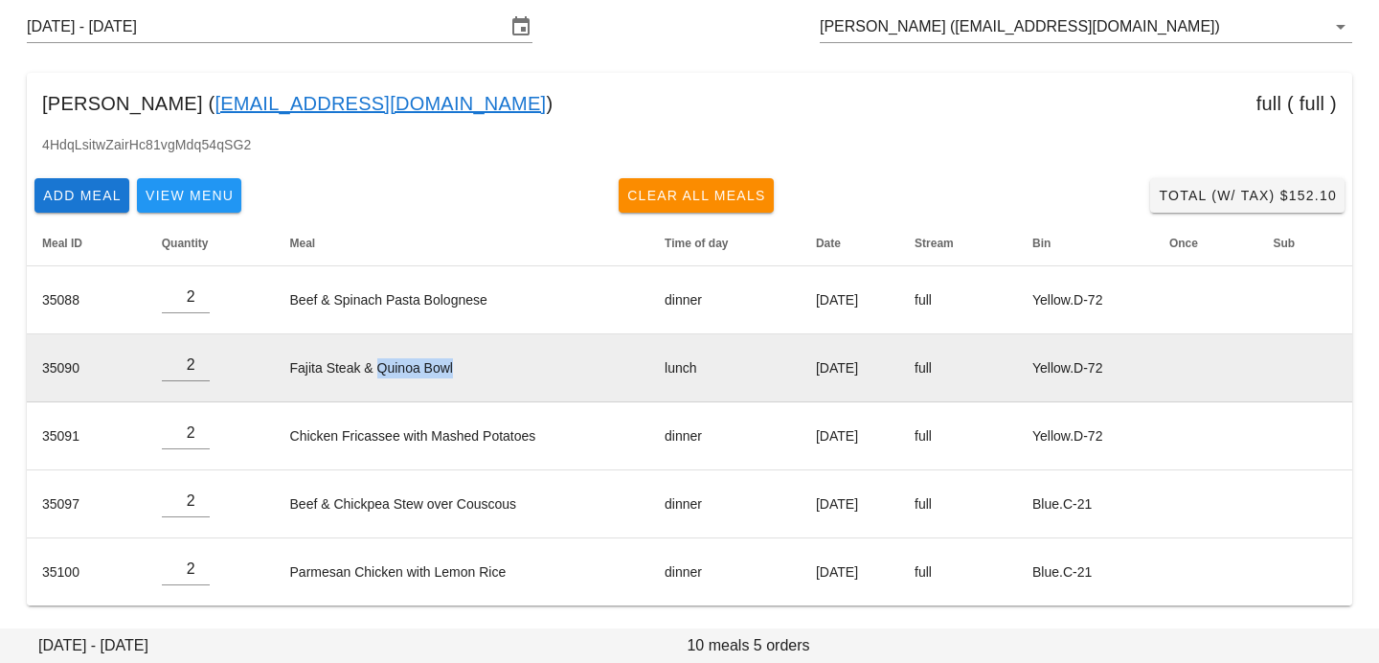
click at [362, 365] on td "Fajita Steak & Quinoa Bowl" at bounding box center [462, 368] width 375 height 68
click at [362, 363] on td "Fajita Steak & Quinoa Bowl" at bounding box center [462, 368] width 375 height 68
drag, startPoint x: 273, startPoint y: 366, endPoint x: 510, endPoint y: 365, distance: 237.5
click at [510, 365] on td "Fajita Steak & Quinoa Bowl" at bounding box center [462, 368] width 375 height 68
copy td "Fajita Steak & Quinoa Bowl"
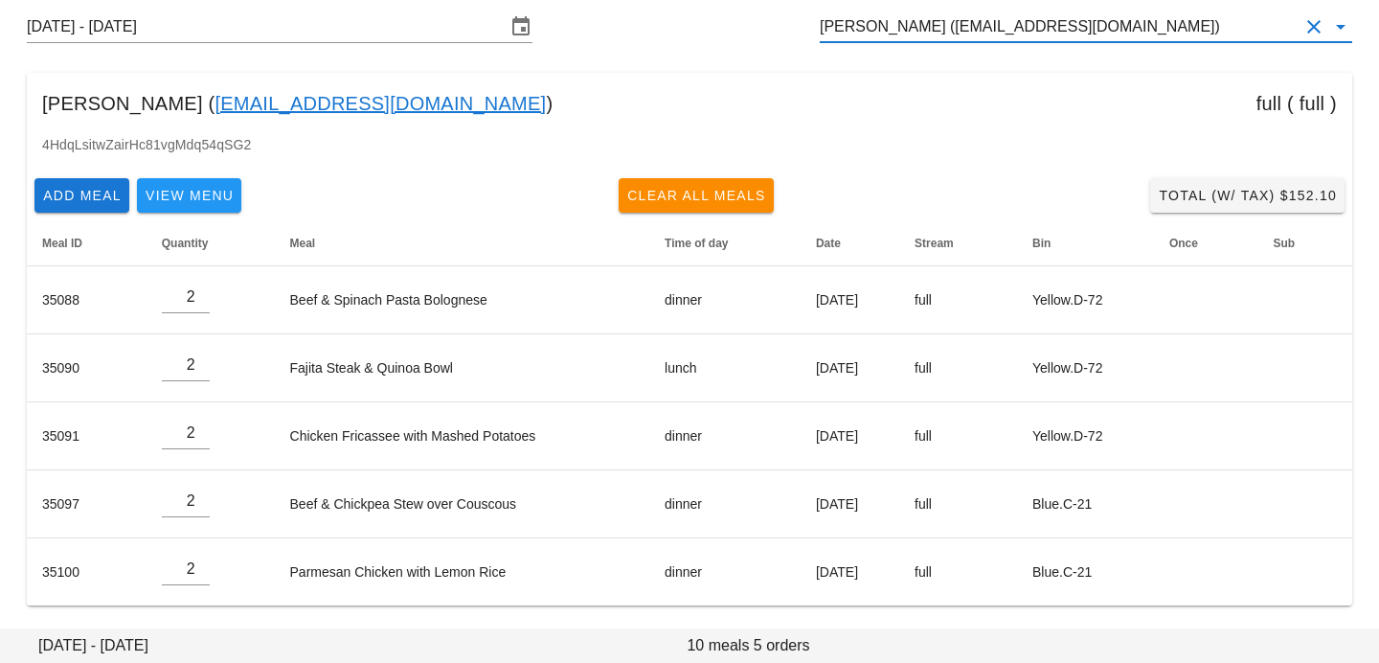
click at [954, 15] on input "Mert Gezgin (hazzilhar@gmail.com)" at bounding box center [1059, 26] width 479 height 31
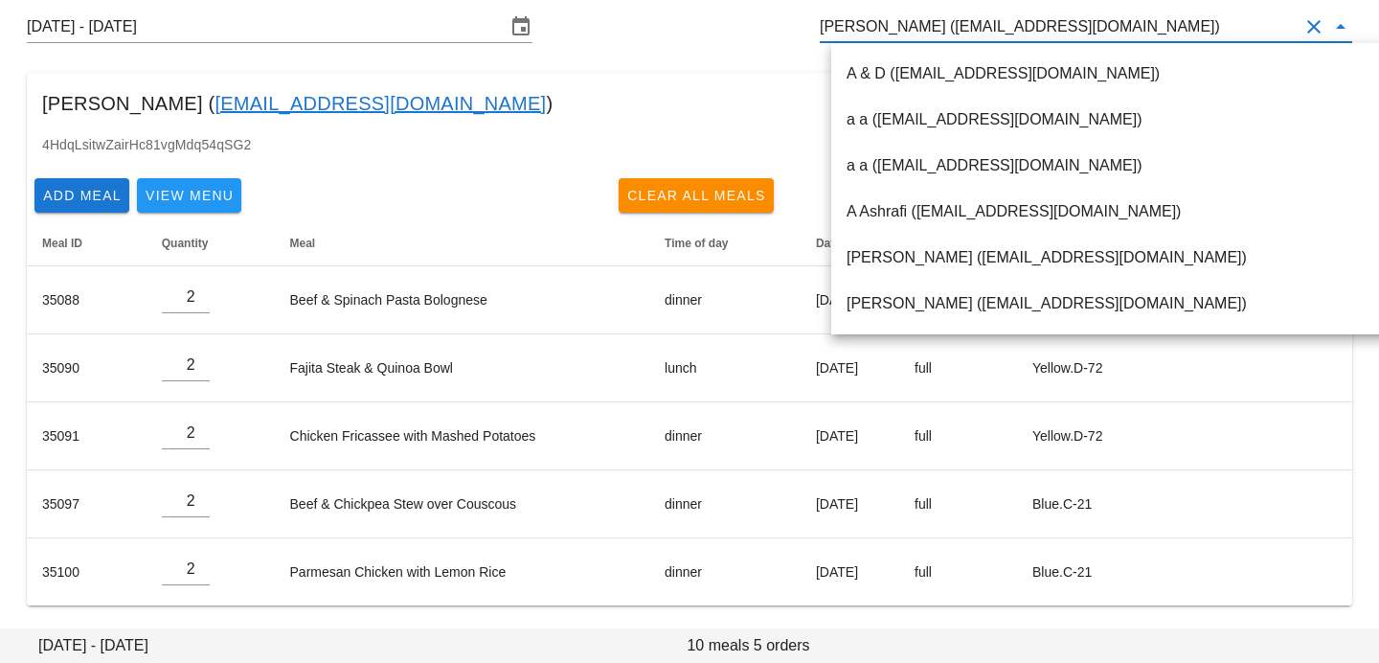
click at [900, 30] on input "Mert Gezgin (hazzilhar@gmail.com)" at bounding box center [1059, 26] width 479 height 31
drag, startPoint x: 927, startPoint y: 27, endPoint x: 1060, endPoint y: 26, distance: 133.1
click at [1060, 26] on input "Mert Gezgin (hazzilhar@gmail.com)" at bounding box center [1059, 26] width 479 height 31
click at [1098, 24] on input "Mert Gezgin (hazzilhar@gmail.com)" at bounding box center [1059, 26] width 479 height 31
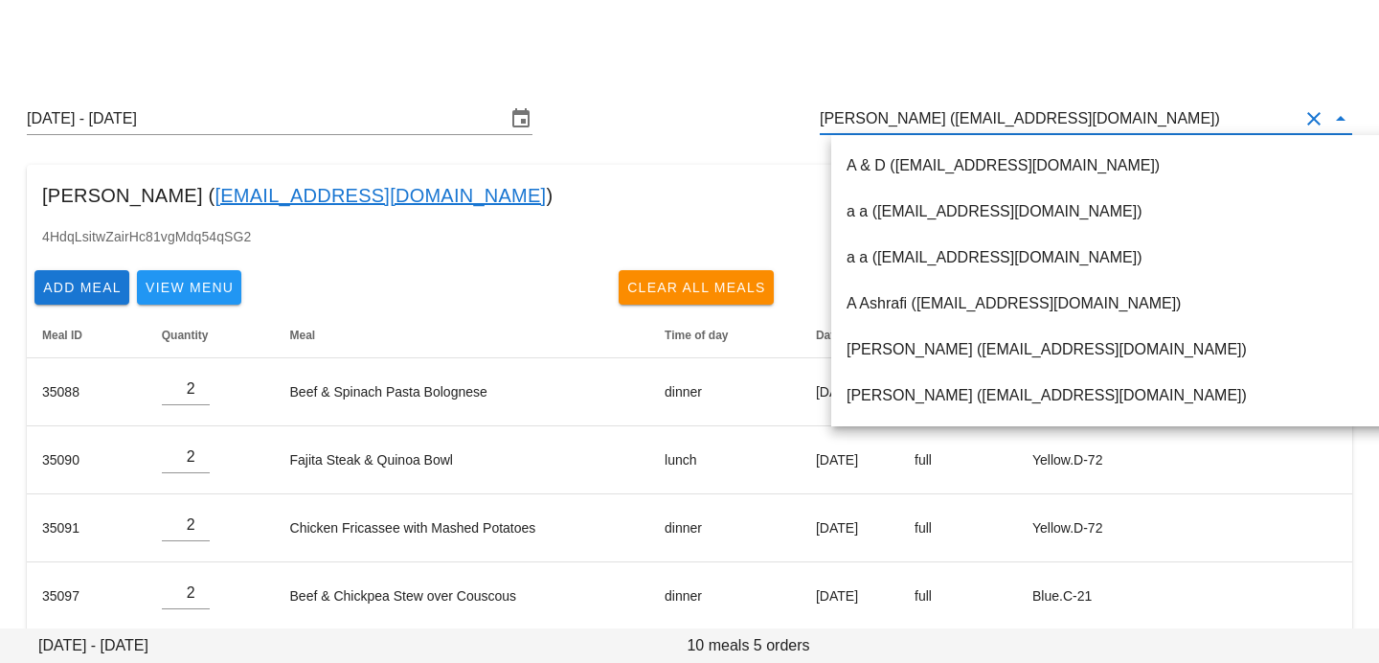
drag, startPoint x: 1097, startPoint y: 23, endPoint x: 639, endPoint y: -69, distance: 467.0
click at [639, 0] on html "Order Edit Other Production Dates Sunday August 17 - Saturday August 23 Mert Ge…" at bounding box center [689, 377] width 1379 height 755
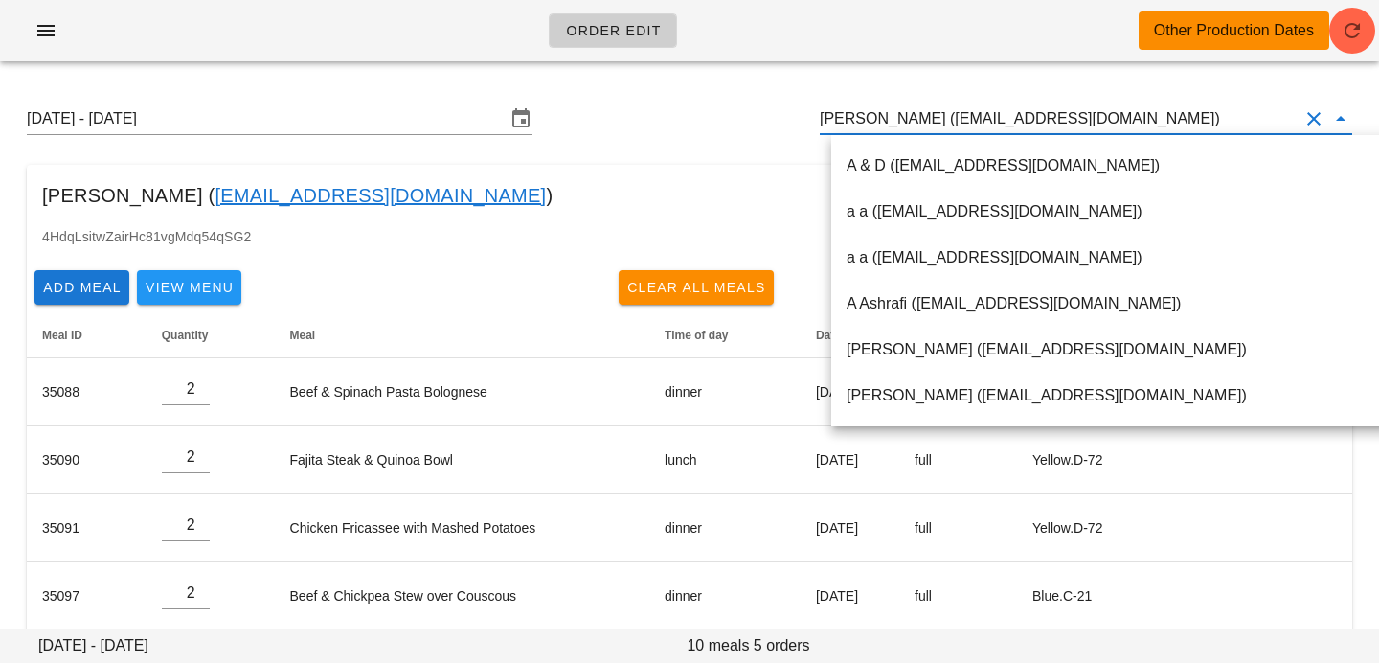
paste input "susanb6710@gmail.com"
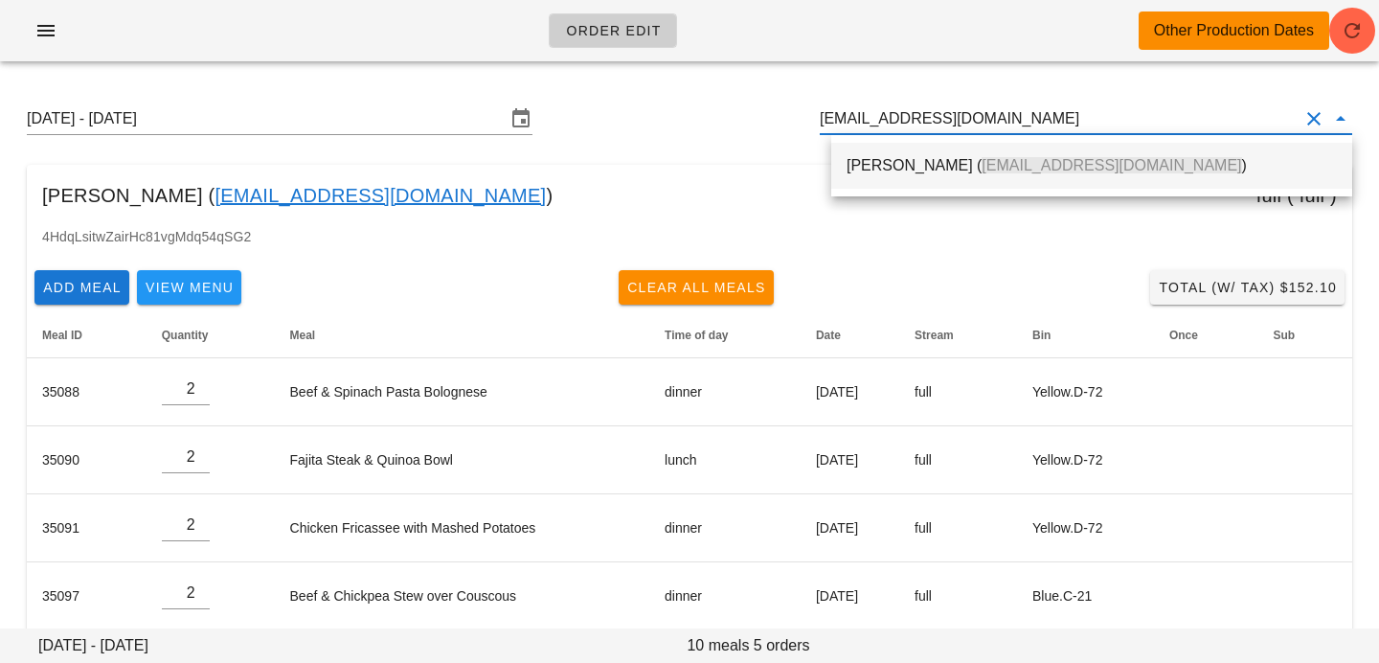
click at [939, 178] on div "Susan 𝘽𝙤𝙞𝙨𝙫𝙚𝙧𝙩 ( susanb6710@gmail.com )" at bounding box center [1092, 165] width 490 height 41
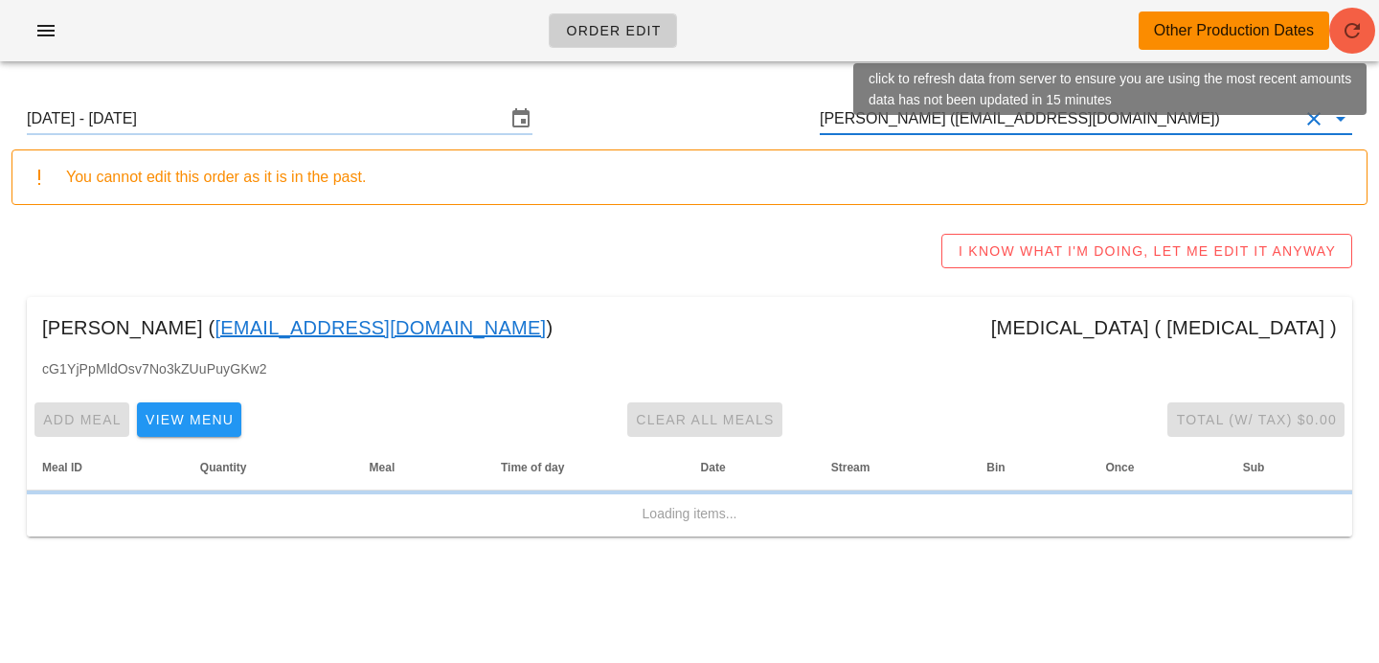
type input "Susan 𝘽𝙤𝙞𝙨𝙫𝙚𝙧𝙩 (susanb6710@gmail.com)"
click at [1364, 35] on span "button" at bounding box center [1352, 30] width 46 height 23
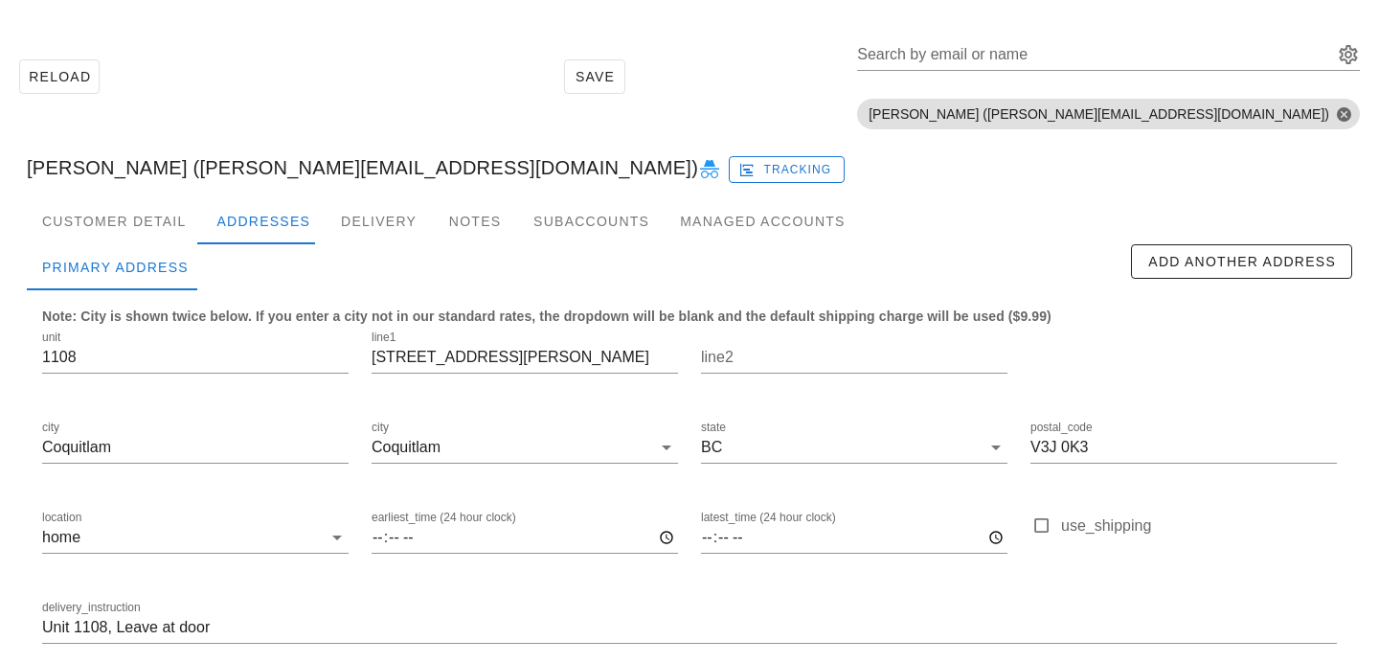
scroll to position [165, 0]
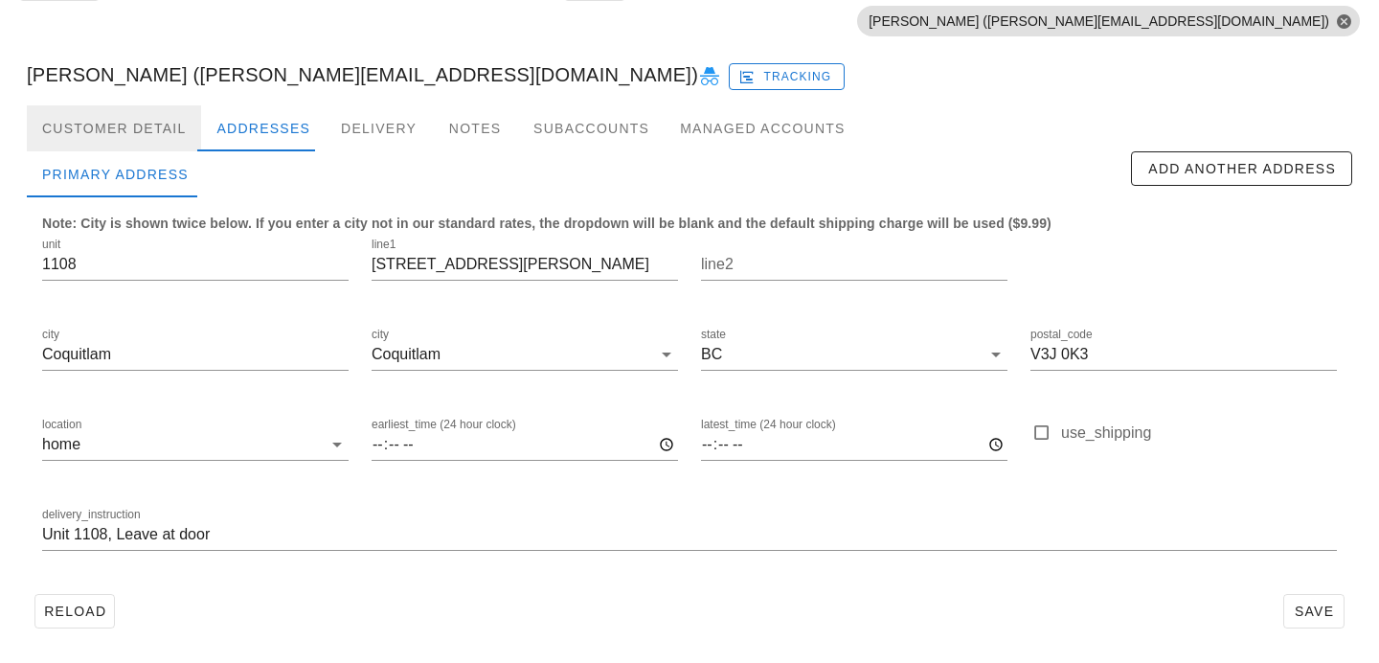
click at [166, 142] on div "Customer Detail" at bounding box center [114, 128] width 174 height 46
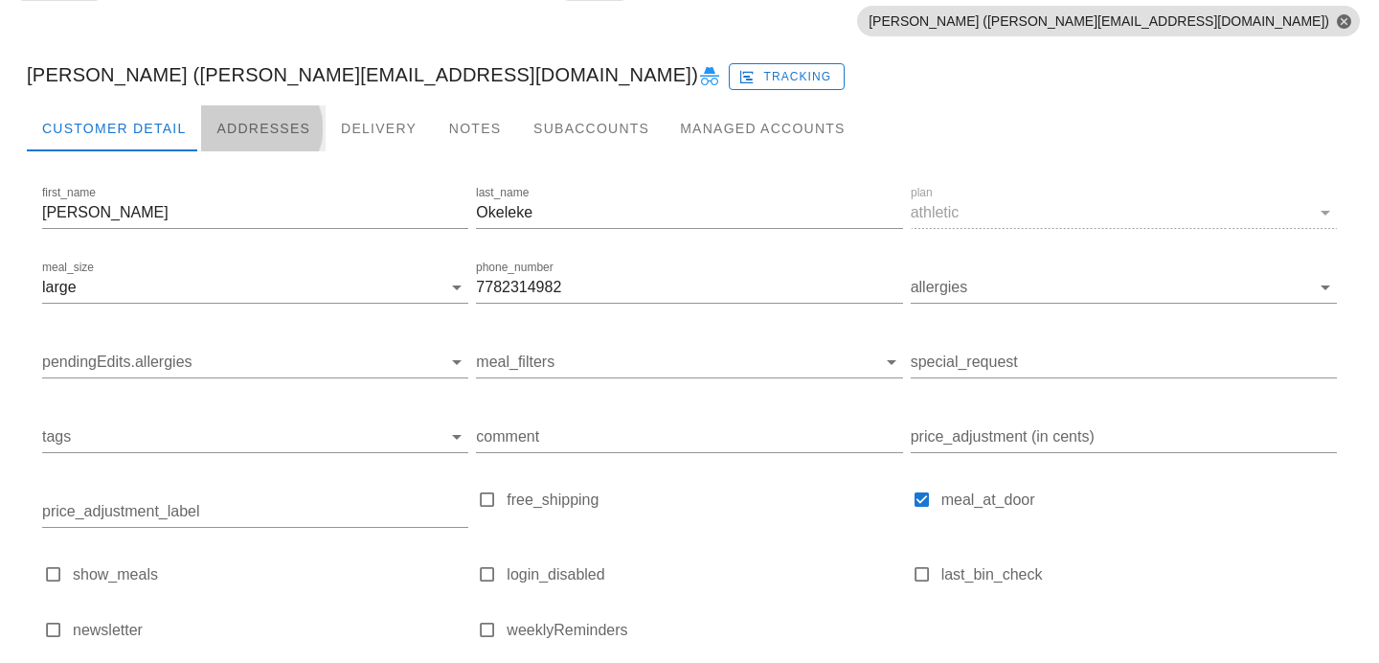
click at [258, 120] on div "Addresses" at bounding box center [263, 128] width 125 height 46
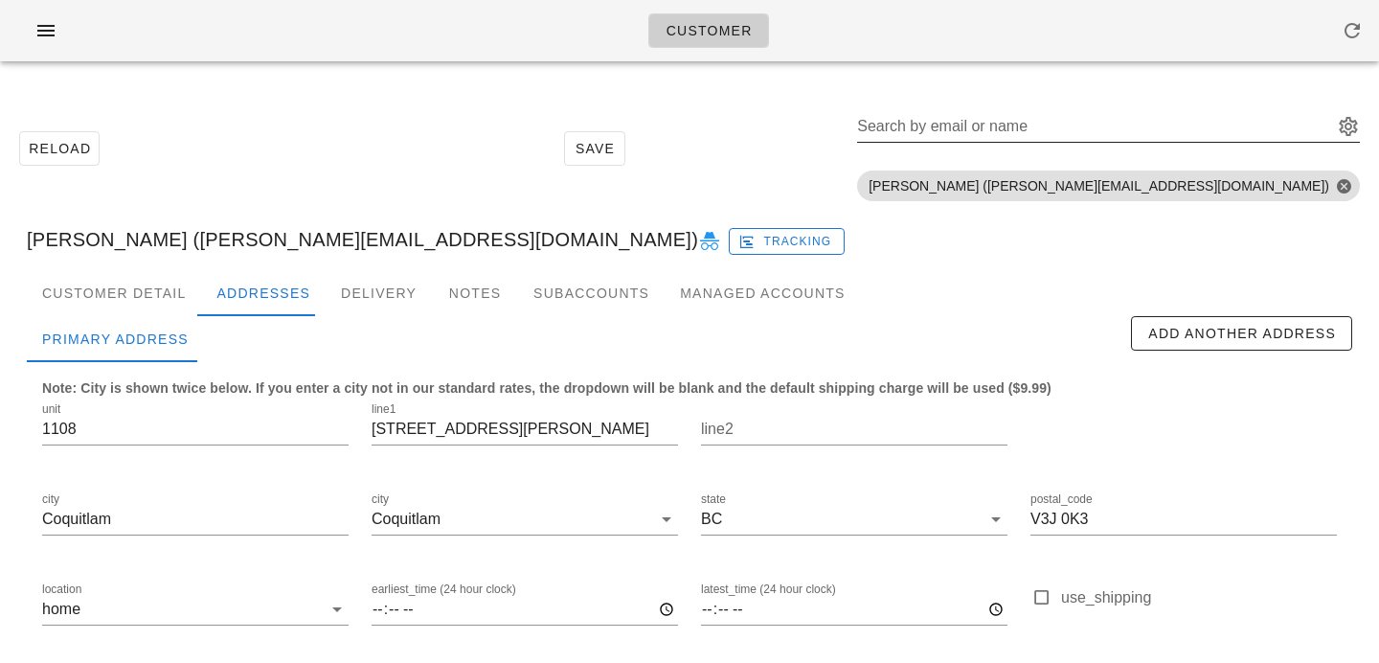
click at [1074, 130] on input "Search by email or name" at bounding box center [1093, 126] width 472 height 31
paste input "Marinated Steak & Barley Bowl"
type input "Marinated Steak & Barley Bowl"
drag, startPoint x: 1271, startPoint y: 124, endPoint x: 854, endPoint y: 105, distance: 417.0
click at [862, 109] on div "Reload Save Search by email or name Marinated Steak & Barley Bowl Include delet…" at bounding box center [689, 148] width 1356 height 121
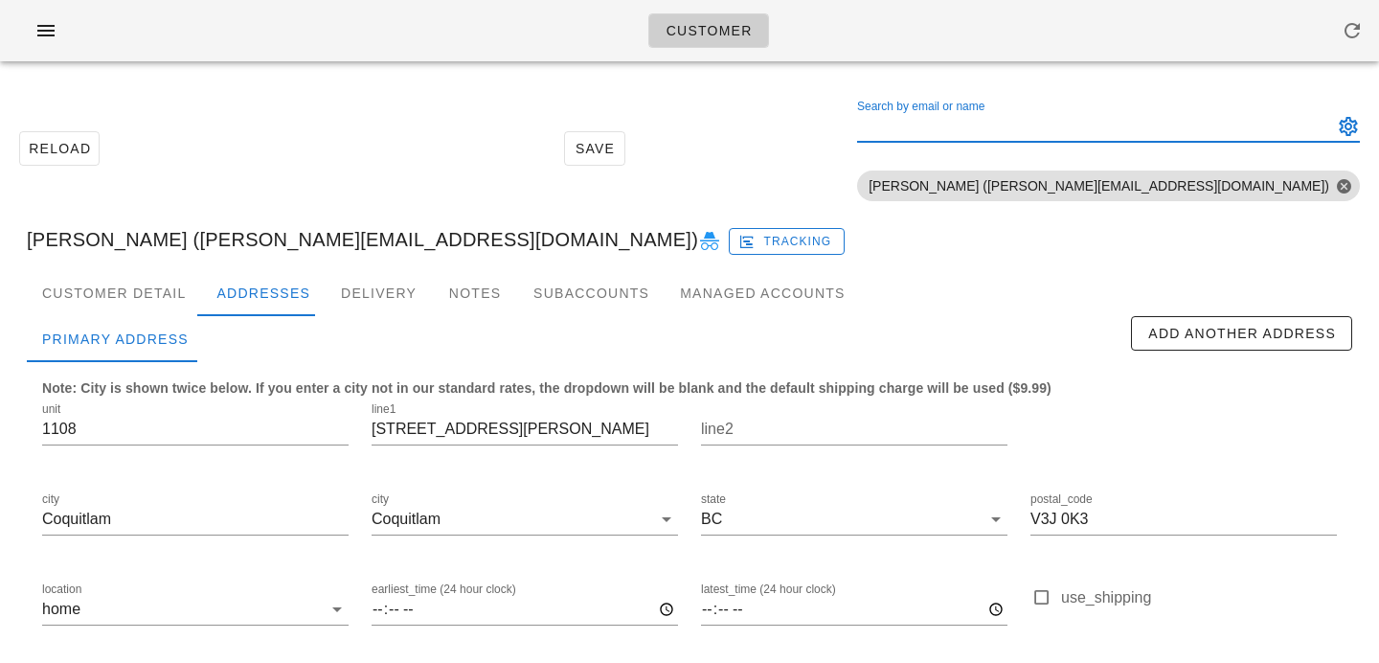
click at [1128, 126] on input "Search by email or name" at bounding box center [1093, 126] width 472 height 31
paste input "[EMAIL_ADDRESS][DOMAIN_NAME]"
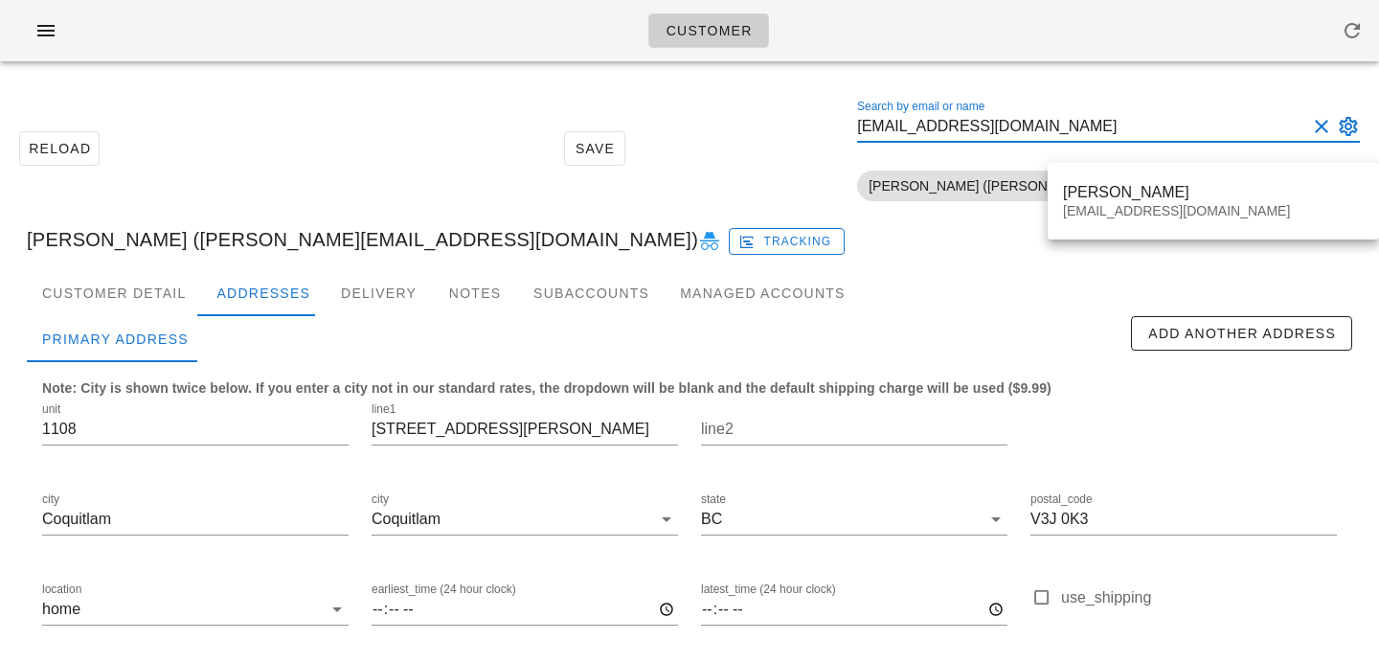
type input "[EMAIL_ADDRESS][DOMAIN_NAME]"
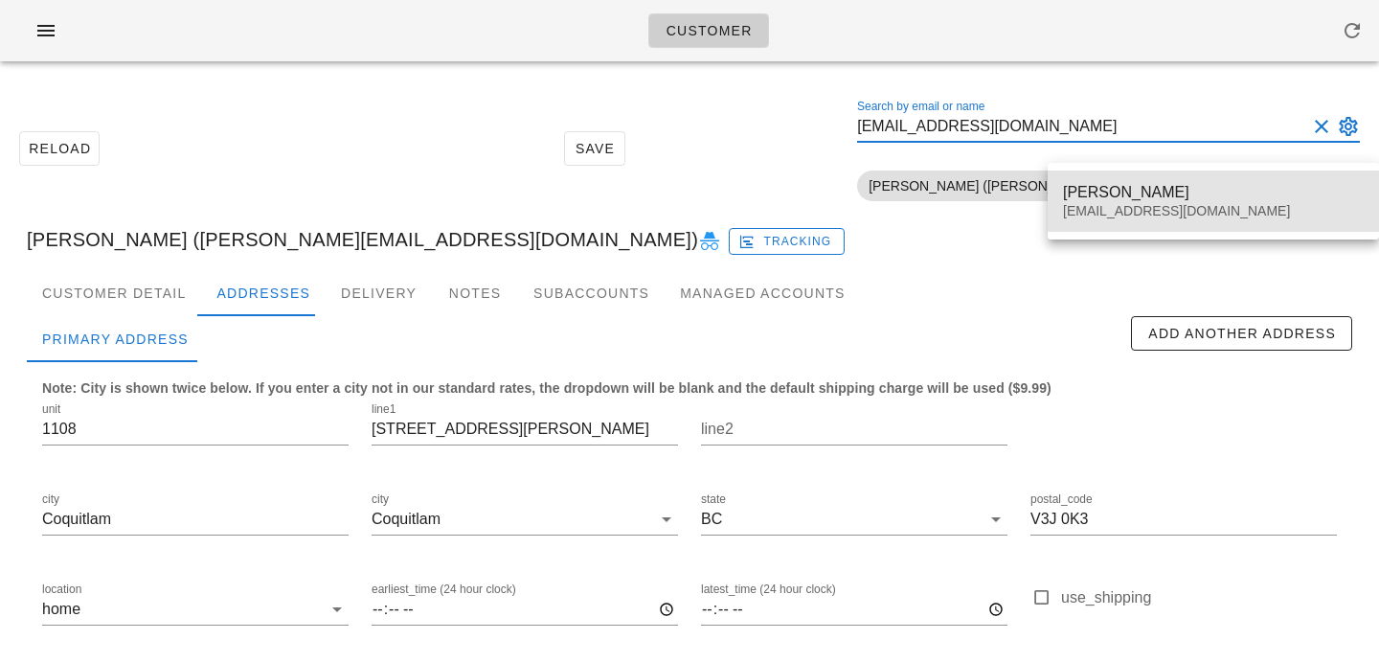
click at [1095, 213] on div "hazzilhar@gmail.com" at bounding box center [1213, 211] width 301 height 16
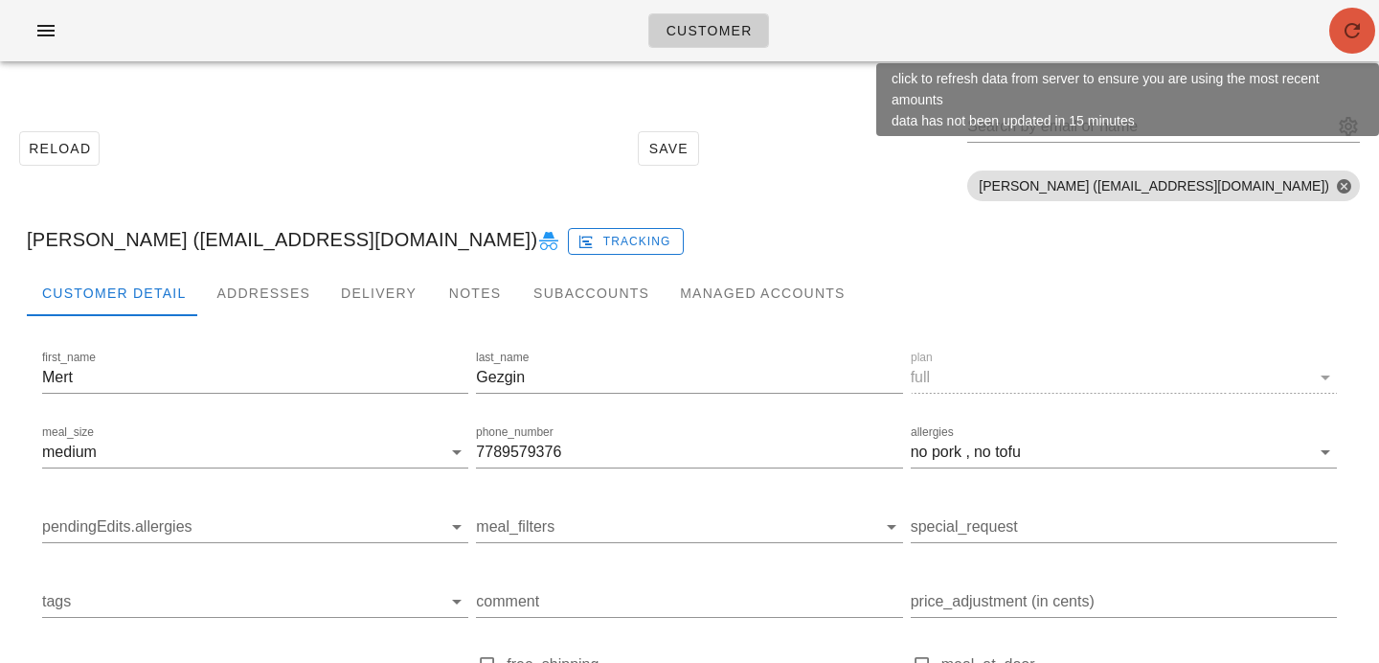
click at [1345, 32] on icon "button" at bounding box center [1352, 30] width 23 height 23
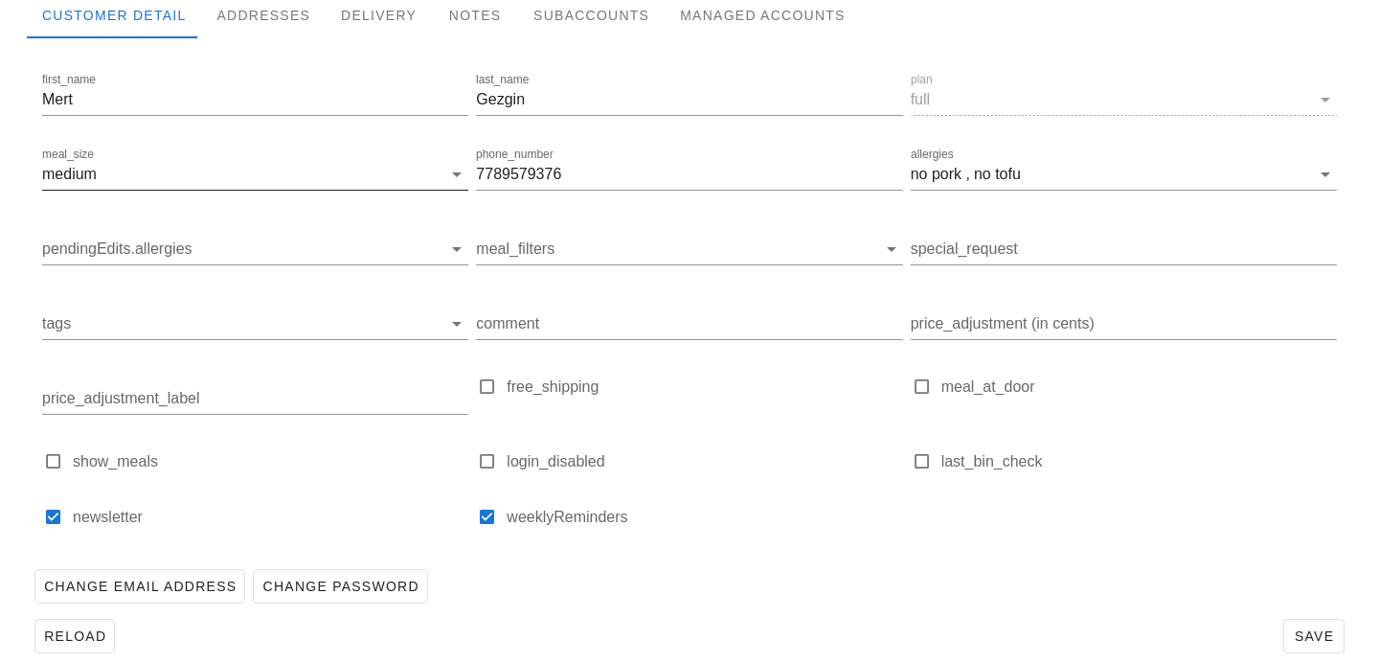
scroll to position [303, 0]
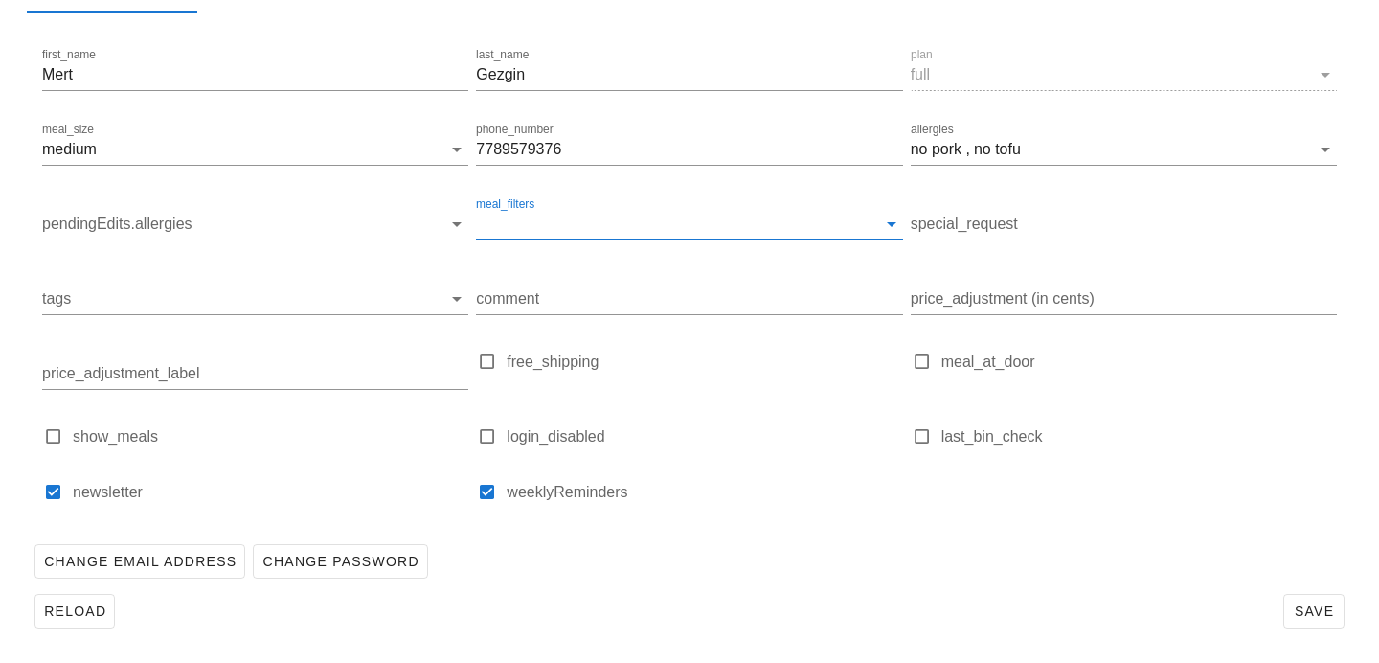
click at [542, 217] on input "meal_filters" at bounding box center [674, 224] width 396 height 31
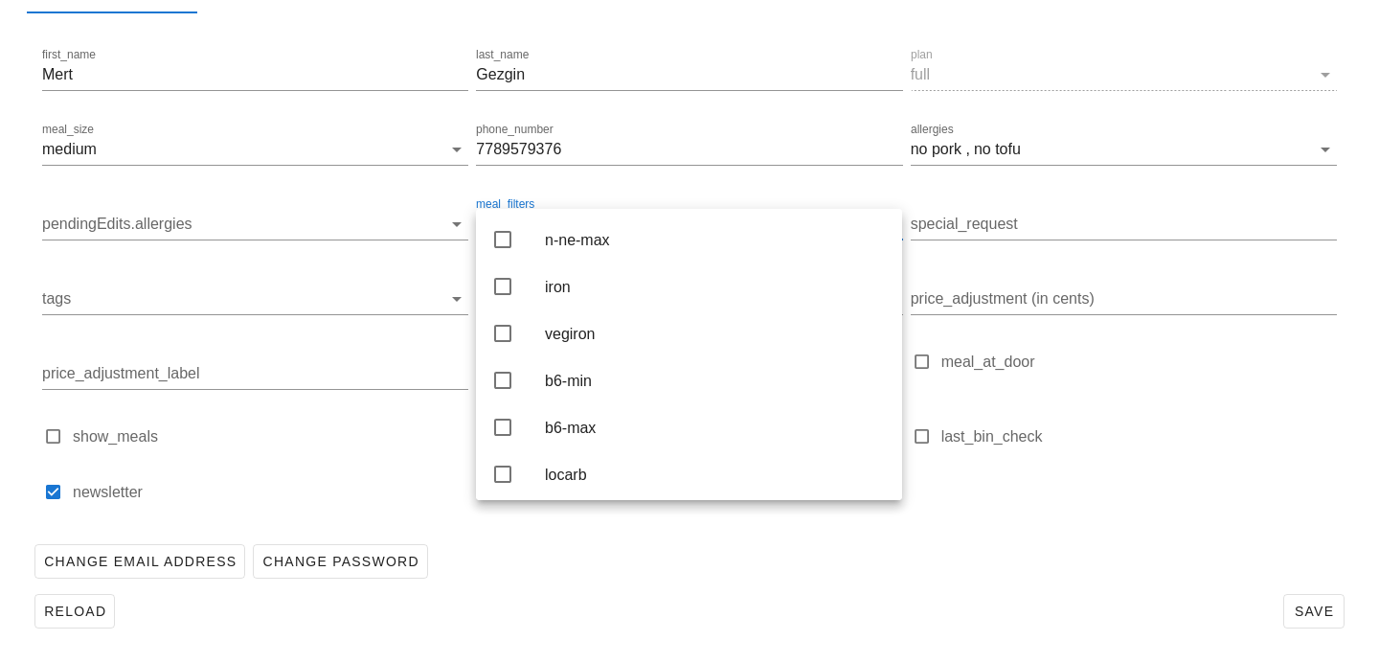
click at [416, 501] on label "newsletter" at bounding box center [271, 492] width 396 height 19
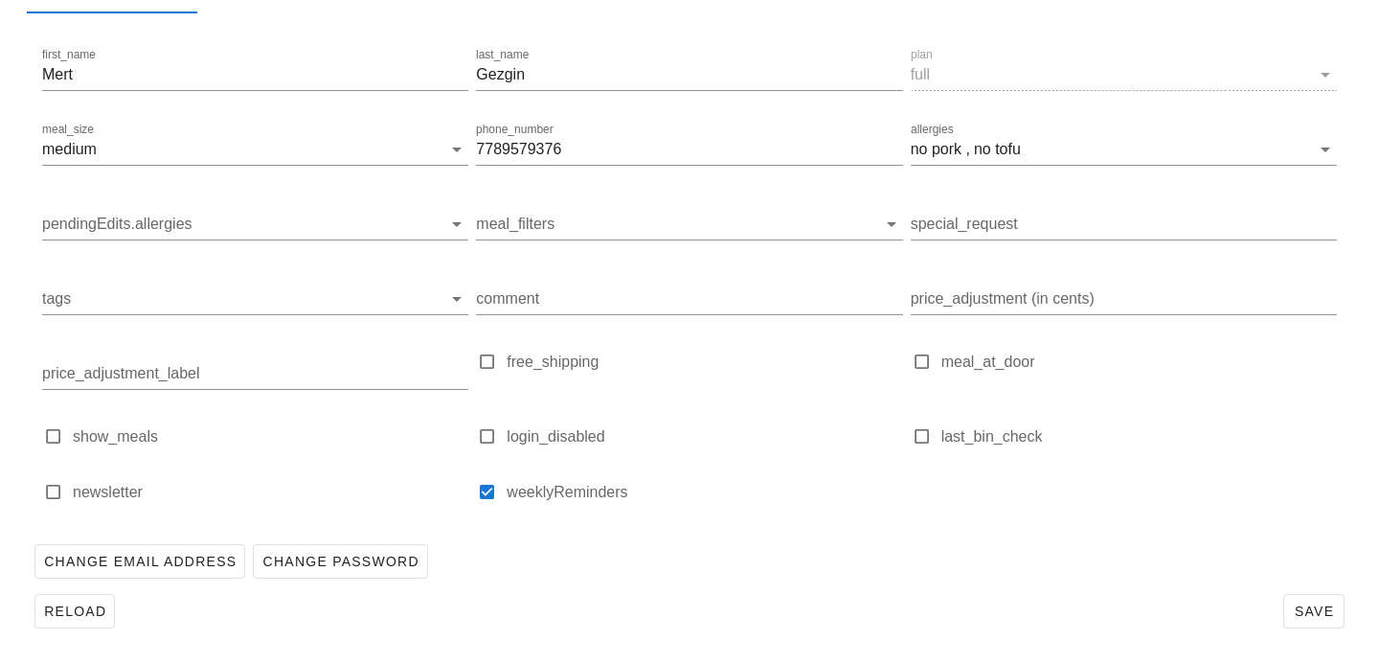
click at [378, 486] on label "newsletter" at bounding box center [271, 492] width 396 height 19
checkbox input "true"
click at [595, 289] on input "comment" at bounding box center [689, 299] width 426 height 31
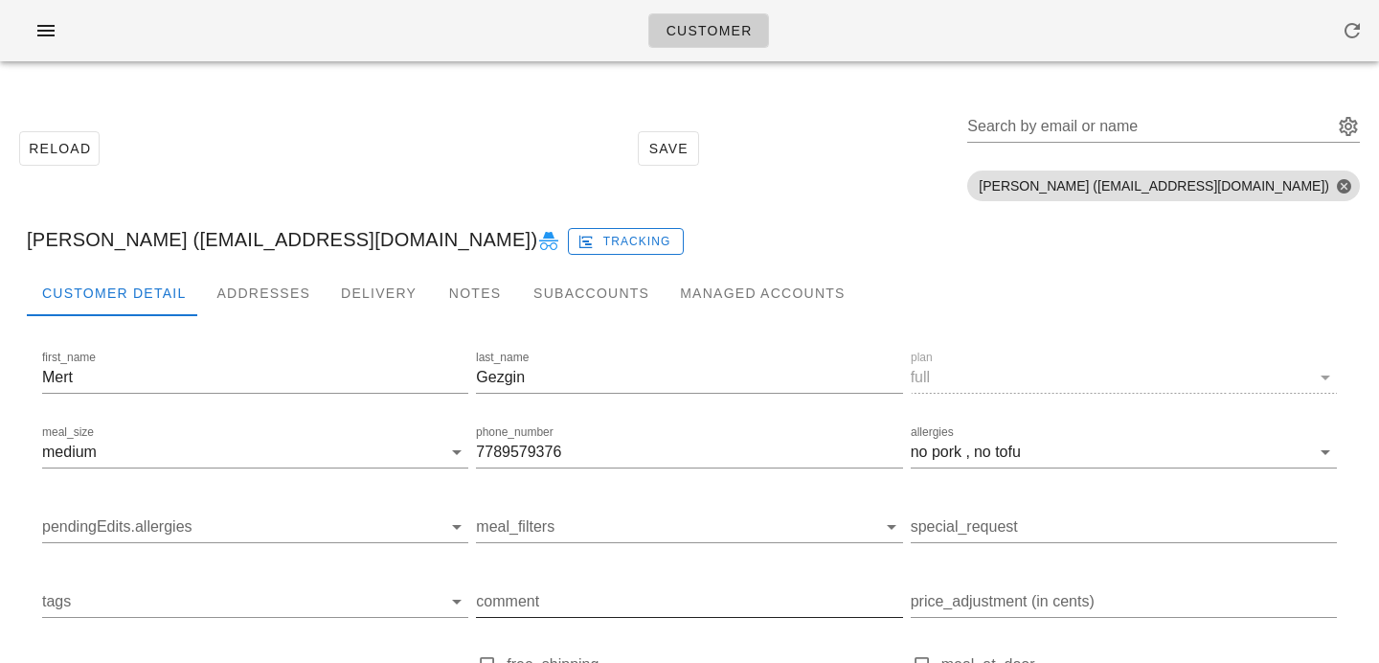
click at [566, 603] on input "comment" at bounding box center [689, 601] width 426 height 31
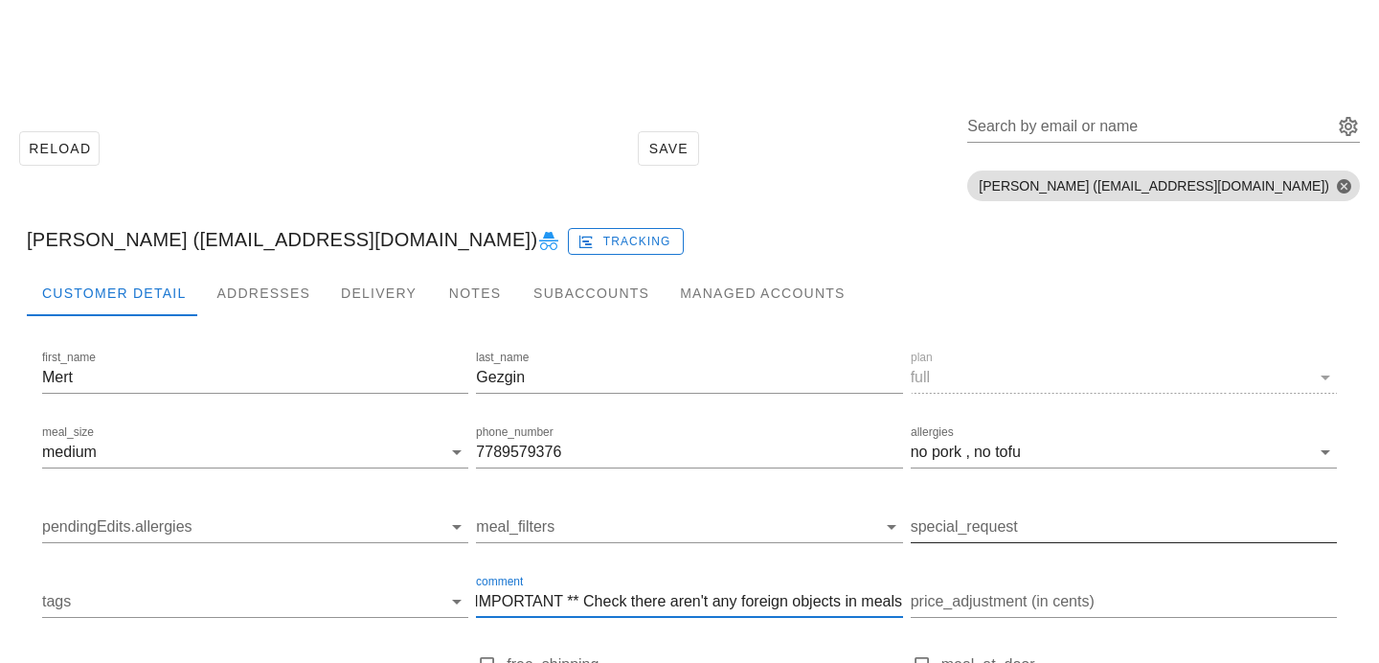
scroll to position [303, 0]
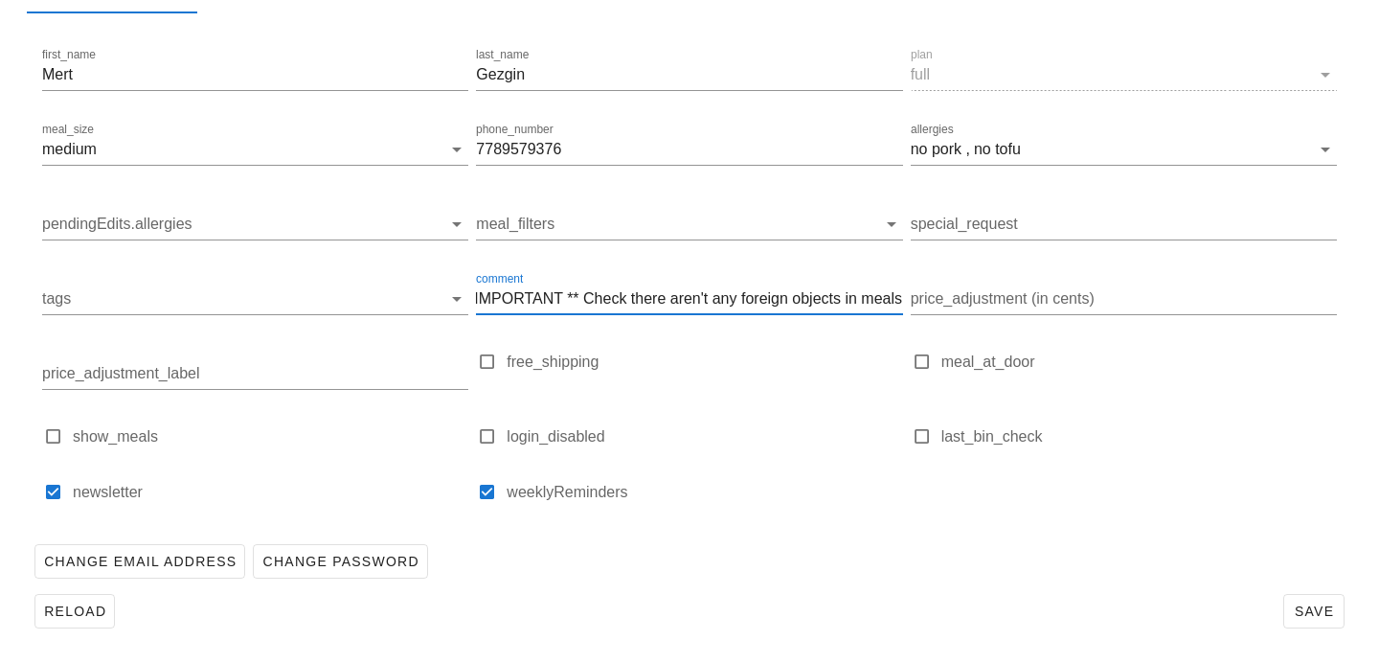
type input "QA CHECK - IMPORTANT ** Check there aren't any foreign objects in meals"
click at [935, 440] on div "last_bin_check" at bounding box center [1124, 436] width 426 height 23
checkbox input "true"
click at [1318, 613] on span "Save" at bounding box center [1314, 610] width 44 height 15
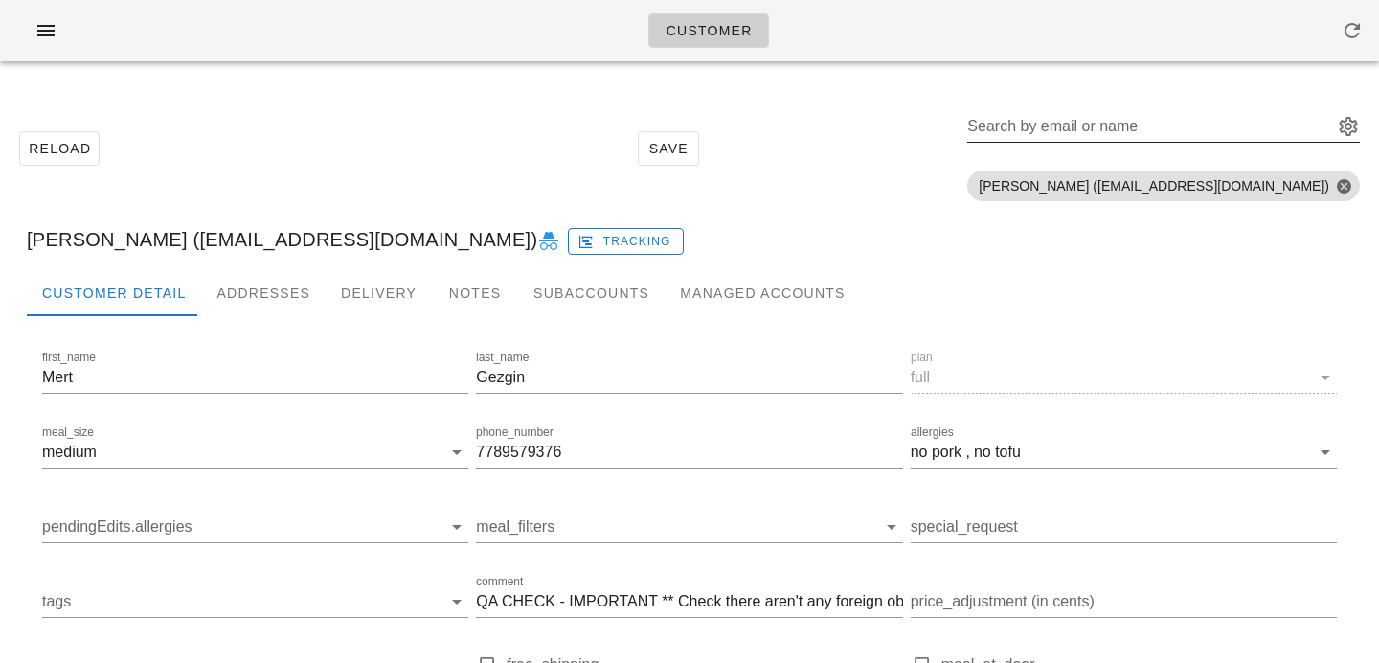
click at [1212, 125] on input "Search by email or name" at bounding box center [1148, 126] width 362 height 31
paste input "[EMAIL_ADDRESS][DOMAIN_NAME]"
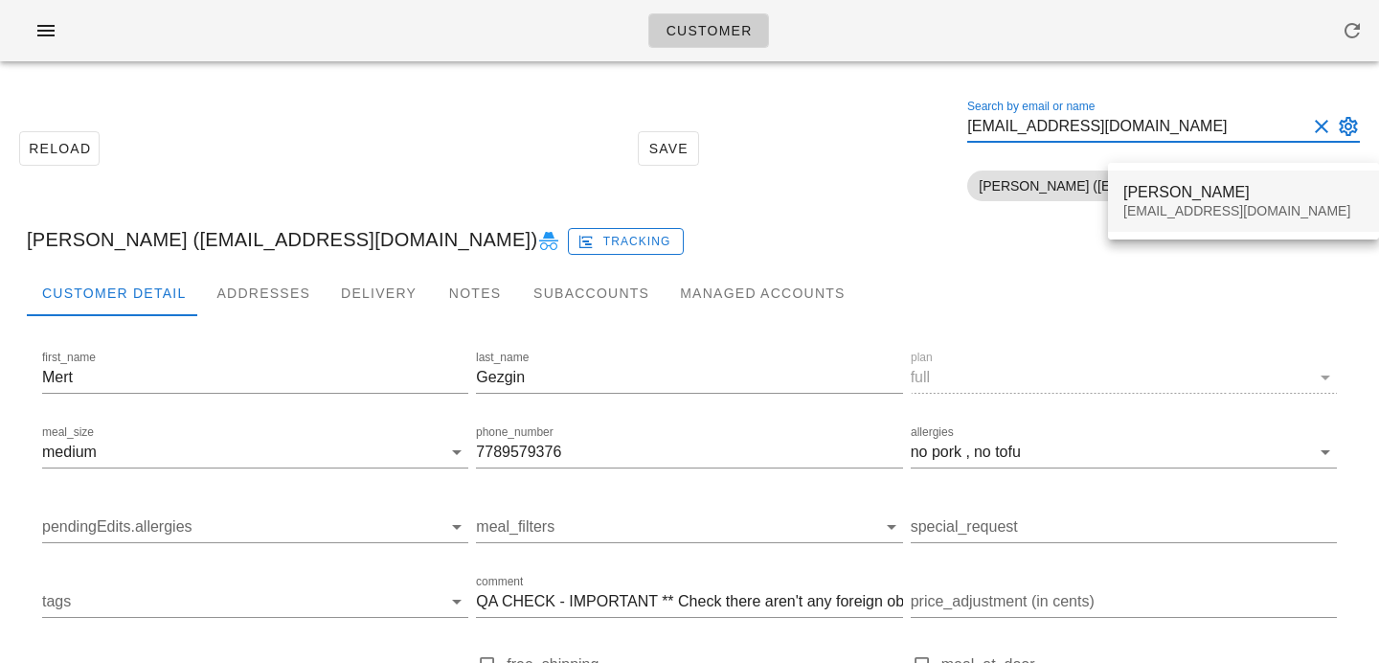
type input "[EMAIL_ADDRESS][DOMAIN_NAME]"
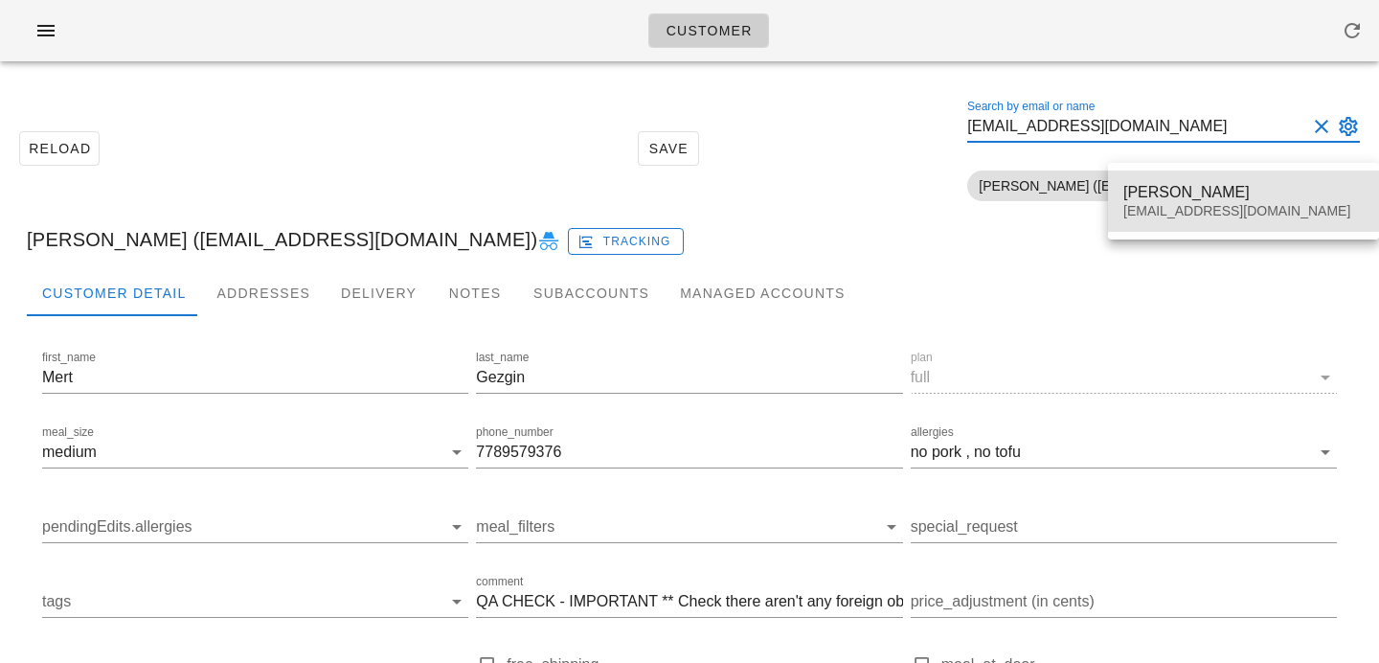
click at [1179, 198] on div "[PERSON_NAME]" at bounding box center [1243, 192] width 240 height 18
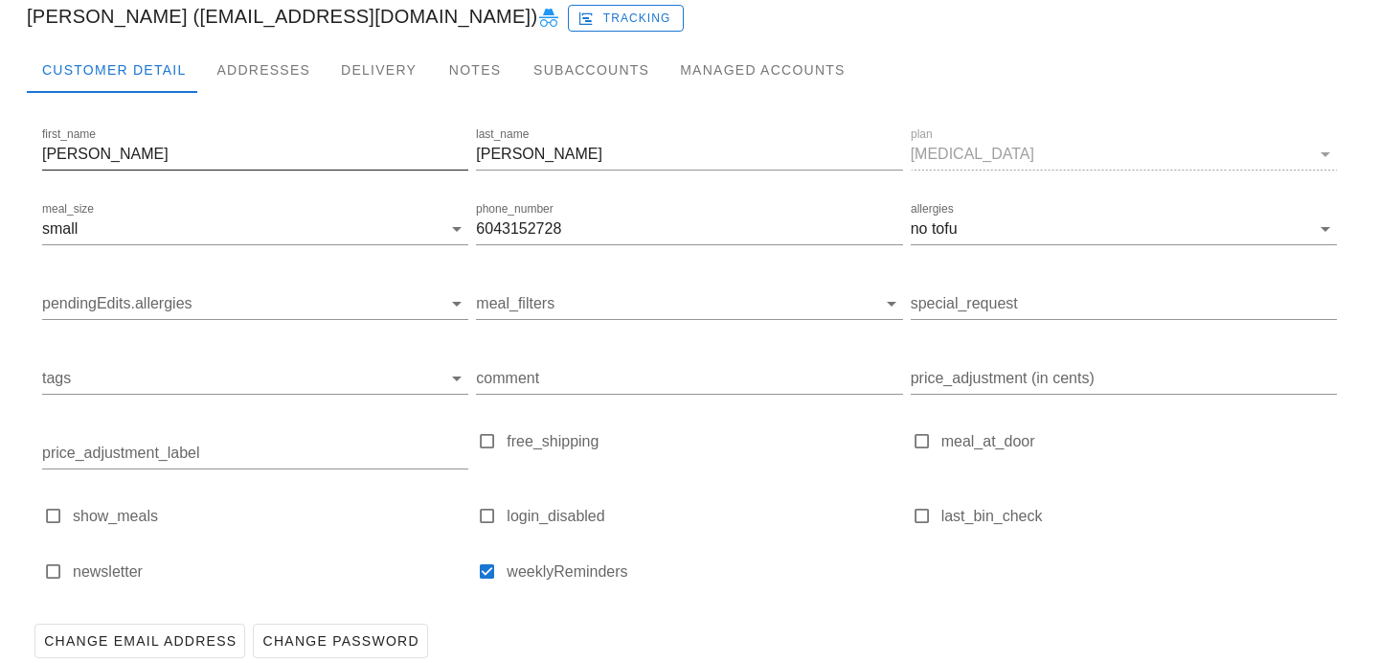
scroll to position [244, 0]
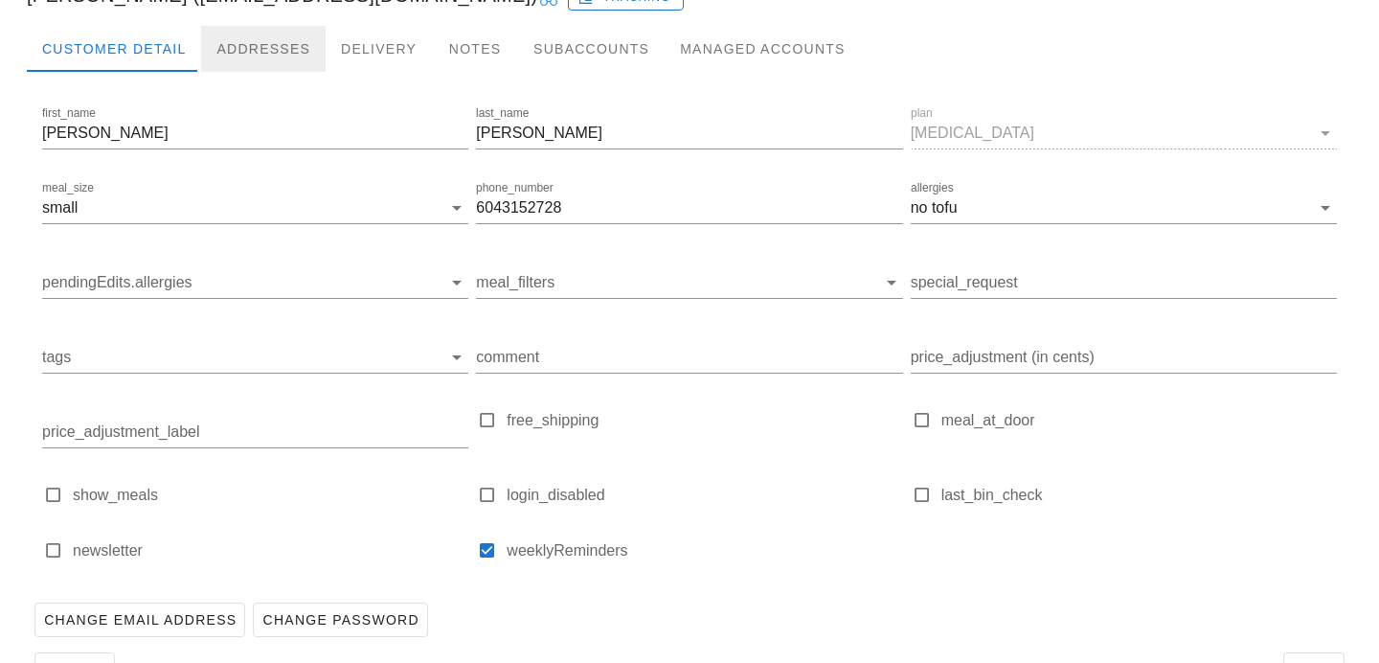
click at [276, 55] on div "Addresses" at bounding box center [263, 49] width 125 height 46
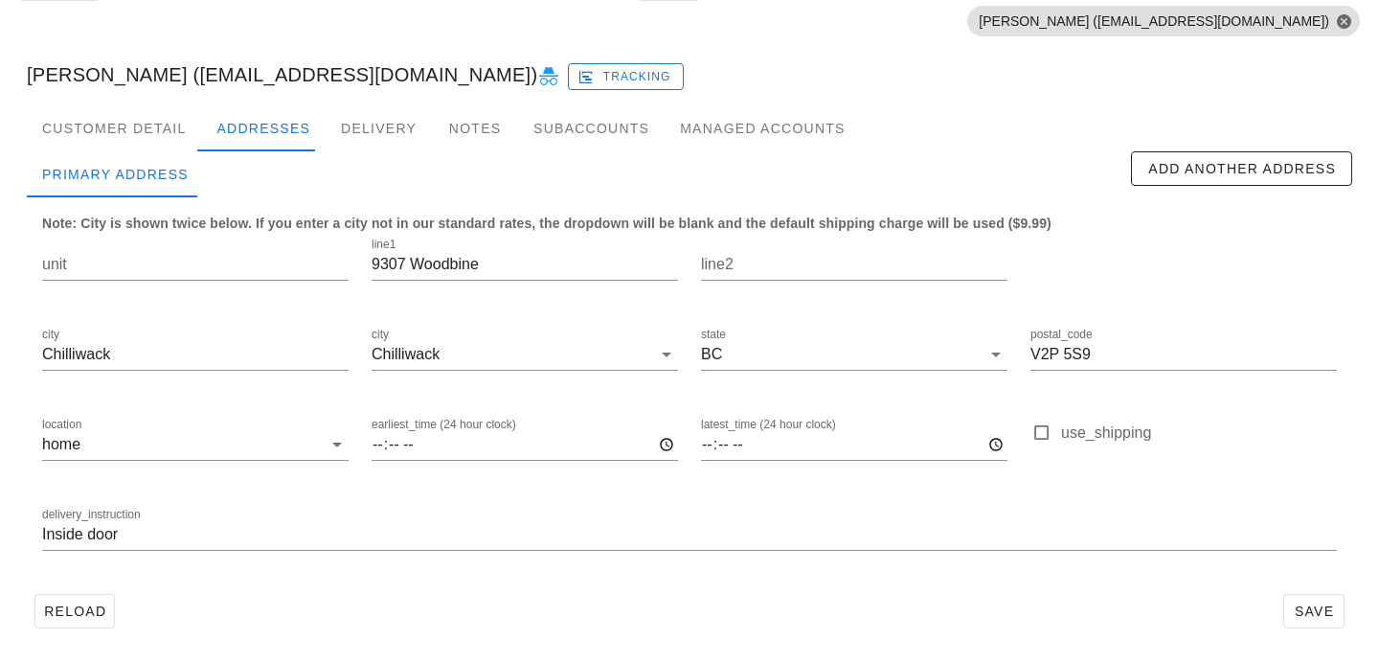
scroll to position [165, 0]
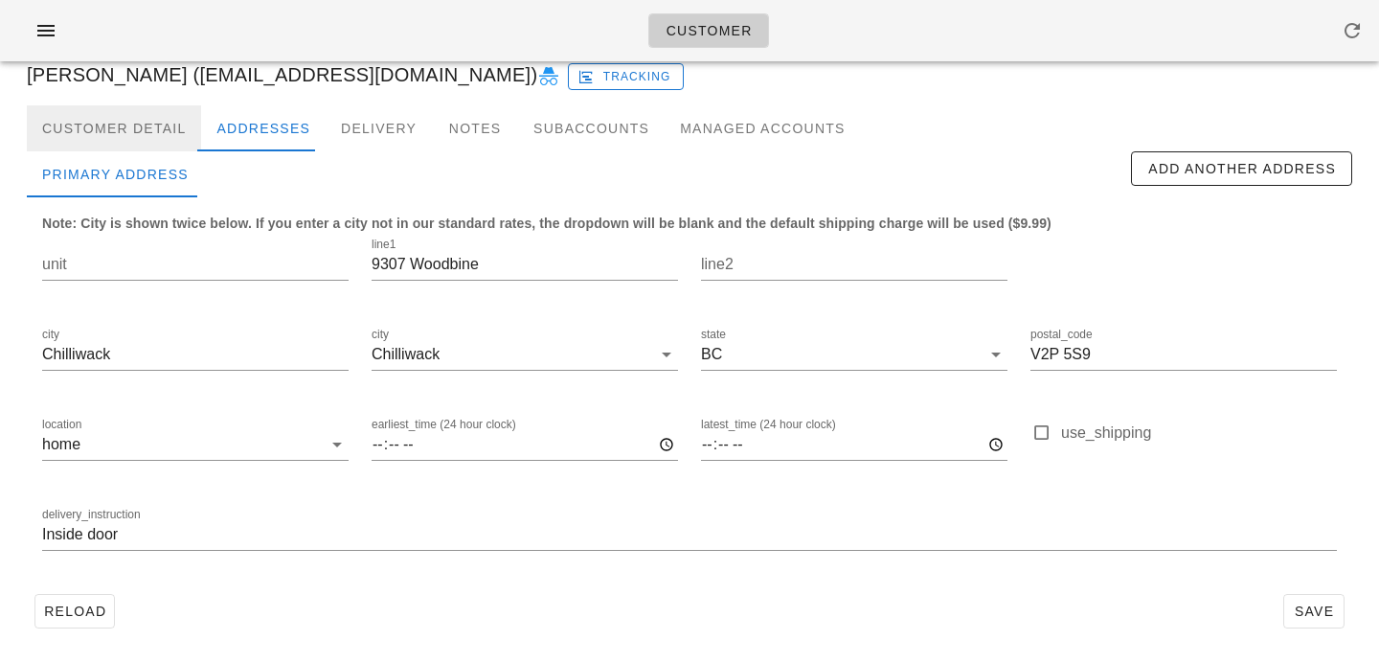
click at [105, 113] on div "Customer Detail" at bounding box center [114, 128] width 174 height 46
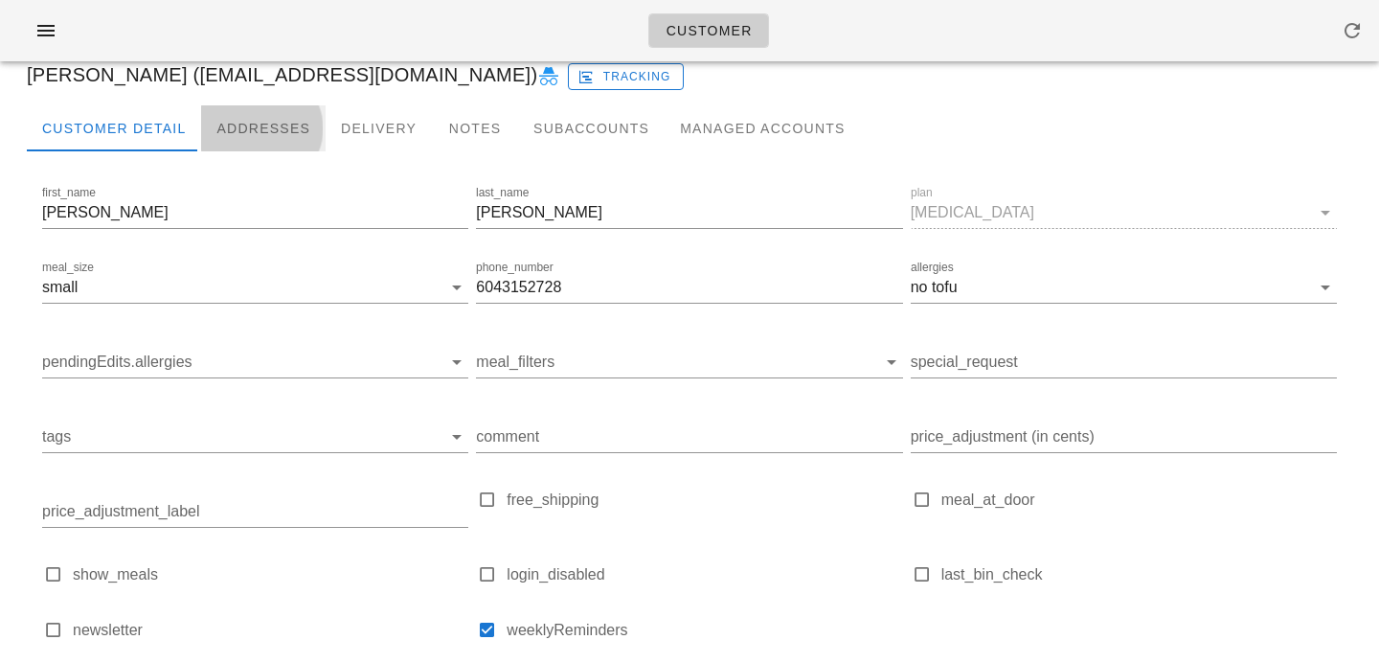
click at [212, 129] on div "Addresses" at bounding box center [263, 128] width 125 height 46
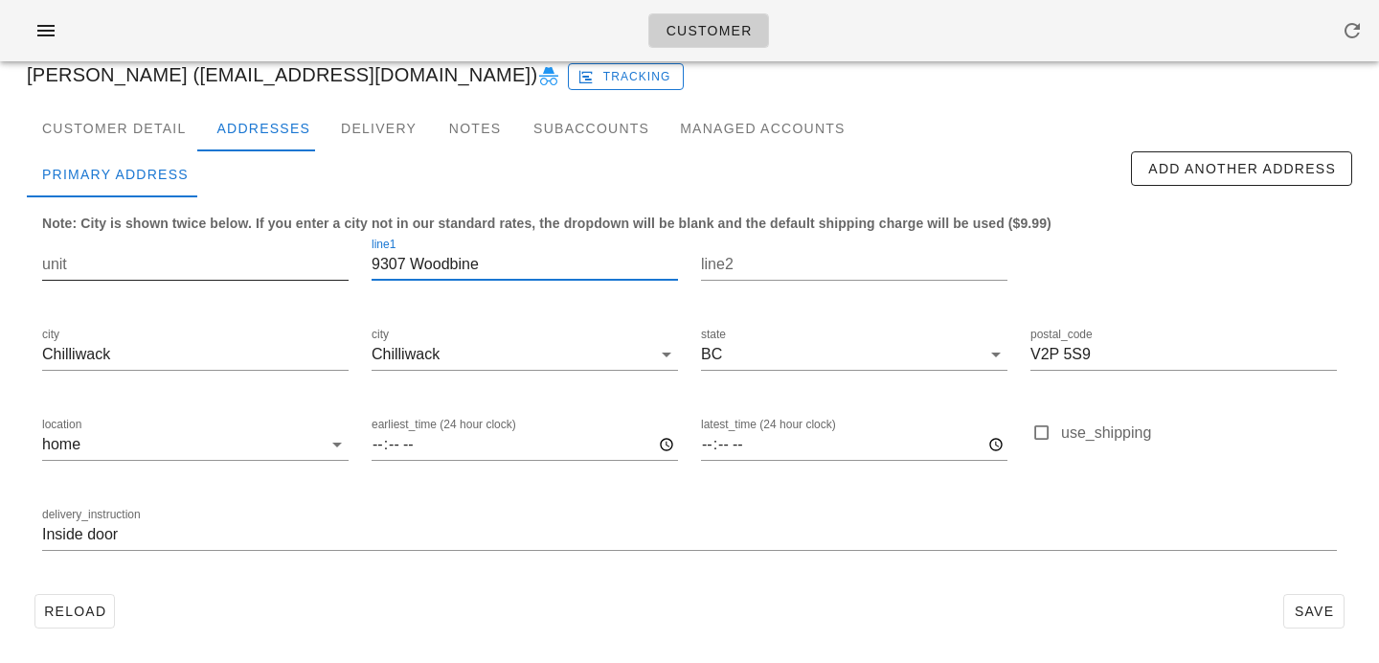
drag, startPoint x: 512, startPoint y: 266, endPoint x: 302, endPoint y: 251, distance: 211.3
click at [302, 251] on div "unit line1 9307 Woodbine line2 city Chilliwack city Chilliwack state BC postal_…" at bounding box center [690, 402] width 1318 height 360
click at [535, 268] on input "9307 Woodbine" at bounding box center [525, 264] width 306 height 31
type input "[STREET_ADDRESS]"
click at [1304, 619] on span "Save" at bounding box center [1314, 610] width 44 height 15
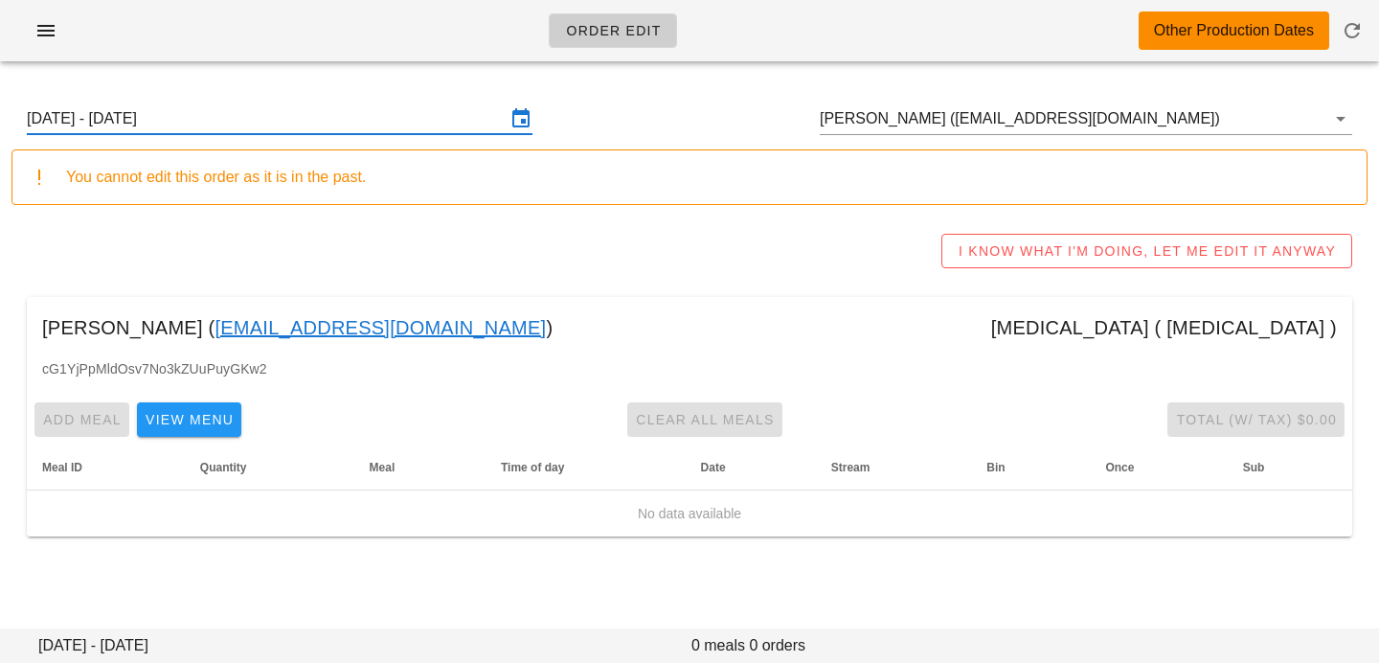
click at [415, 131] on input "[DATE] - [DATE]" at bounding box center [266, 118] width 479 height 31
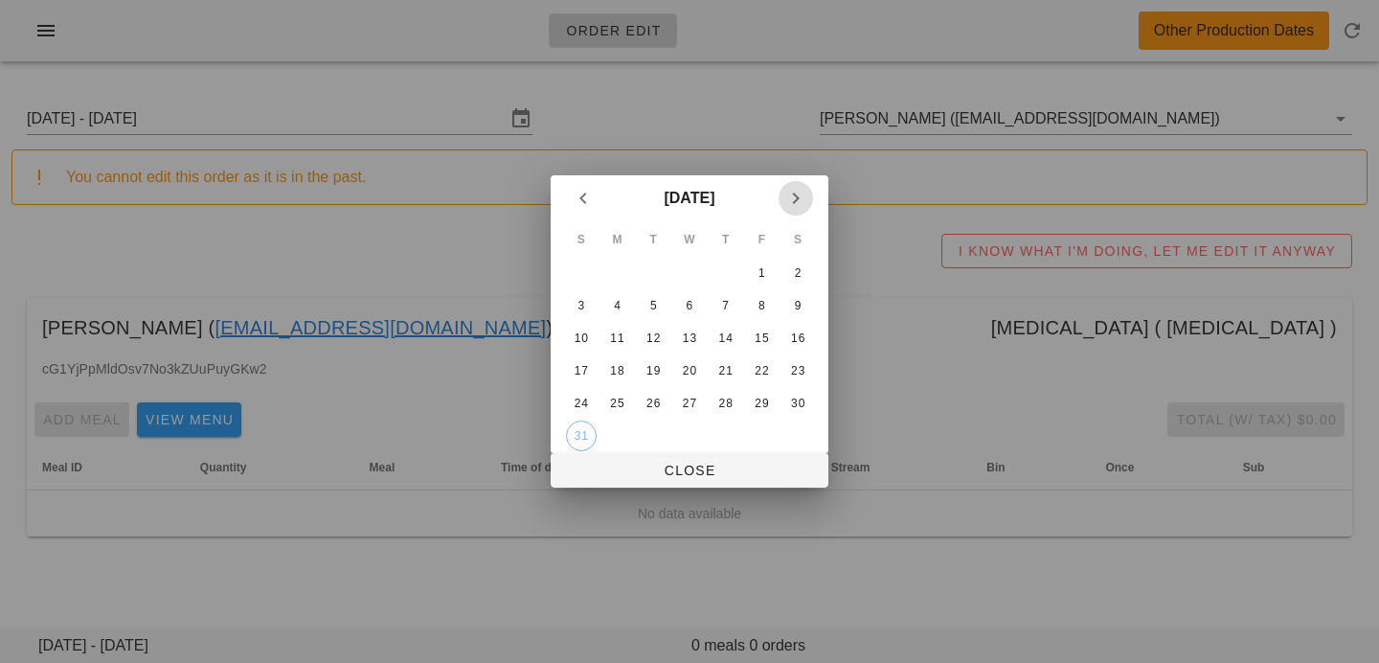
click at [793, 201] on icon "Next month" at bounding box center [795, 198] width 23 height 23
click at [624, 306] on div "8" at bounding box center [617, 305] width 31 height 13
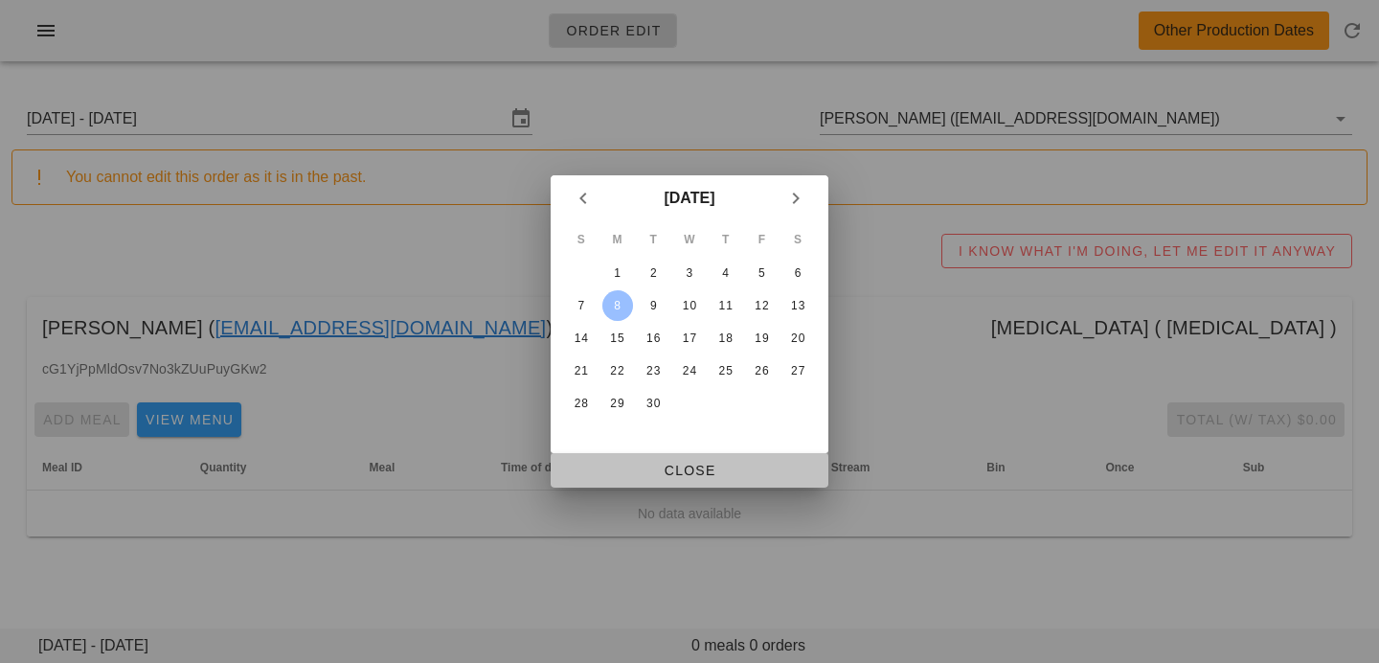
click at [619, 468] on span "Close" at bounding box center [689, 470] width 247 height 15
type input "Sunday September 7 - Saturday September 13"
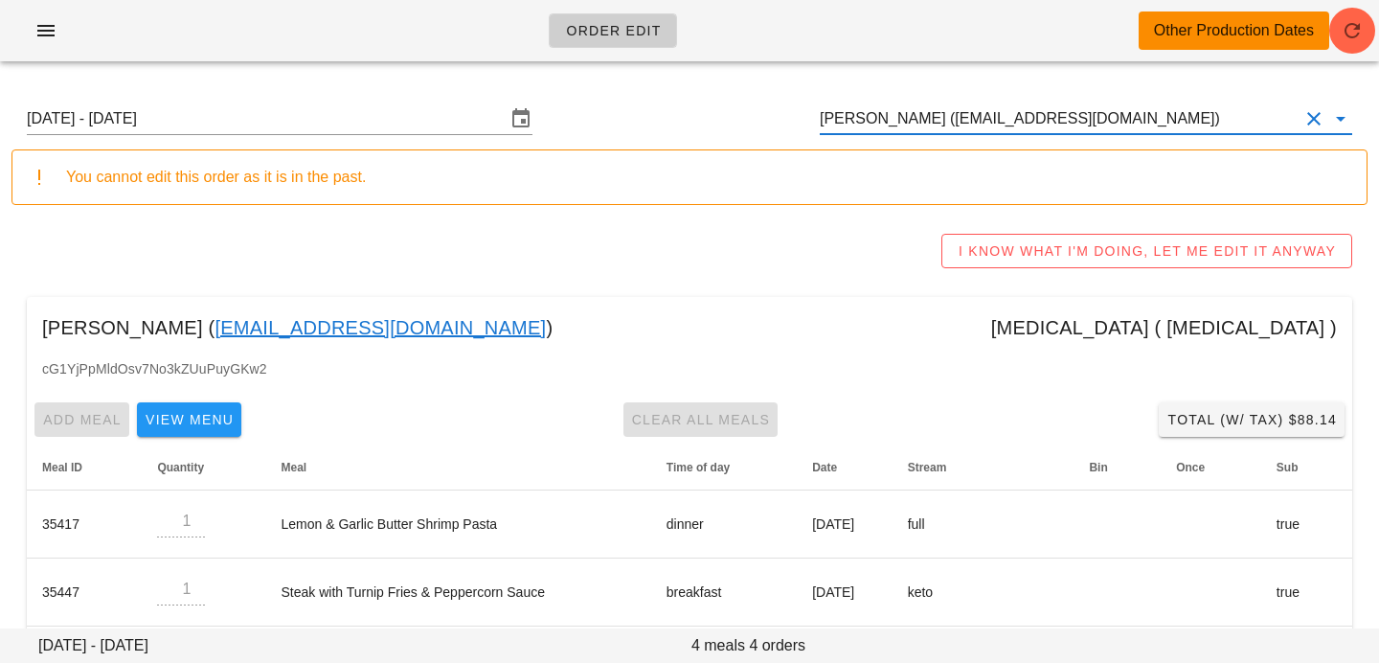
click at [1144, 125] on input "Susan 𝘽𝙤𝙞𝙨𝙫𝙚𝙧𝙩 (susanb6710@gmail.com)" at bounding box center [1059, 118] width 479 height 31
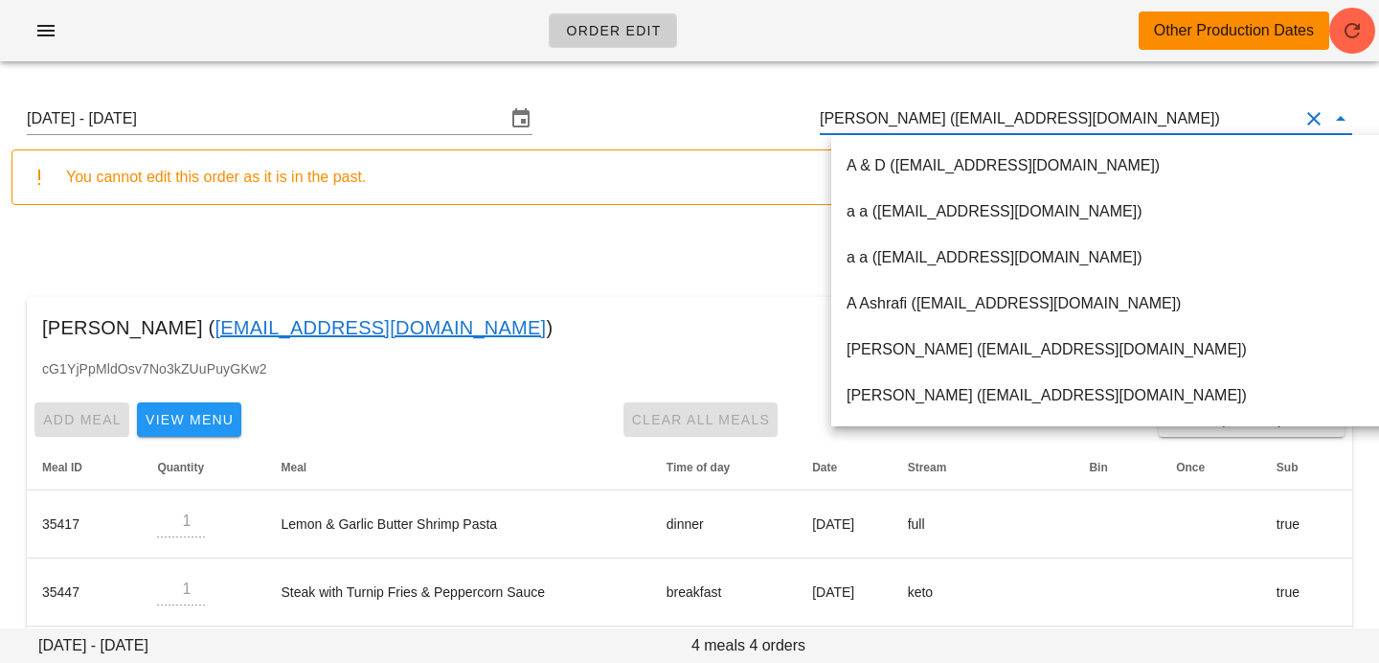
paste input "[EMAIL_ADDRESS][DOMAIN_NAME]"
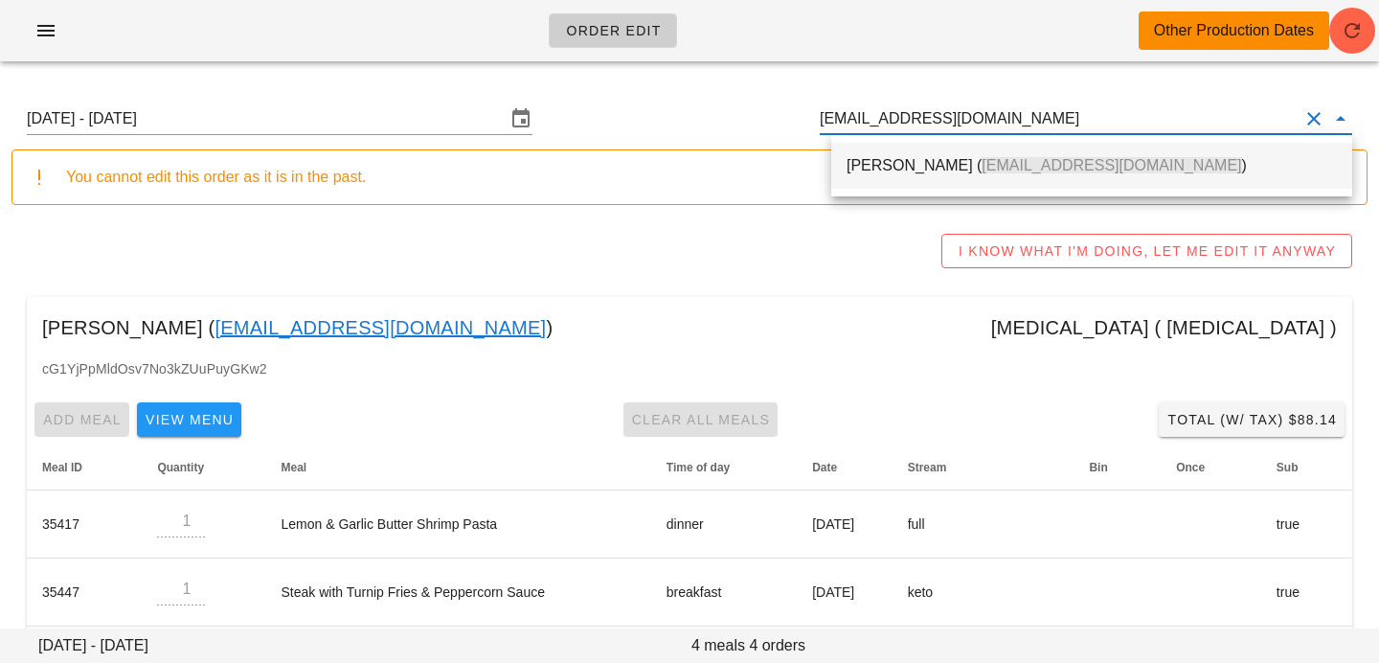
click at [1081, 154] on div "Sofya Hudson ( sofya_hudson@icloud.com )" at bounding box center [1092, 165] width 490 height 41
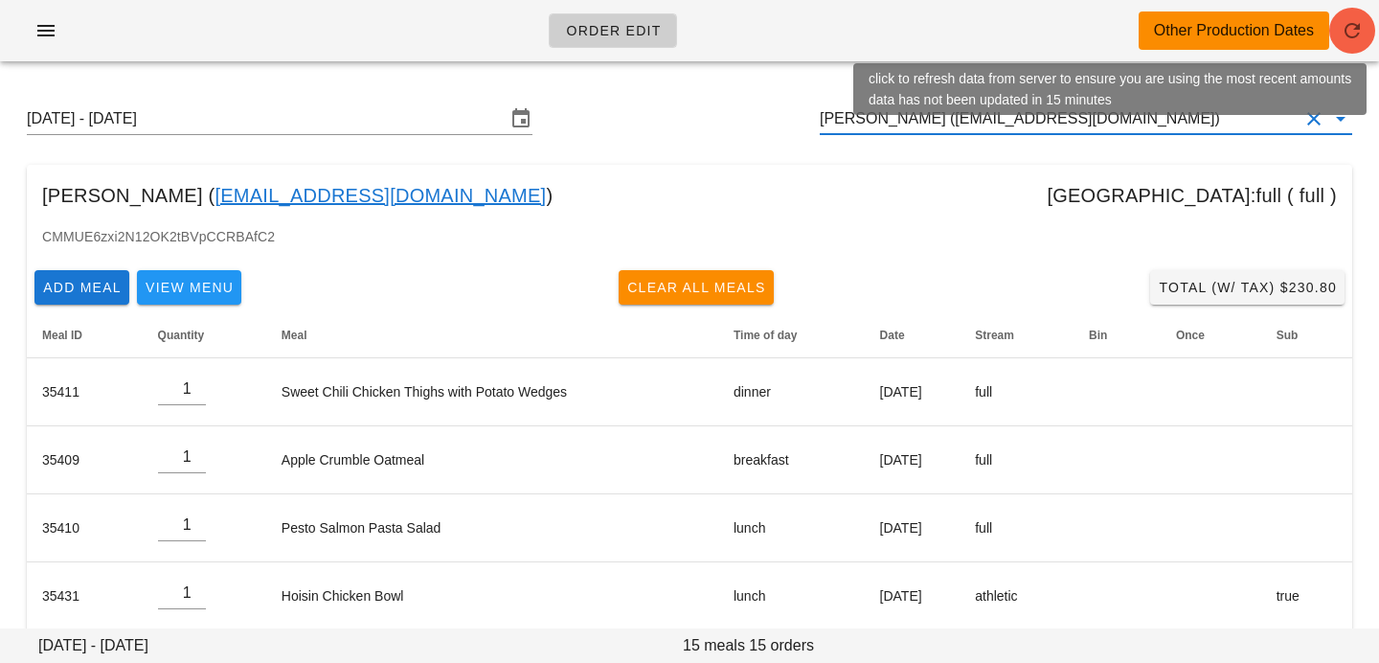
type input "[PERSON_NAME] ([EMAIL_ADDRESS][DOMAIN_NAME])"
click at [1346, 43] on button "button" at bounding box center [1352, 31] width 46 height 46
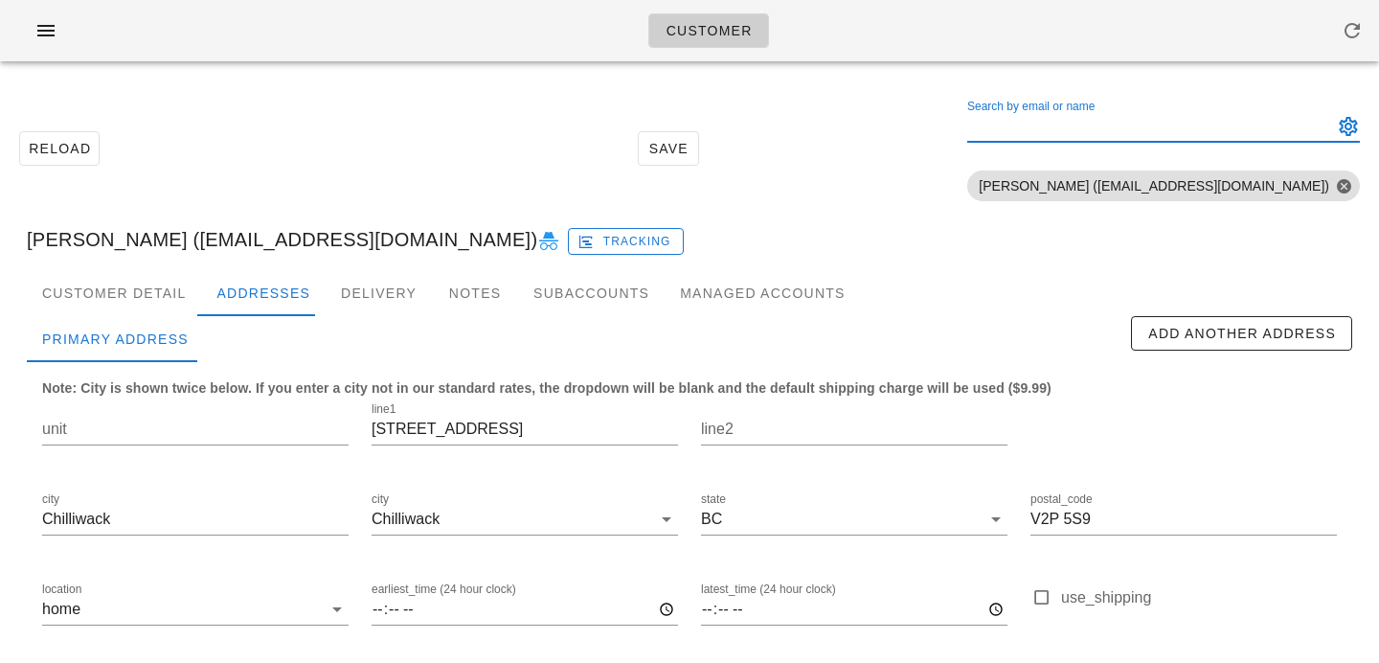
click at [1159, 121] on input "Search by email or name" at bounding box center [1148, 126] width 362 height 31
paste input "[EMAIL_ADDRESS][DOMAIN_NAME]"
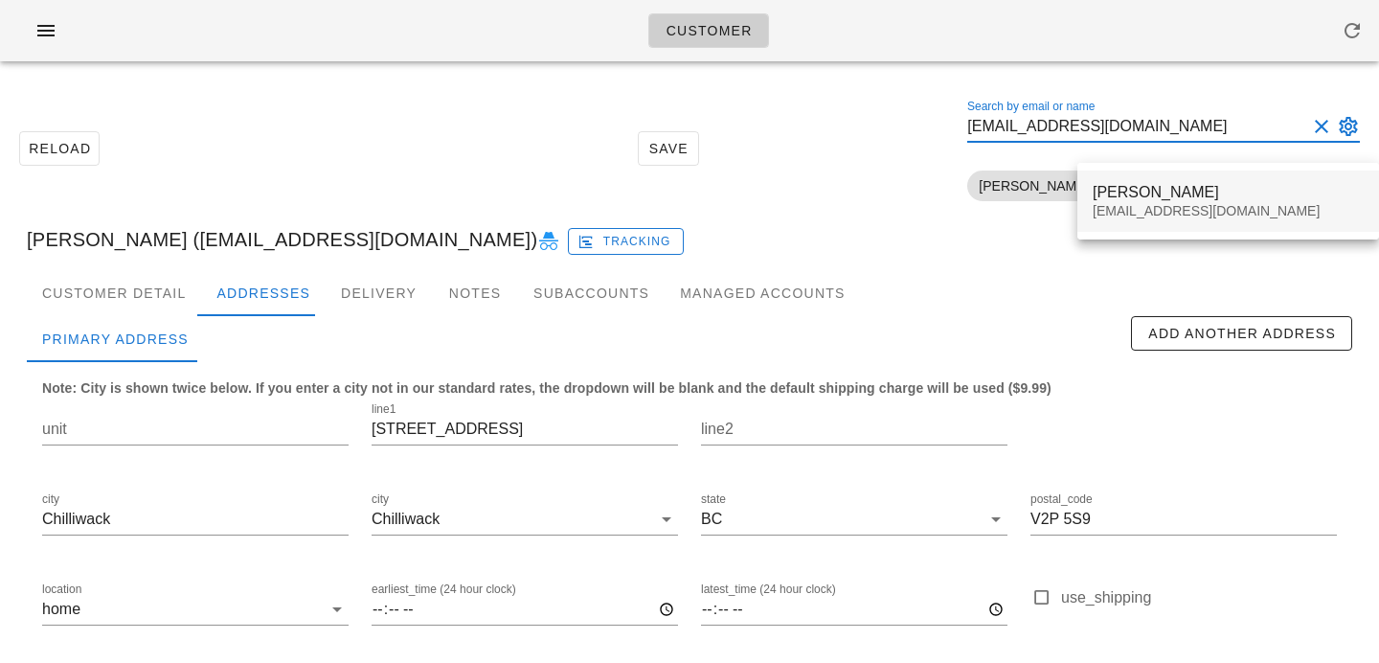
type input "[EMAIL_ADDRESS][DOMAIN_NAME]"
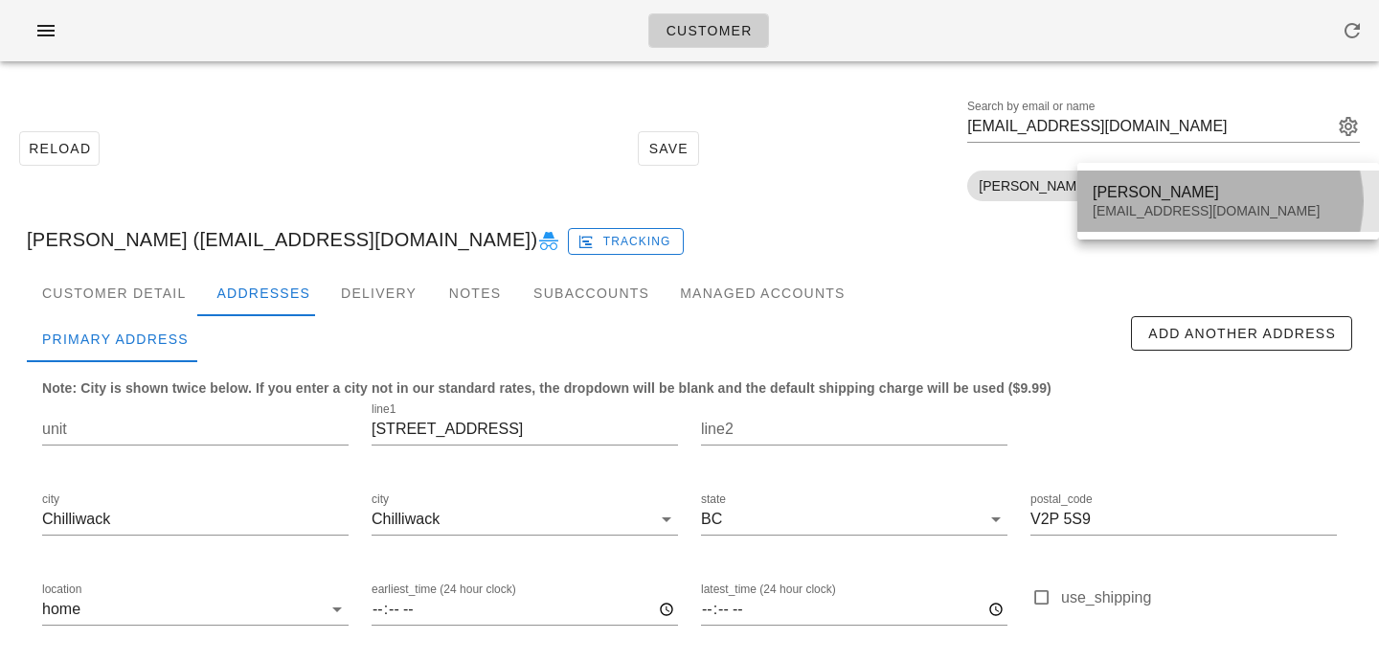
click at [1149, 212] on div "[EMAIL_ADDRESS][DOMAIN_NAME]" at bounding box center [1228, 211] width 271 height 16
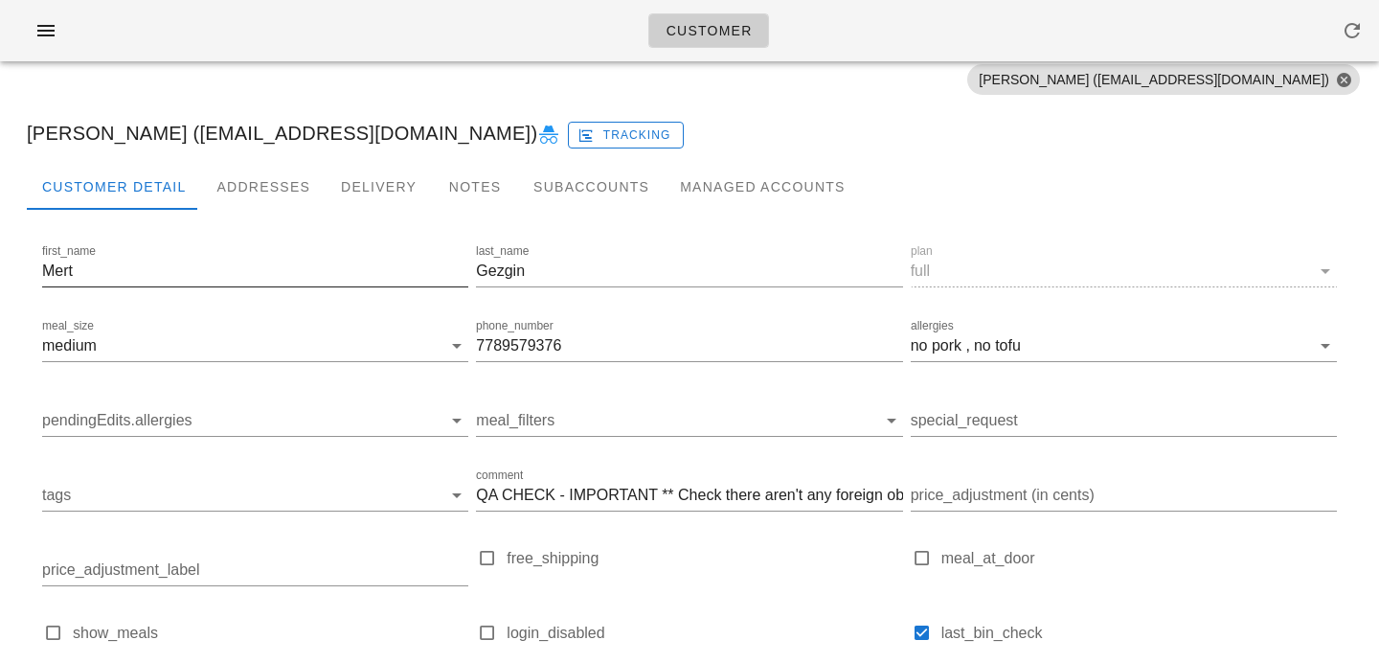
scroll to position [104, 0]
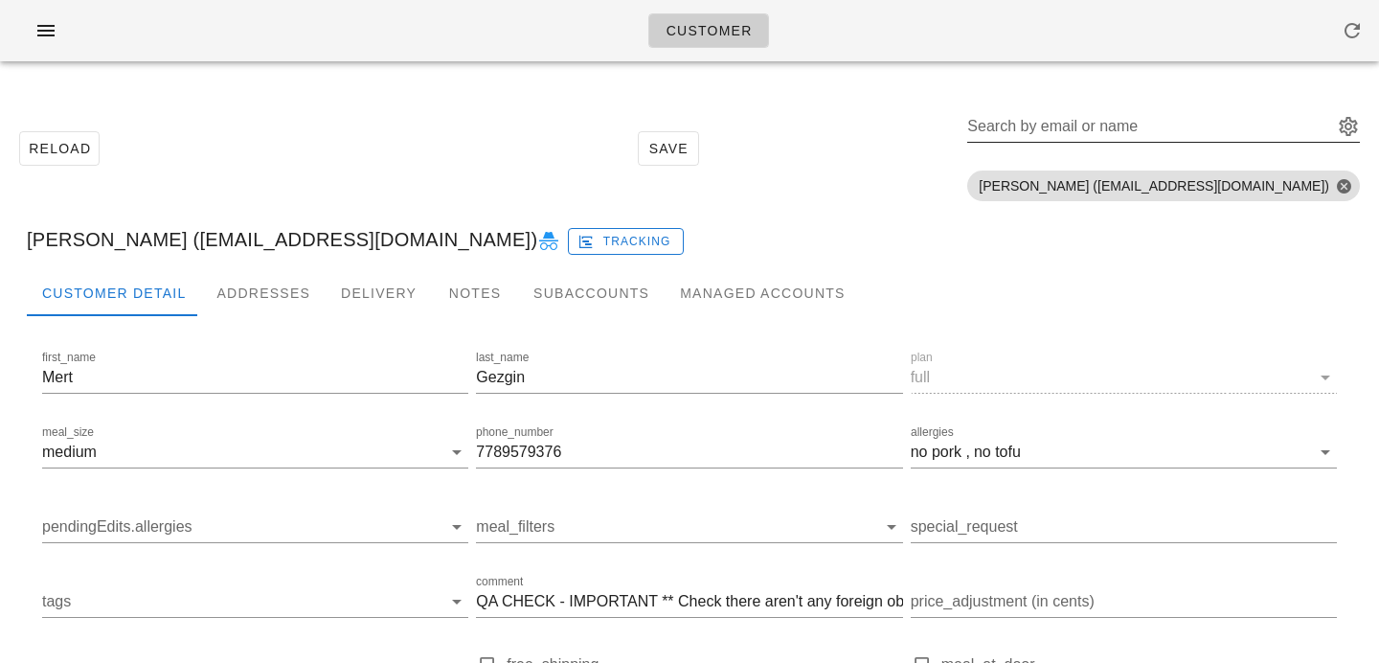
click at [1214, 125] on input "Search by email or name" at bounding box center [1148, 126] width 362 height 31
paste input "[EMAIL_ADDRESS][DOMAIN_NAME]"
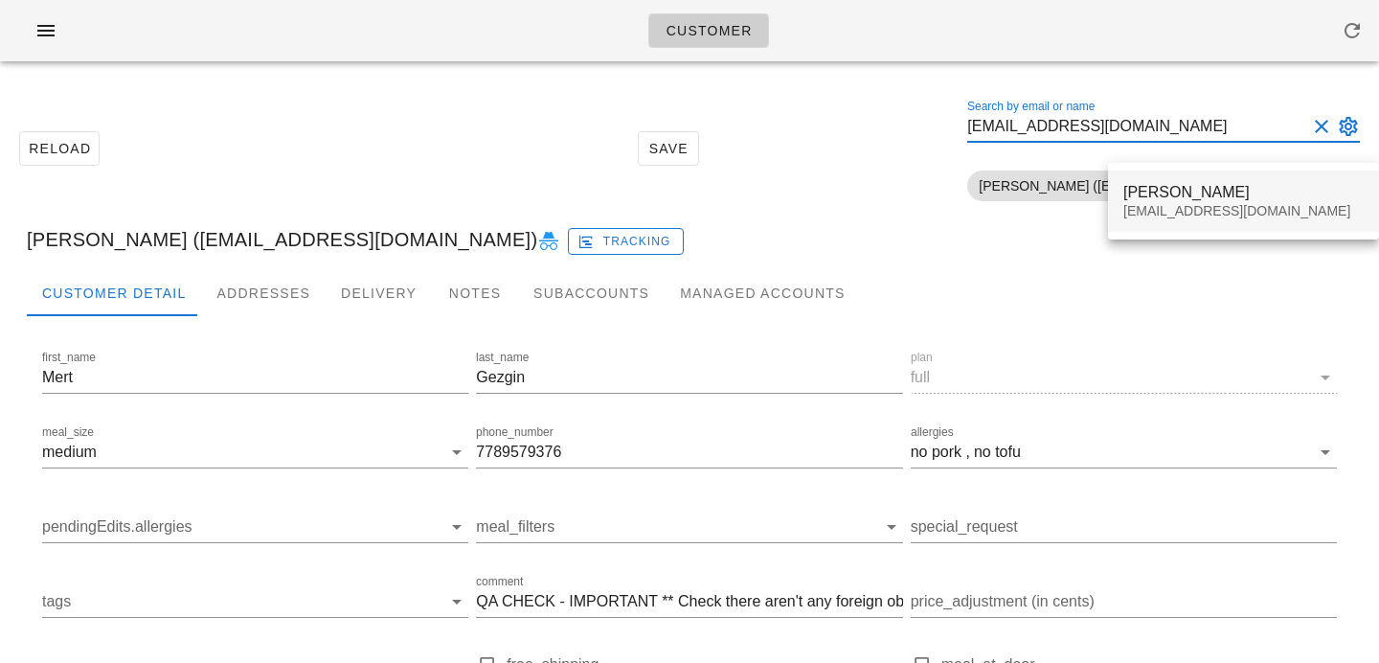
type input "[EMAIL_ADDRESS][DOMAIN_NAME]"
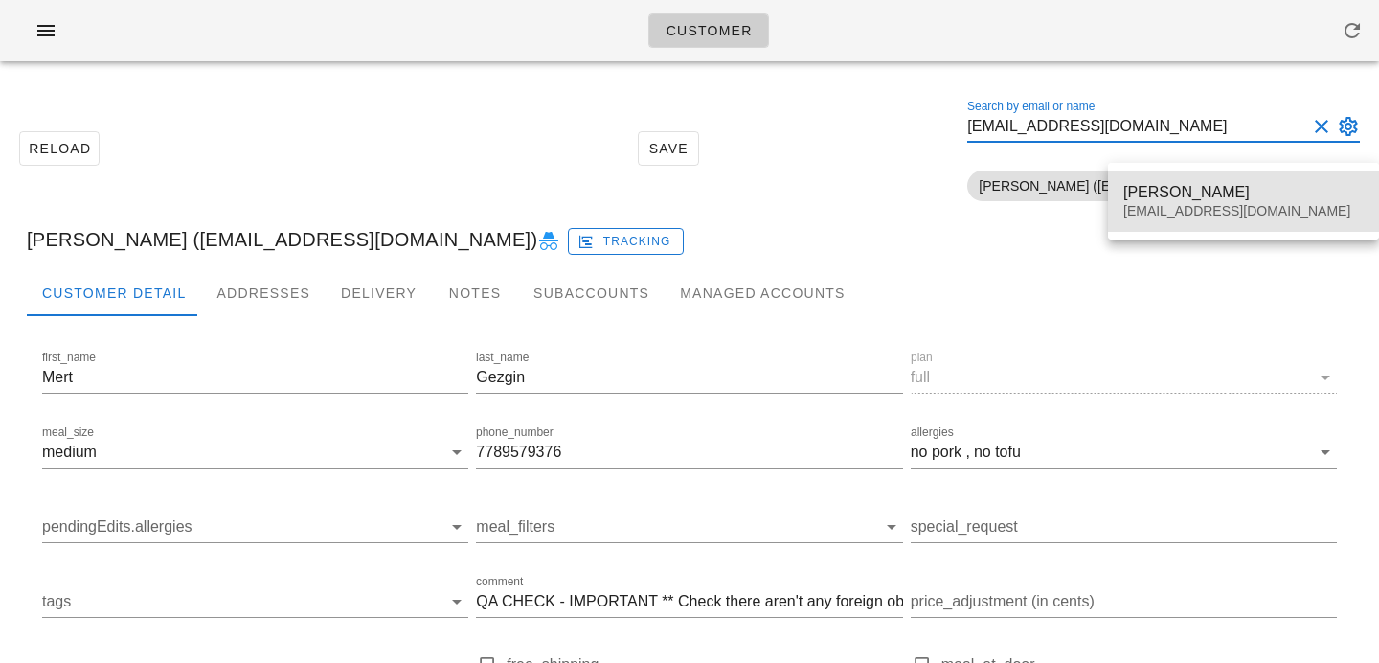
click at [1117, 201] on div "[PERSON_NAME] [EMAIL_ADDRESS][DOMAIN_NAME]" at bounding box center [1243, 200] width 271 height 61
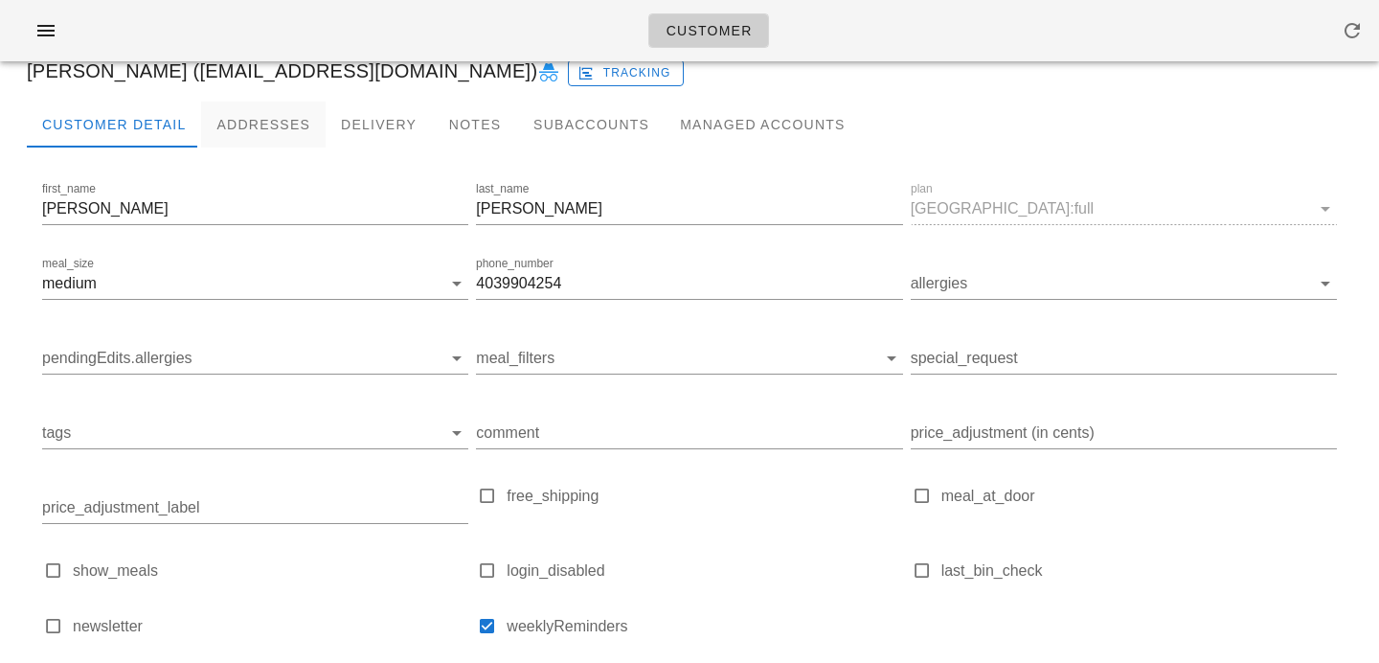
scroll to position [155, 0]
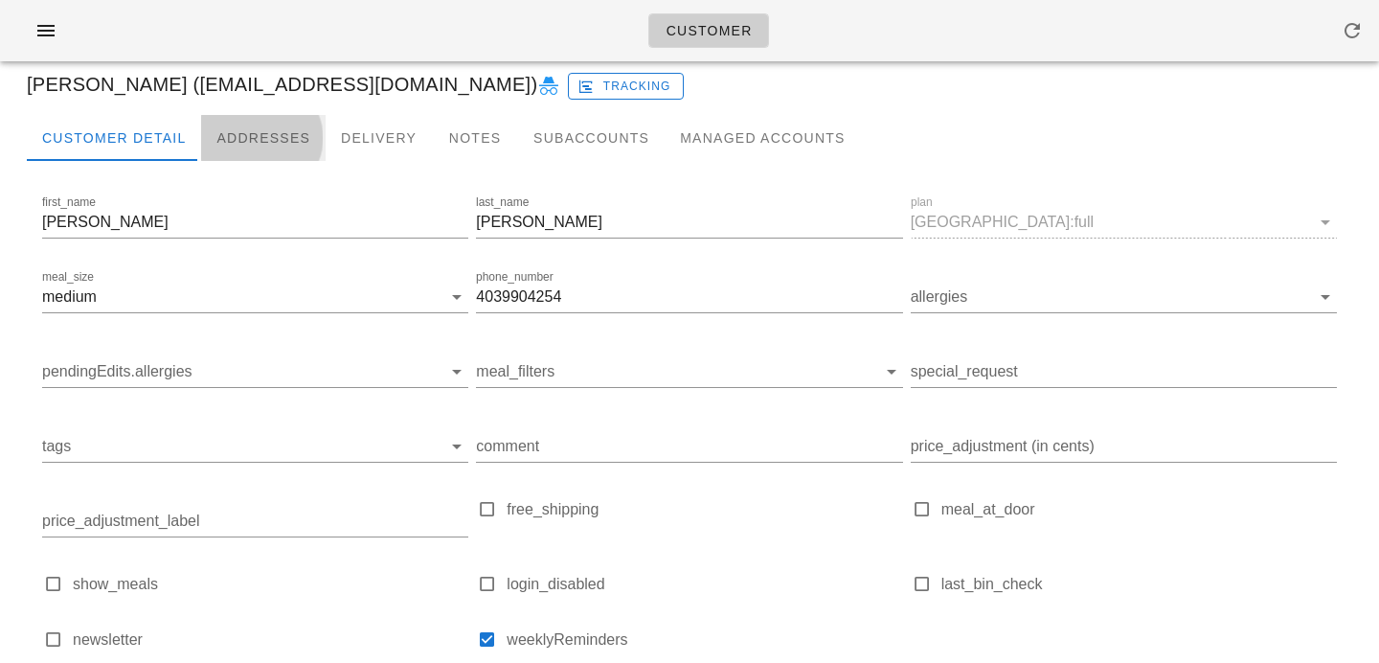
click at [201, 151] on div "Addresses" at bounding box center [263, 138] width 125 height 46
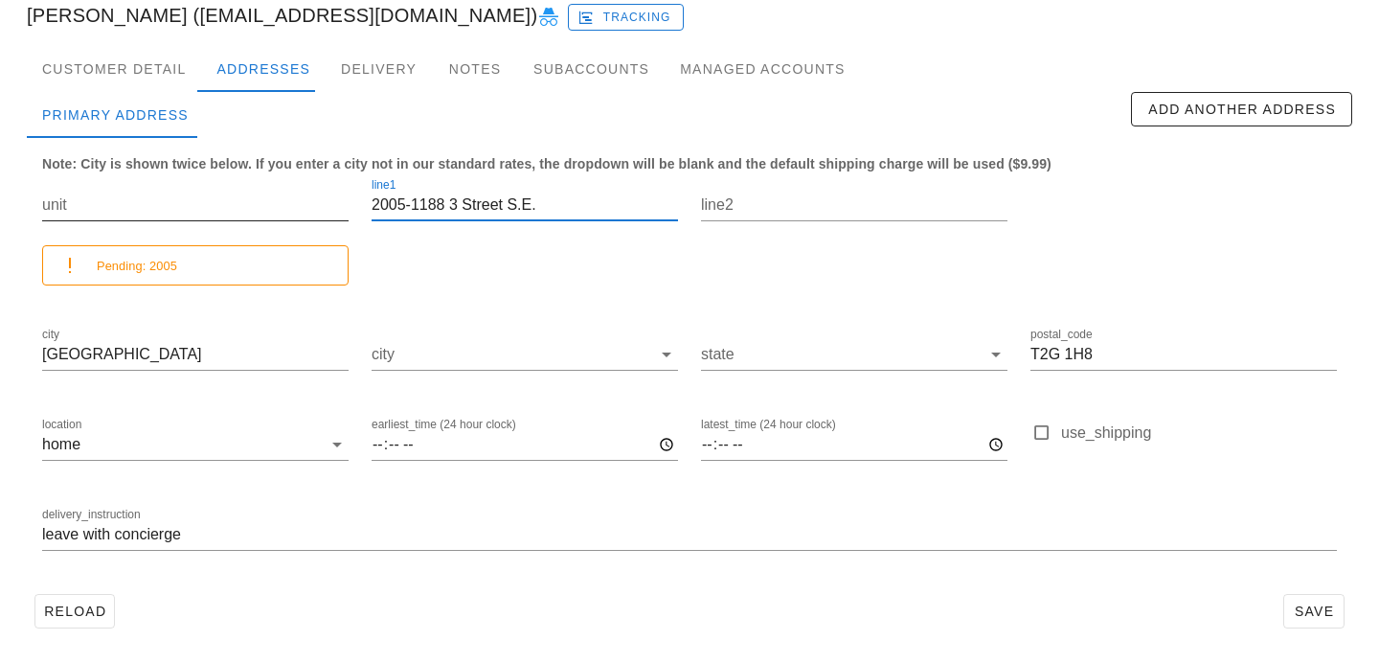
drag, startPoint x: 543, startPoint y: 206, endPoint x: 306, endPoint y: 193, distance: 236.9
click at [306, 193] on div "unit Pending: 2005 line1 2005-1188 3 Street S.E. line2 city Calgary city state …" at bounding box center [690, 373] width 1318 height 420
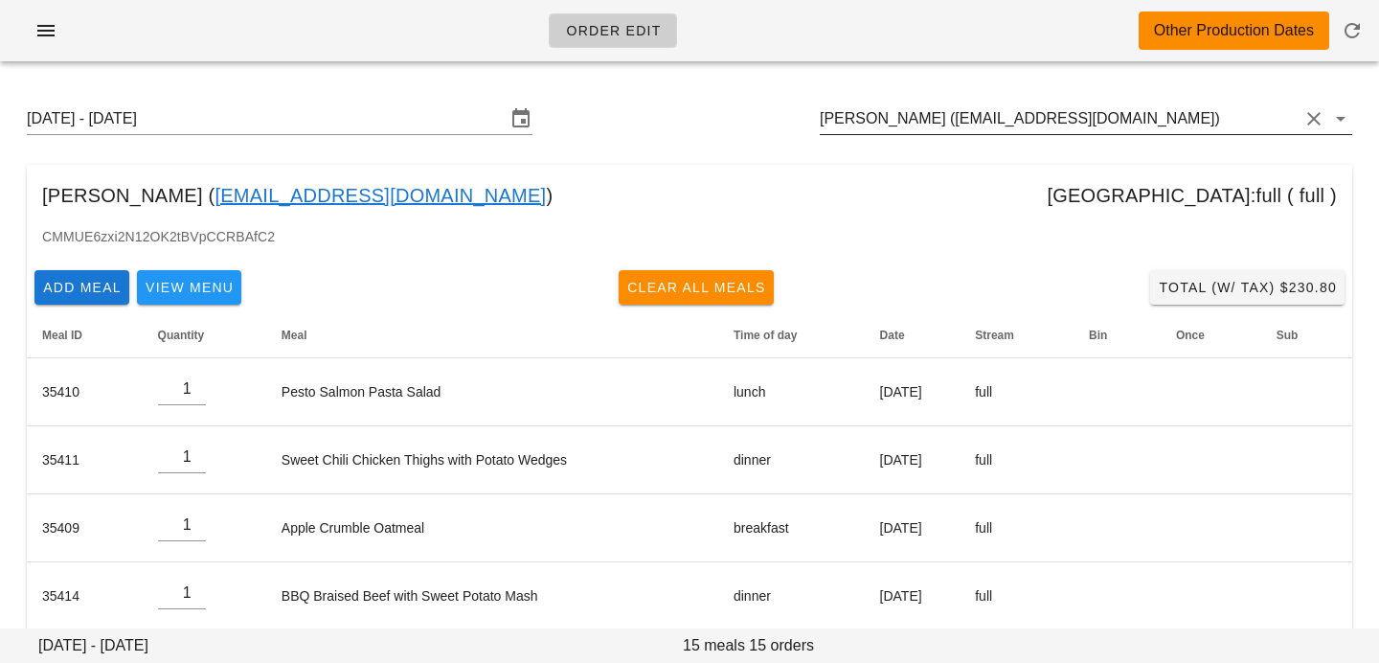
click at [992, 124] on input "[PERSON_NAME] ([EMAIL_ADDRESS][DOMAIN_NAME])" at bounding box center [1059, 118] width 479 height 31
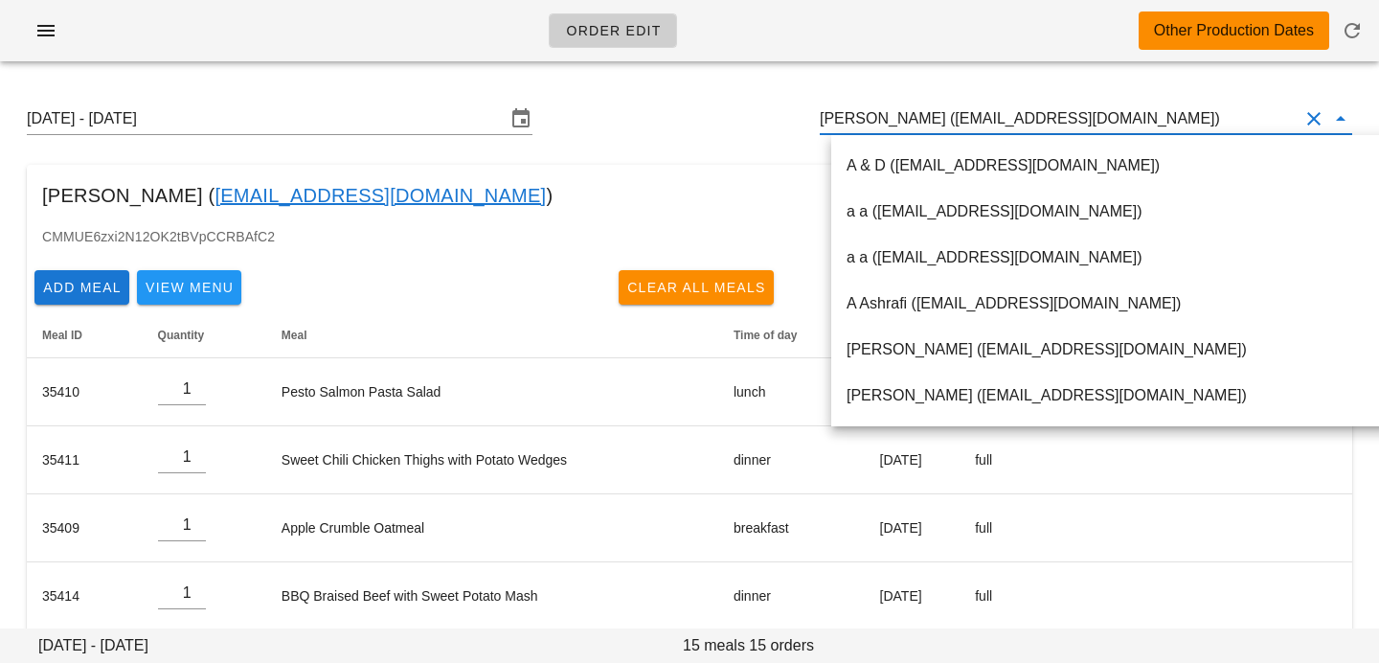
click at [931, 119] on input "[PERSON_NAME] ([EMAIL_ADDRESS][DOMAIN_NAME])" at bounding box center [1059, 118] width 479 height 31
drag, startPoint x: 927, startPoint y: 119, endPoint x: 1191, endPoint y: 120, distance: 263.4
click at [1192, 124] on input "[PERSON_NAME] ([EMAIL_ADDRESS][DOMAIN_NAME])" at bounding box center [1059, 118] width 479 height 31
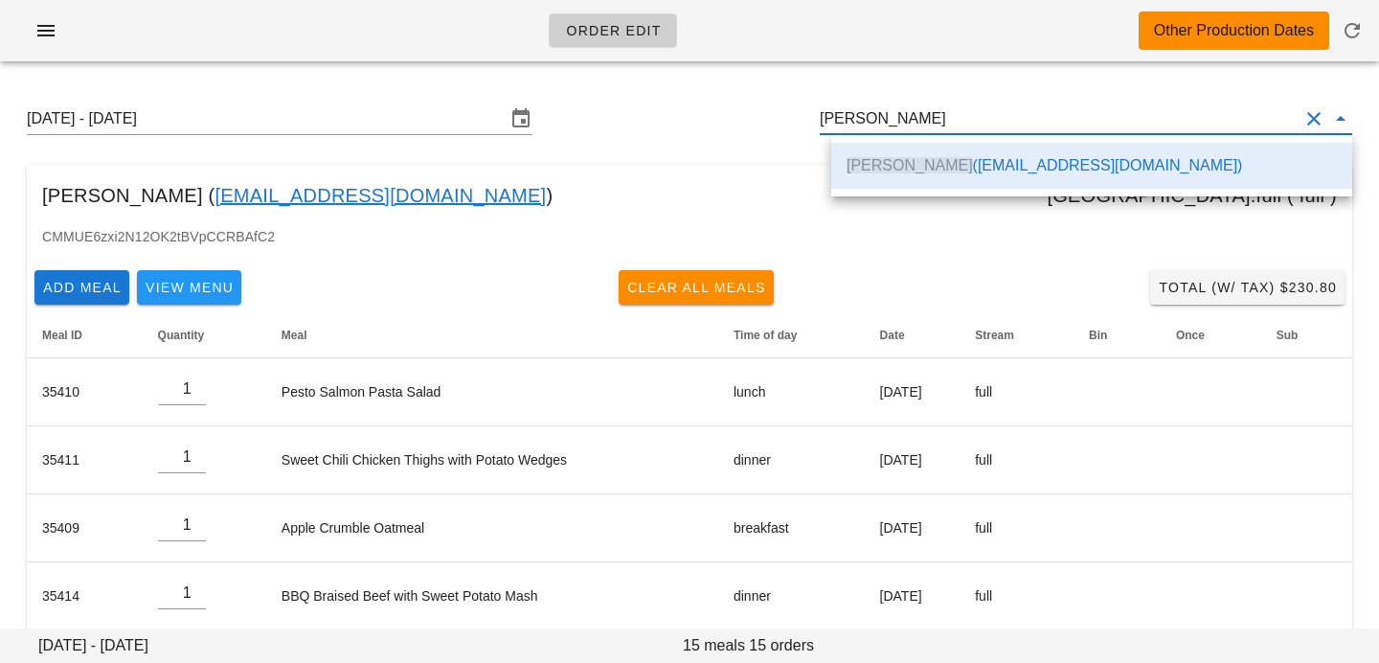
type input "[PERSON_NAME]"
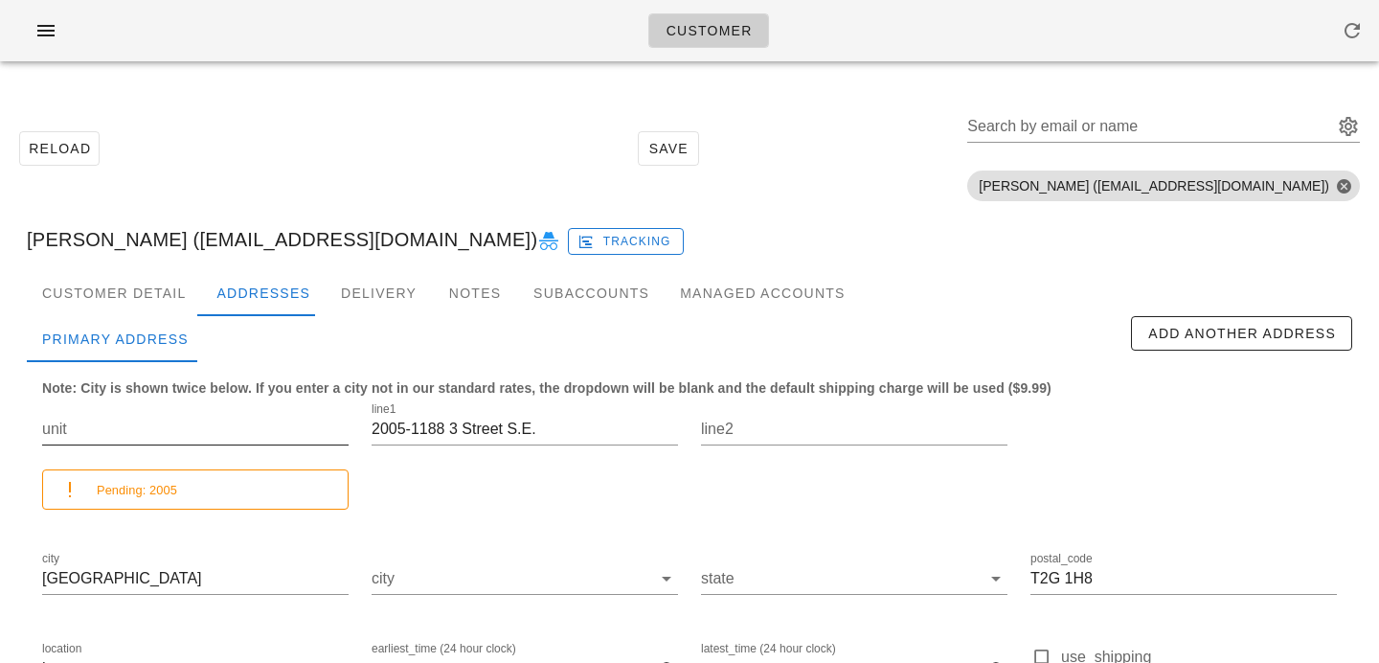
click at [154, 427] on input "unit" at bounding box center [195, 429] width 306 height 31
click at [167, 484] on small "Pending: 2005" at bounding box center [137, 490] width 80 height 14
drag, startPoint x: 410, startPoint y: 431, endPoint x: 359, endPoint y: 429, distance: 50.8
click at [359, 429] on div "unit Pending: 2005 line1 2005-1188 3 Street S.E. line2 city Calgary city state …" at bounding box center [690, 597] width 1318 height 420
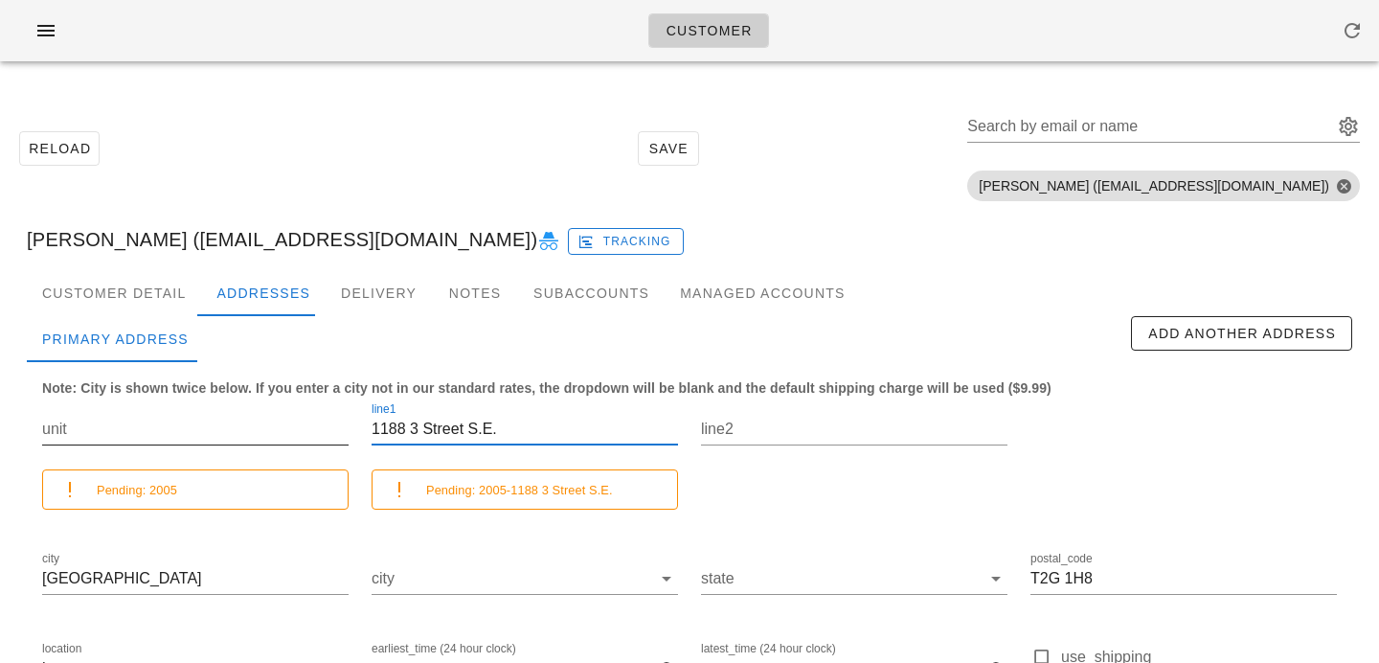
type input "1188 3 Street S.E."
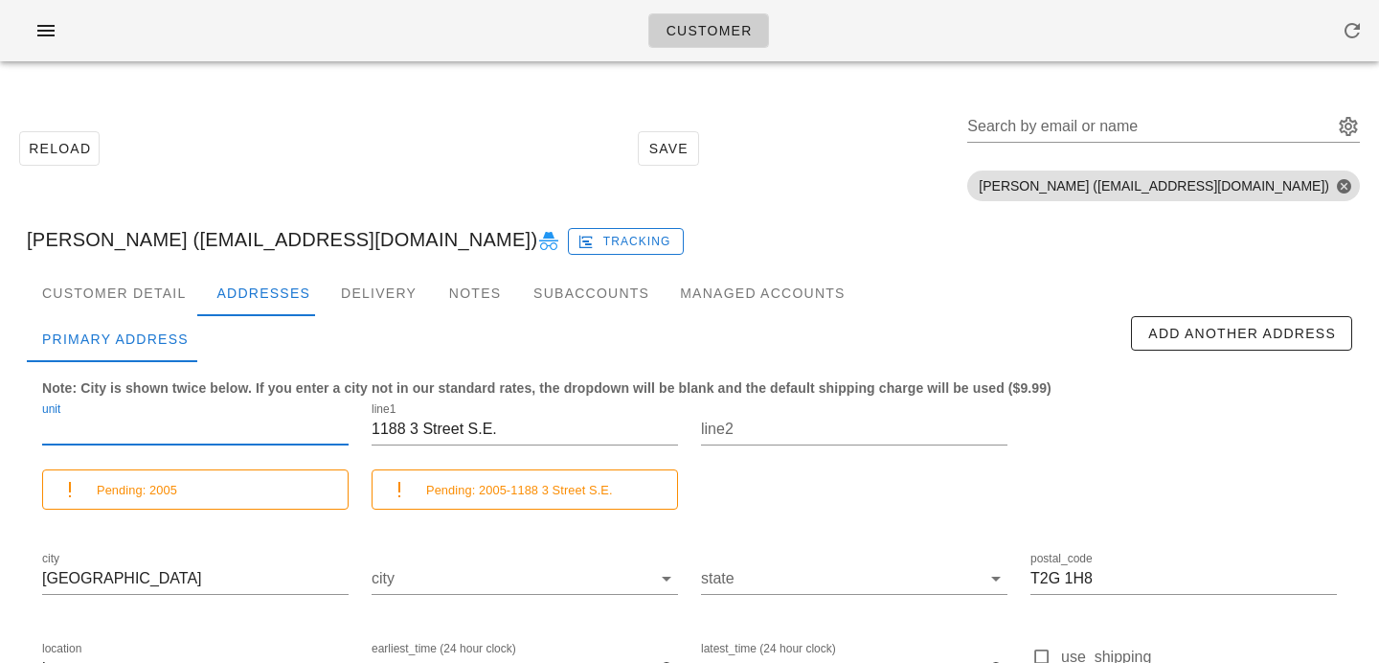
click at [275, 438] on input "unit" at bounding box center [195, 429] width 306 height 31
paste input "2005-"
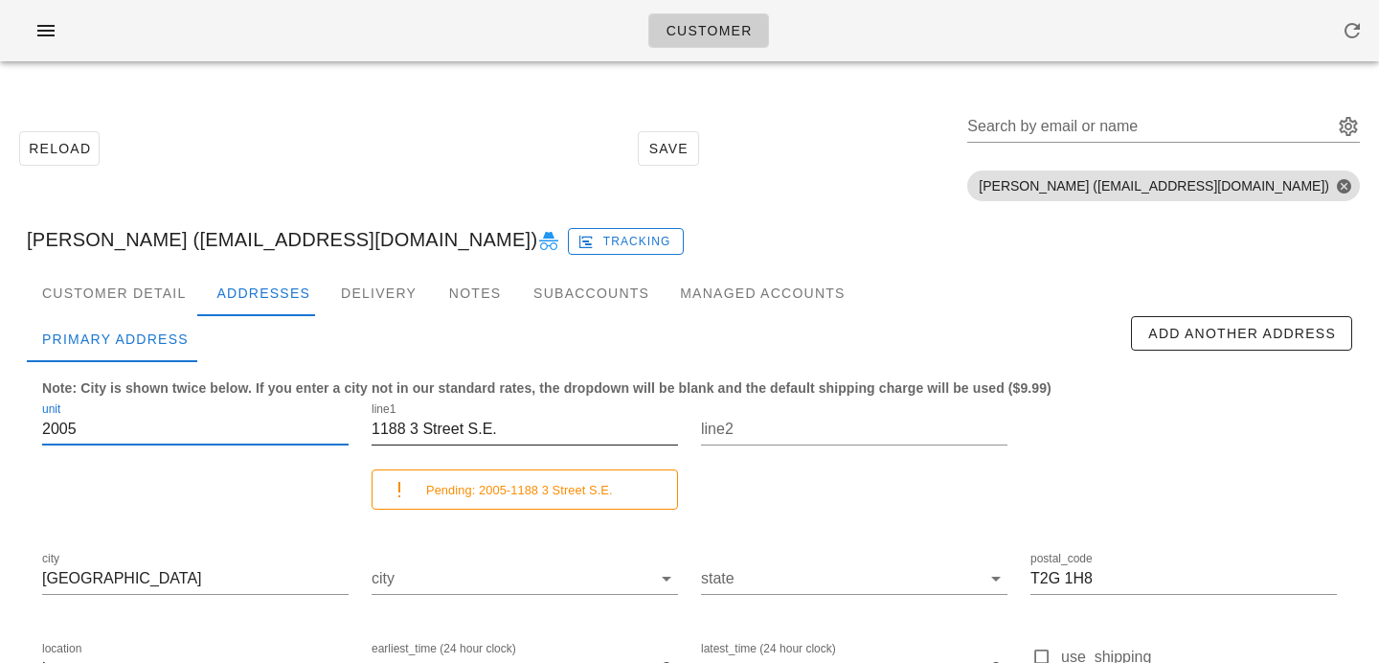
type input "2005"
click at [564, 435] on input "1188 3 Street S.E." at bounding box center [525, 429] width 306 height 31
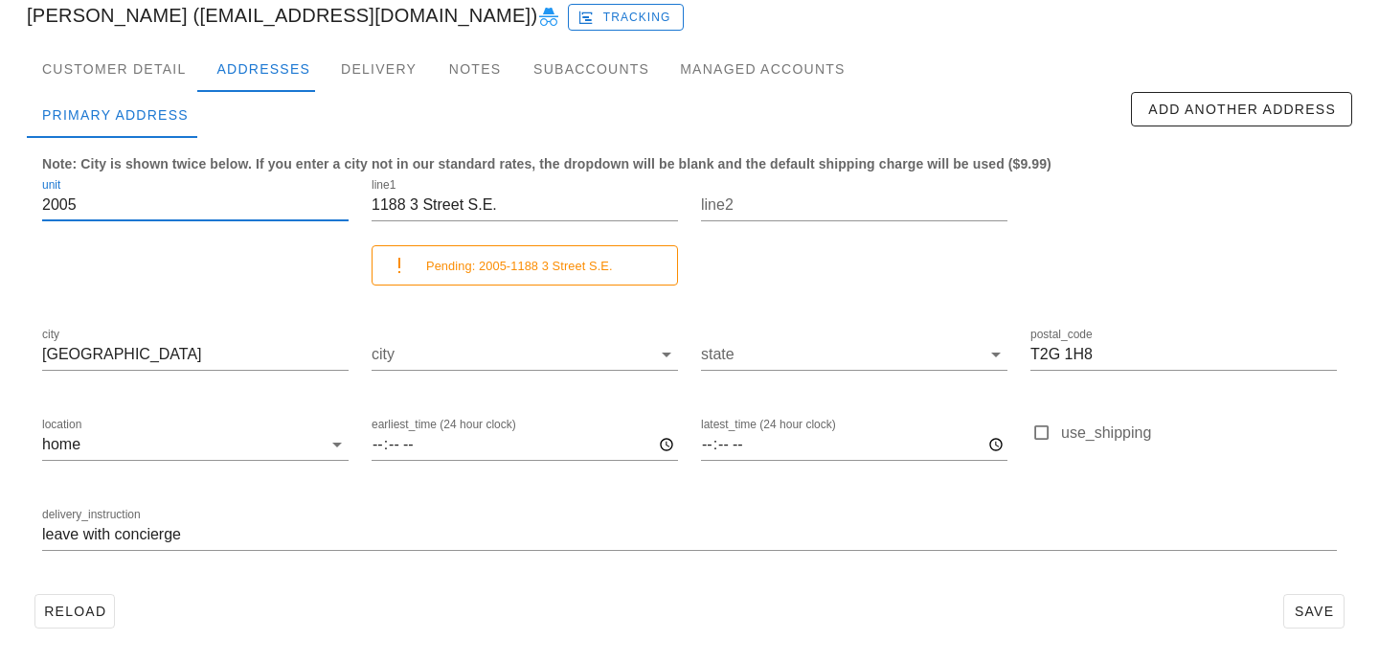
drag, startPoint x: 96, startPoint y: 202, endPoint x: 0, endPoint y: 183, distance: 97.7
click at [0, 183] on div "Reload Save Search by email or name Include deleted accounts Include Shopify ac…" at bounding box center [689, 258] width 1379 height 810
click at [39, 536] on div "delivery_instruction leave with concierge" at bounding box center [690, 537] width 1318 height 90
click at [40, 536] on div "delivery_instruction leave with concierge" at bounding box center [690, 537] width 1318 height 90
click at [39, 536] on div "delivery_instruction leave with concierge" at bounding box center [690, 537] width 1318 height 90
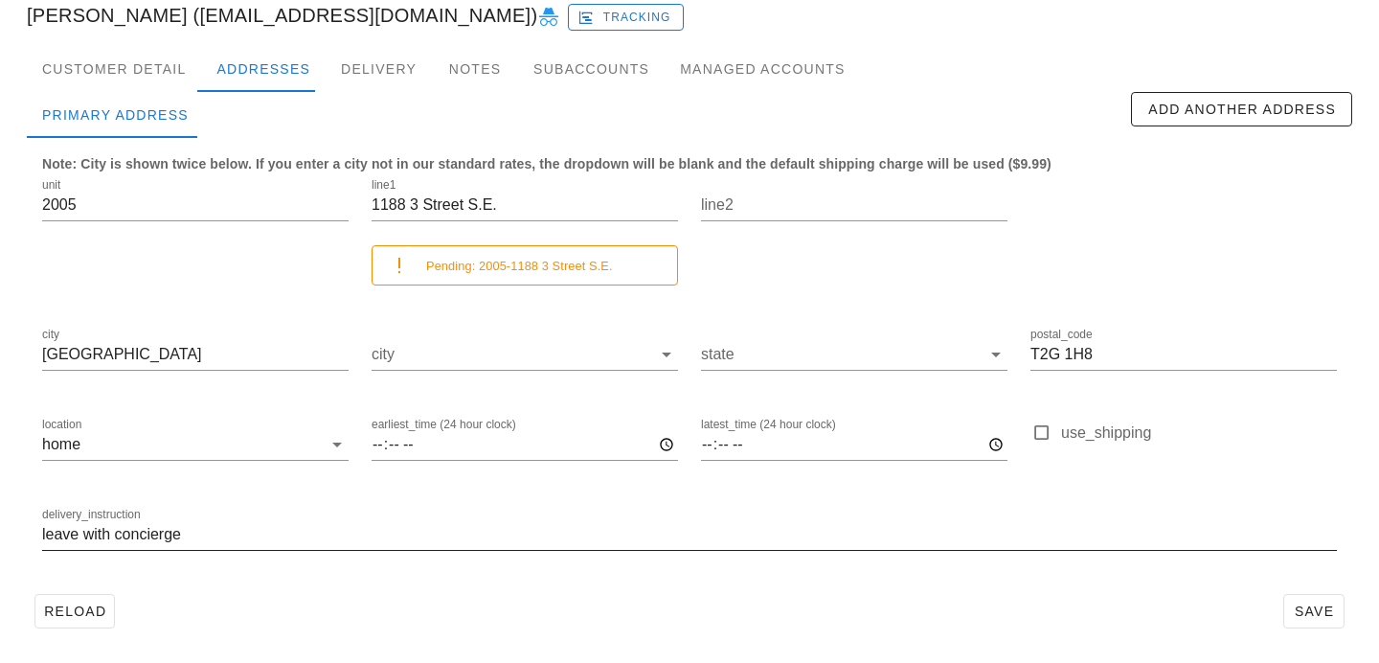
click at [42, 536] on input "leave with concierge" at bounding box center [689, 534] width 1295 height 31
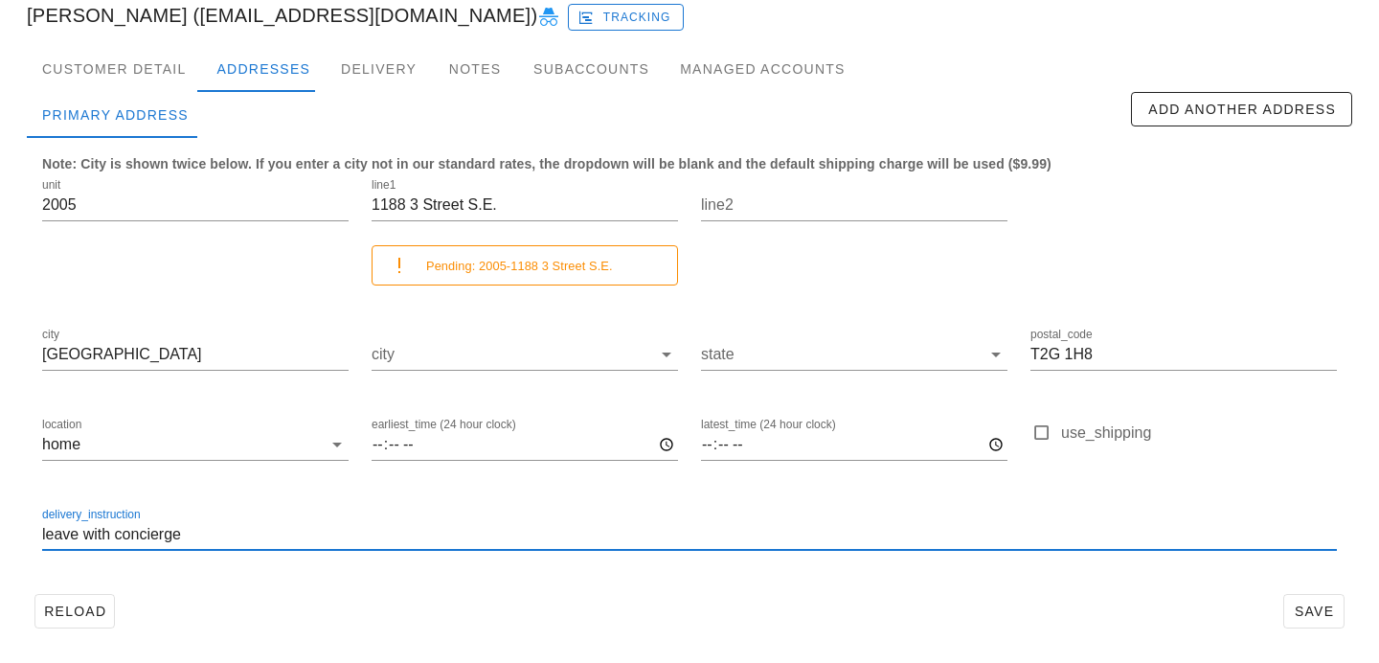
paste input "2005"
click at [42, 538] on input "2005, leave with concierge" at bounding box center [689, 534] width 1295 height 31
type input "Unit 2005, leave with concierge"
click at [1300, 615] on span "Save" at bounding box center [1314, 610] width 44 height 15
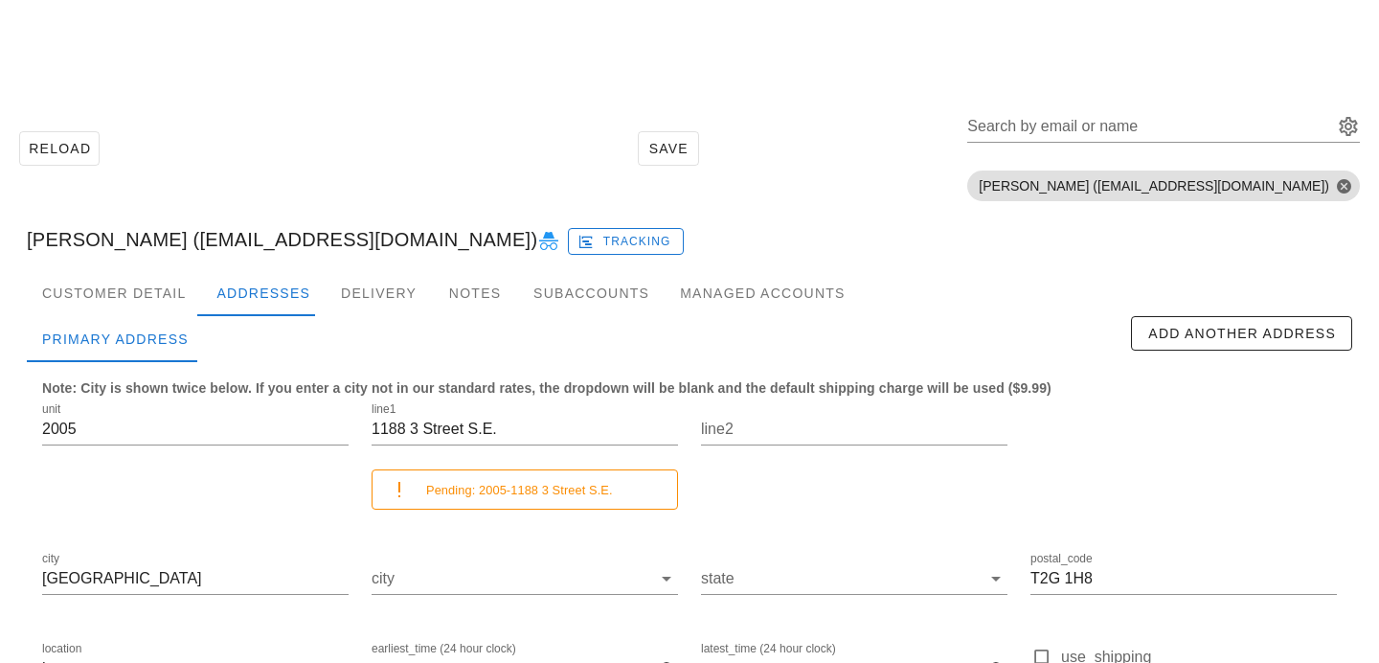
scroll to position [224, 0]
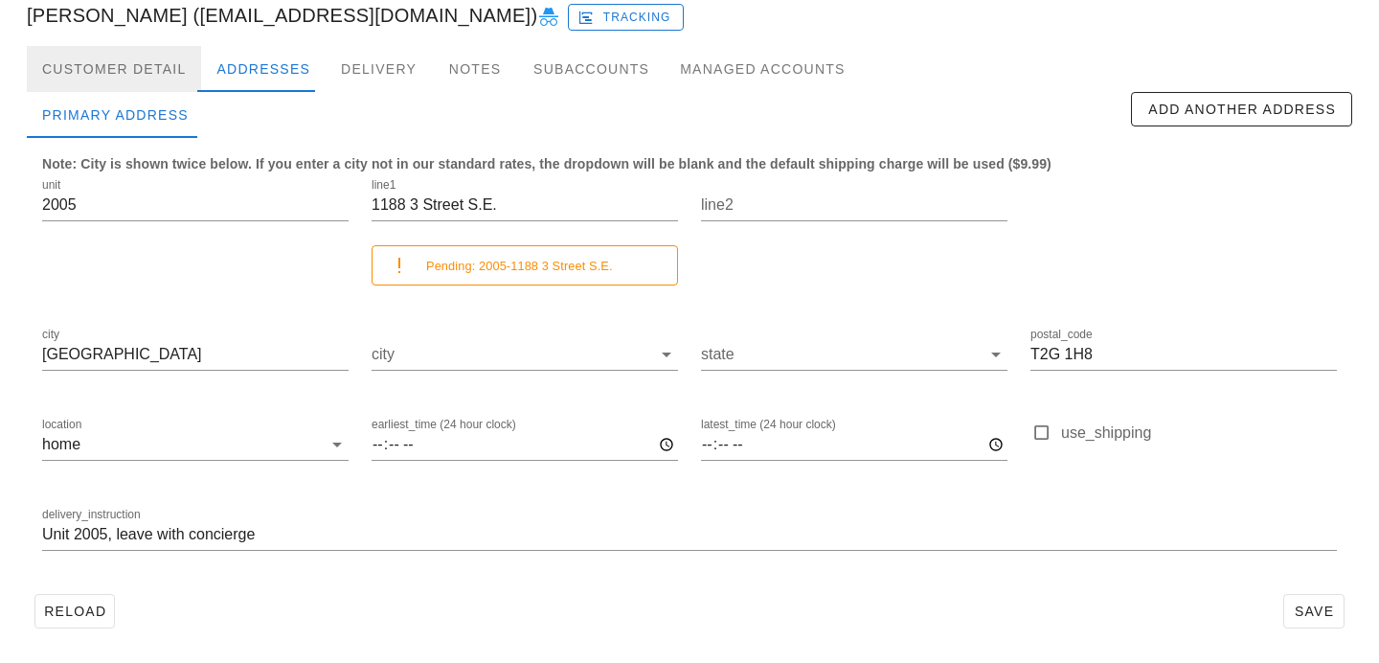
click at [139, 80] on div "Customer Detail" at bounding box center [114, 69] width 174 height 46
